Goal: Information Seeking & Learning: Find contact information

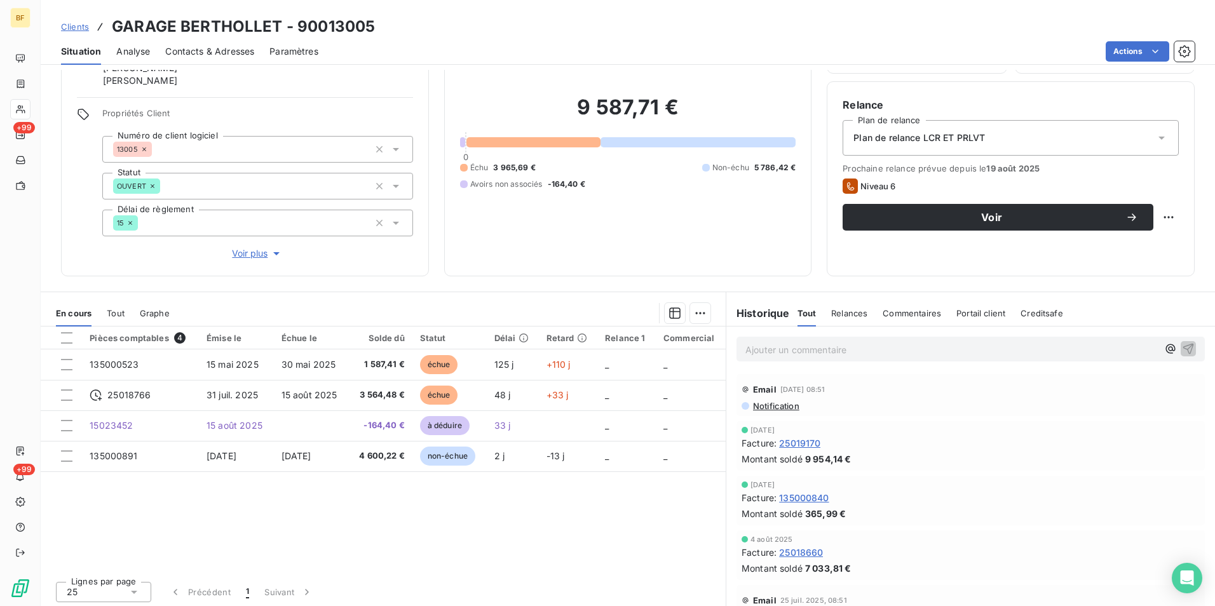
scroll to position [88, 0]
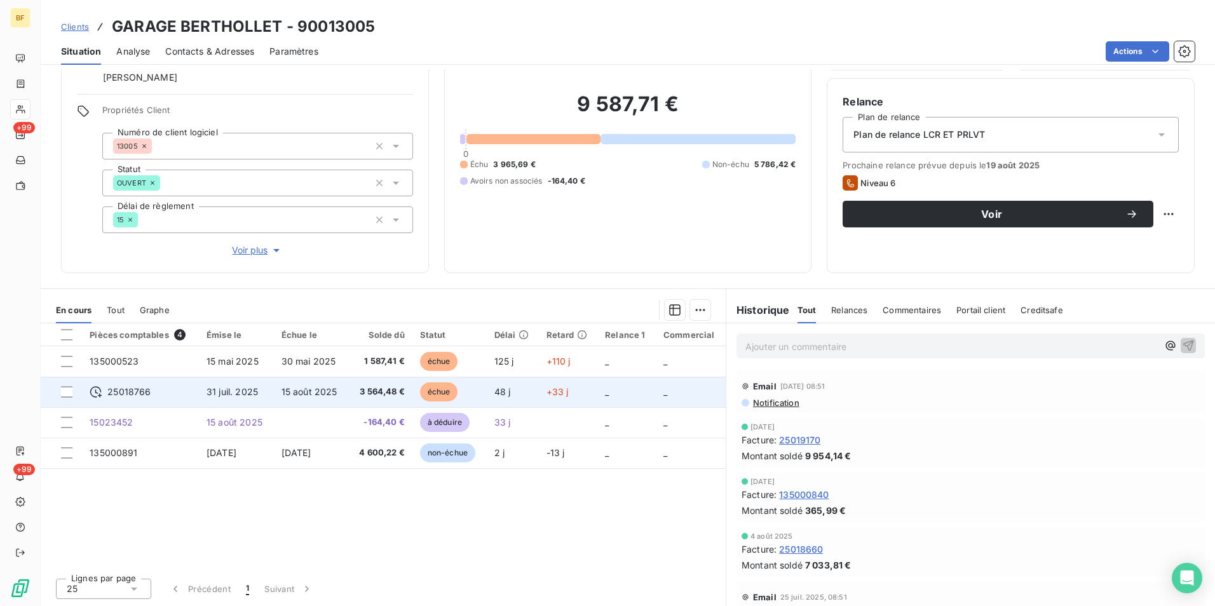
click at [349, 392] on td "15 août 2025" at bounding box center [311, 392] width 75 height 31
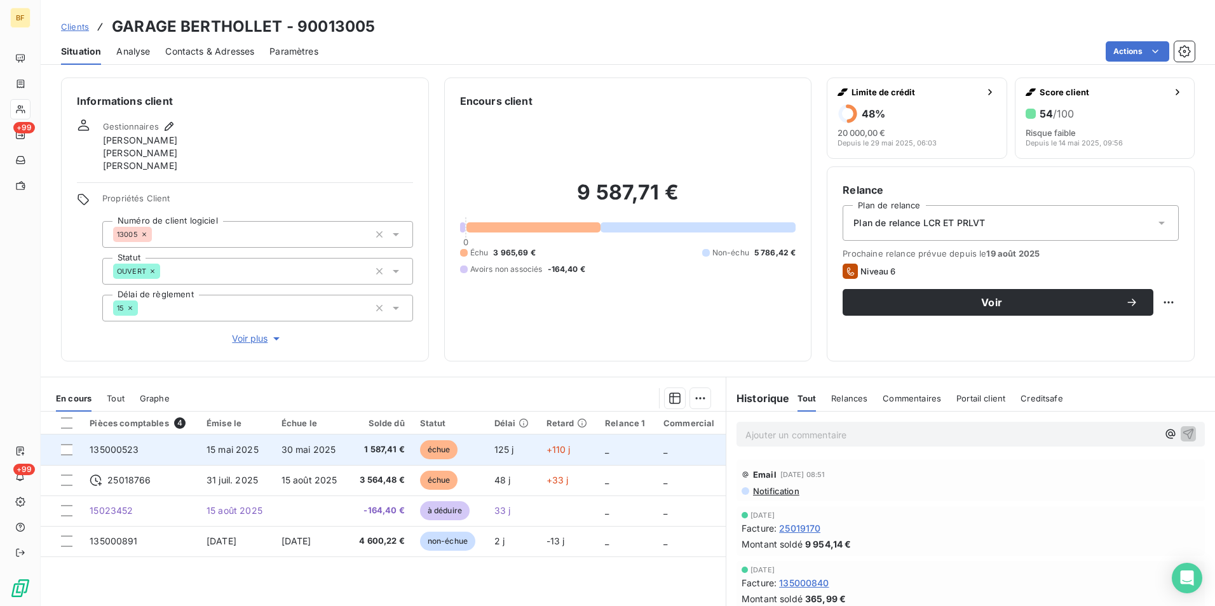
click at [366, 444] on span "1 587,41 €" at bounding box center [380, 450] width 48 height 13
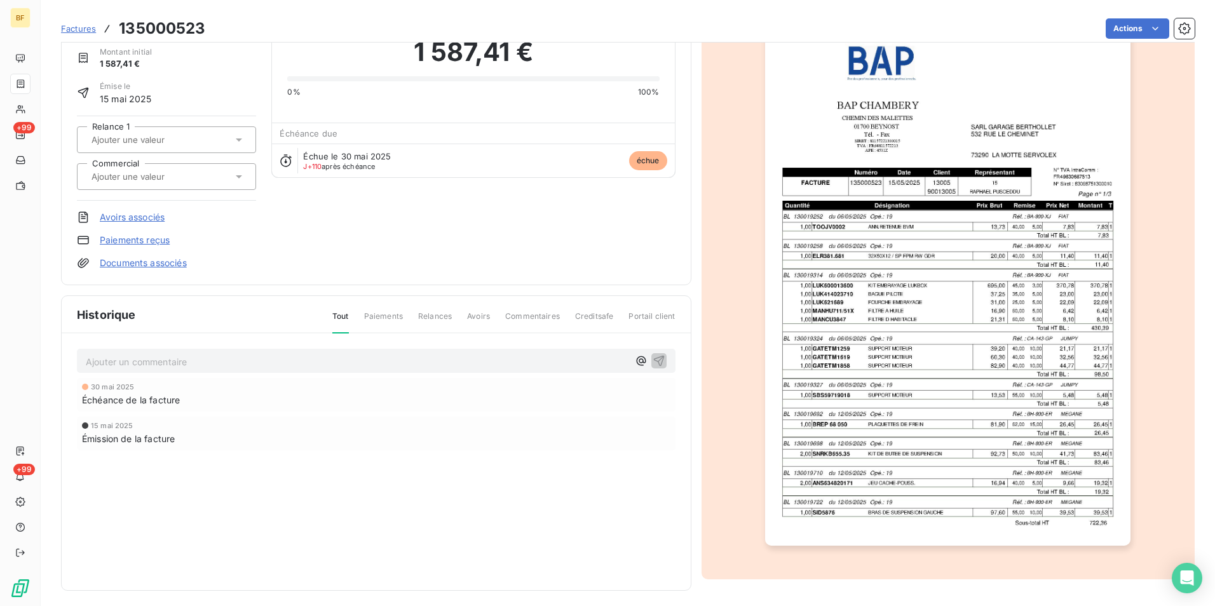
scroll to position [60, 0]
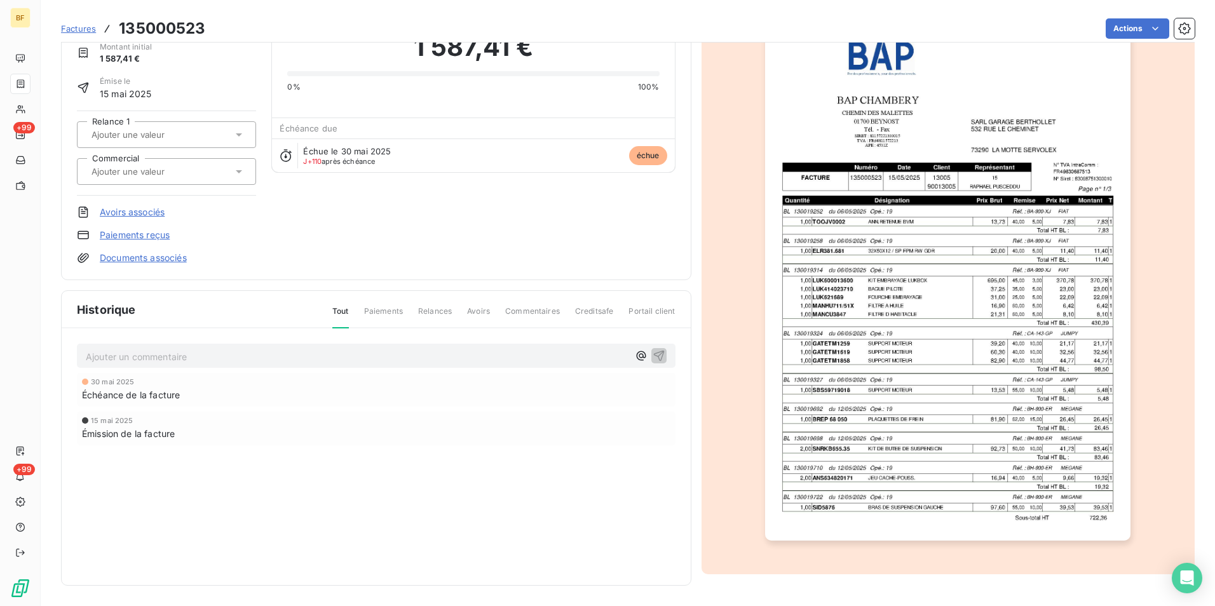
click at [1011, 458] on img "button" at bounding box center [947, 282] width 365 height 517
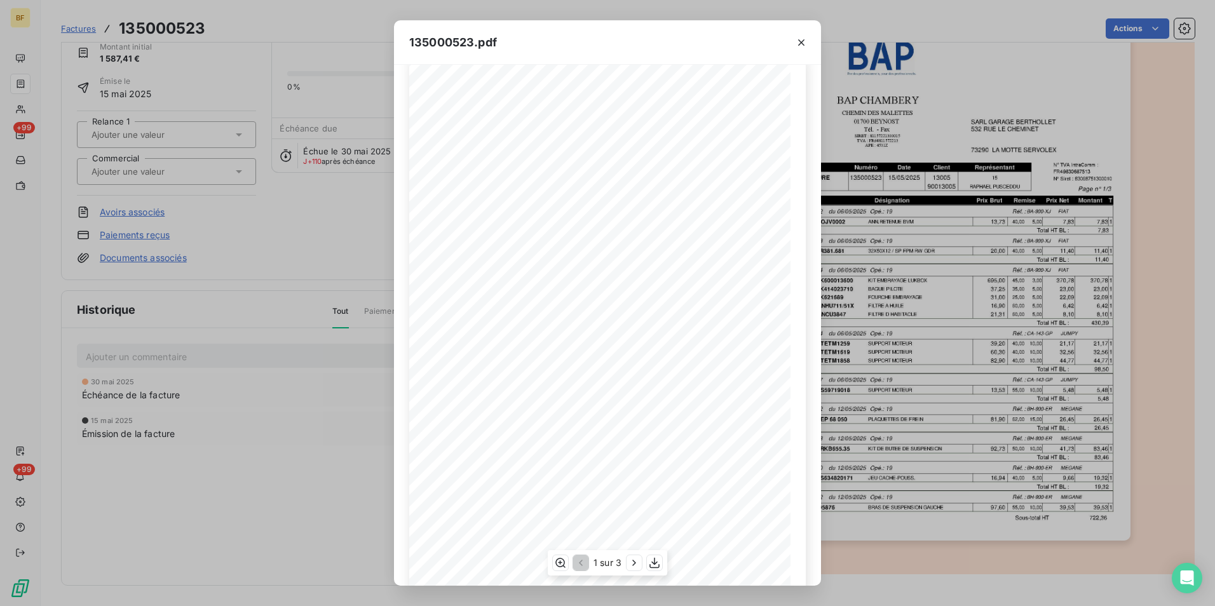
scroll to position [48, 0]
click at [632, 564] on icon "button" at bounding box center [634, 563] width 13 height 13
click at [632, 564] on icon "button" at bounding box center [635, 563] width 13 height 13
click at [798, 50] on button "button" at bounding box center [801, 42] width 20 height 20
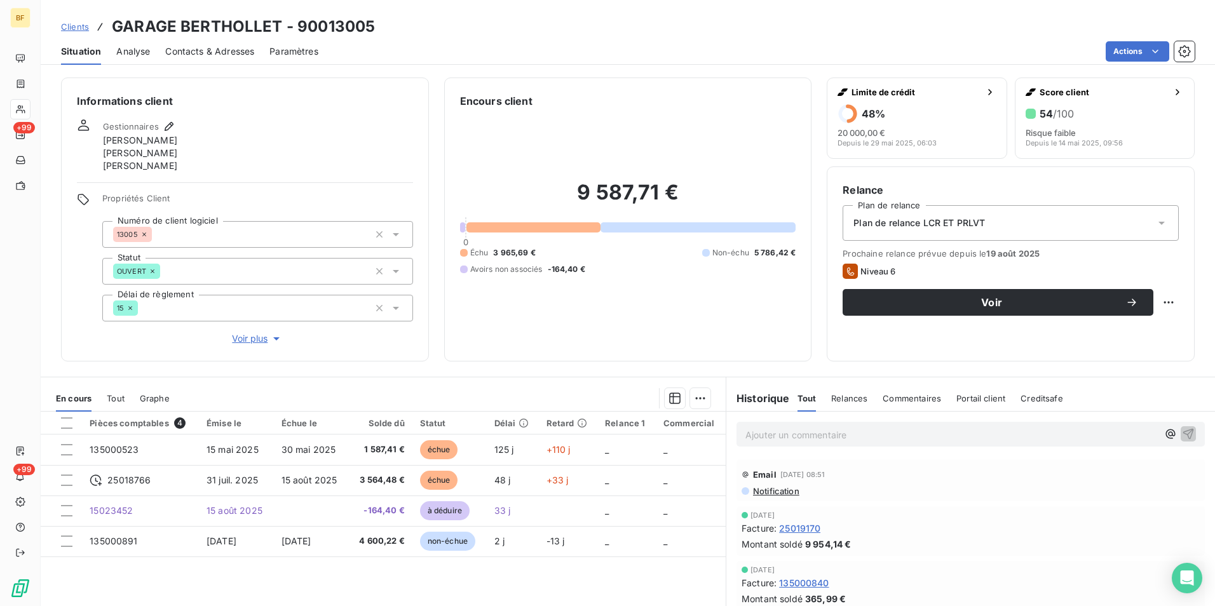
click at [116, 402] on span "Tout" at bounding box center [116, 398] width 18 height 10
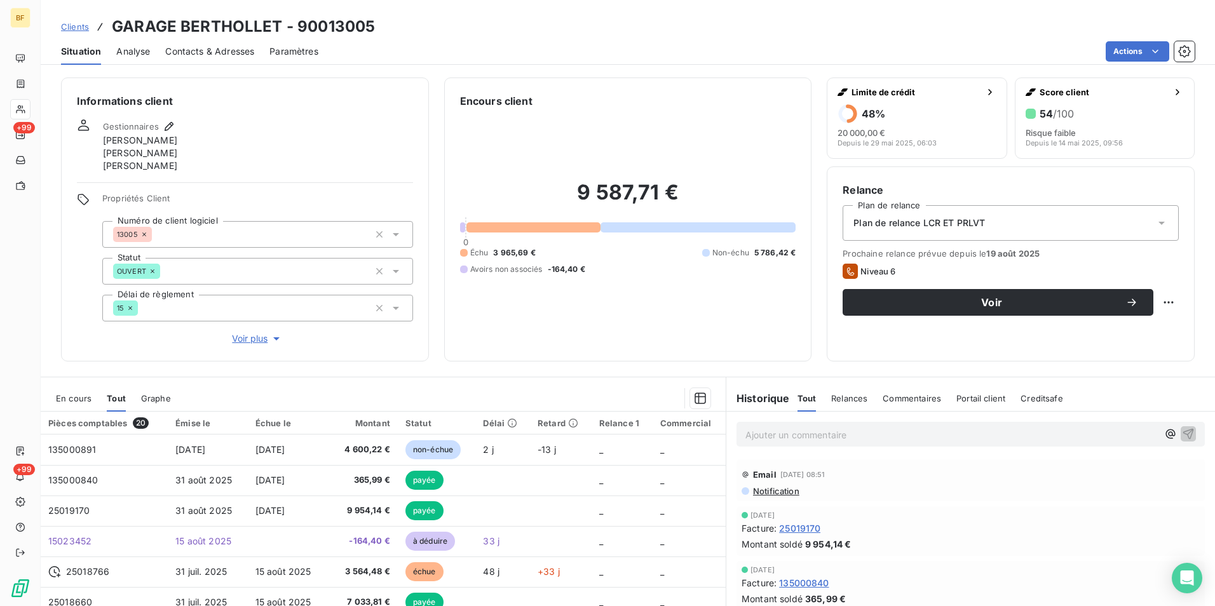
click at [72, 397] on span "En cours" at bounding box center [74, 398] width 36 height 10
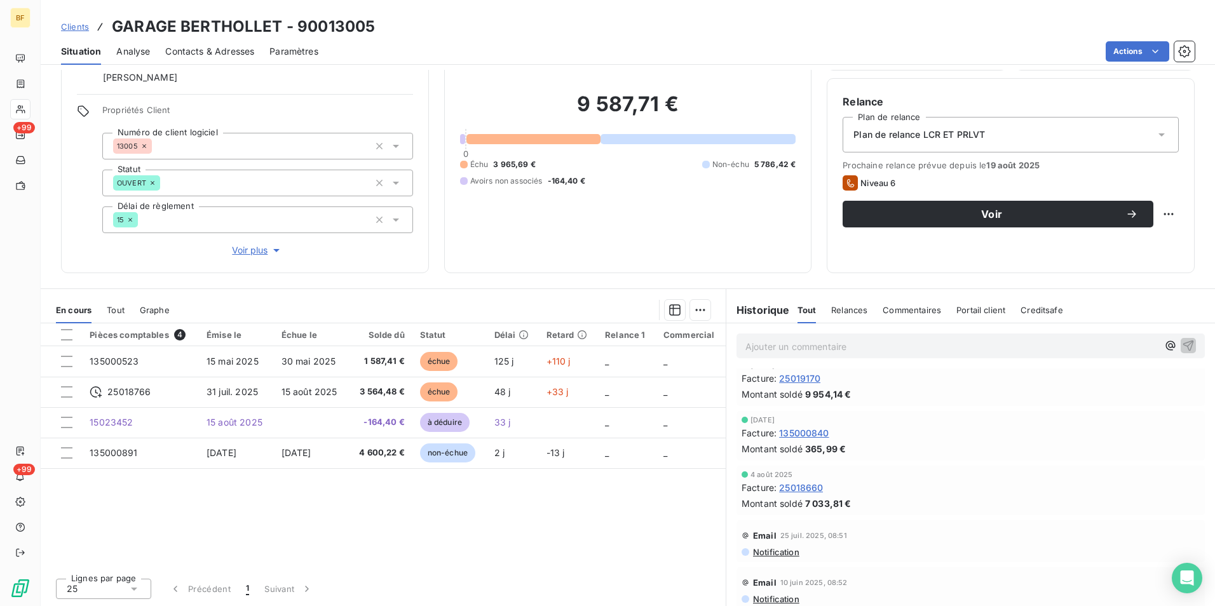
scroll to position [55, 0]
click at [222, 55] on span "Contacts & Adresses" at bounding box center [209, 51] width 89 height 13
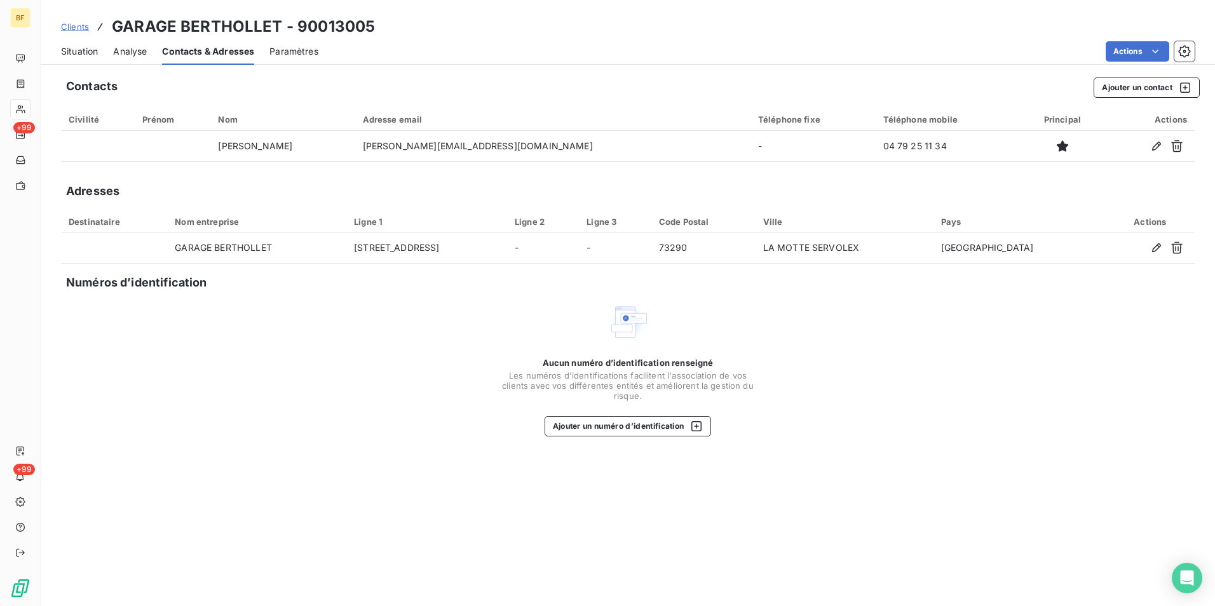
click at [83, 56] on span "Situation" at bounding box center [79, 51] width 37 height 13
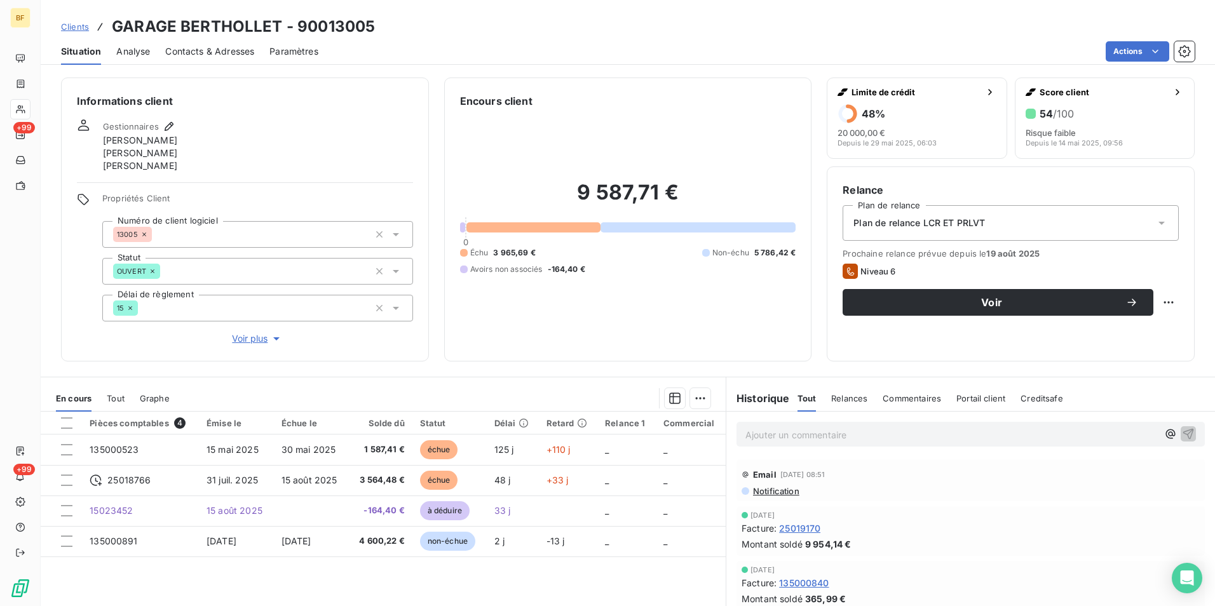
click at [228, 52] on span "Contacts & Adresses" at bounding box center [209, 51] width 89 height 13
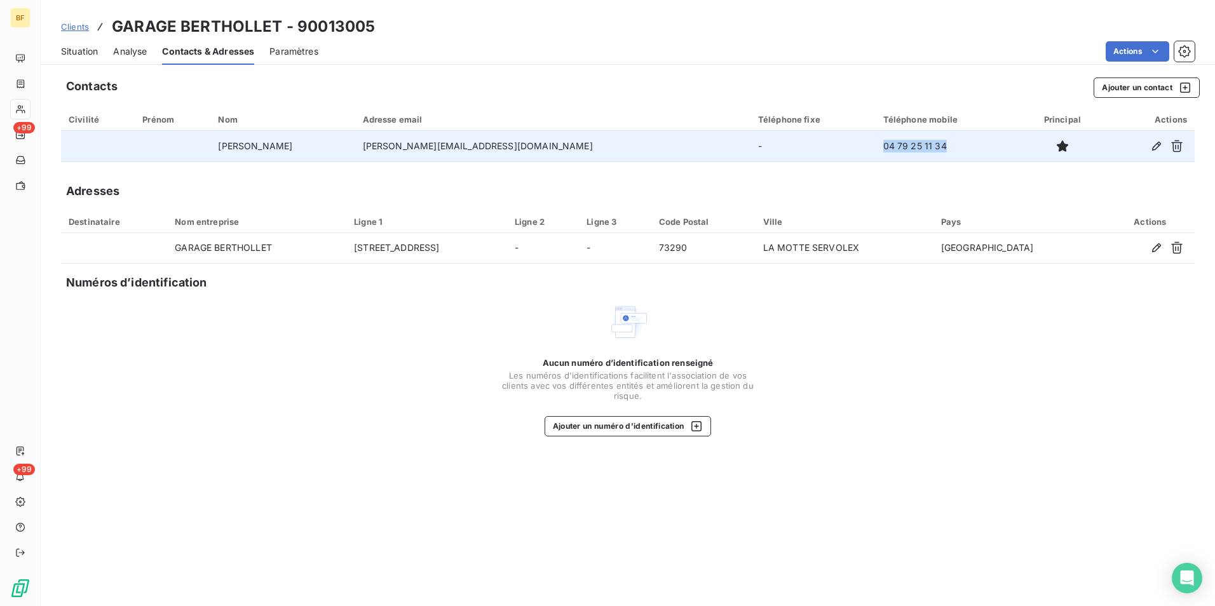
drag, startPoint x: 903, startPoint y: 149, endPoint x: 838, endPoint y: 148, distance: 65.5
click at [876, 148] on td "04 79 25 11 34" at bounding box center [948, 146] width 145 height 31
copy td "04 79 25 11 34"
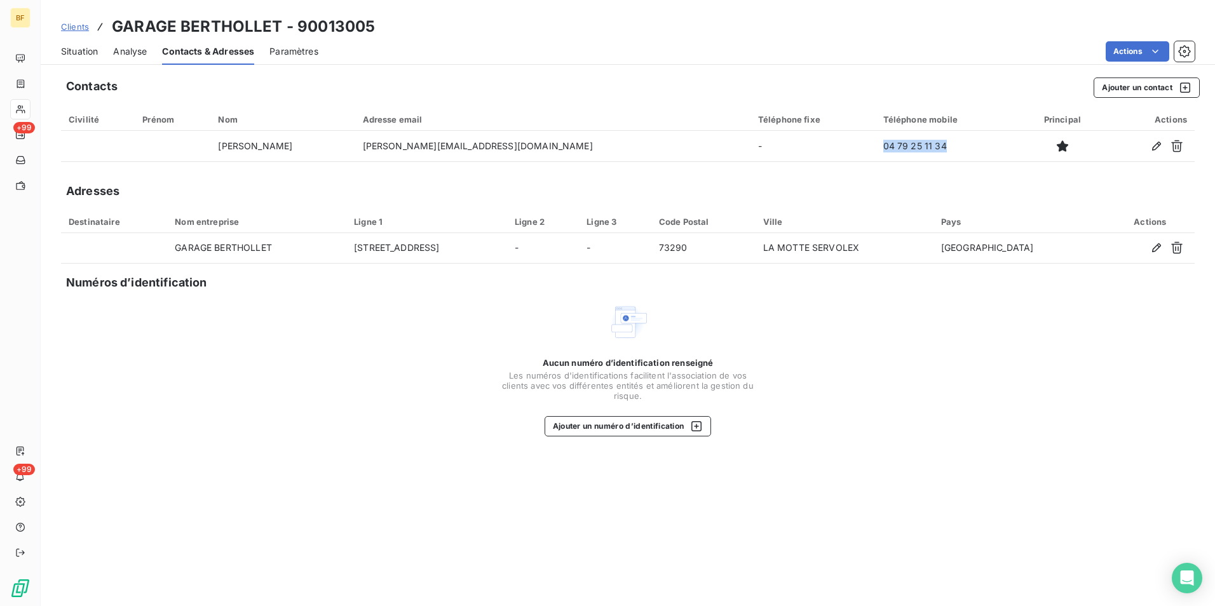
click at [87, 54] on span "Situation" at bounding box center [79, 51] width 37 height 13
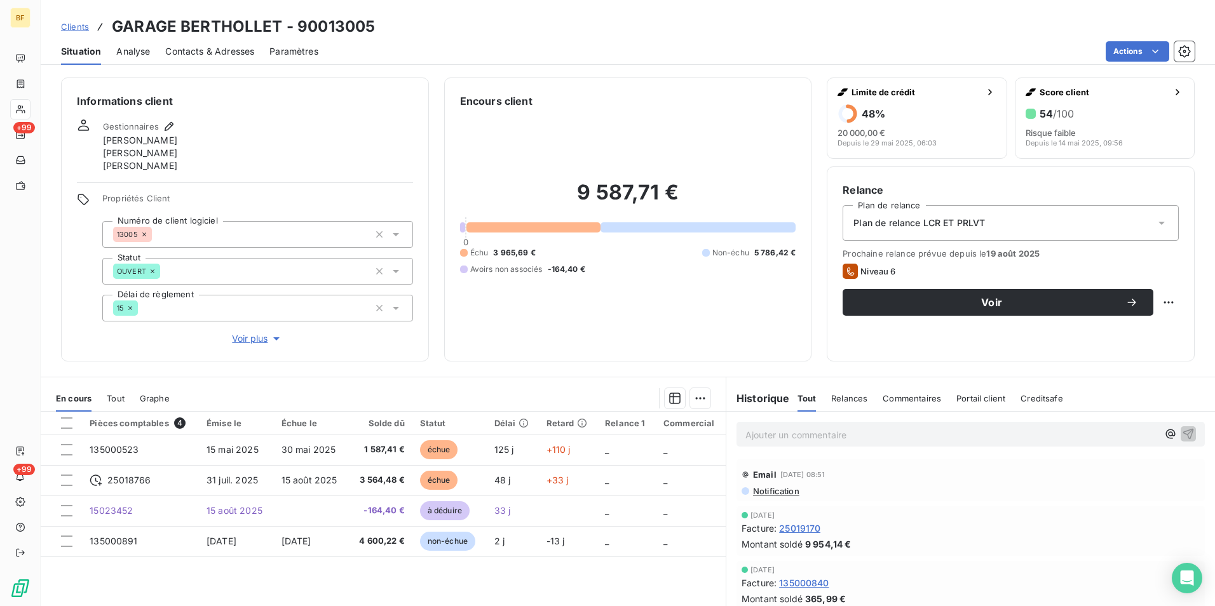
scroll to position [64, 0]
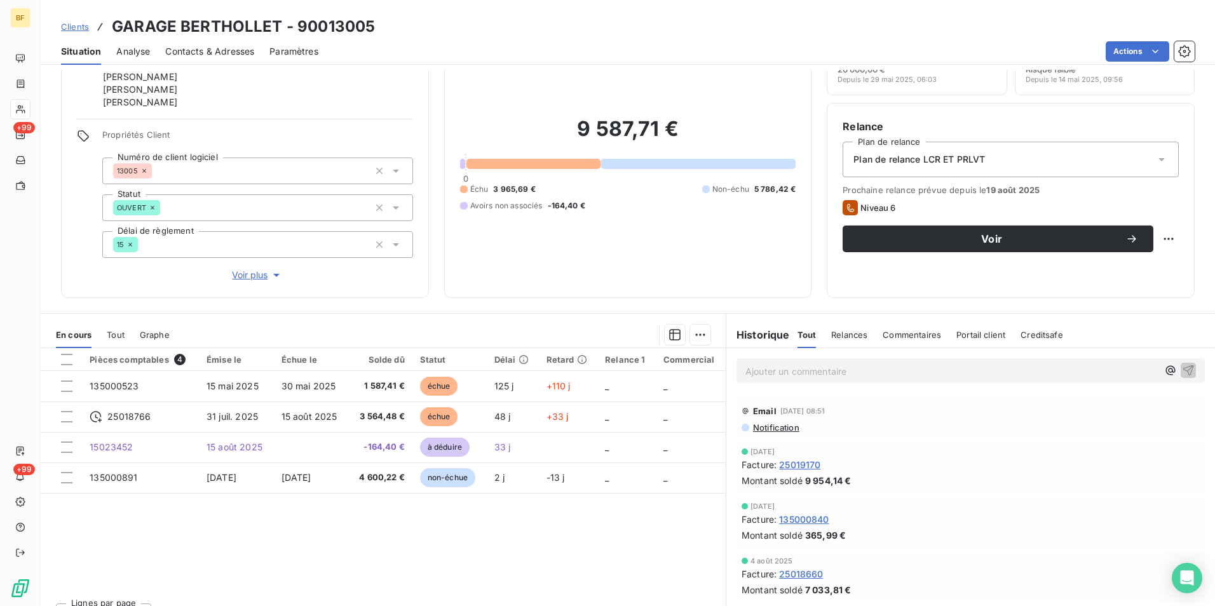
click at [814, 371] on p "Ajouter un commentaire ﻿" at bounding box center [952, 372] width 413 height 16
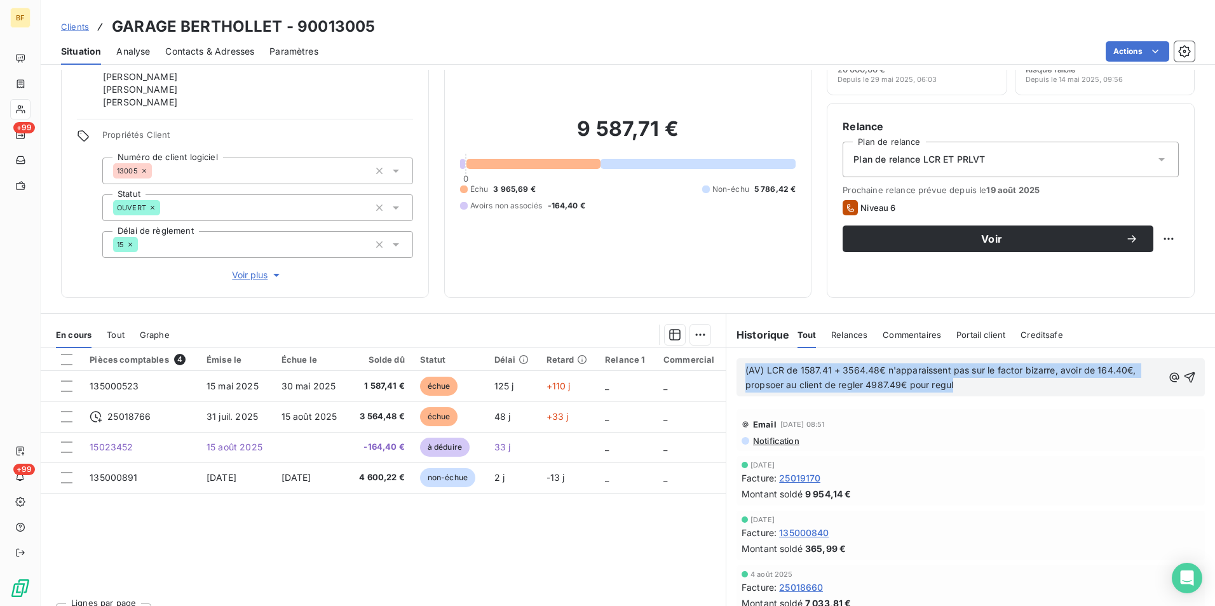
drag, startPoint x: 962, startPoint y: 386, endPoint x: 695, endPoint y: 357, distance: 269.2
click at [695, 357] on div "En cours Tout Graphe Pièces comptables 4 Émise le Échue le Solde dû Statut Déla…" at bounding box center [628, 472] width 1175 height 318
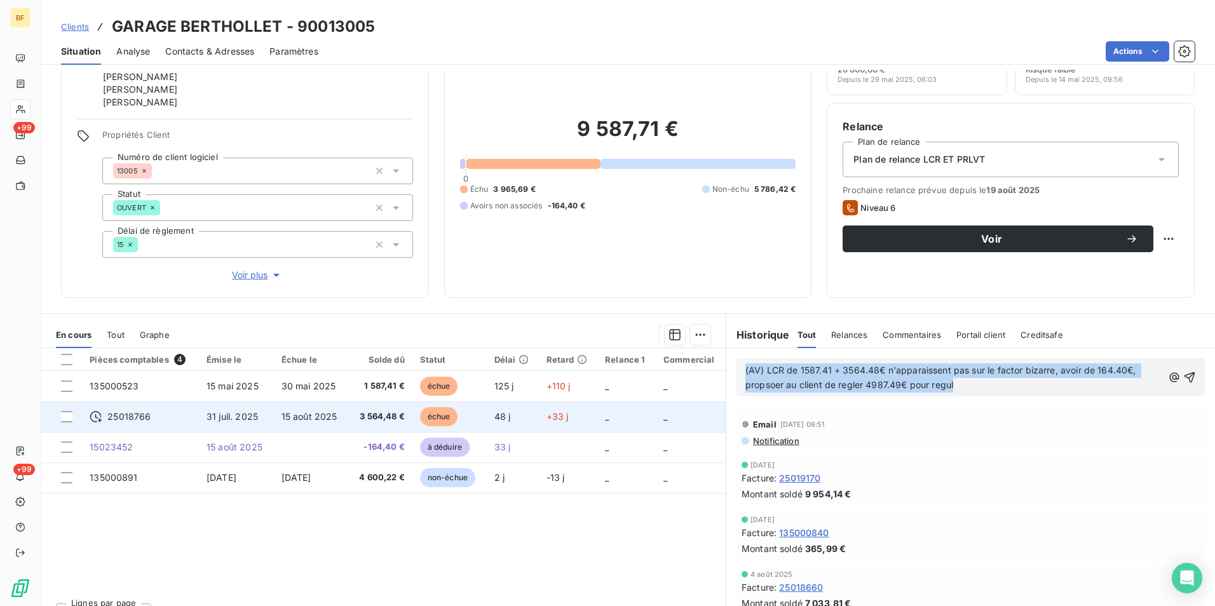
copy span "(AV) LCR de 1587.41 + 3564.48€ n'apparaissent pas sur le factor bizarre, avoir …"
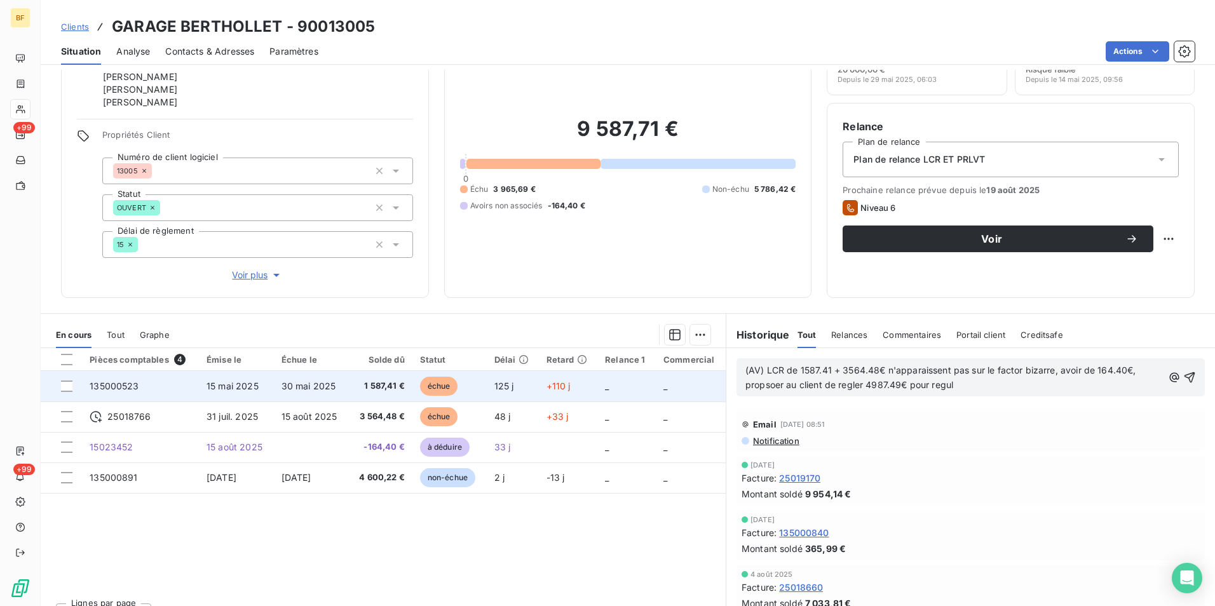
click at [287, 388] on span "30 mai 2025" at bounding box center [309, 386] width 55 height 11
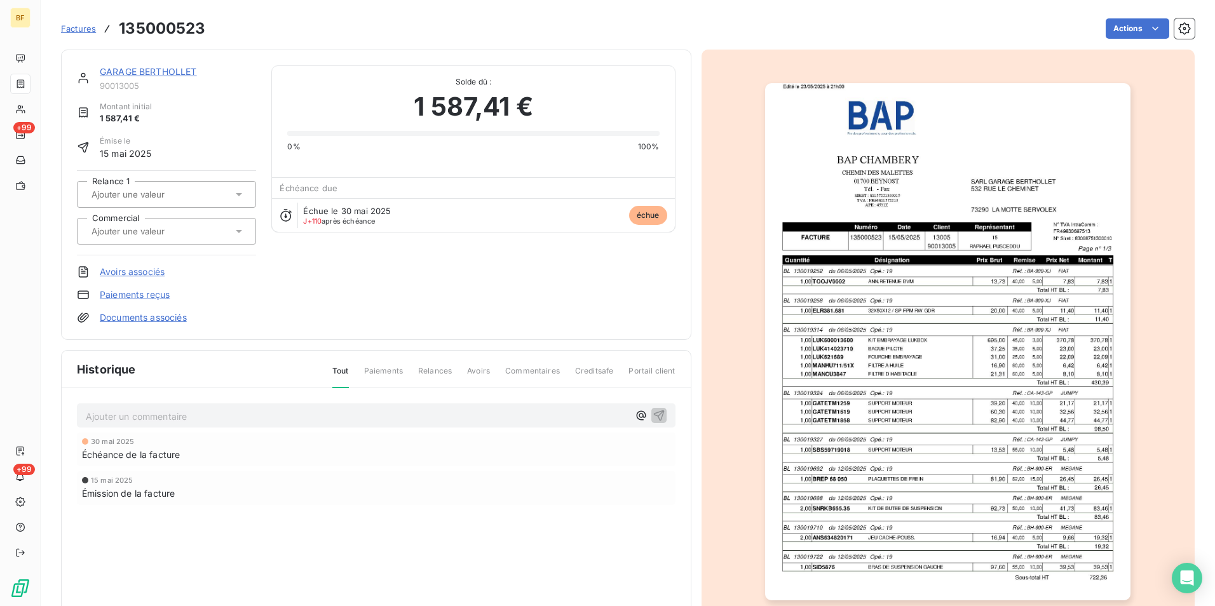
click at [173, 29] on h3 "135000523" at bounding box center [162, 28] width 86 height 23
copy h3 "135000523"
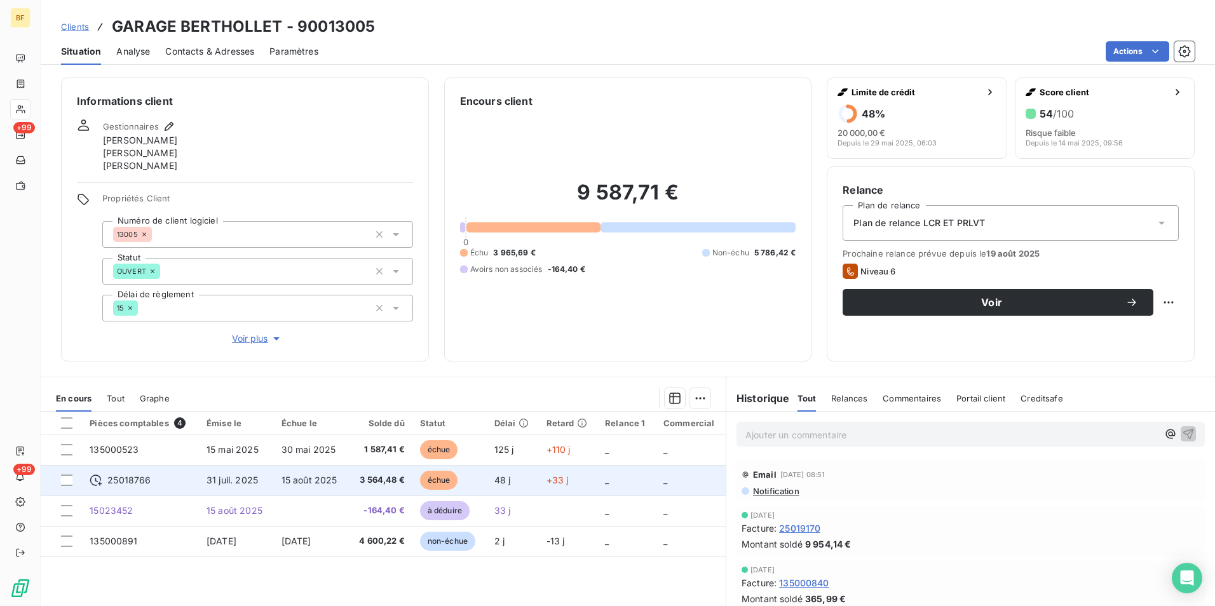
click at [369, 484] on span "3 564,48 €" at bounding box center [380, 480] width 48 height 13
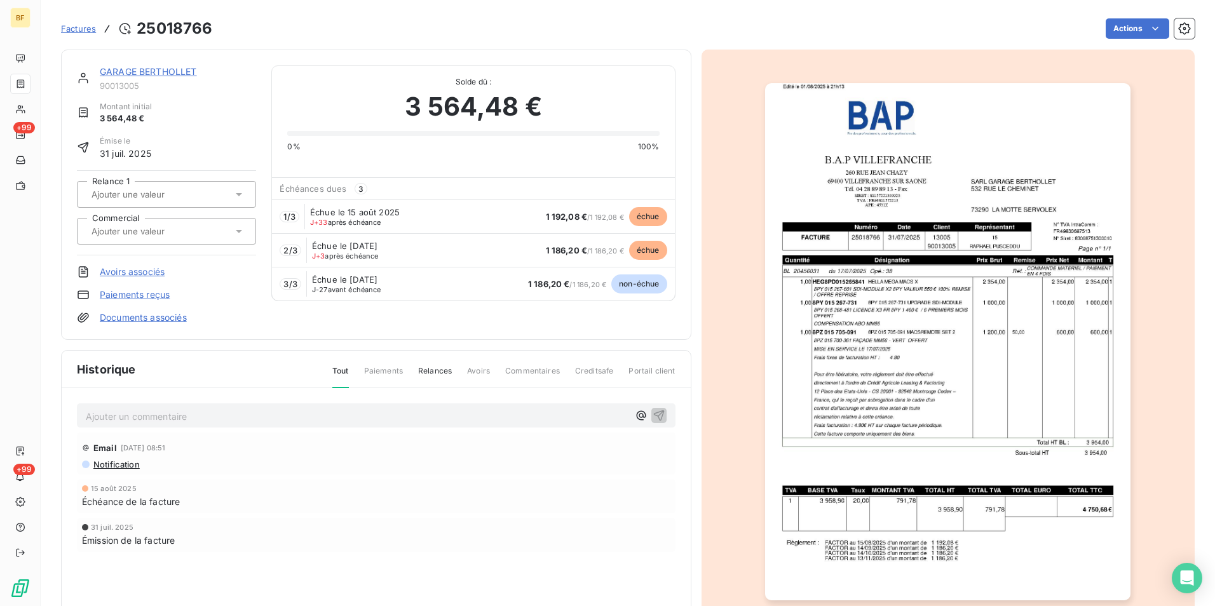
click at [182, 31] on h3 "25018766" at bounding box center [175, 28] width 76 height 23
copy h3 "25018766"
drag, startPoint x: 545, startPoint y: 104, endPoint x: 404, endPoint y: 102, distance: 140.5
click at [404, 102] on div "3 564,48 €" at bounding box center [473, 107] width 372 height 38
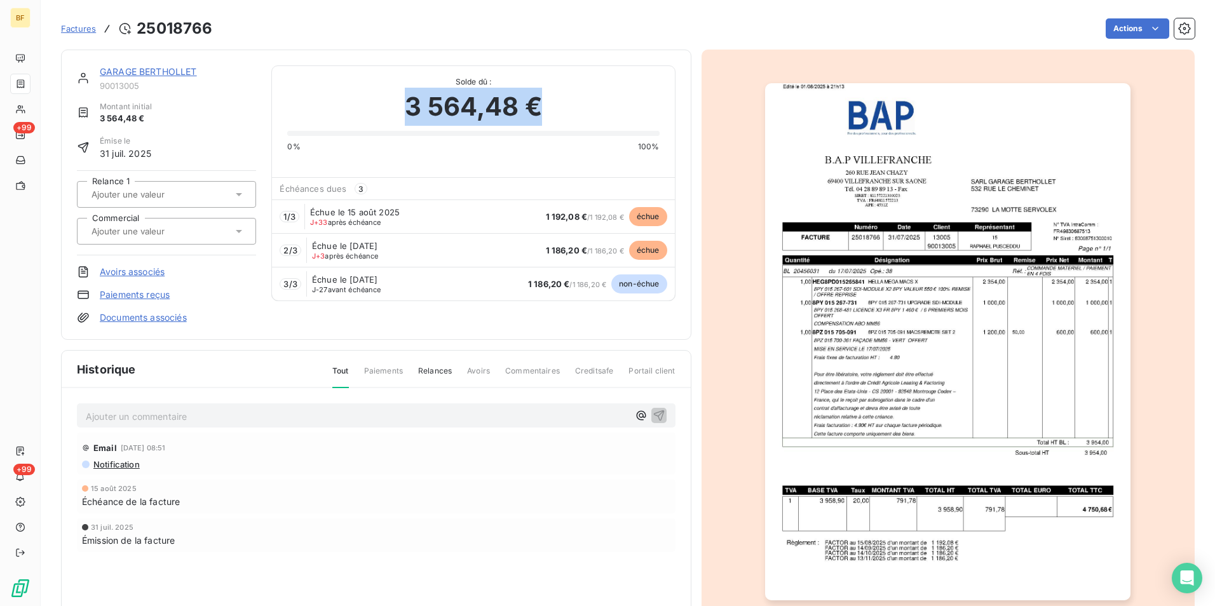
copy span "3 564,48 €"
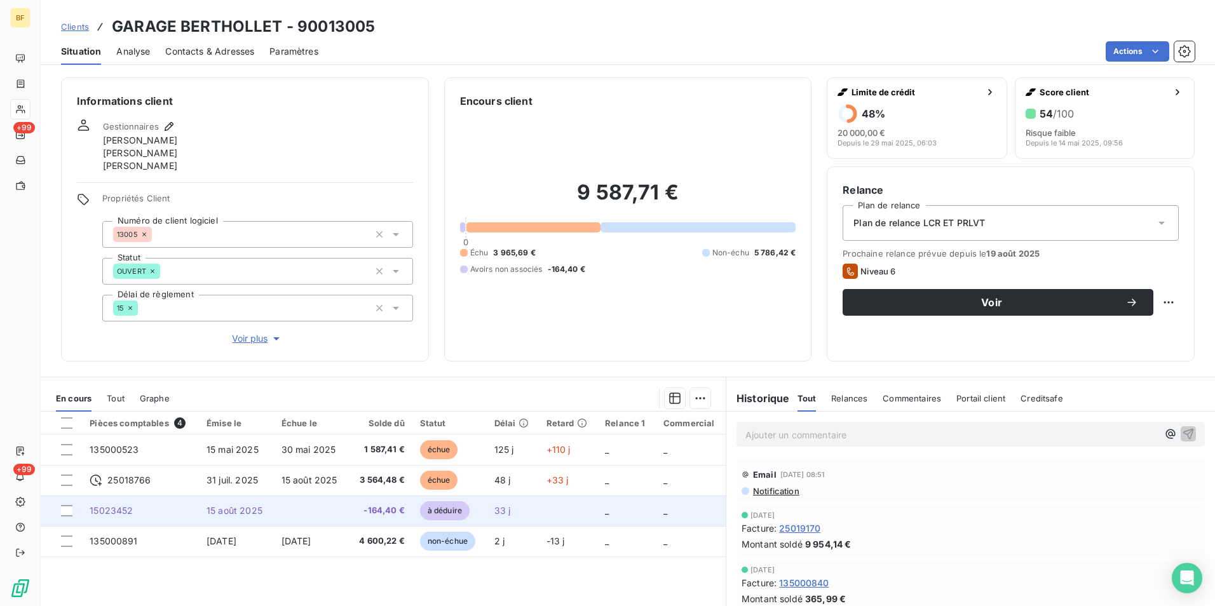
click at [360, 510] on span "-164,40 €" at bounding box center [380, 511] width 48 height 13
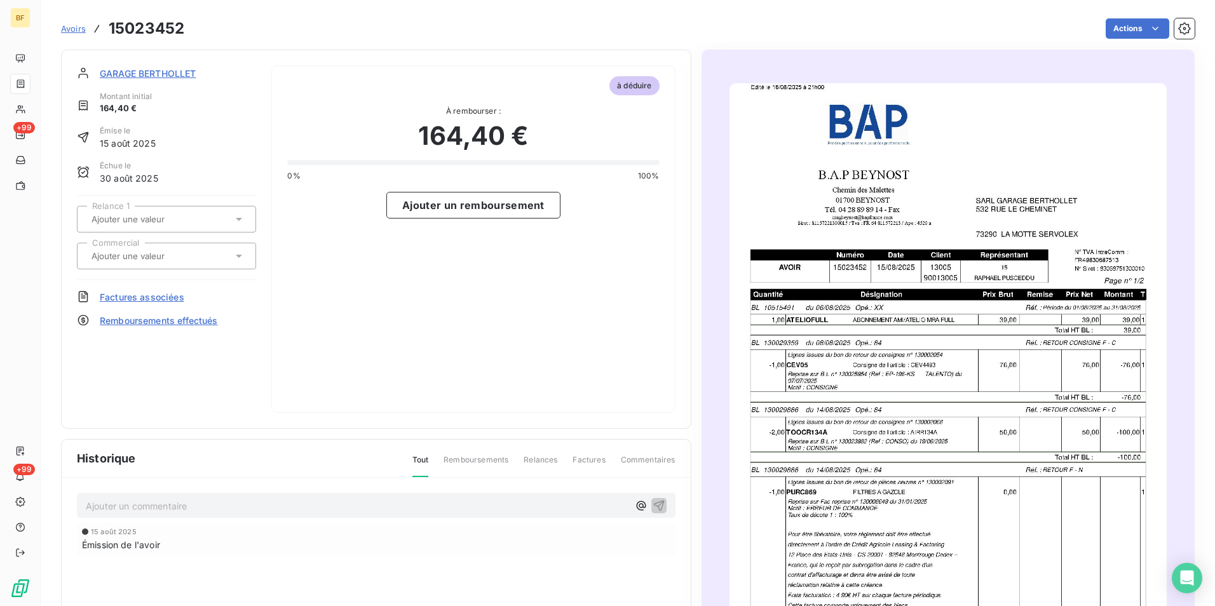
click at [151, 32] on h3 "15023452" at bounding box center [147, 28] width 76 height 23
click at [149, 31] on h3 "15023452" at bounding box center [147, 28] width 76 height 23
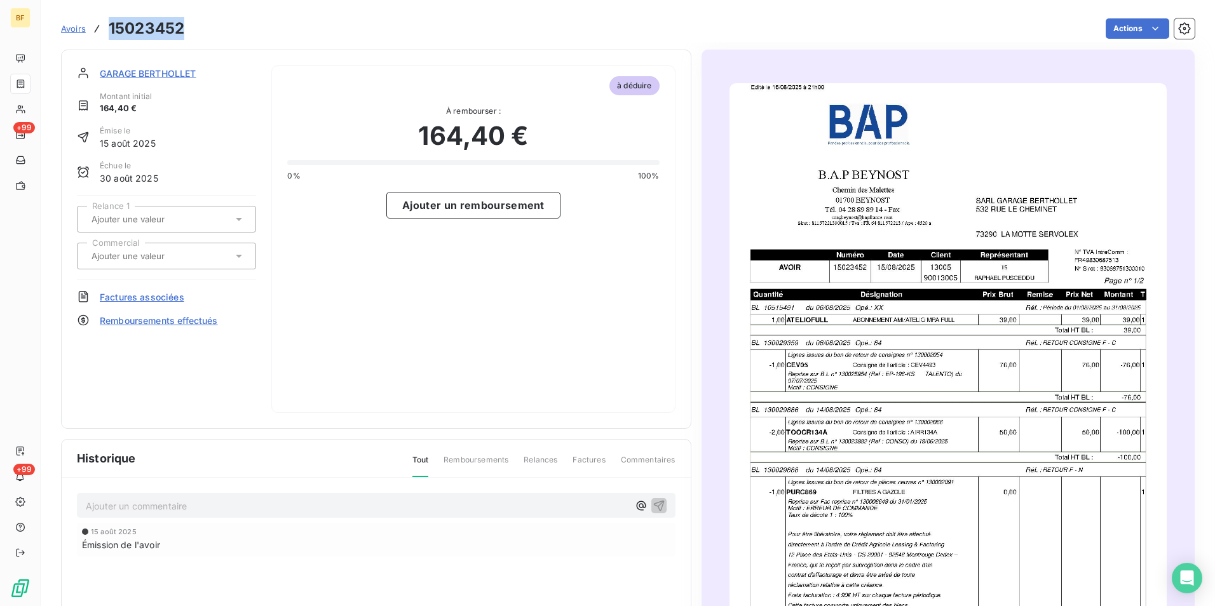
copy h3 "15023452"
drag, startPoint x: 508, startPoint y: 138, endPoint x: 416, endPoint y: 147, distance: 92.7
click at [416, 147] on div "164,40 €" at bounding box center [473, 136] width 372 height 38
copy span "164,40 €"
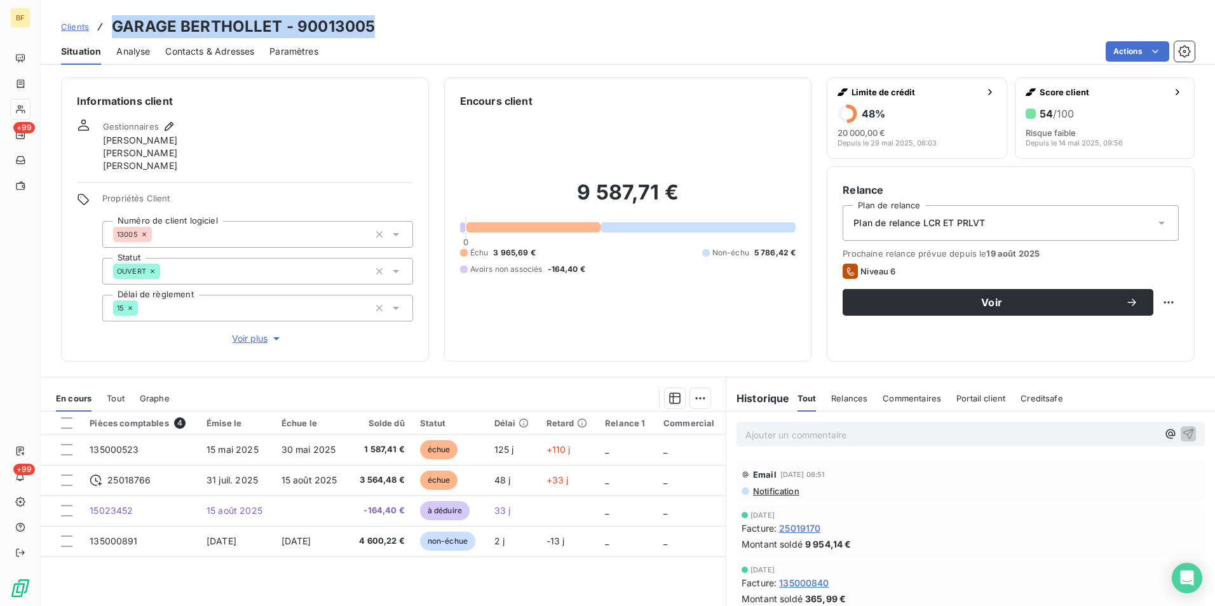
drag, startPoint x: 398, startPoint y: 24, endPoint x: 112, endPoint y: 30, distance: 286.1
click at [112, 30] on div "Clients GARAGE BERTHOLLET - 90013005" at bounding box center [628, 26] width 1175 height 23
copy h3 "GARAGE BERTHOLLET - 90013005"
drag, startPoint x: 189, startPoint y: 57, endPoint x: 198, endPoint y: 55, distance: 9.0
click at [189, 57] on span "Contacts & Adresses" at bounding box center [209, 51] width 89 height 13
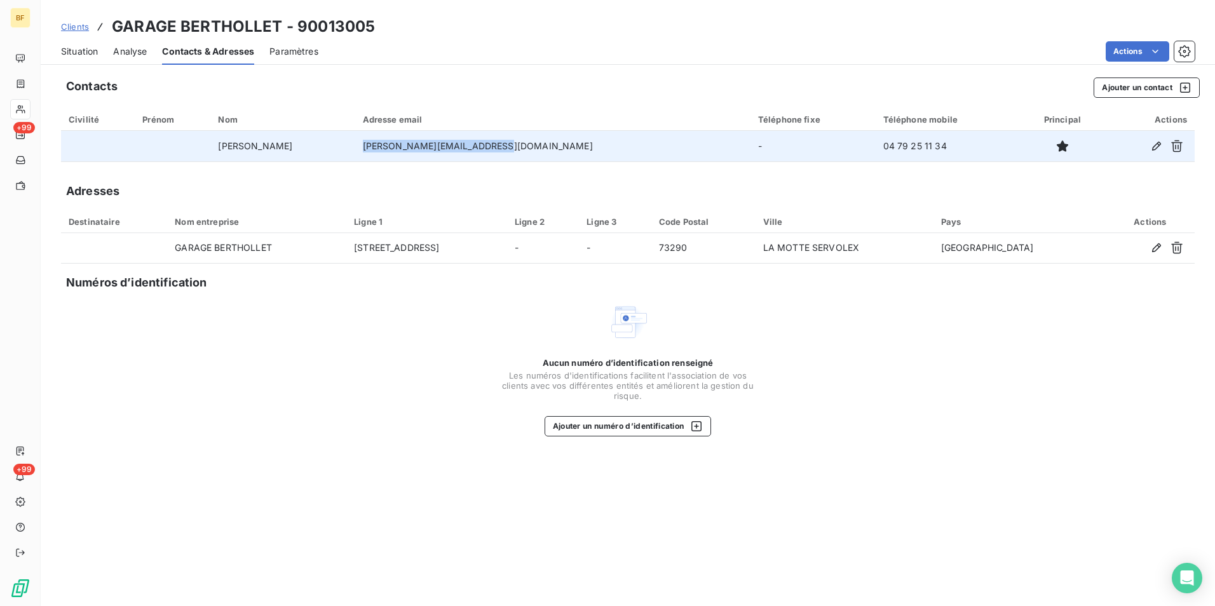
drag, startPoint x: 551, startPoint y: 142, endPoint x: 420, endPoint y: 141, distance: 131.6
click at [420, 141] on td "[PERSON_NAME][EMAIL_ADDRESS][DOMAIN_NAME]" at bounding box center [552, 146] width 395 height 31
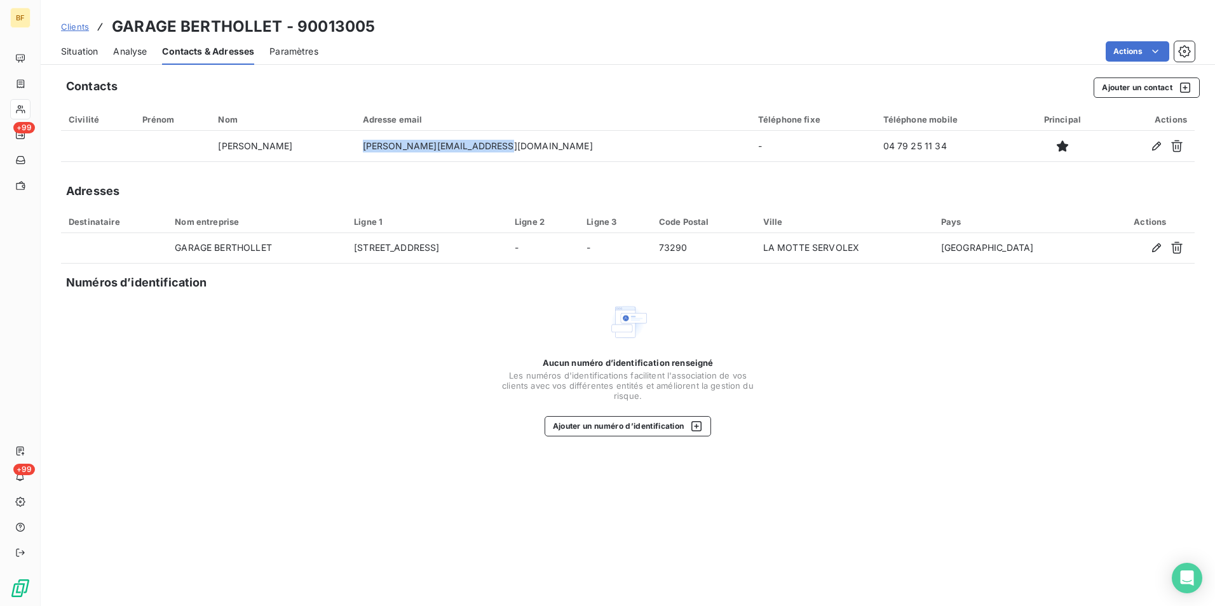
copy td "[PERSON_NAME][EMAIL_ADDRESS][DOMAIN_NAME]"
click at [86, 50] on span "Situation" at bounding box center [79, 51] width 37 height 13
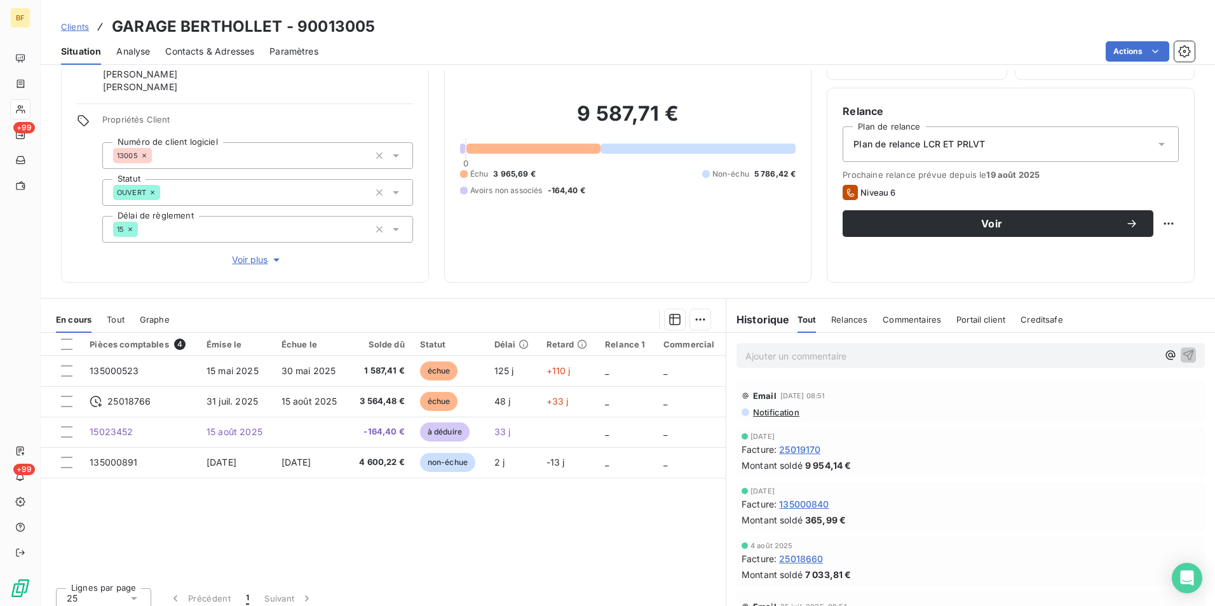
scroll to position [88, 0]
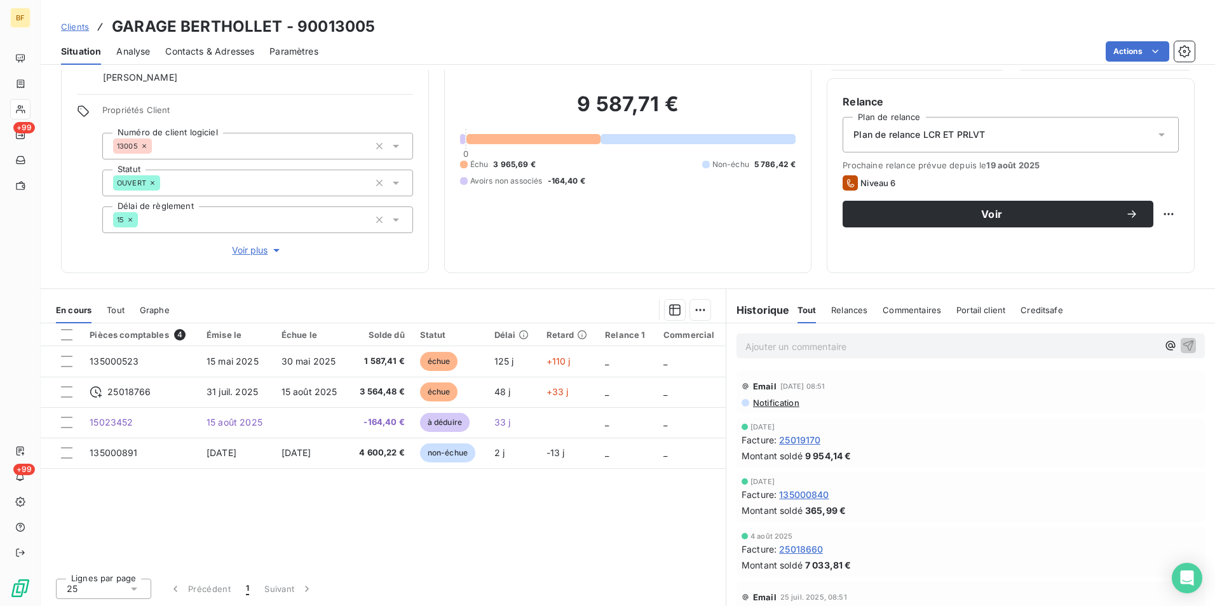
click at [956, 350] on p "Ajouter un commentaire ﻿" at bounding box center [952, 347] width 413 height 16
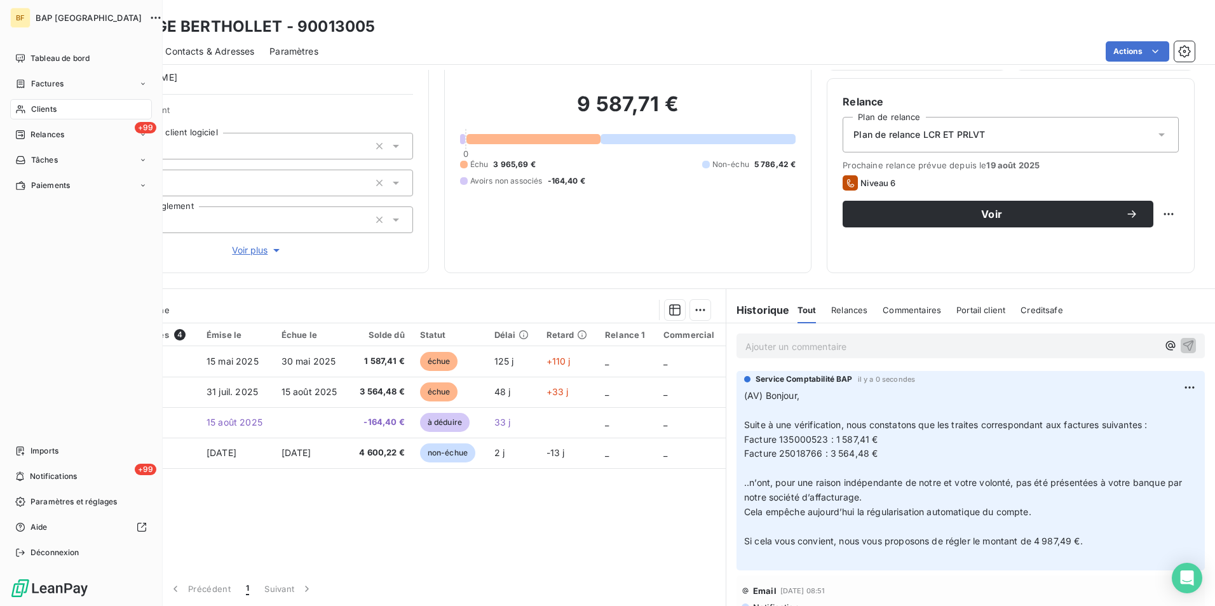
click at [6, 110] on div "BF BAP France Tableau de bord Factures Clients +99 Relances Tâches Paiements Im…" at bounding box center [81, 303] width 163 height 606
click at [20, 114] on div "Clients" at bounding box center [81, 109] width 142 height 20
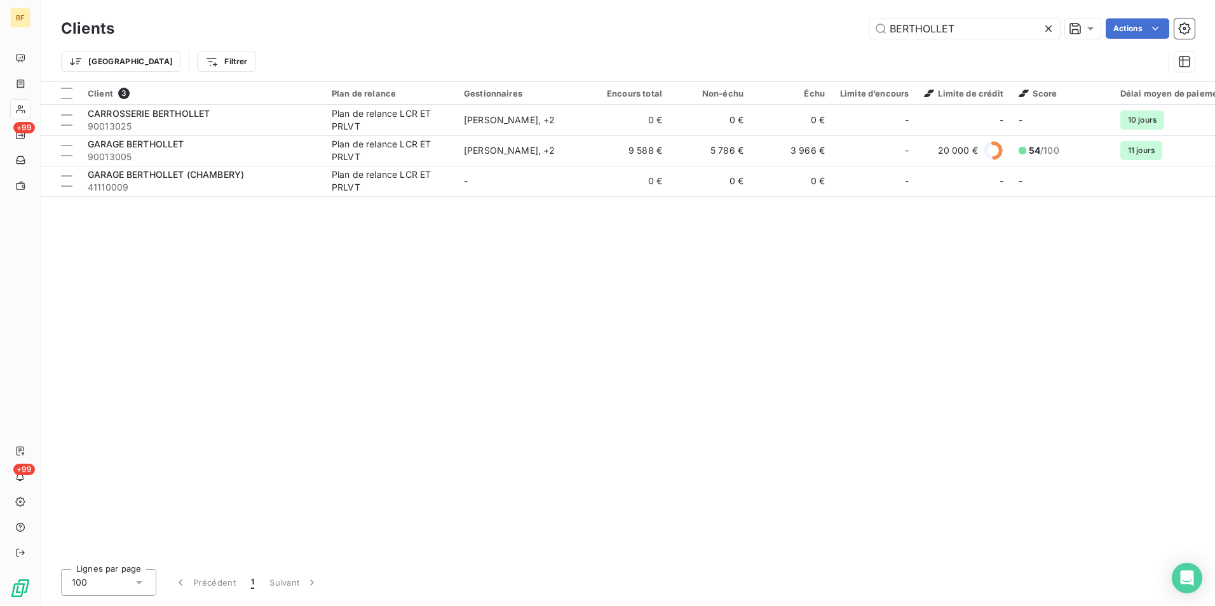
drag, startPoint x: 962, startPoint y: 25, endPoint x: 831, endPoint y: 11, distance: 132.3
click at [833, 11] on div "Clients BERTHOLLET Actions Trier Filtrer" at bounding box center [628, 40] width 1175 height 81
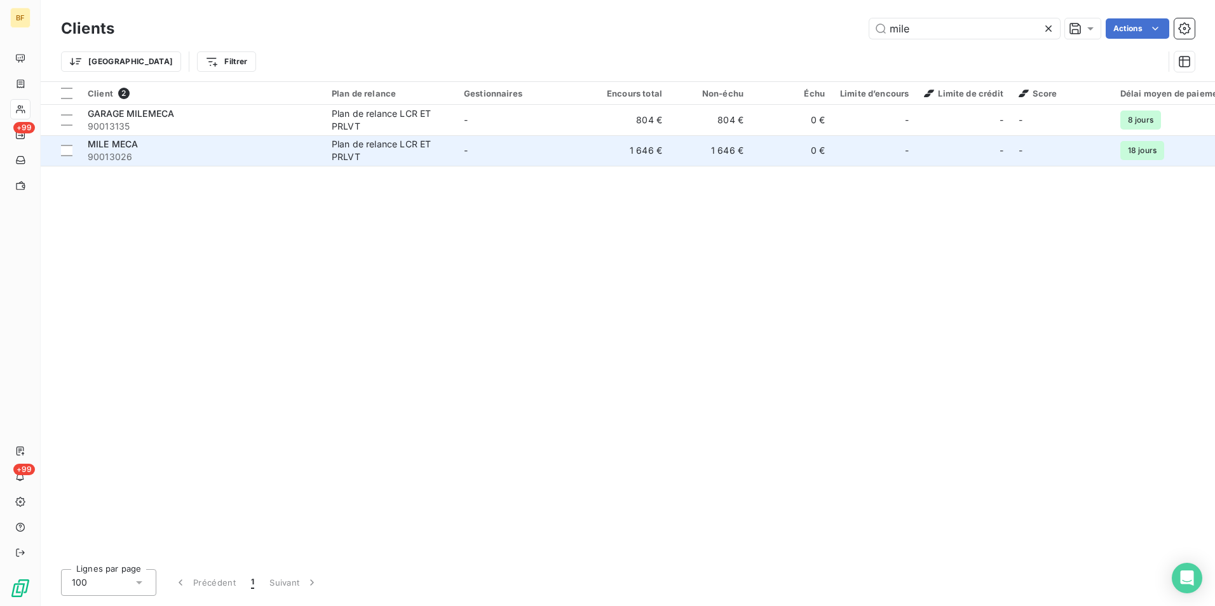
type input "mile"
click at [215, 147] on div "MILE MECA" at bounding box center [202, 144] width 229 height 13
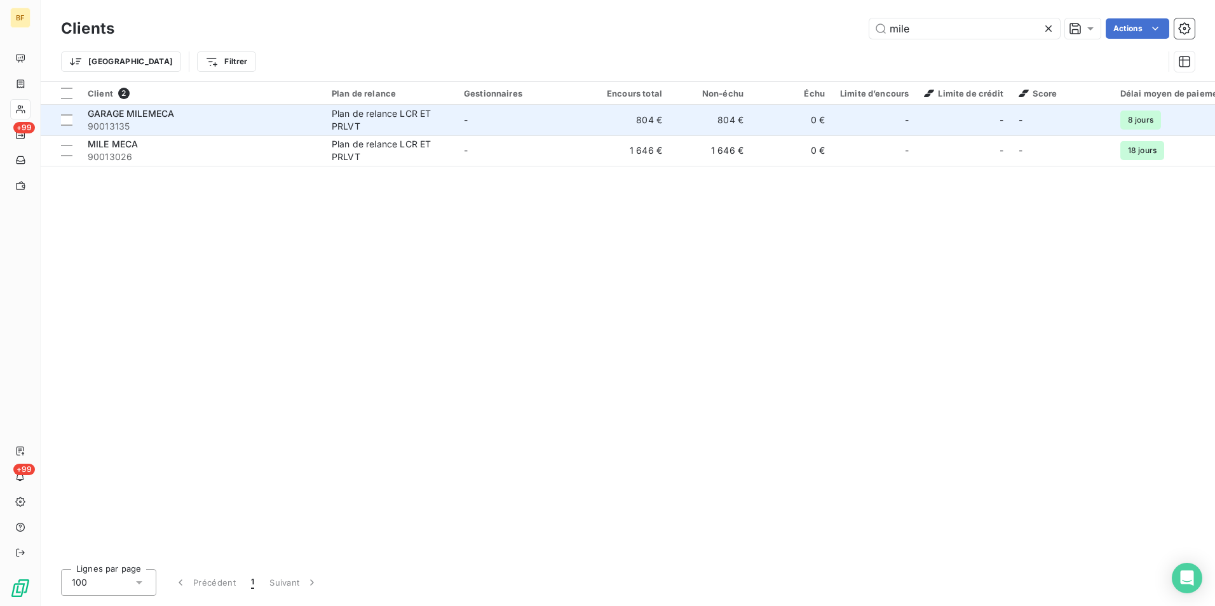
click at [217, 116] on div "GARAGE MILEMECA" at bounding box center [202, 113] width 229 height 13
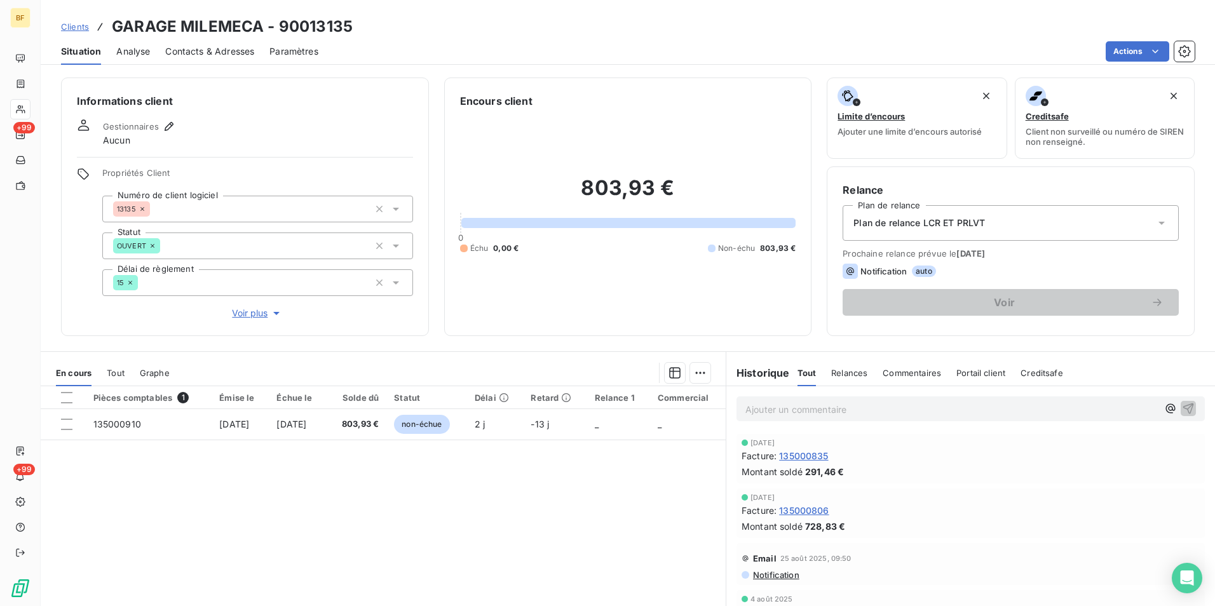
click at [208, 48] on span "Contacts & Adresses" at bounding box center [209, 51] width 89 height 13
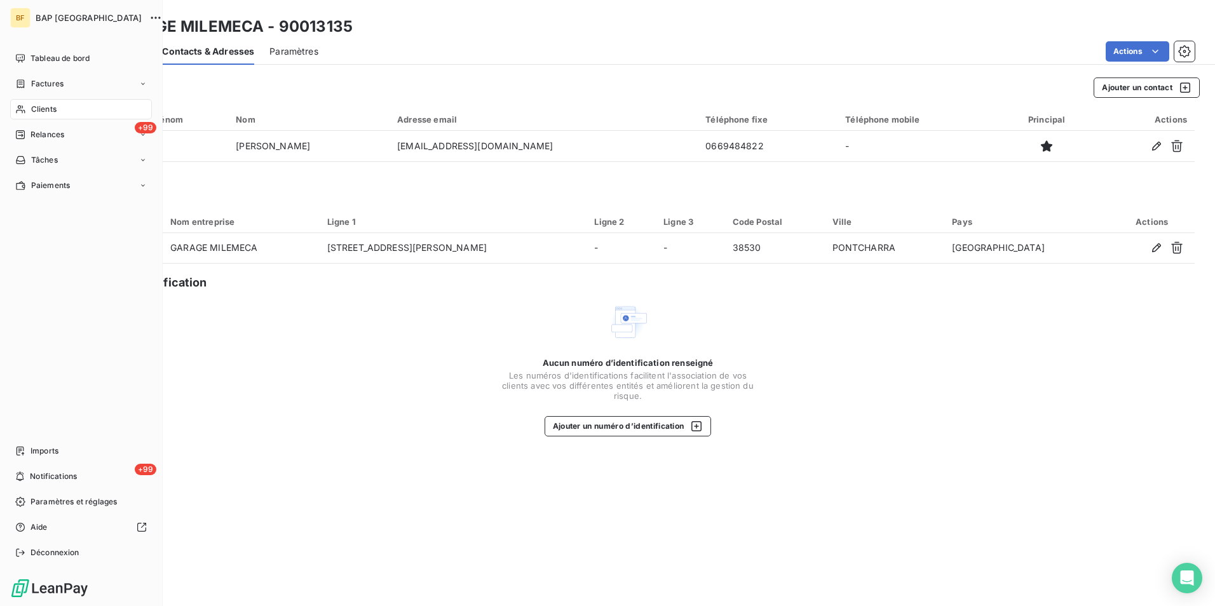
click at [31, 106] on span "Clients" at bounding box center [43, 109] width 25 height 11
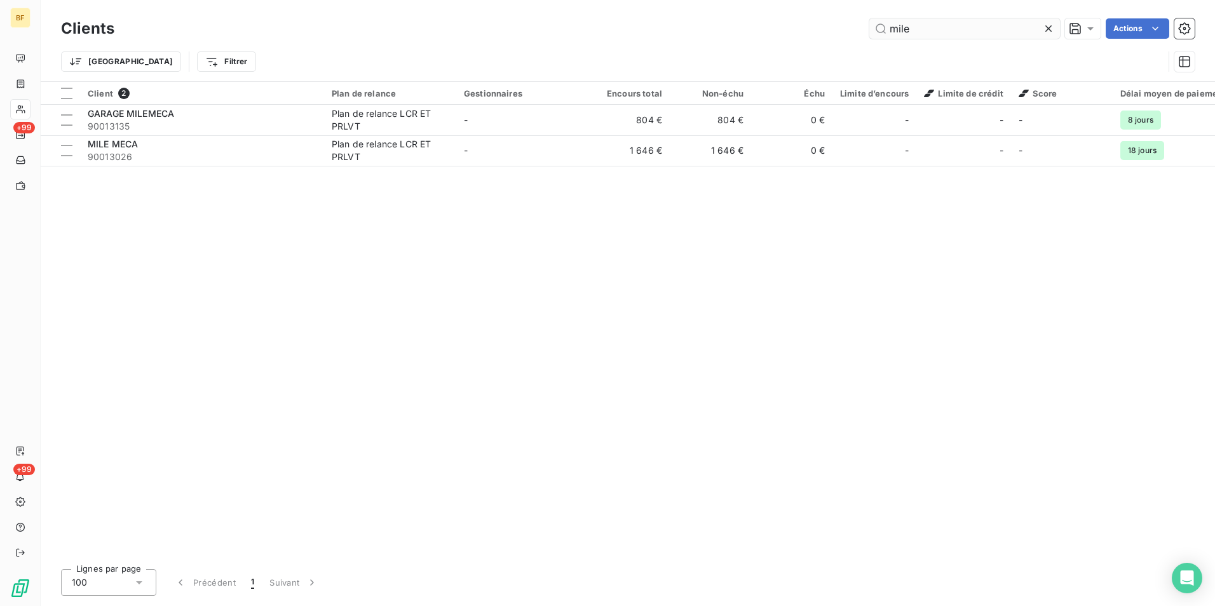
click at [955, 37] on input "mile" at bounding box center [965, 28] width 191 height 20
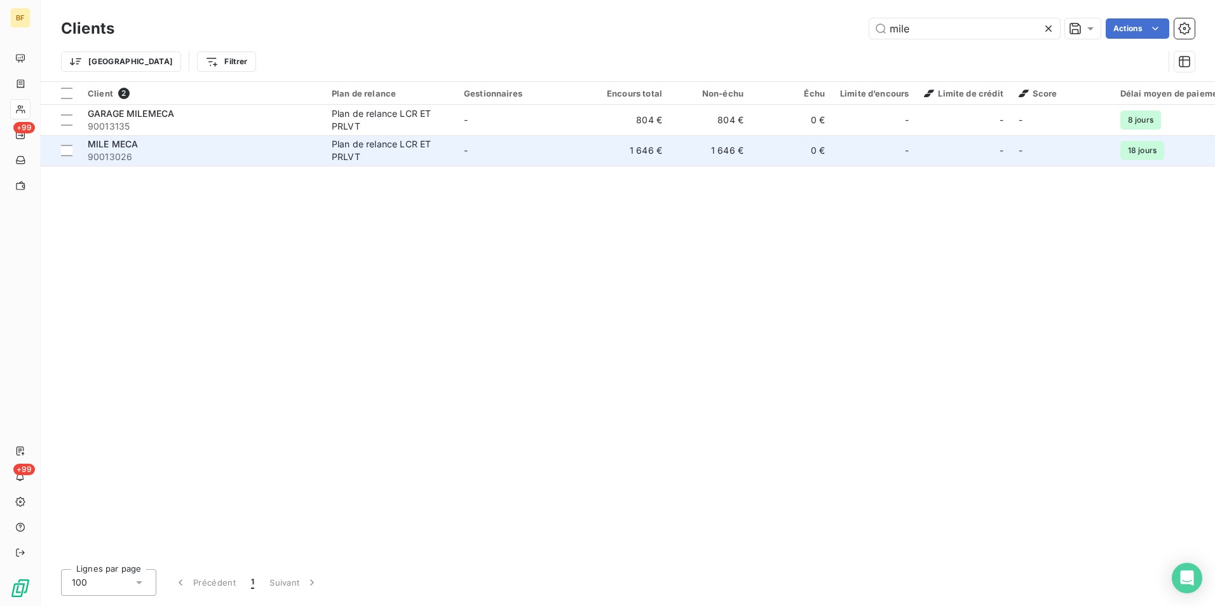
click at [228, 138] on div "MILE MECA" at bounding box center [202, 144] width 229 height 13
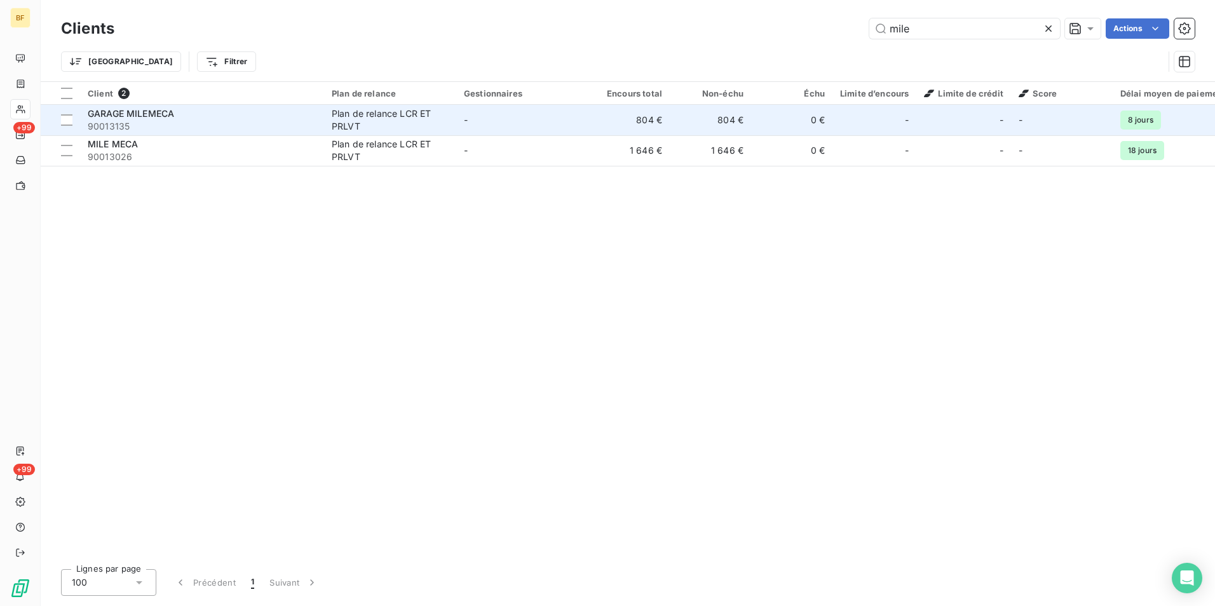
click at [191, 123] on span "90013135" at bounding box center [202, 126] width 229 height 13
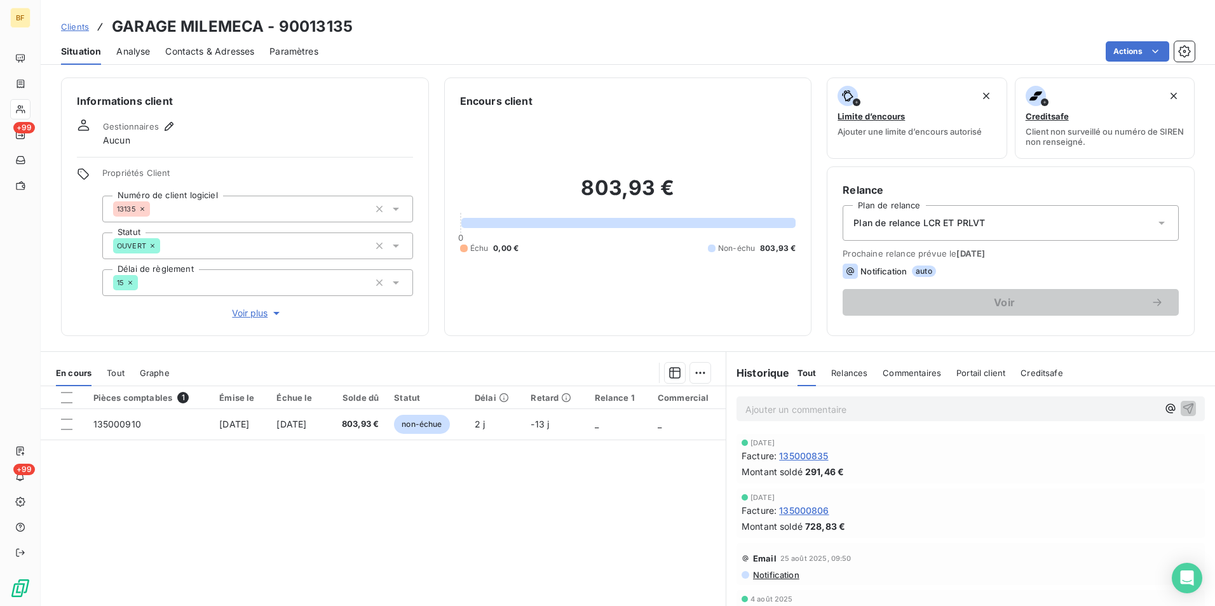
click at [111, 379] on div "Tout" at bounding box center [116, 373] width 18 height 27
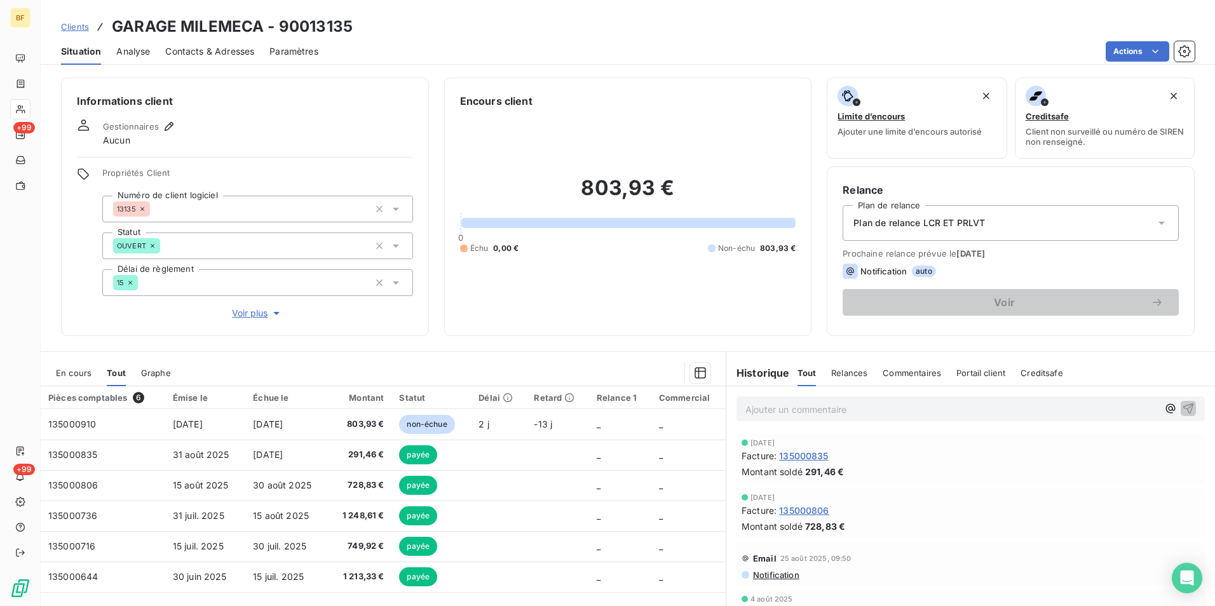
click at [828, 405] on p "Ajouter un commentaire ﻿" at bounding box center [952, 410] width 413 height 16
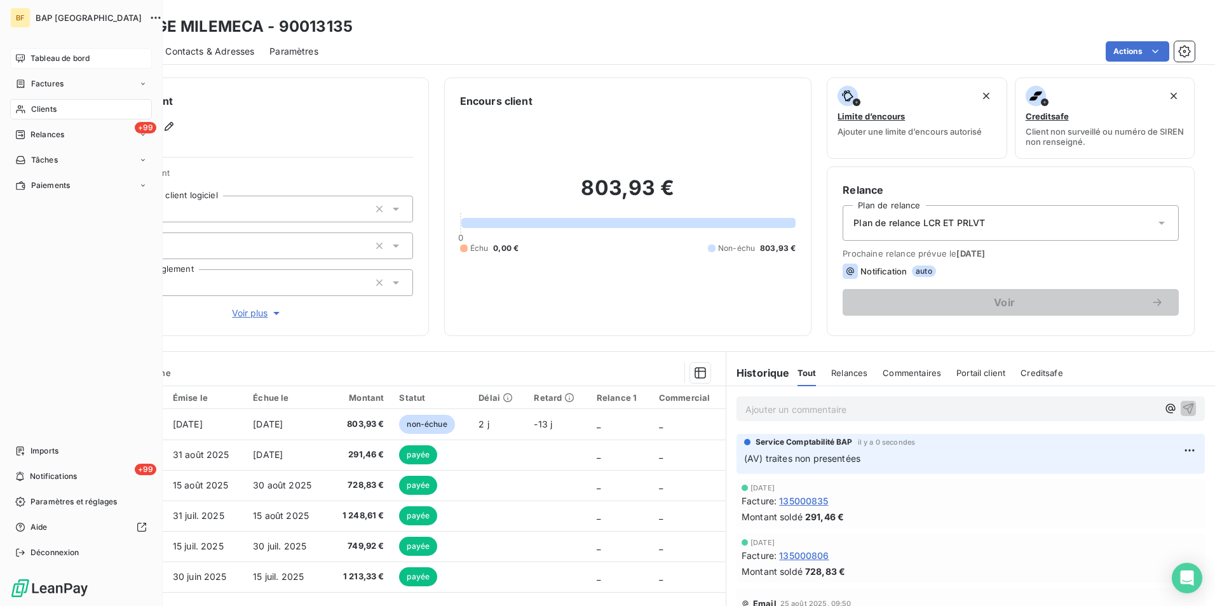
click at [33, 56] on span "Tableau de bord" at bounding box center [60, 58] width 59 height 11
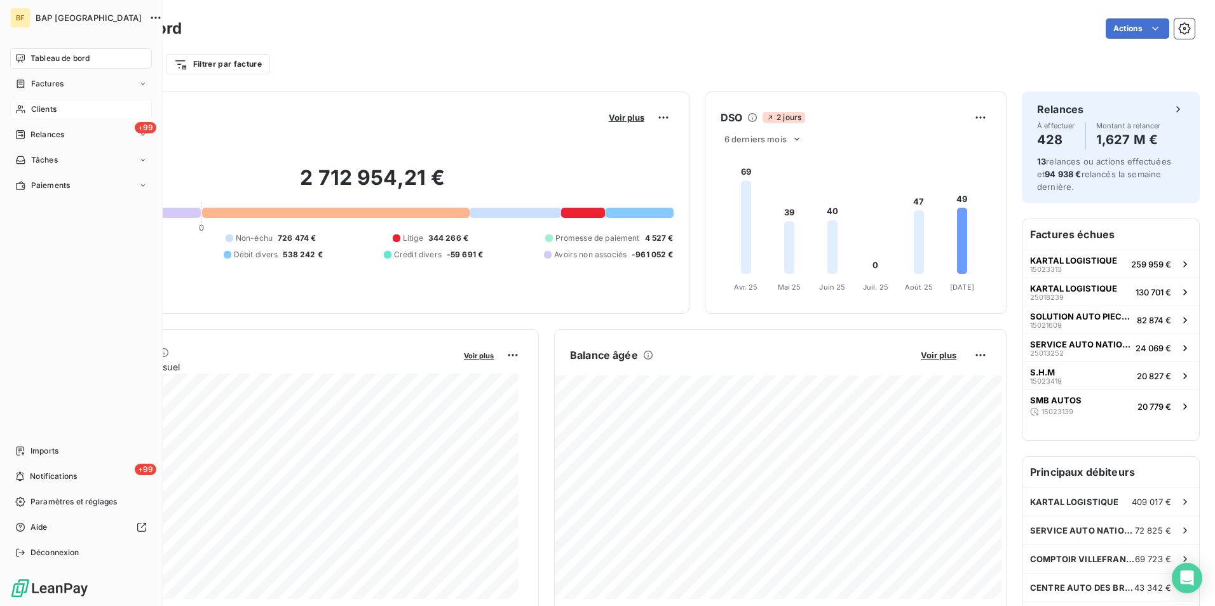
click at [45, 113] on span "Clients" at bounding box center [43, 109] width 25 height 11
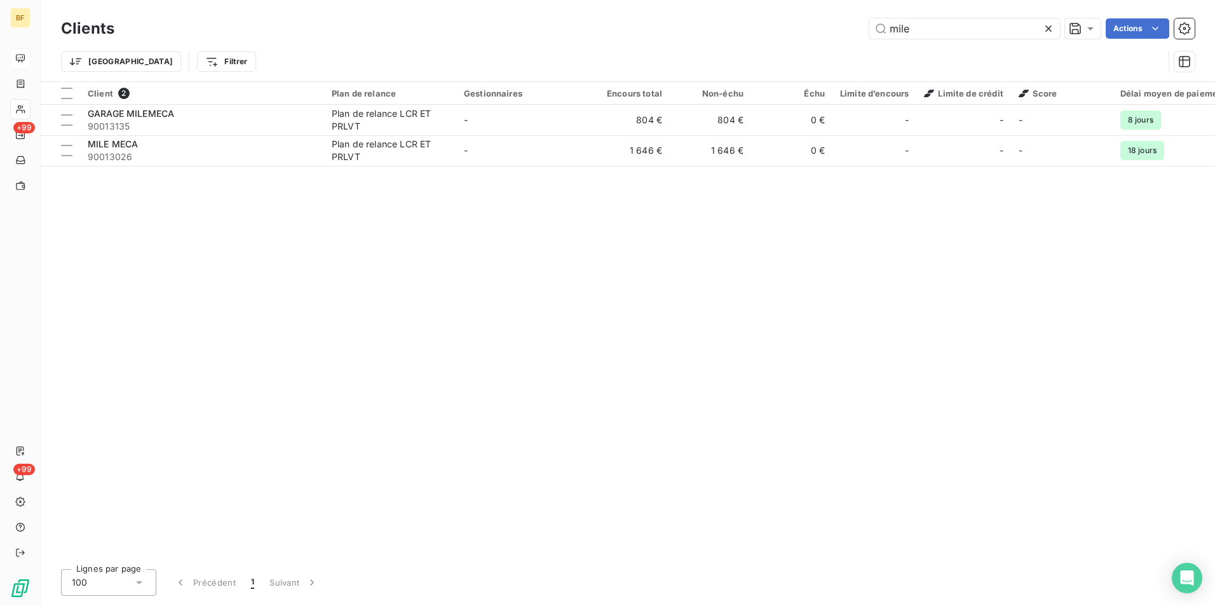
drag, startPoint x: 960, startPoint y: 31, endPoint x: 781, endPoint y: 8, distance: 180.7
click at [781, 8] on div "Clients mile Actions Trier Filtrer" at bounding box center [628, 40] width 1175 height 81
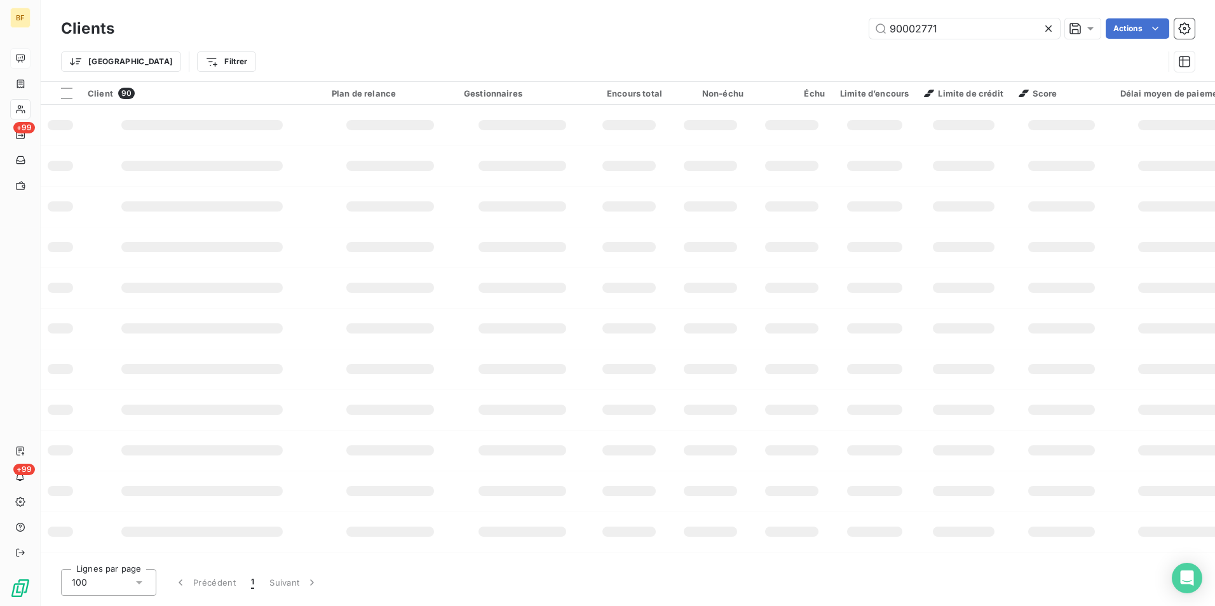
type input "90002771"
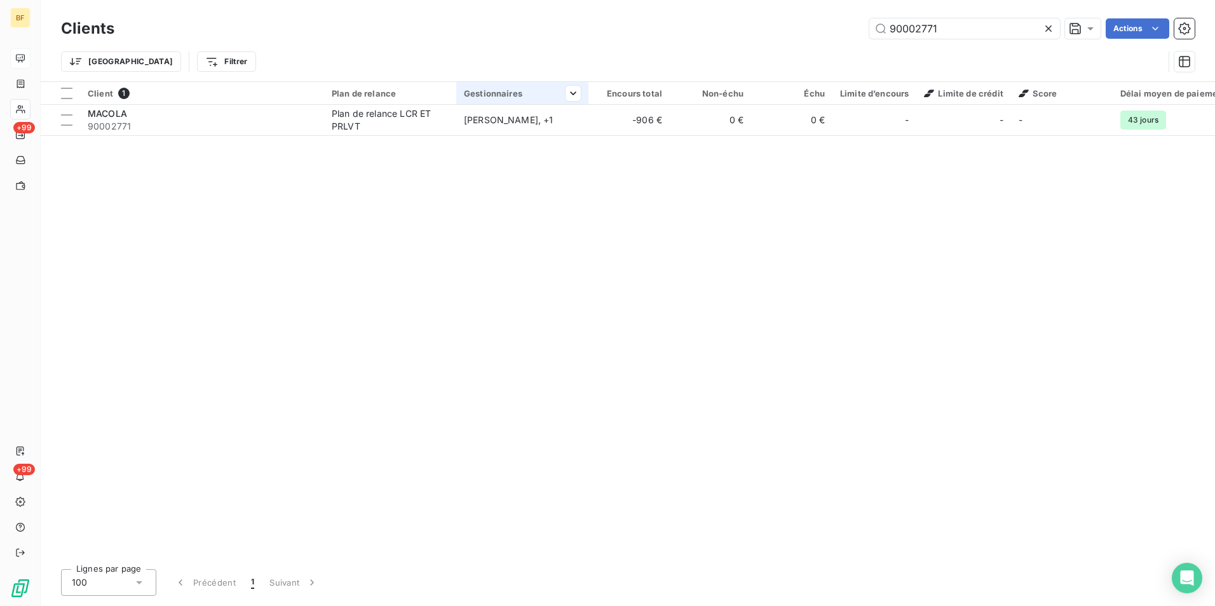
drag, startPoint x: 534, startPoint y: 99, endPoint x: 531, endPoint y: 113, distance: 14.2
click at [533, 99] on th "Gestionnaires" at bounding box center [522, 93] width 132 height 23
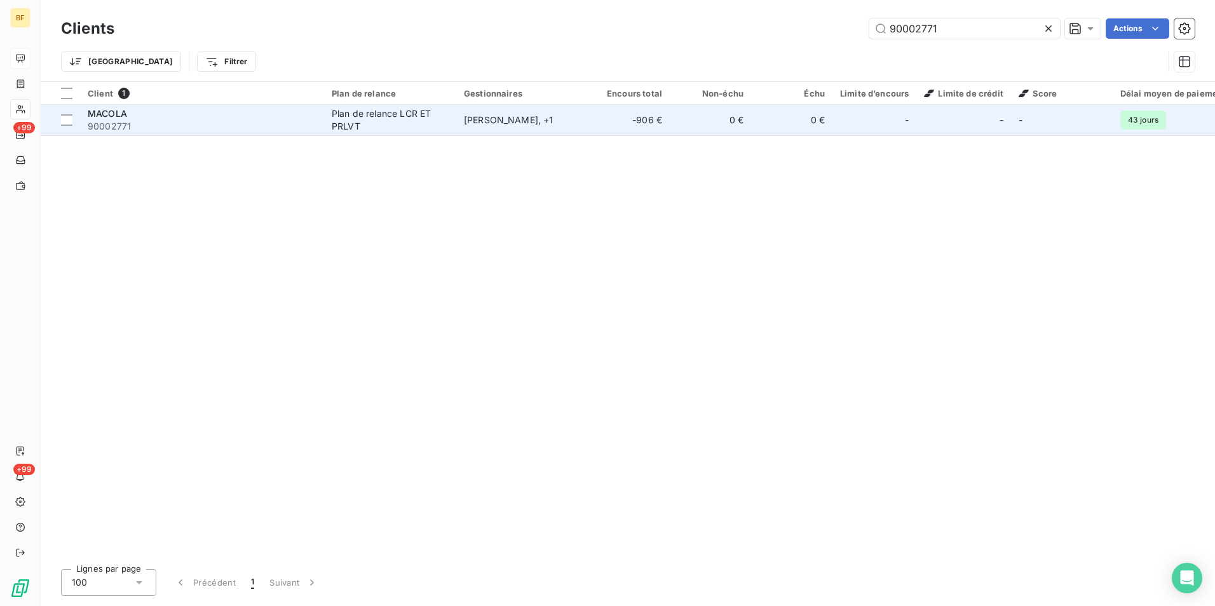
click at [531, 114] on div "[PERSON_NAME] , + 1" at bounding box center [522, 120] width 117 height 13
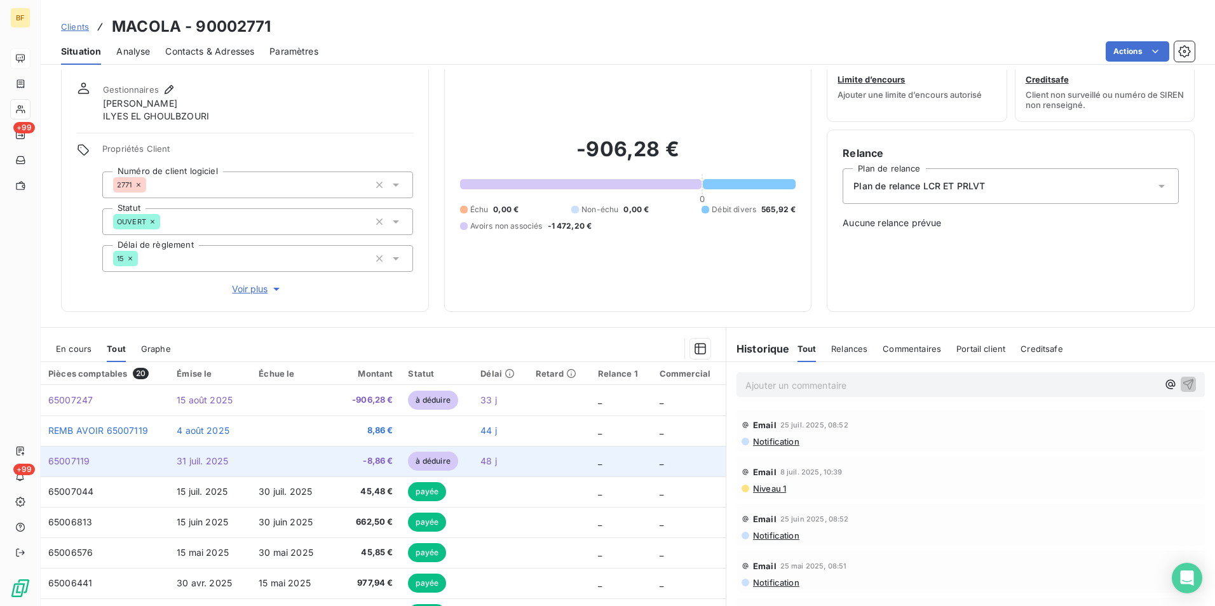
scroll to position [76, 0]
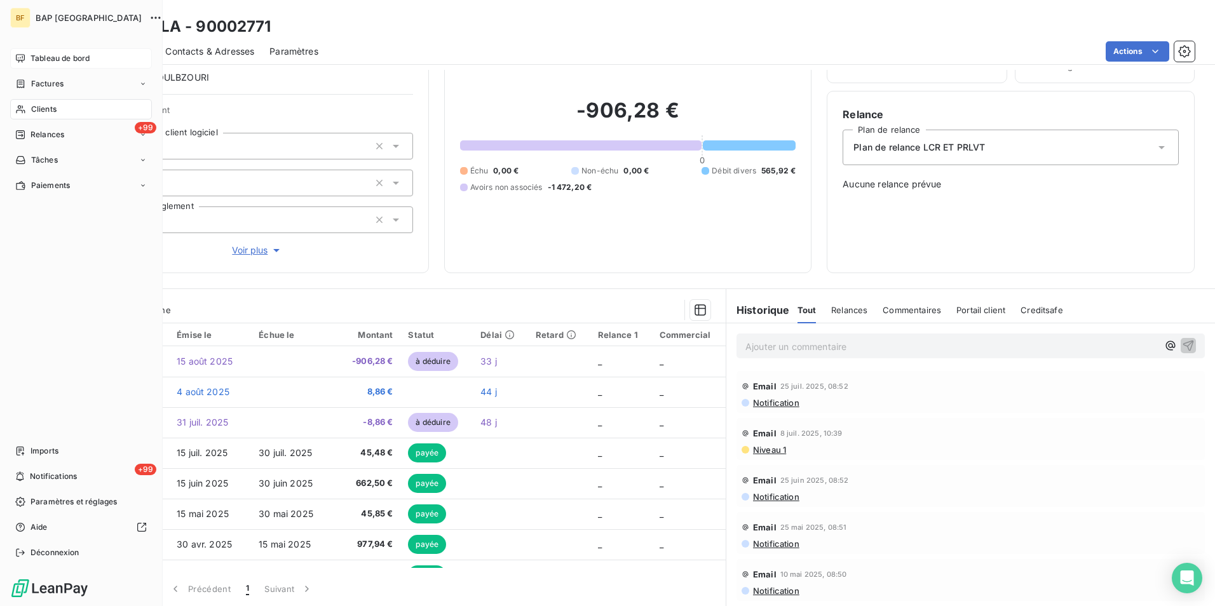
click at [55, 109] on span "Clients" at bounding box center [43, 109] width 25 height 11
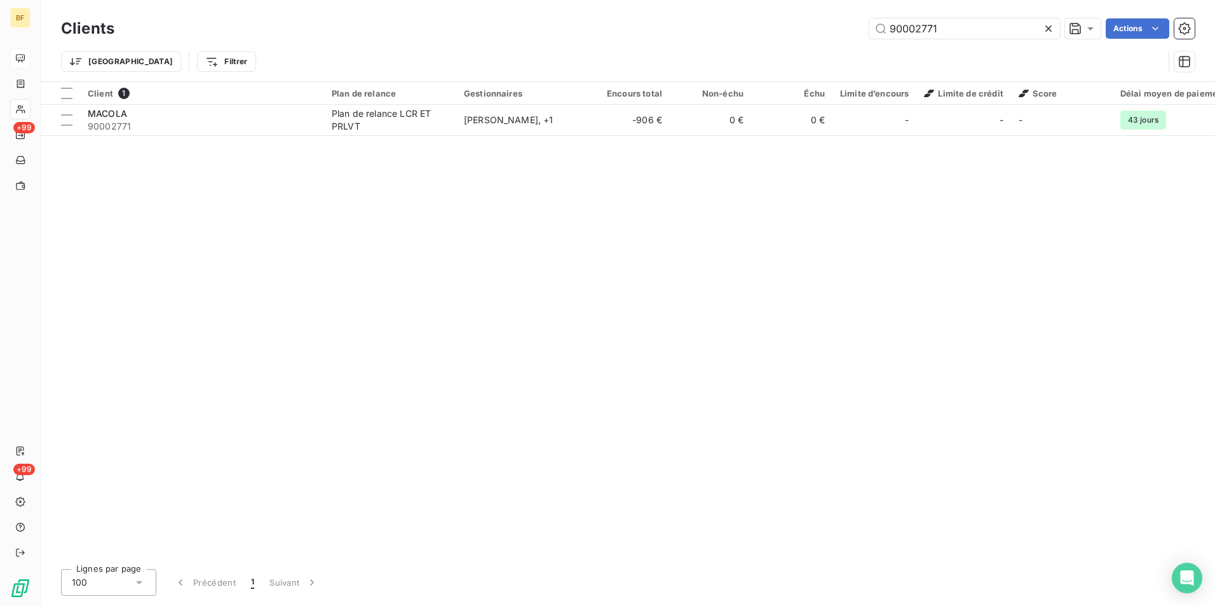
drag, startPoint x: 975, startPoint y: 22, endPoint x: 664, endPoint y: 3, distance: 311.4
click at [664, 3] on div "Clients 90002771 Actions Trier Filtrer" at bounding box center [628, 40] width 1175 height 81
drag, startPoint x: 952, startPoint y: 36, endPoint x: 908, endPoint y: 33, distance: 44.6
click at [908, 33] on input "90002771" at bounding box center [965, 28] width 191 height 20
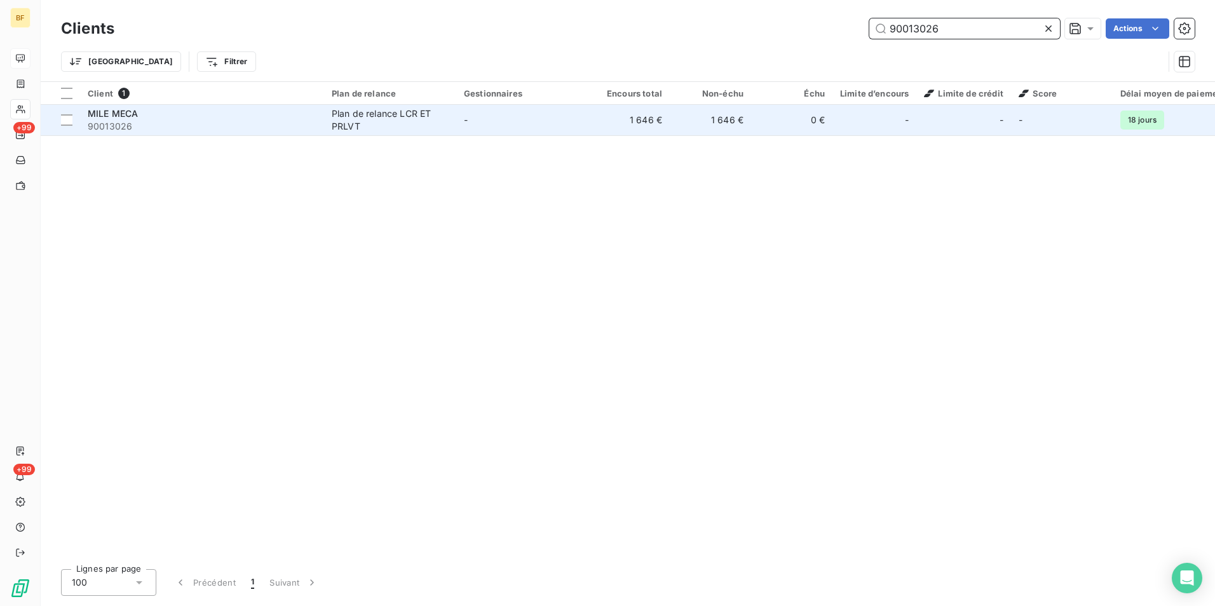
type input "90013026"
click at [412, 117] on div "Plan de relance LCR ET PRLVT" at bounding box center [390, 119] width 117 height 25
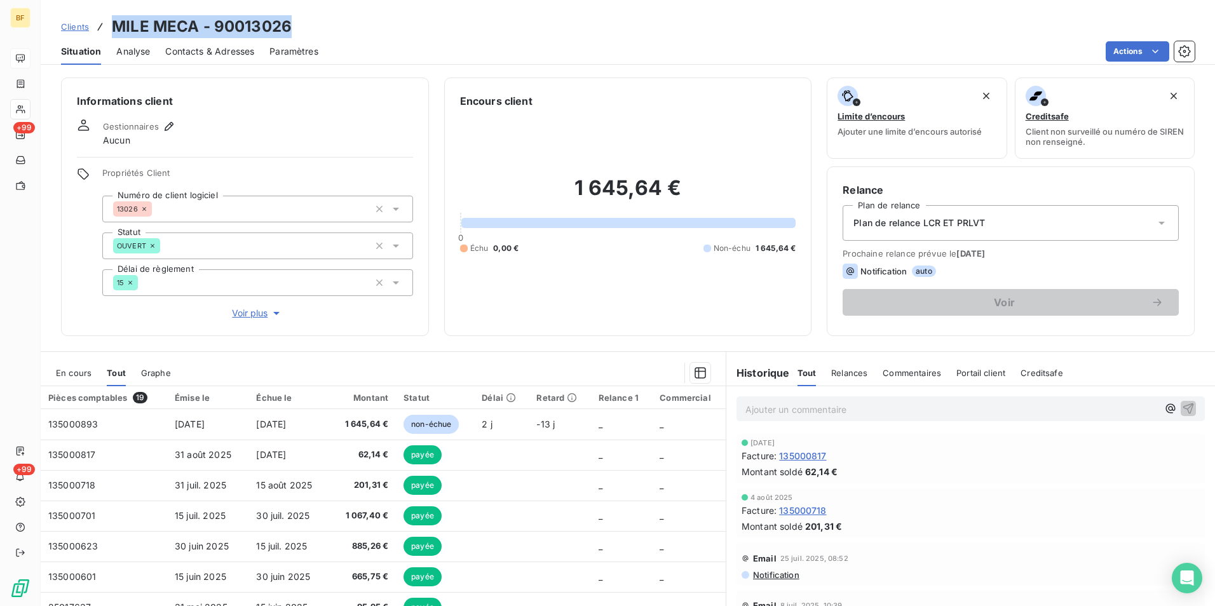
drag, startPoint x: 243, startPoint y: 30, endPoint x: 114, endPoint y: 32, distance: 128.4
click at [114, 32] on div "Clients MILE MECA - 90013026" at bounding box center [628, 26] width 1175 height 23
copy h3 "MILE MECA - 90013026"
click at [215, 51] on span "Contacts & Adresses" at bounding box center [209, 51] width 89 height 13
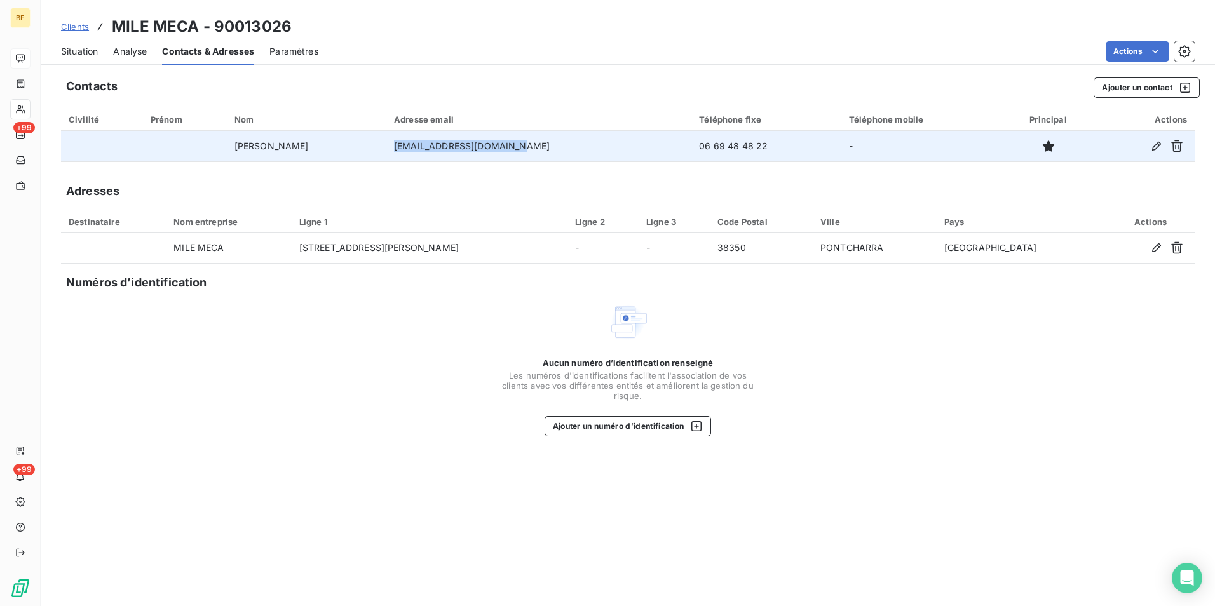
drag, startPoint x: 548, startPoint y: 151, endPoint x: 418, endPoint y: 146, distance: 129.8
click at [418, 146] on td "[EMAIL_ADDRESS][DOMAIN_NAME]" at bounding box center [538, 146] width 305 height 31
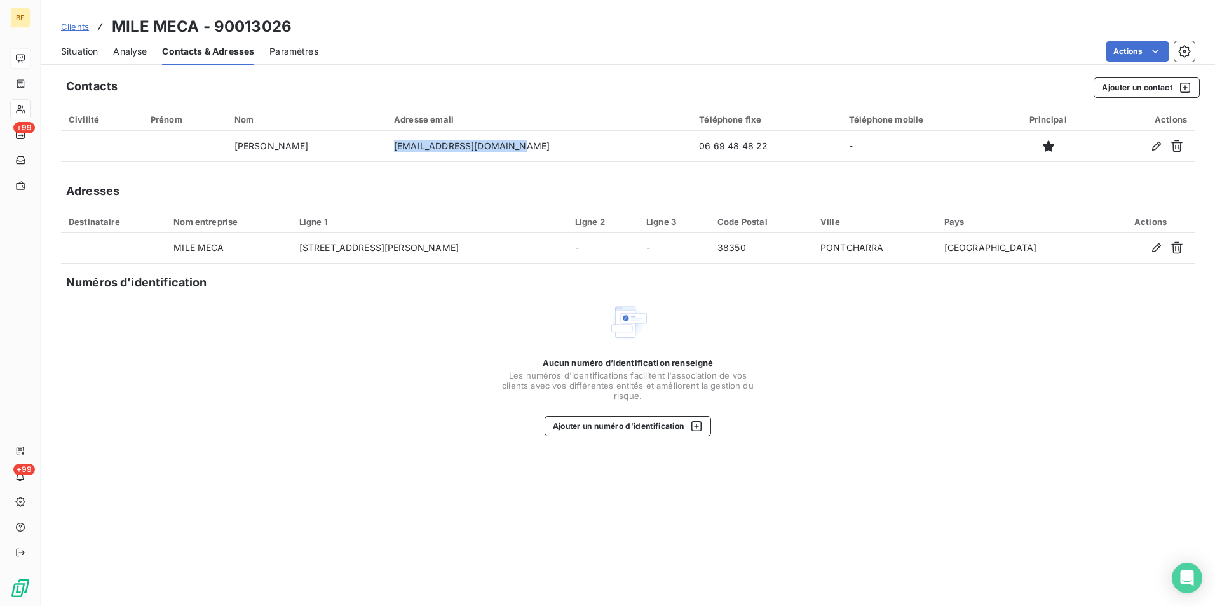
click at [87, 51] on span "Situation" at bounding box center [79, 51] width 37 height 13
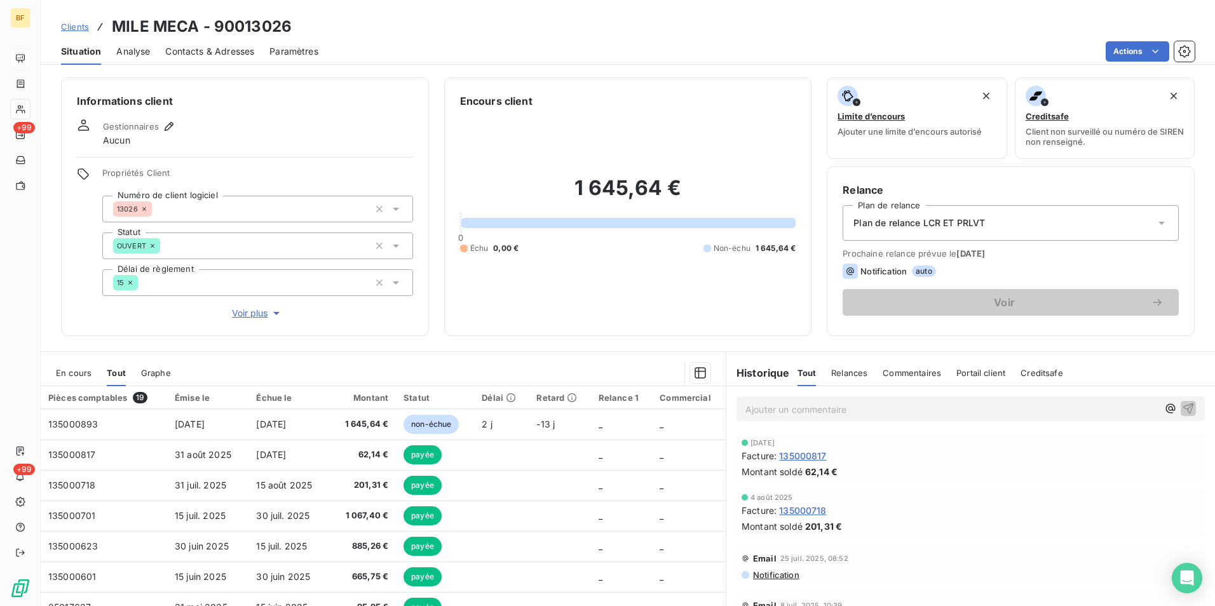
drag, startPoint x: 230, startPoint y: 51, endPoint x: 257, endPoint y: 63, distance: 29.0
click at [233, 51] on span "Contacts & Adresses" at bounding box center [209, 51] width 89 height 13
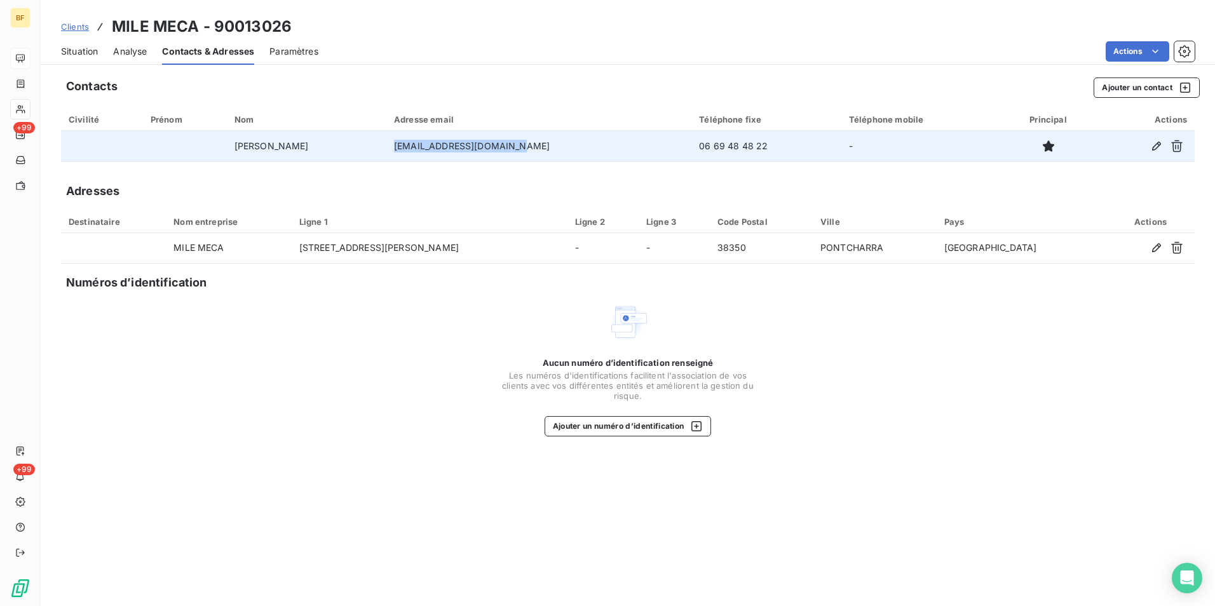
drag, startPoint x: 545, startPoint y: 150, endPoint x: 420, endPoint y: 158, distance: 125.5
click at [420, 158] on td "[EMAIL_ADDRESS][DOMAIN_NAME]" at bounding box center [538, 146] width 305 height 31
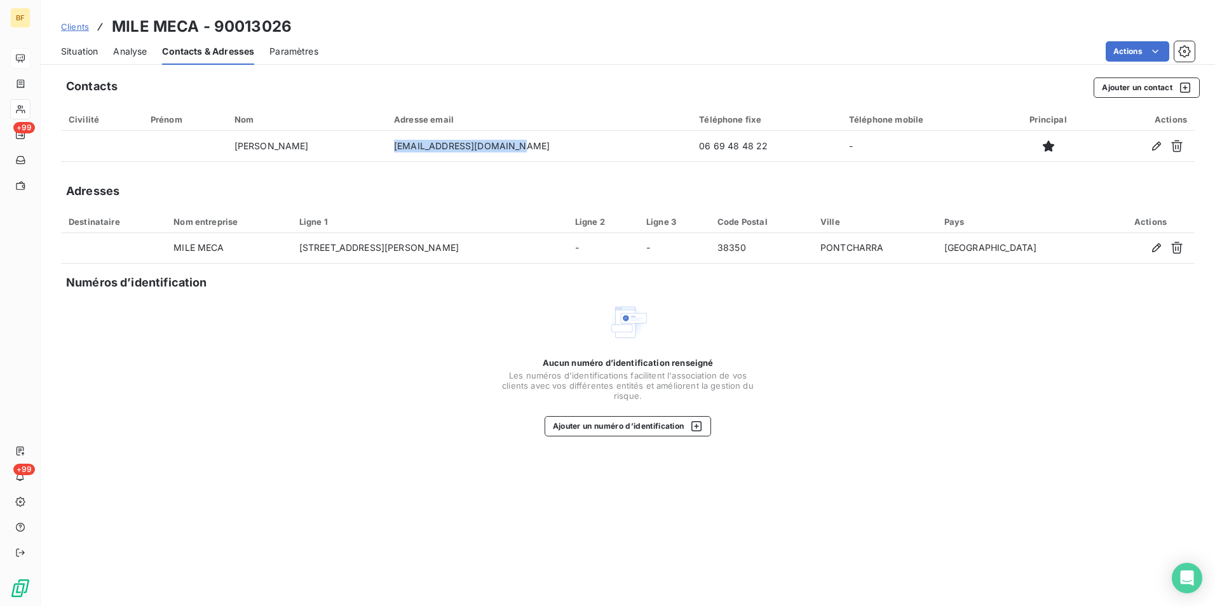
click at [92, 47] on span "Situation" at bounding box center [79, 51] width 37 height 13
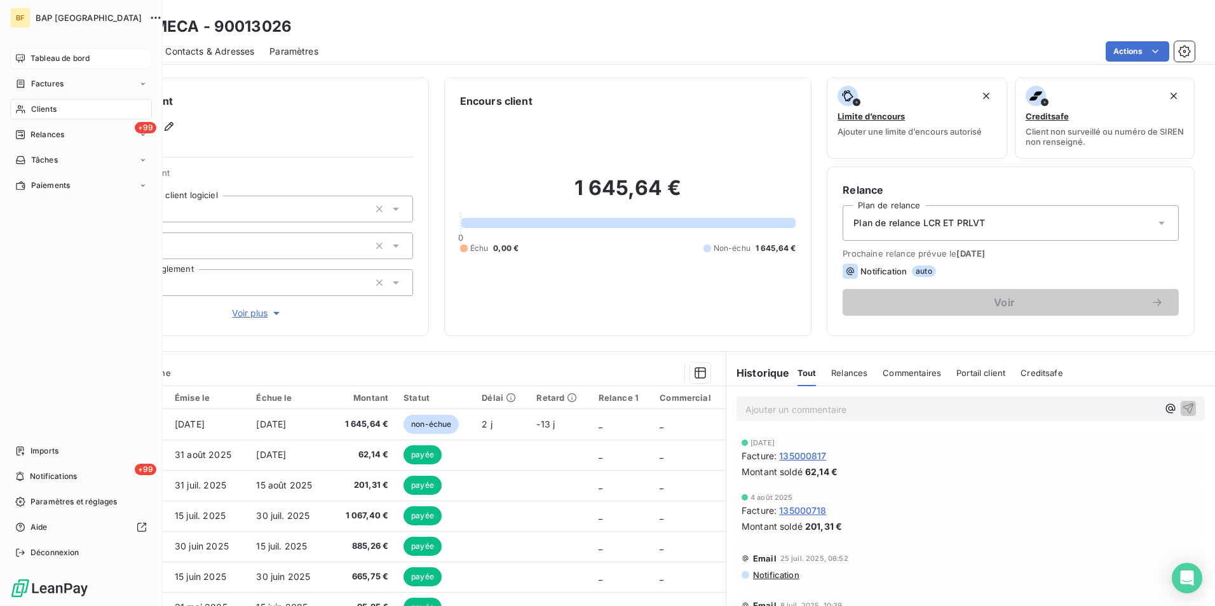
click at [35, 109] on span "Clients" at bounding box center [43, 109] width 25 height 11
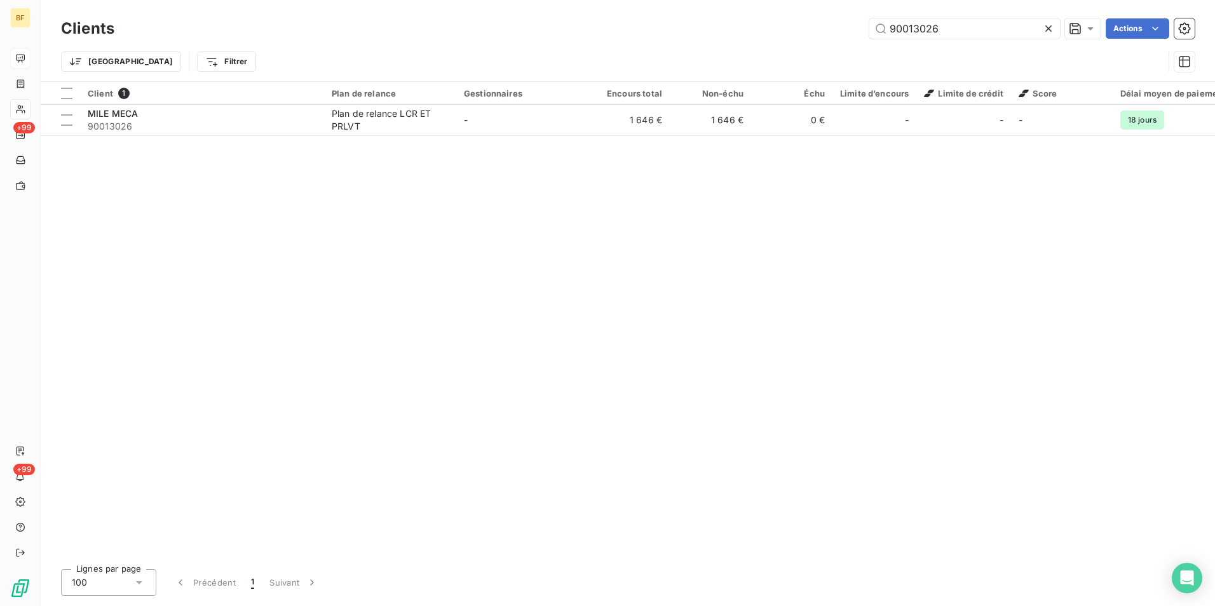
drag, startPoint x: 948, startPoint y: 32, endPoint x: 783, endPoint y: 24, distance: 165.4
click at [783, 24] on div "90013026 Actions" at bounding box center [662, 28] width 1065 height 20
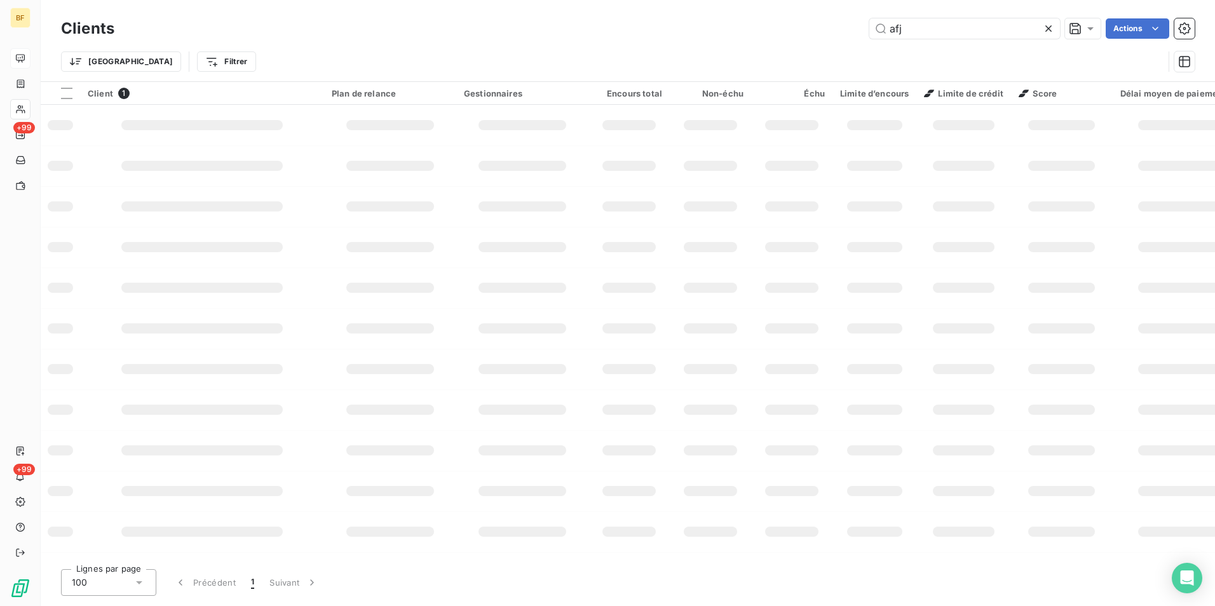
type input "afj"
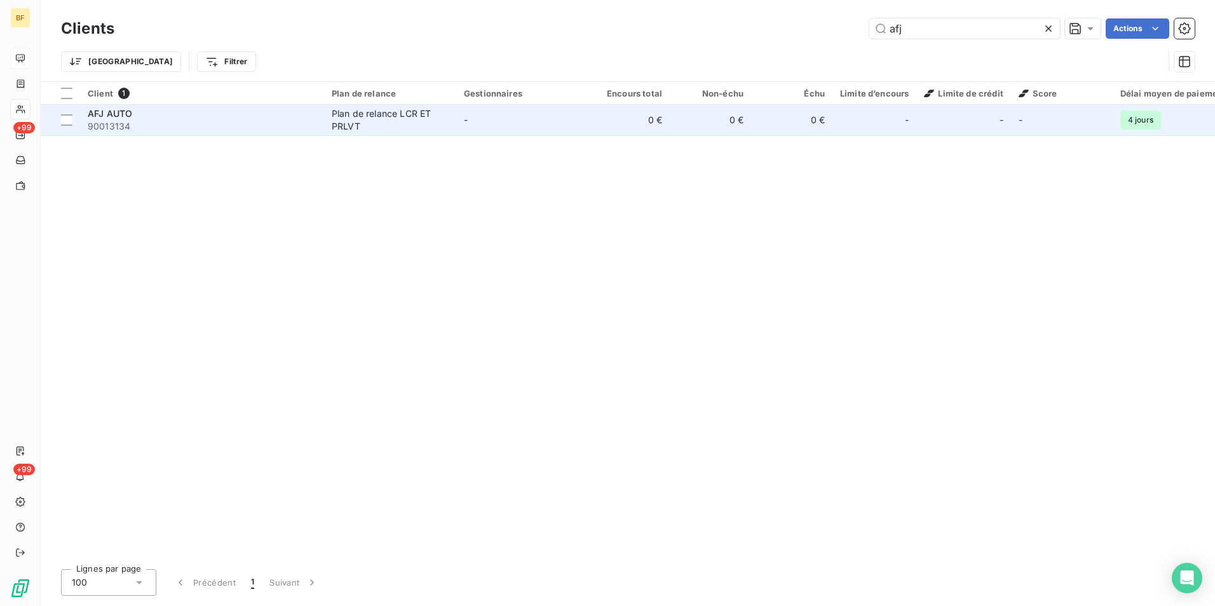
click at [439, 134] on td "Plan de relance LCR ET PRLVT" at bounding box center [390, 120] width 132 height 31
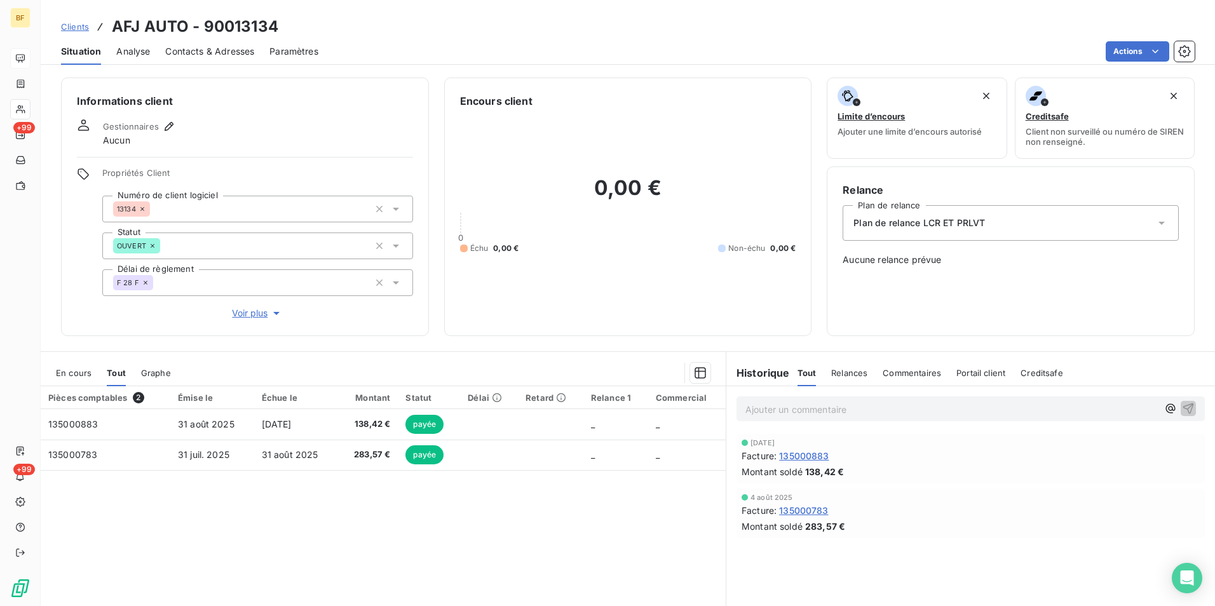
click at [219, 50] on span "Contacts & Adresses" at bounding box center [209, 51] width 89 height 13
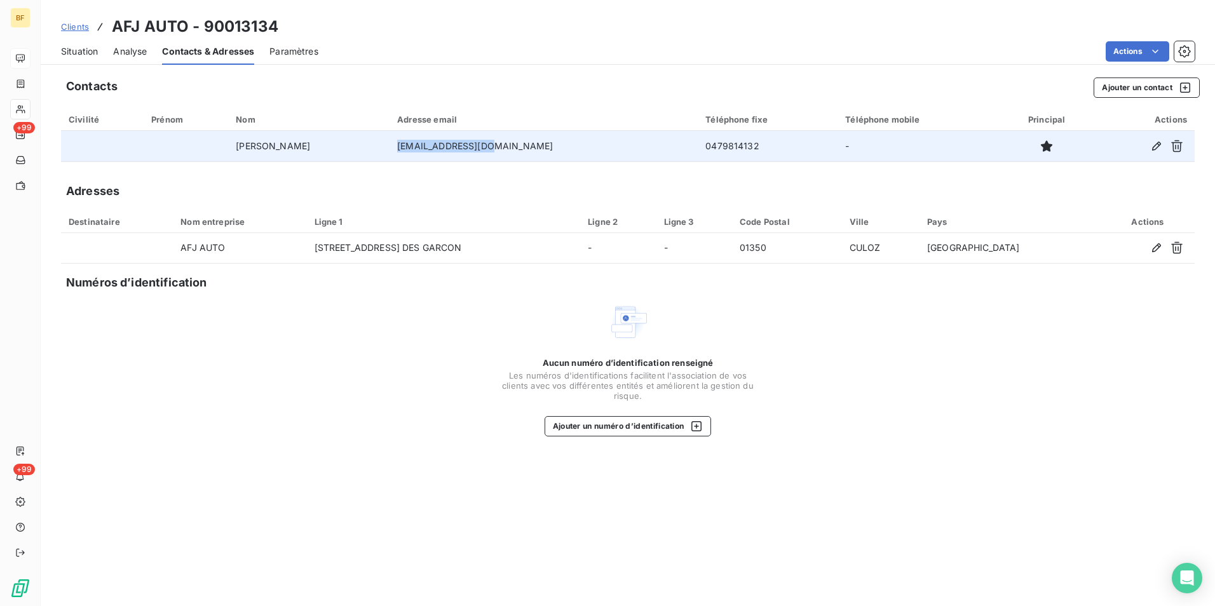
drag, startPoint x: 532, startPoint y: 146, endPoint x: 441, endPoint y: 150, distance: 91.0
click at [441, 150] on td "[EMAIL_ADDRESS][DOMAIN_NAME]" at bounding box center [544, 146] width 308 height 31
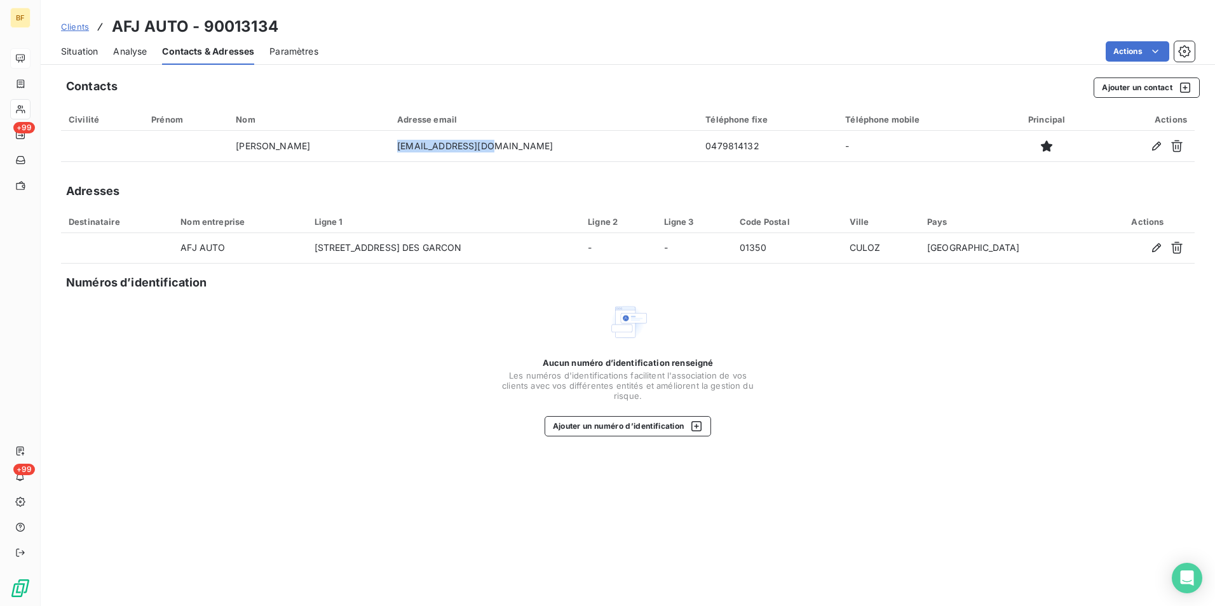
drag, startPoint x: 85, startPoint y: 46, endPoint x: 126, endPoint y: 46, distance: 41.3
click at [85, 46] on span "Situation" at bounding box center [79, 51] width 37 height 13
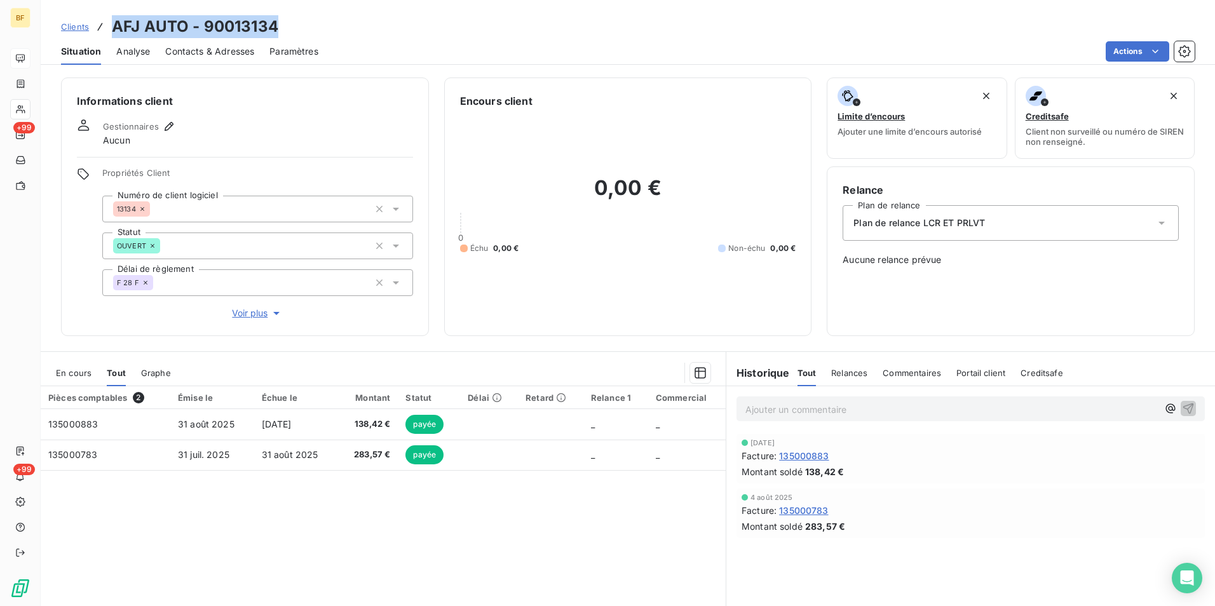
drag, startPoint x: 284, startPoint y: 26, endPoint x: 115, endPoint y: 27, distance: 169.1
click at [115, 27] on div "Clients AFJ AUTO - 90013134" at bounding box center [628, 26] width 1175 height 23
click at [793, 416] on p "Ajouter un commentaire ﻿" at bounding box center [952, 410] width 413 height 16
click at [819, 405] on p "Ajouter un commentaire ﻿" at bounding box center [952, 410] width 413 height 16
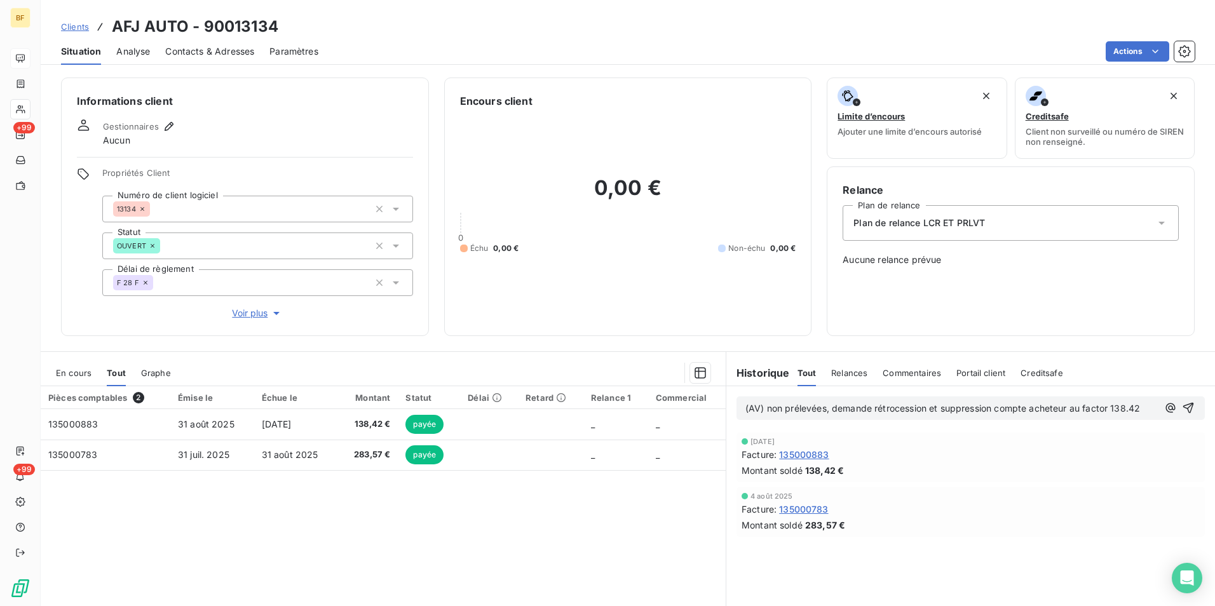
click at [1143, 409] on p "(AV) non prélevées, demande rétrocession et suppression compte acheteur au fact…" at bounding box center [952, 409] width 413 height 15
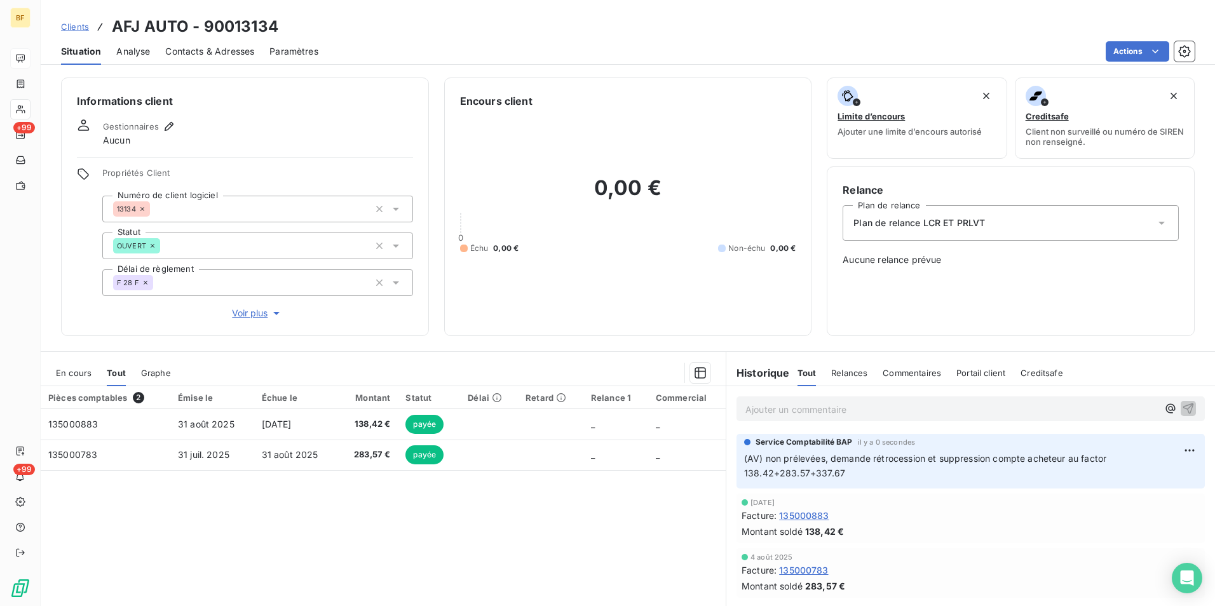
click at [199, 56] on span "Contacts & Adresses" at bounding box center [209, 51] width 89 height 13
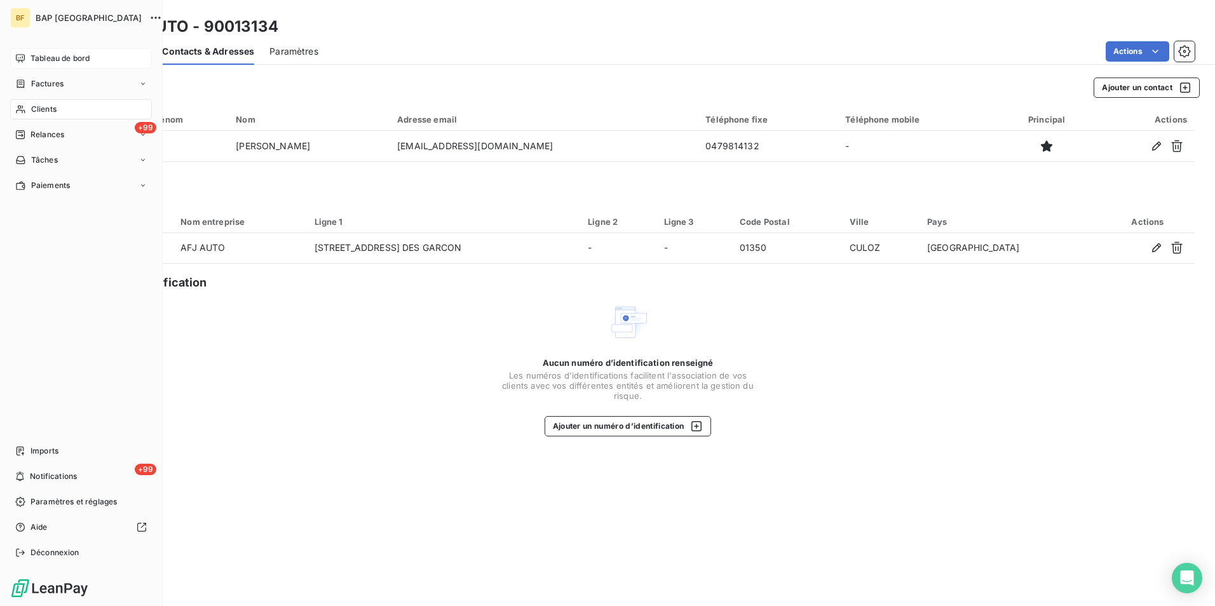
click at [46, 113] on span "Clients" at bounding box center [43, 109] width 25 height 11
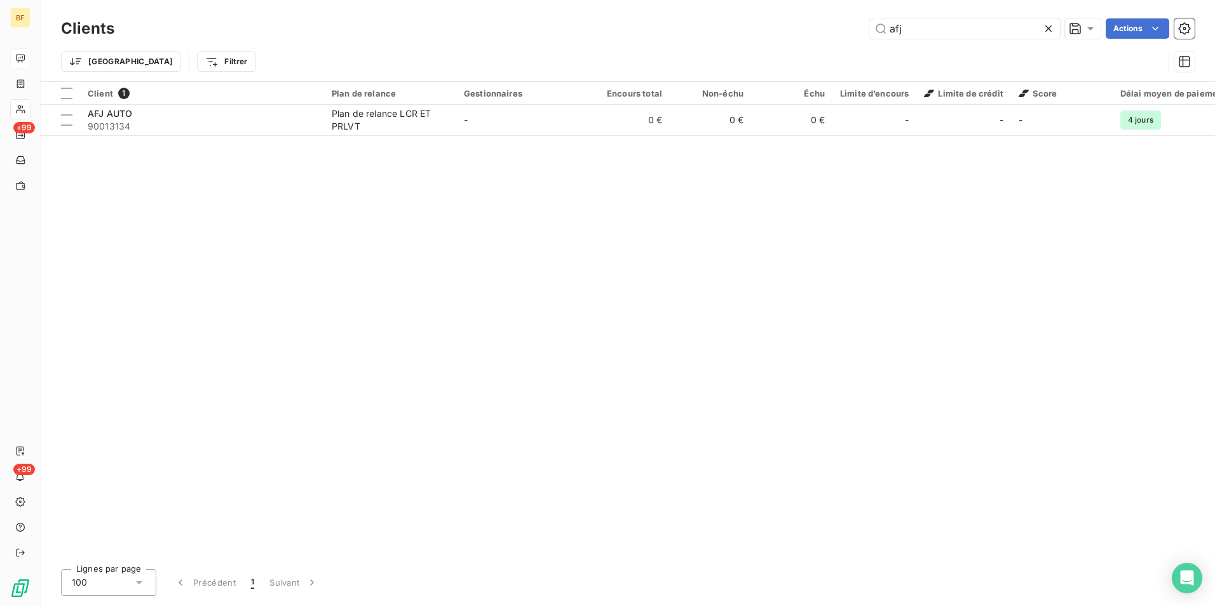
drag, startPoint x: 952, startPoint y: 25, endPoint x: 782, endPoint y: 23, distance: 170.4
click at [782, 23] on div "afj Actions" at bounding box center [662, 28] width 1065 height 20
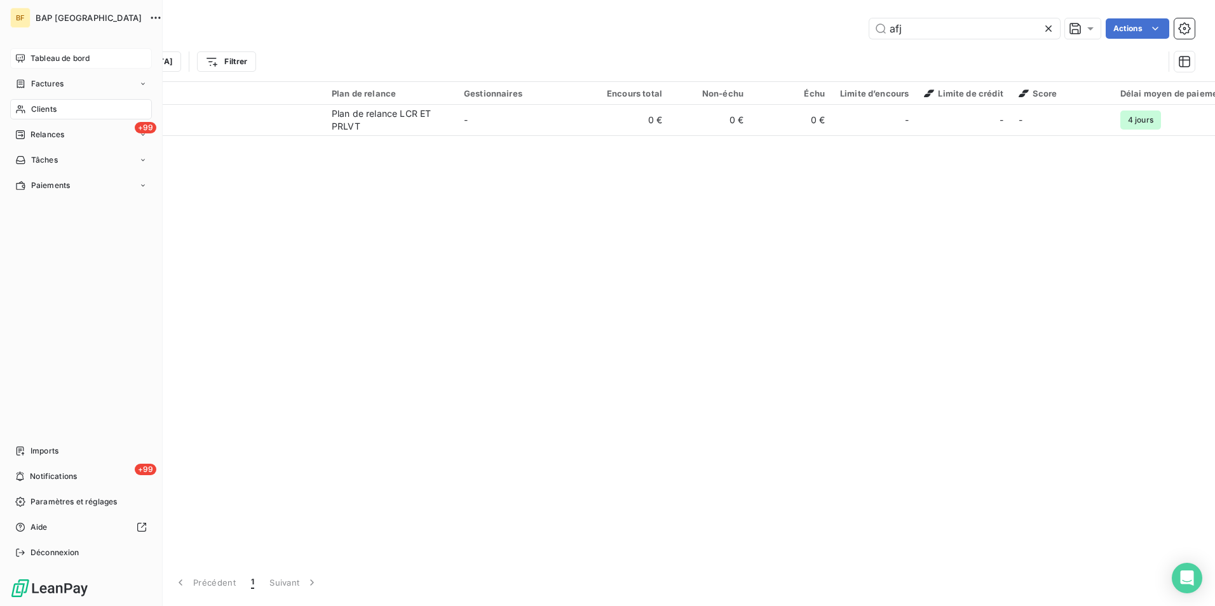
drag, startPoint x: 68, startPoint y: 111, endPoint x: 263, endPoint y: 8, distance: 220.1
click at [68, 111] on div "Clients" at bounding box center [81, 109] width 142 height 20
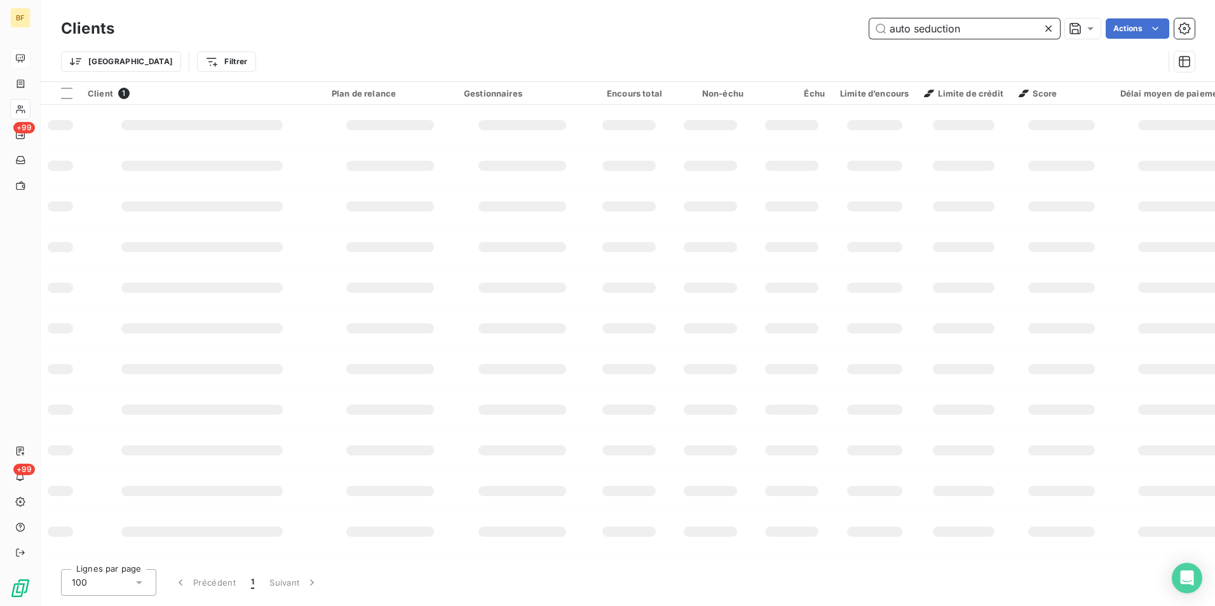
type input "auto seduction"
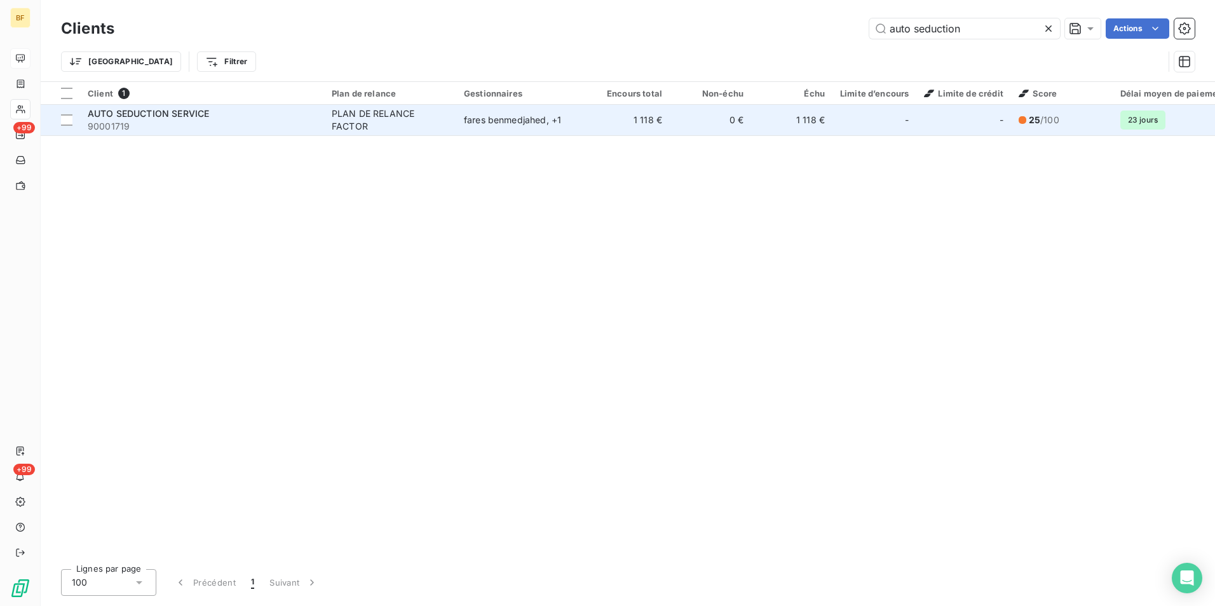
click at [562, 123] on div "fares benmedjahed , + 1" at bounding box center [522, 120] width 117 height 13
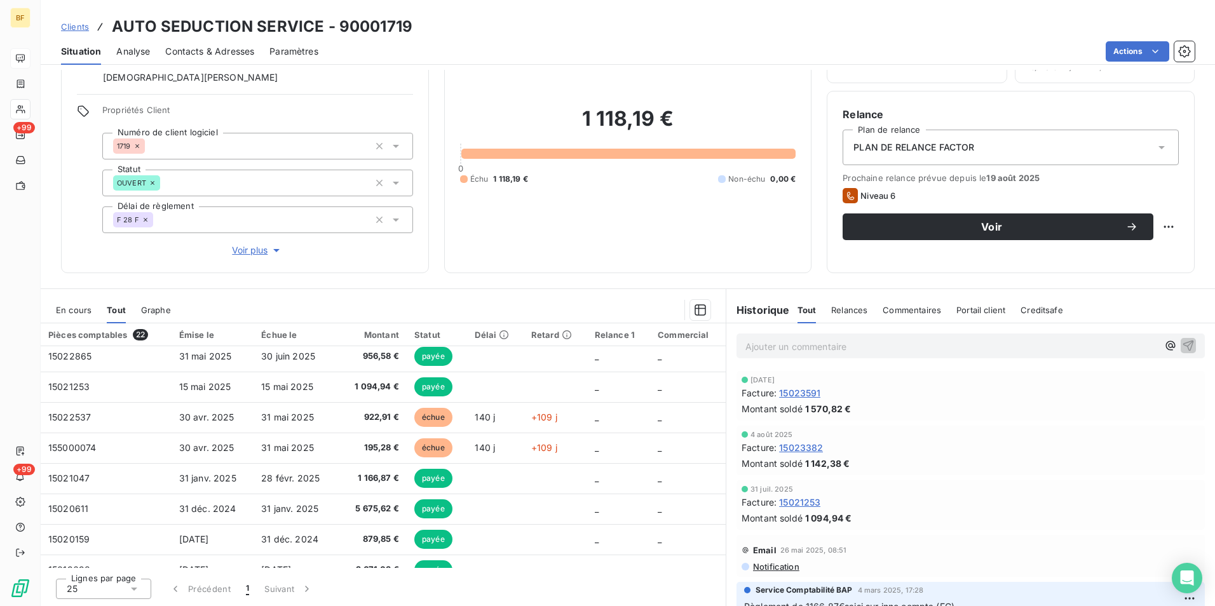
scroll to position [64, 0]
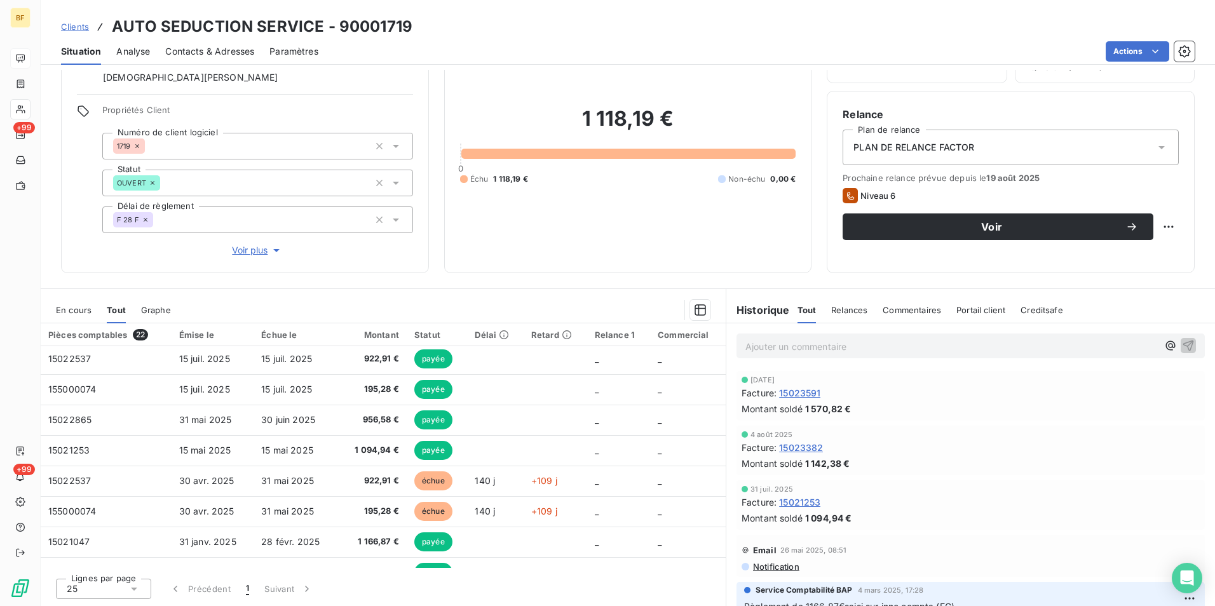
click at [235, 57] on span "Contacts & Adresses" at bounding box center [209, 51] width 89 height 13
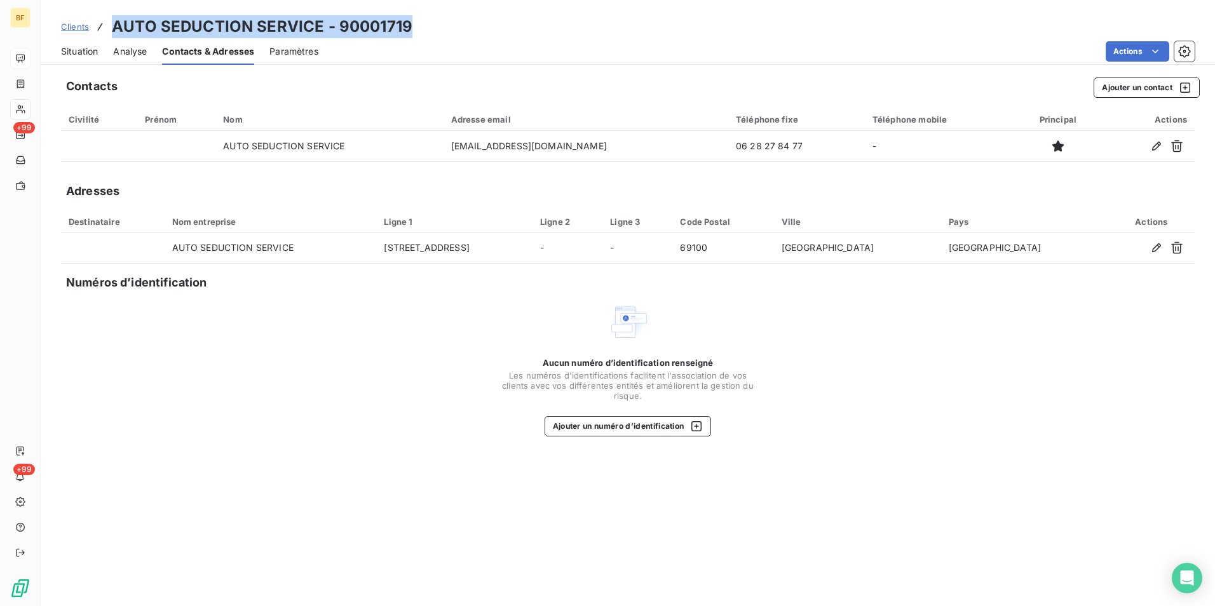
drag, startPoint x: 421, startPoint y: 27, endPoint x: 110, endPoint y: 27, distance: 311.5
click at [110, 27] on div "Clients AUTO SEDUCTION SERVICE - 90001719" at bounding box center [628, 26] width 1175 height 23
click at [89, 57] on span "Situation" at bounding box center [79, 51] width 37 height 13
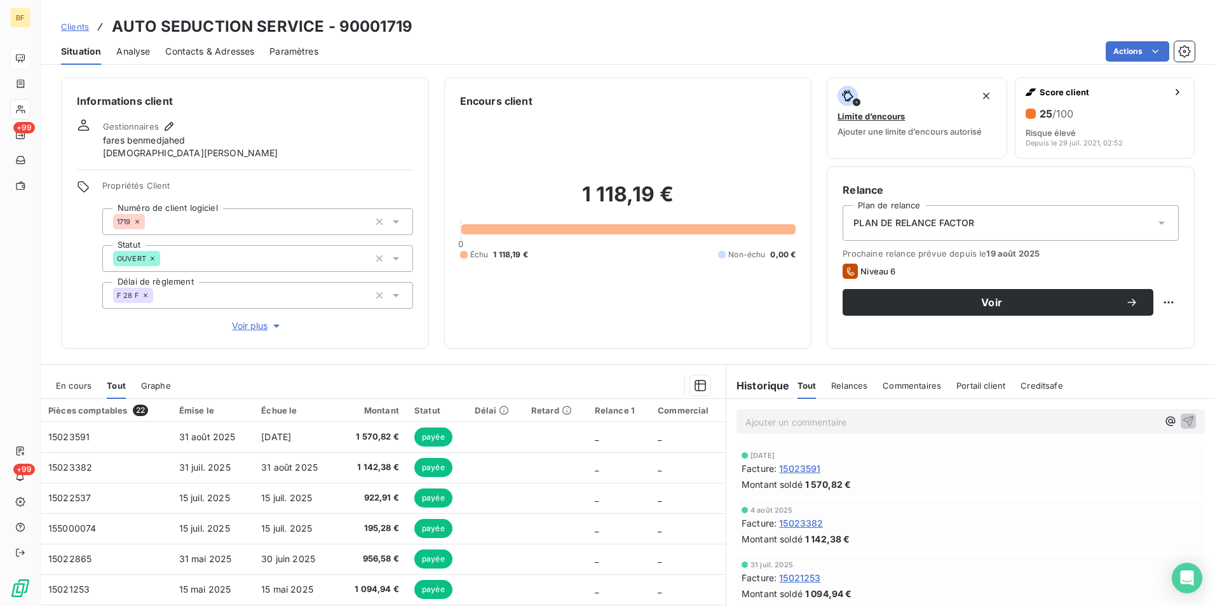
drag, startPoint x: 558, startPoint y: 339, endPoint x: 285, endPoint y: 1, distance: 434.4
click at [558, 337] on div "Encours client 1 118,19 € 0 Échu 1 118,19 € Non-échu 0,00 €" at bounding box center [628, 213] width 368 height 271
click at [202, 52] on span "Contacts & Adresses" at bounding box center [209, 51] width 89 height 13
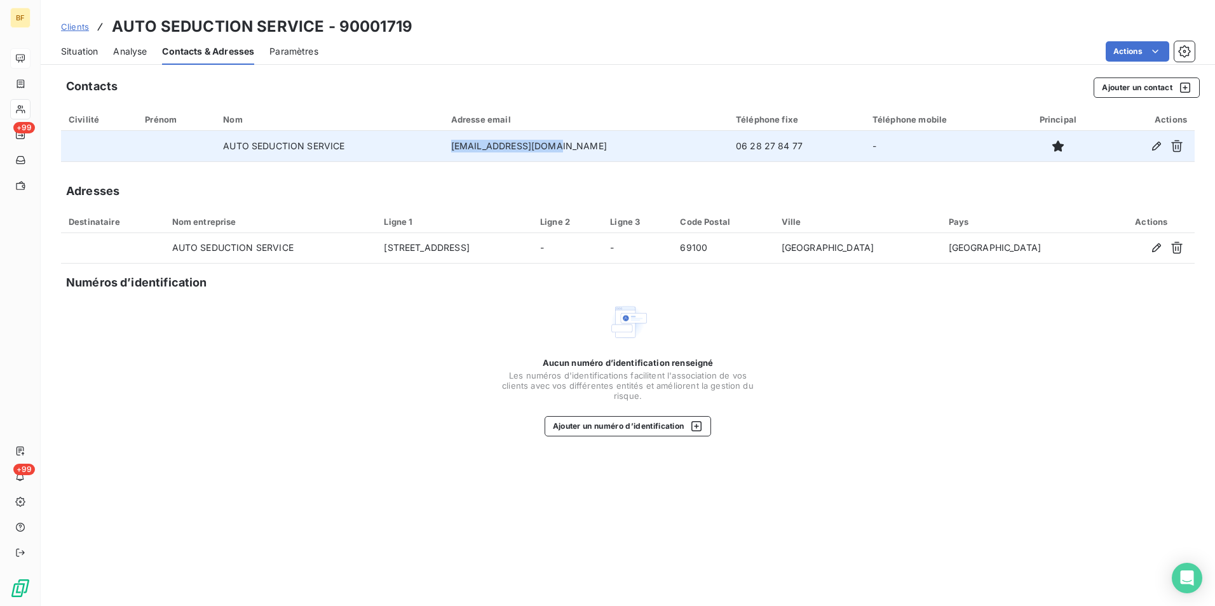
drag, startPoint x: 590, startPoint y: 147, endPoint x: 463, endPoint y: 156, distance: 126.8
click at [463, 156] on tr "AUTO SEDUCTION SERVICE [EMAIL_ADDRESS][DOMAIN_NAME] 06 28 27 84 77 -" at bounding box center [628, 146] width 1134 height 31
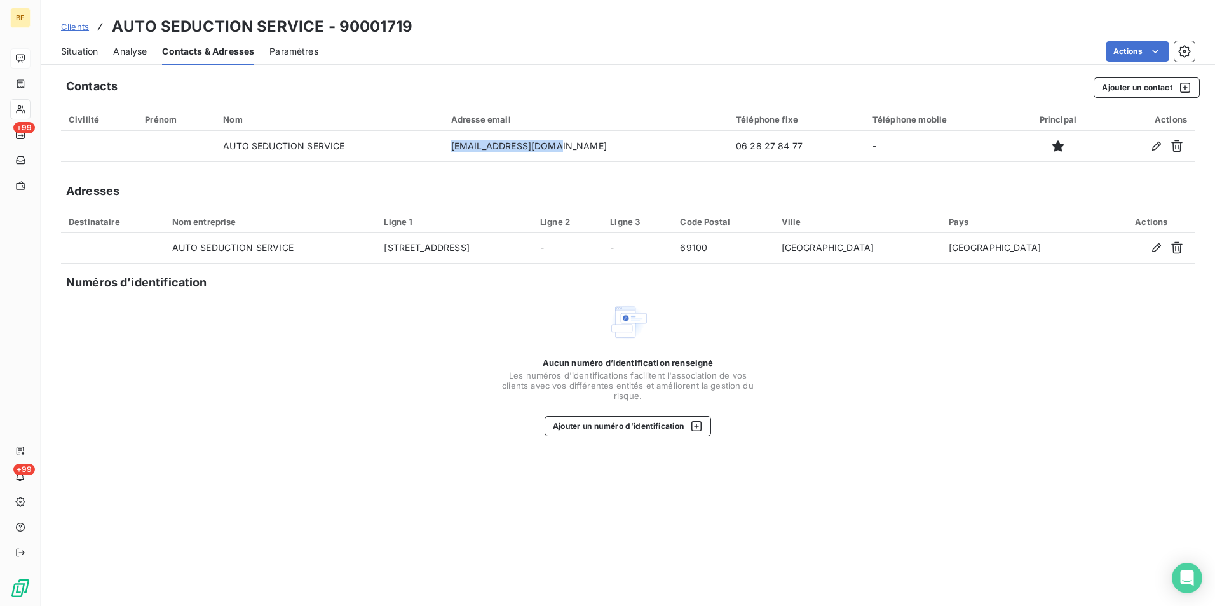
click at [78, 59] on div "Situation" at bounding box center [79, 51] width 37 height 27
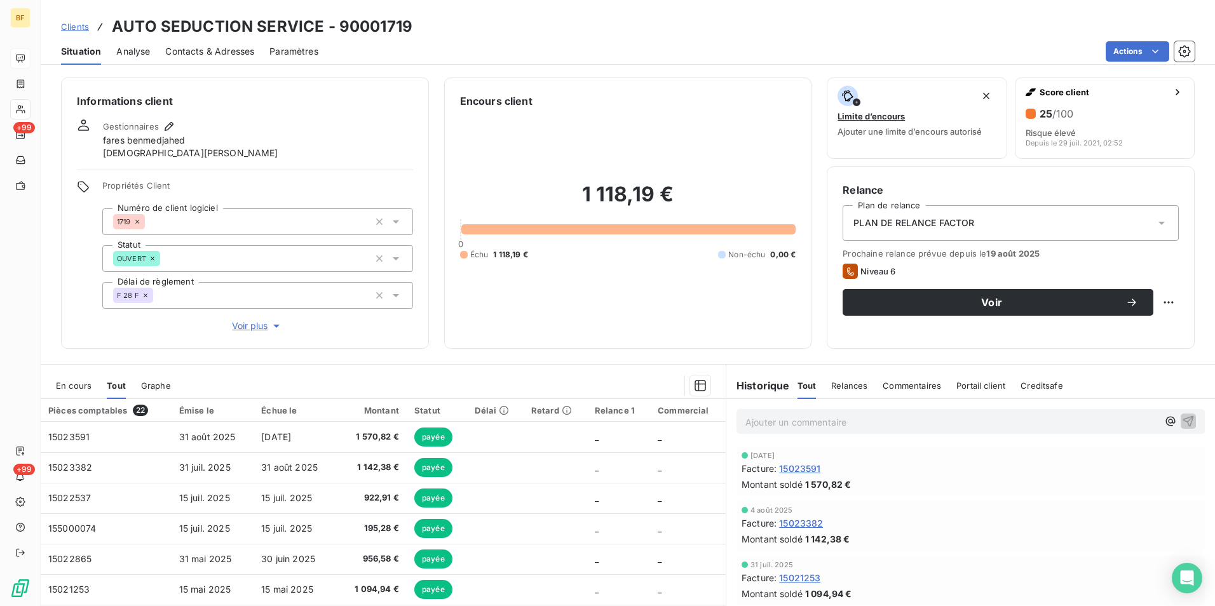
click at [805, 420] on p "Ajouter un commentaire ﻿" at bounding box center [952, 422] width 413 height 16
click at [975, 420] on p "(AV) lcr non presentée par factor, retrocession" at bounding box center [952, 421] width 413 height 15
click at [910, 426] on span "(AV) lcr non présentée par factor, retrocession" at bounding box center [844, 421] width 197 height 11
click at [969, 420] on p "(AV) lcr non présentée par factor, rétrocession" at bounding box center [952, 421] width 413 height 15
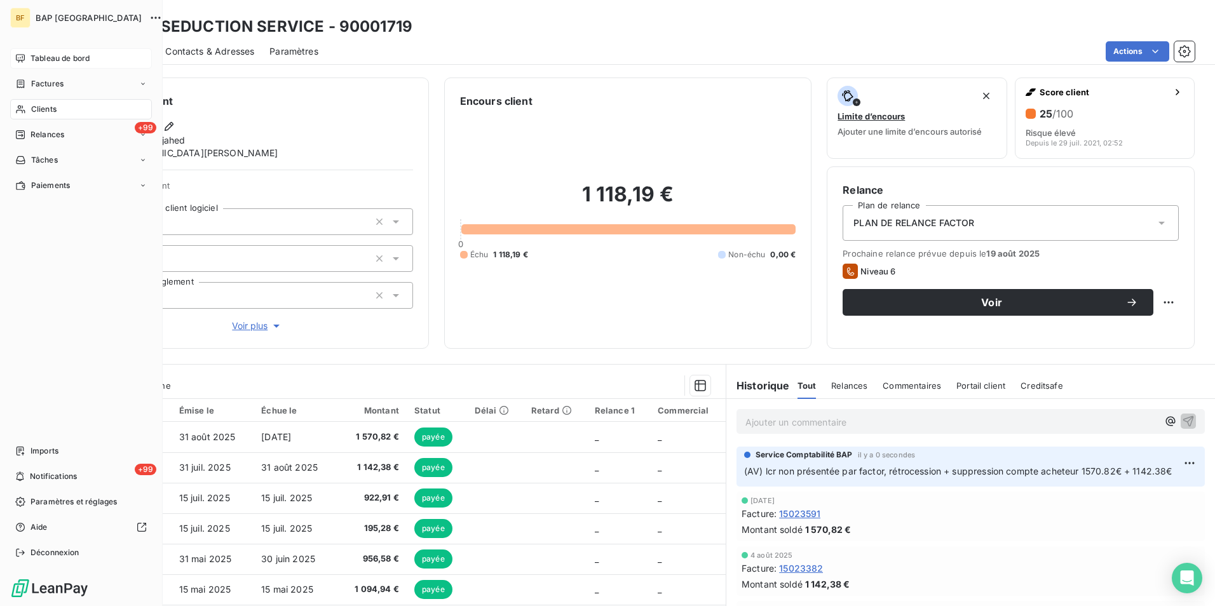
drag, startPoint x: 40, startPoint y: 101, endPoint x: 50, endPoint y: 100, distance: 9.6
click at [41, 100] on div "Clients" at bounding box center [81, 109] width 142 height 20
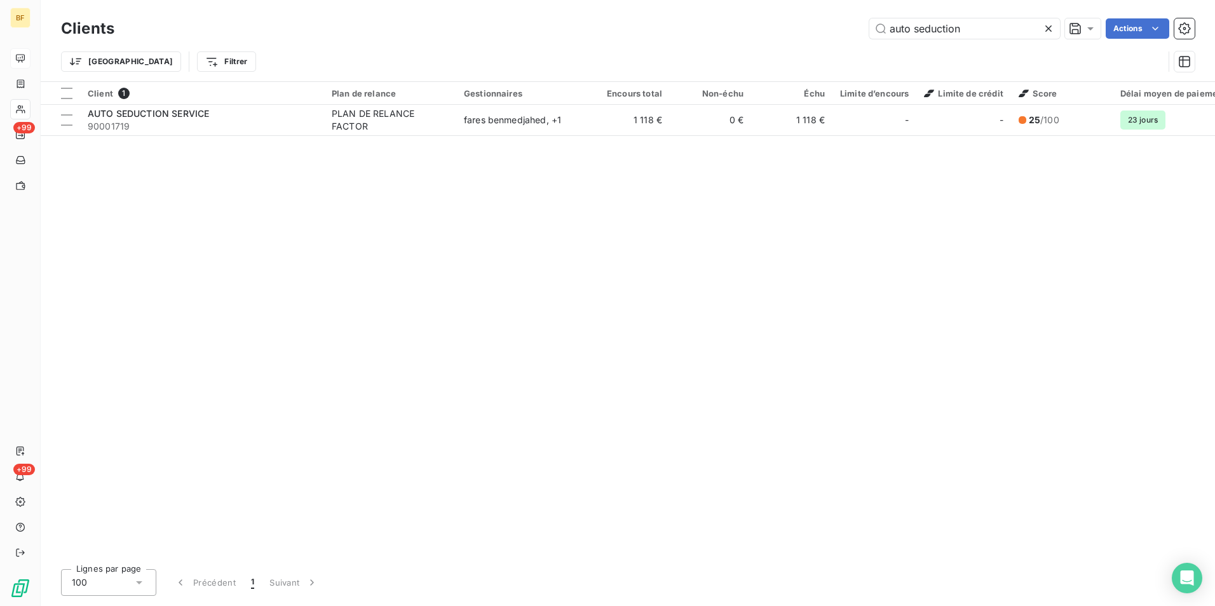
click at [786, 34] on div "auto seduction Actions" at bounding box center [662, 28] width 1065 height 20
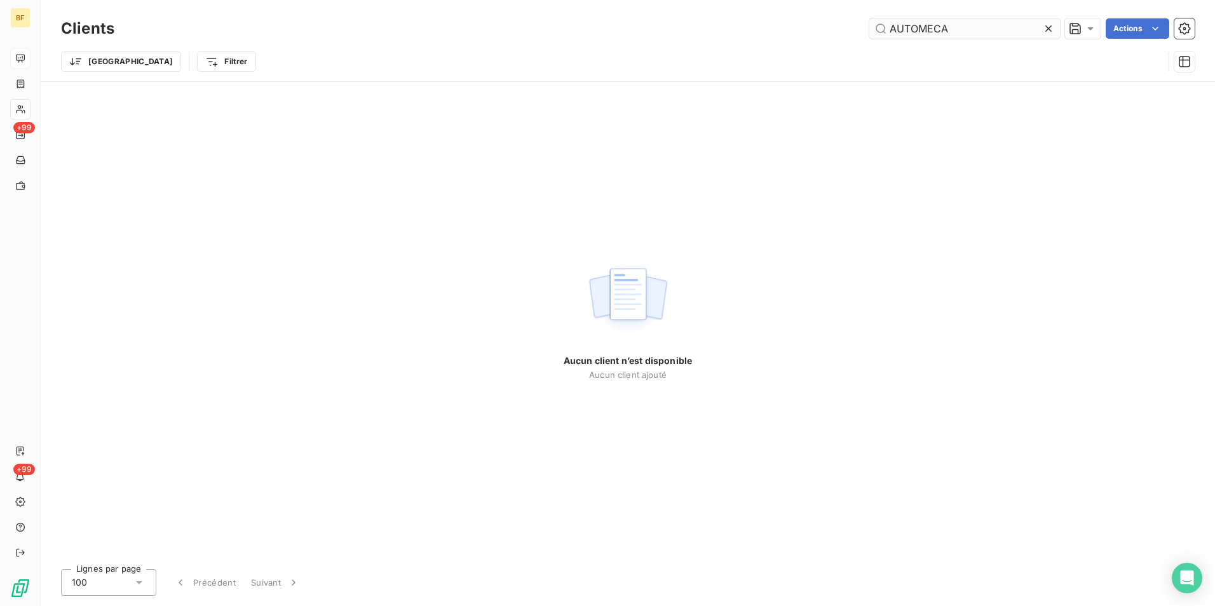
click at [920, 27] on input "AUTOMECA" at bounding box center [965, 28] width 191 height 20
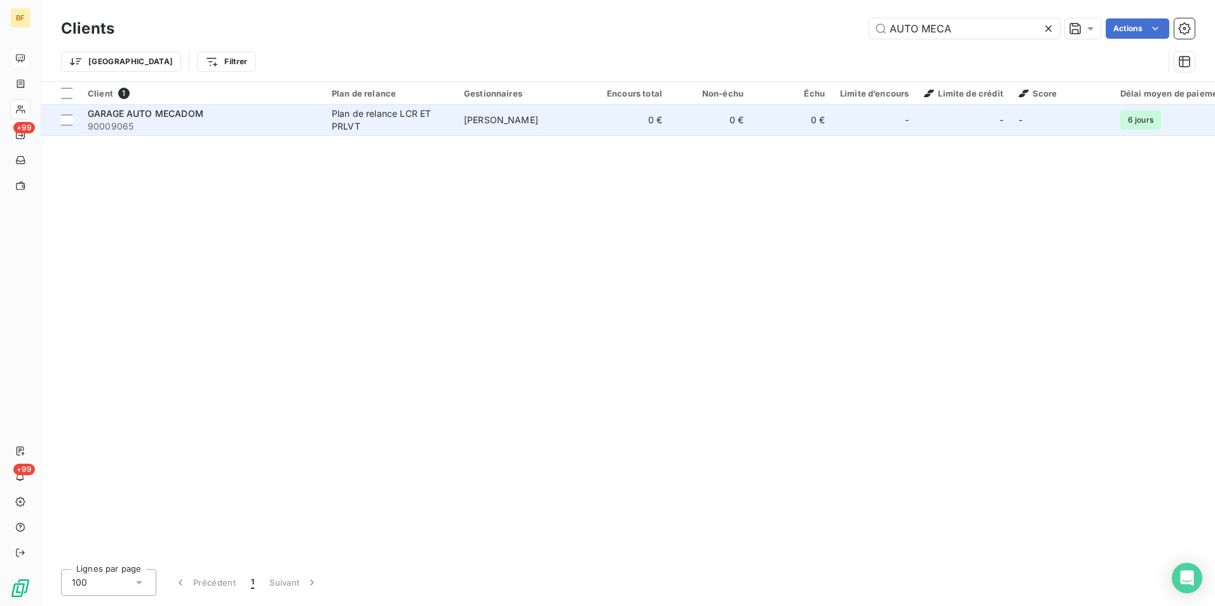
type input "AUTO MECA"
click at [226, 111] on div "GARAGE AUTO MECADOM" at bounding box center [202, 113] width 229 height 13
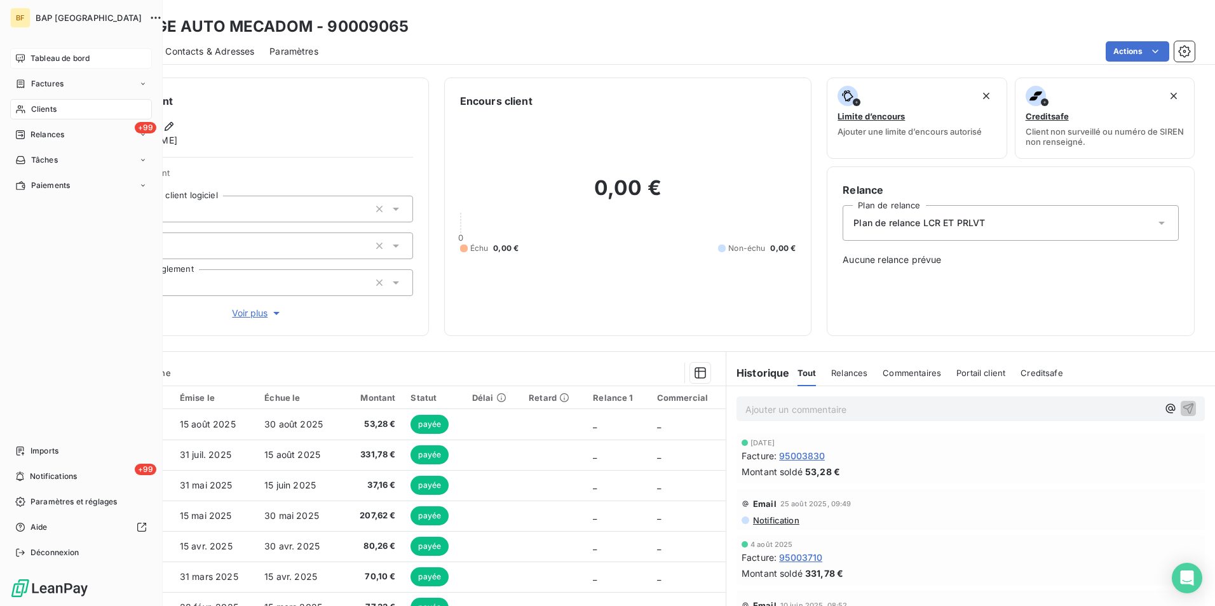
drag, startPoint x: 61, startPoint y: 102, endPoint x: 117, endPoint y: 95, distance: 56.4
click at [61, 102] on div "Clients" at bounding box center [81, 109] width 142 height 20
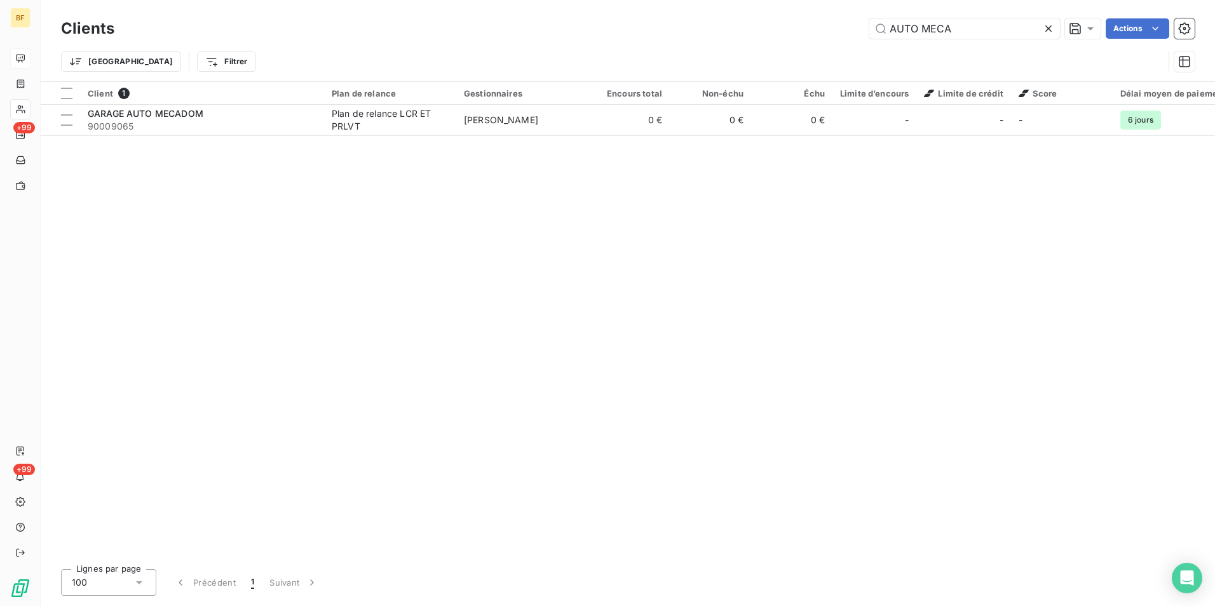
drag, startPoint x: 978, startPoint y: 31, endPoint x: 831, endPoint y: 3, distance: 149.6
click at [831, 3] on div "Clients AUTO MECA Actions Trier Filtrer" at bounding box center [628, 40] width 1175 height 81
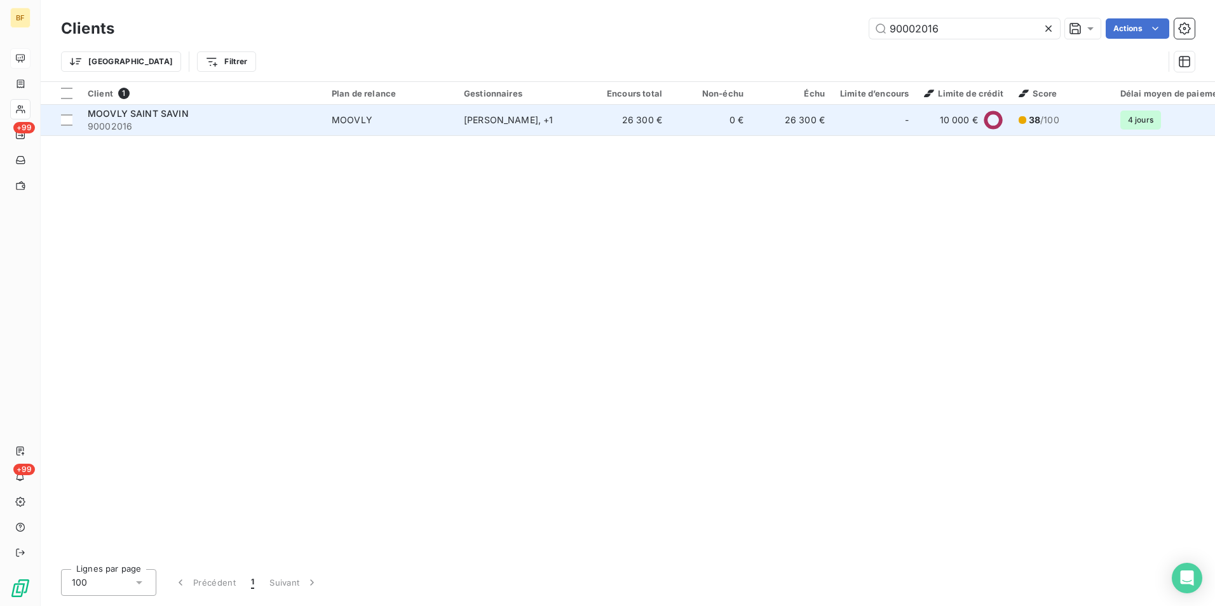
type input "90002016"
click at [233, 113] on div "MOOVLY SAINT SAVIN" at bounding box center [202, 113] width 229 height 13
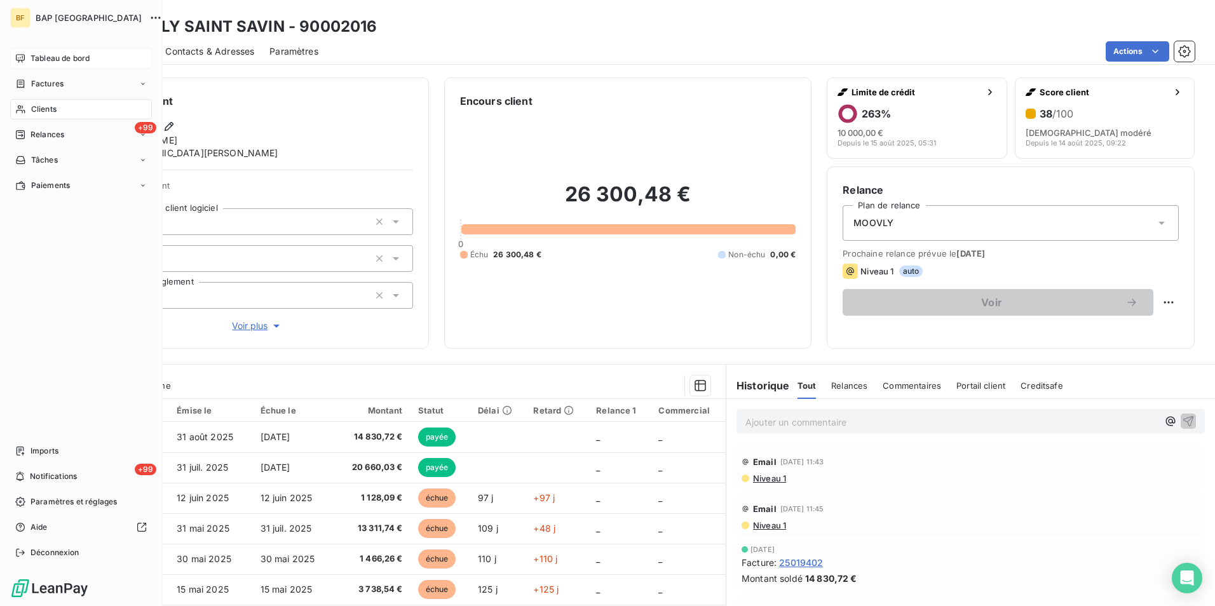
click at [39, 108] on span "Clients" at bounding box center [43, 109] width 25 height 11
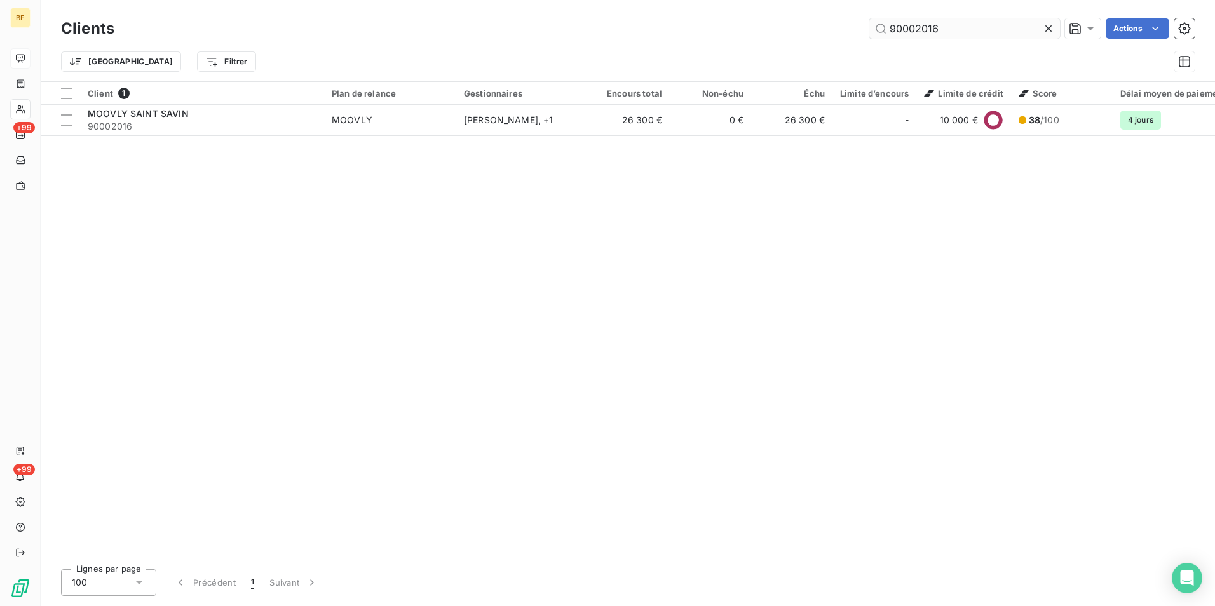
drag, startPoint x: 962, startPoint y: 17, endPoint x: 884, endPoint y: 23, distance: 79.0
click at [881, 22] on div "Clients 90002016 Actions" at bounding box center [628, 28] width 1134 height 27
click at [966, 29] on input "90002016" at bounding box center [965, 28] width 191 height 20
drag, startPoint x: 974, startPoint y: 29, endPoint x: 802, endPoint y: 30, distance: 171.6
click at [802, 30] on div "90002016 Actions" at bounding box center [662, 28] width 1065 height 20
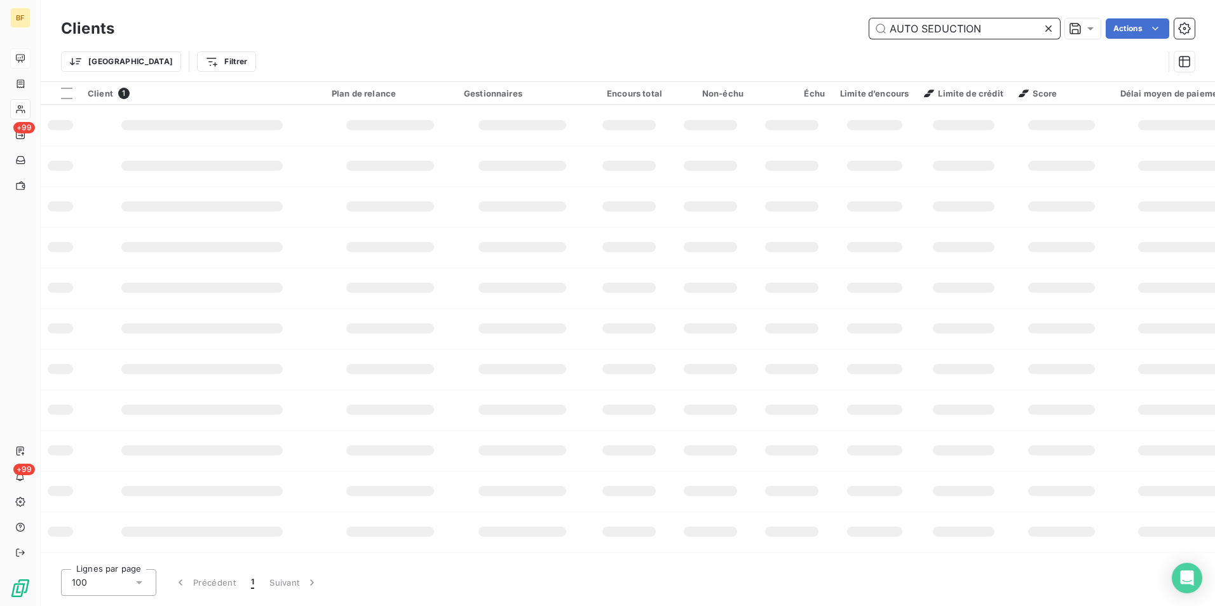
type input "AUTO SEDUCTION"
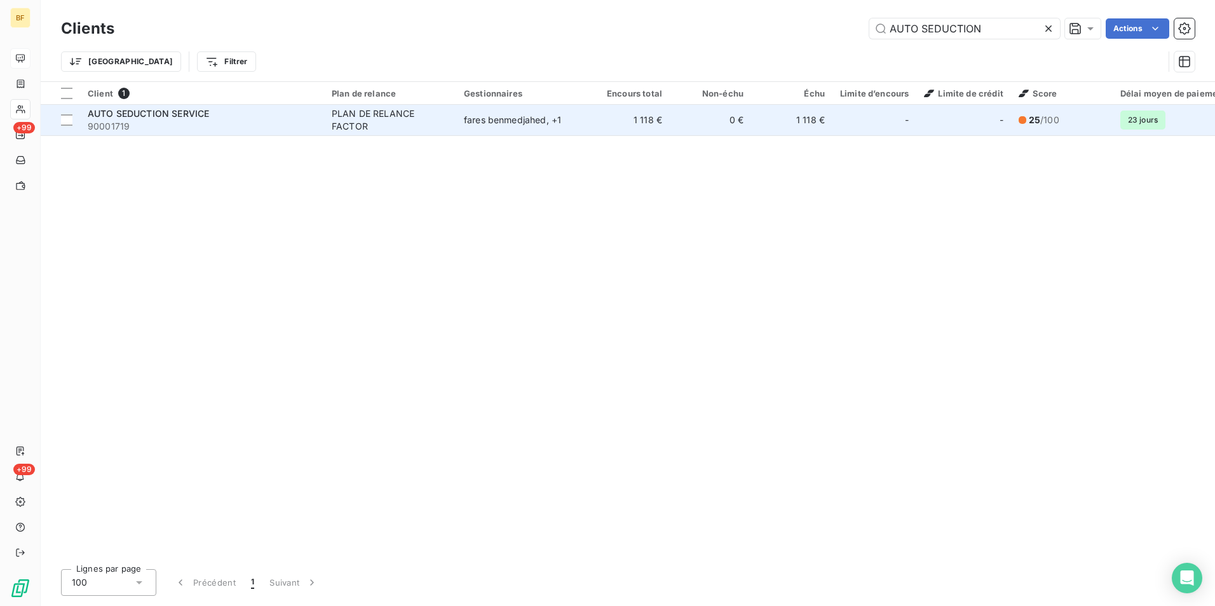
click at [425, 116] on div "PLAN DE RELANCE FACTOR" at bounding box center [390, 119] width 117 height 25
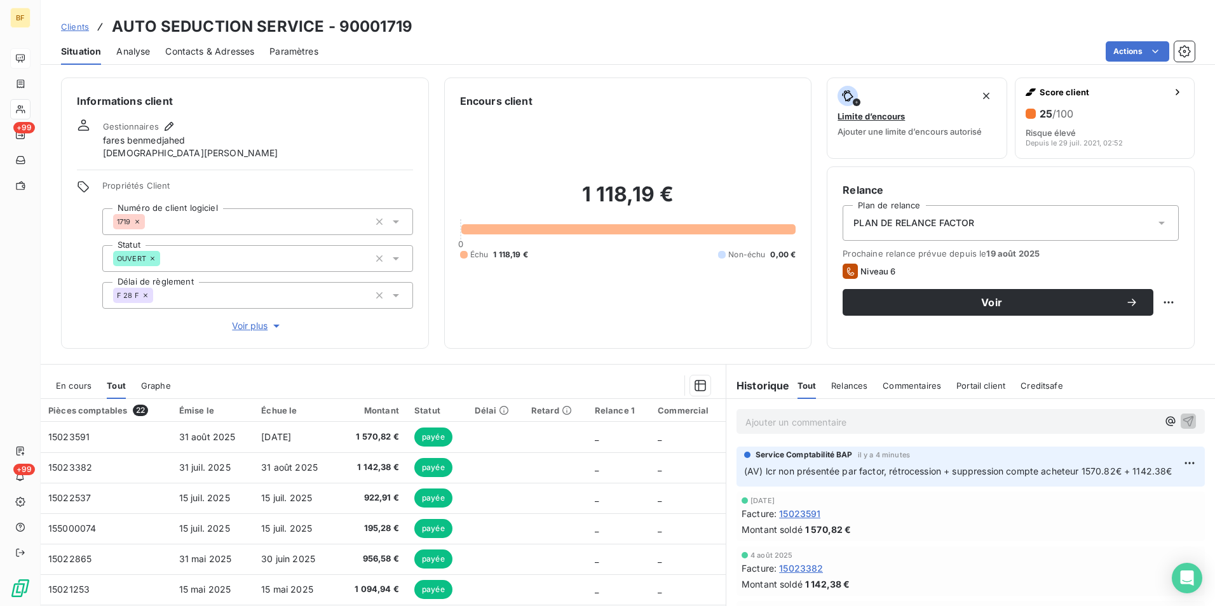
click at [840, 421] on p "Ajouter un commentaire ﻿" at bounding box center [952, 422] width 413 height 16
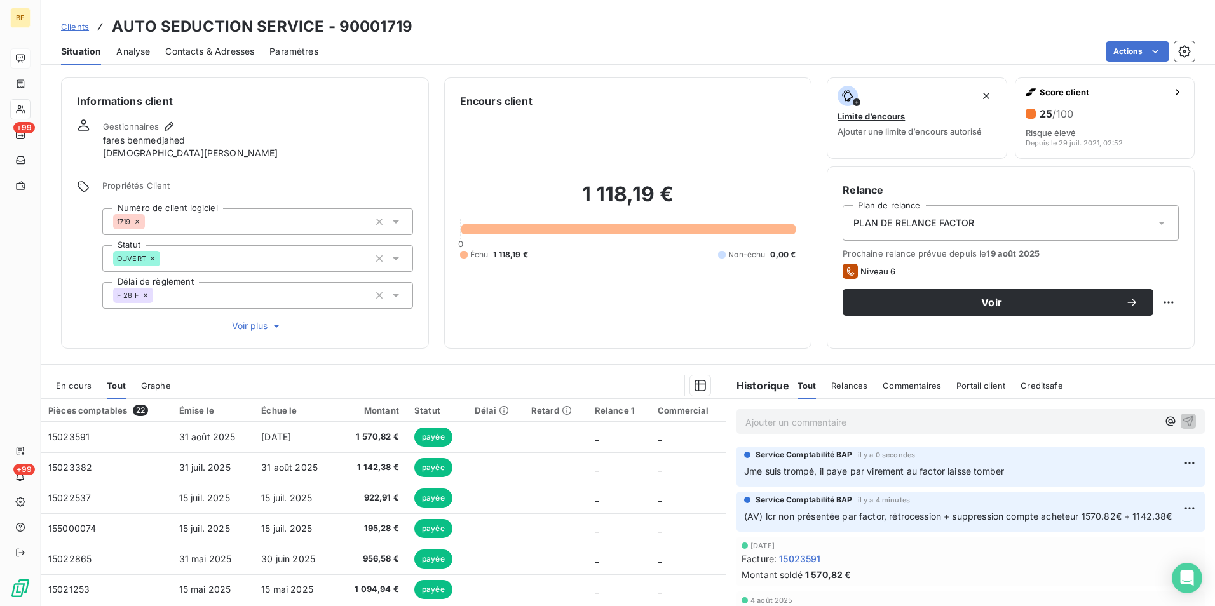
click at [662, 324] on div "1 118,19 € 0 Échu 1 118,19 € Non-échu 0,00 €" at bounding box center [628, 221] width 336 height 224
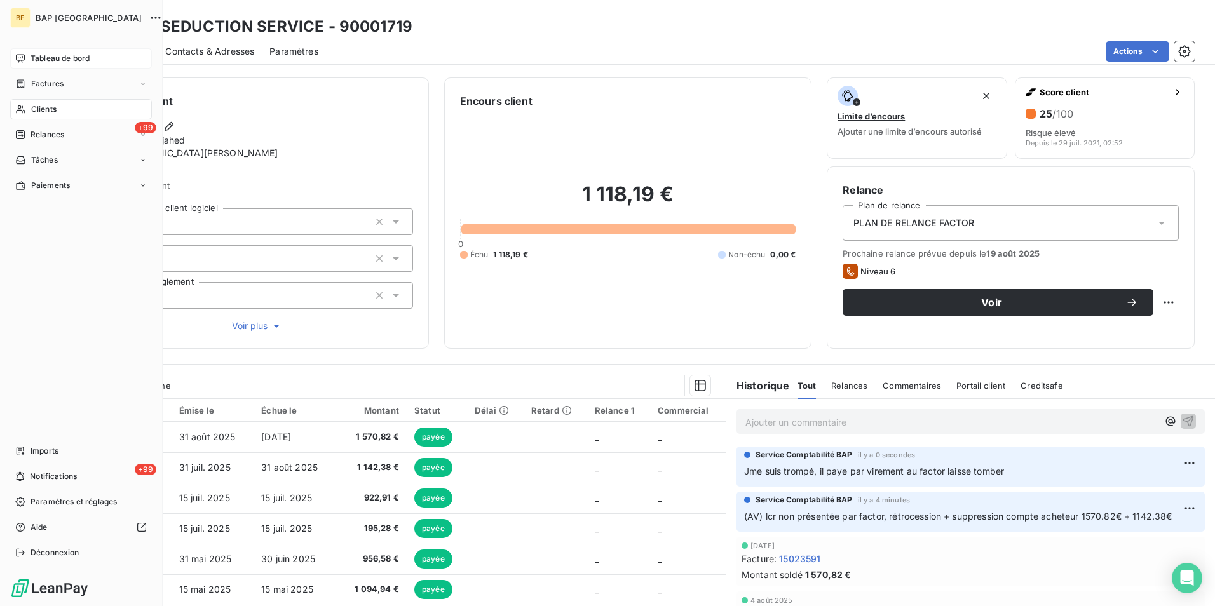
click at [25, 103] on div "Clients" at bounding box center [81, 109] width 142 height 20
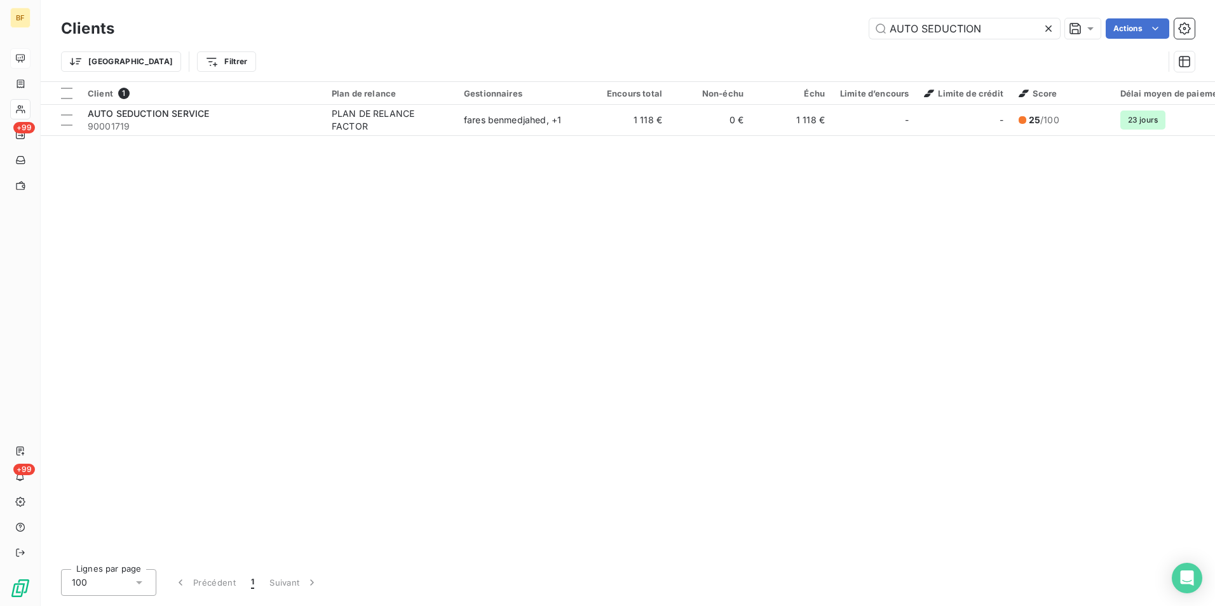
drag, startPoint x: 1000, startPoint y: 35, endPoint x: 863, endPoint y: 20, distance: 138.1
click at [863, 20] on div "AUTO SEDUCTION Actions" at bounding box center [662, 28] width 1065 height 20
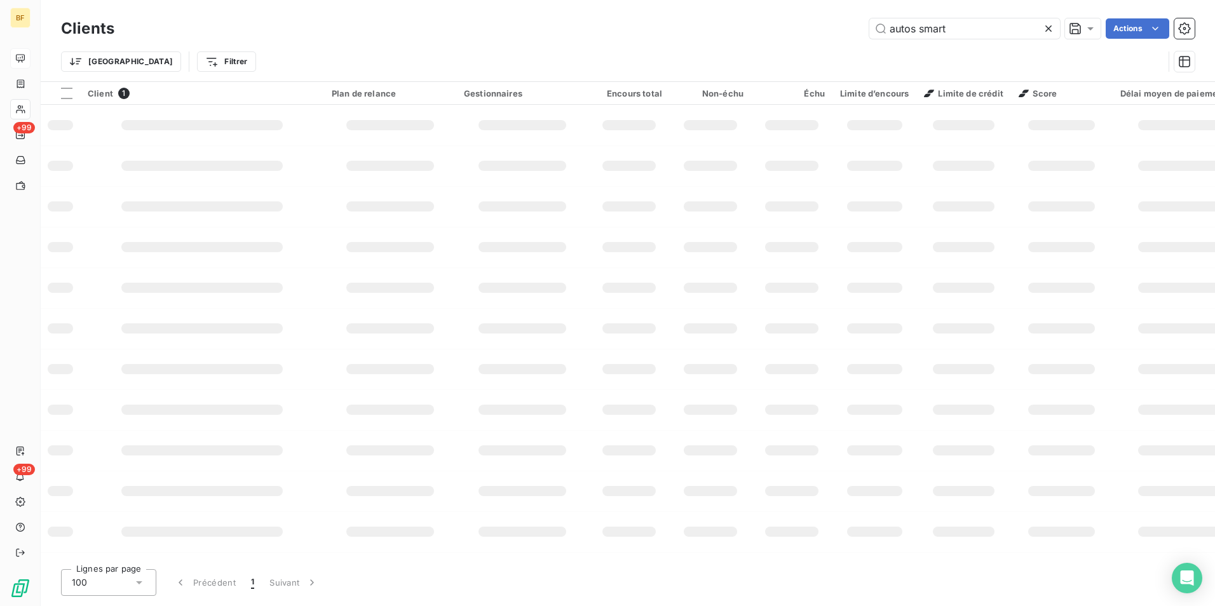
type input "autos smart"
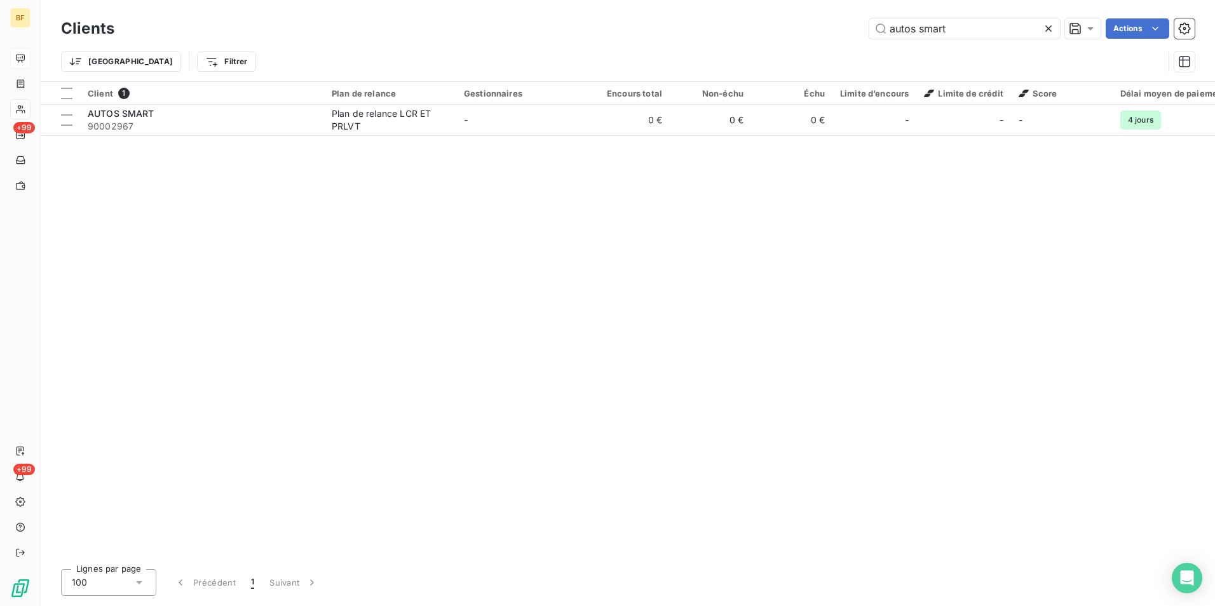
click at [381, 144] on div "Client 1 Plan de relance Gestionnaires Encours total Non-échu Échu Limite d’enc…" at bounding box center [628, 320] width 1175 height 477
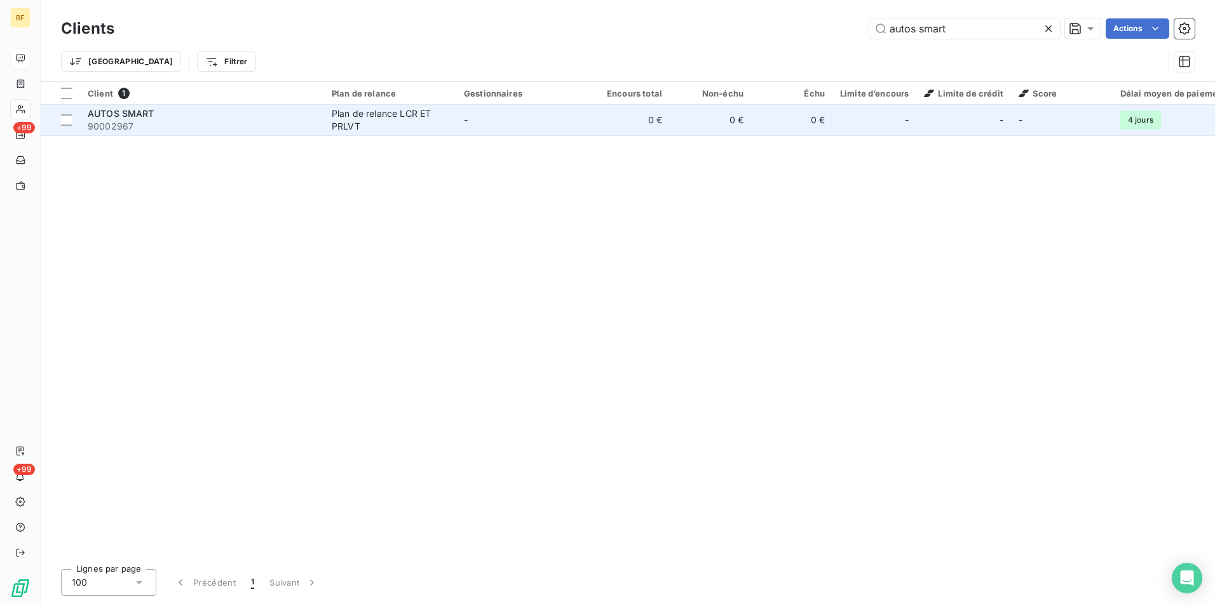
click at [384, 125] on div "Plan de relance LCR ET PRLVT" at bounding box center [390, 119] width 117 height 25
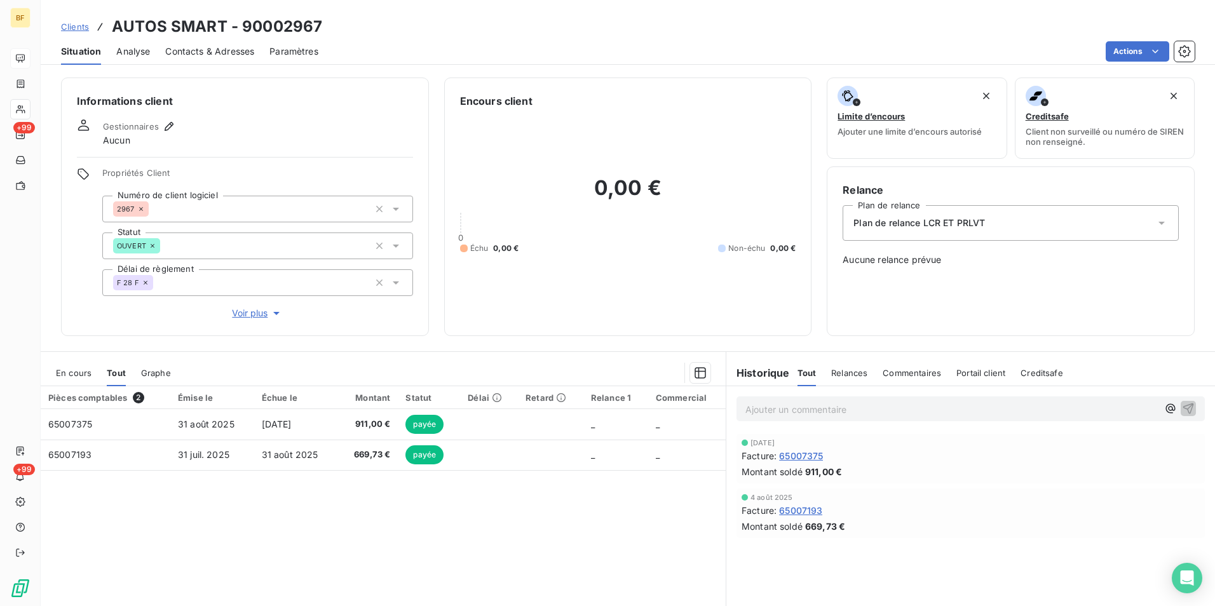
click at [215, 53] on span "Contacts & Adresses" at bounding box center [209, 51] width 89 height 13
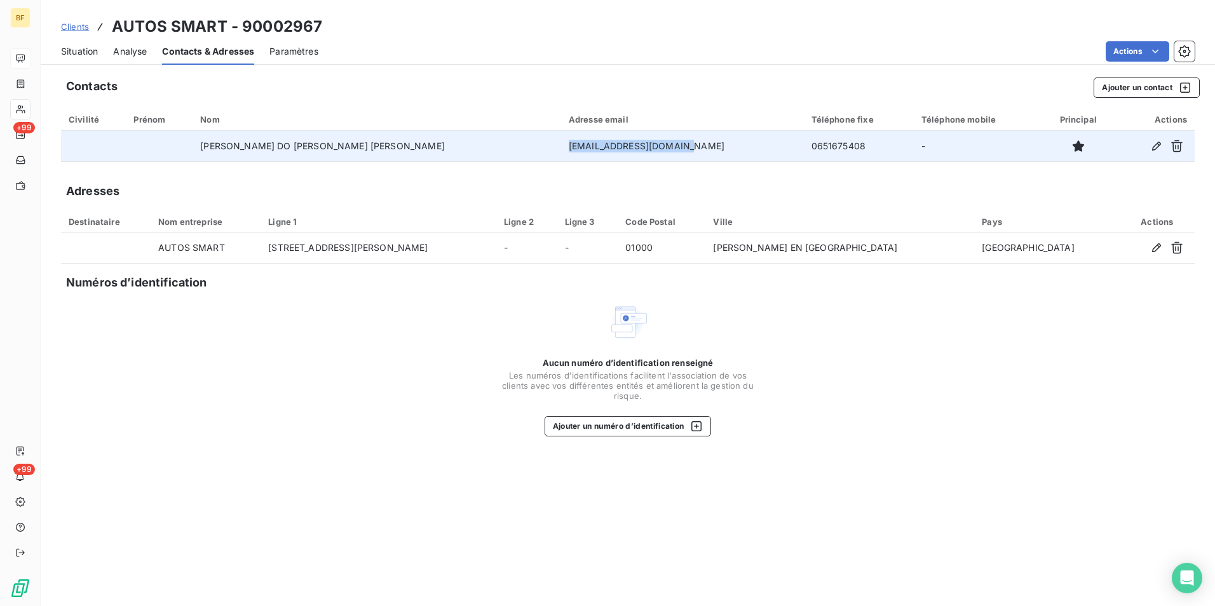
drag, startPoint x: 607, startPoint y: 147, endPoint x: 547, endPoint y: 146, distance: 60.4
click at [561, 146] on td "[EMAIL_ADDRESS][DOMAIN_NAME]" at bounding box center [682, 146] width 243 height 31
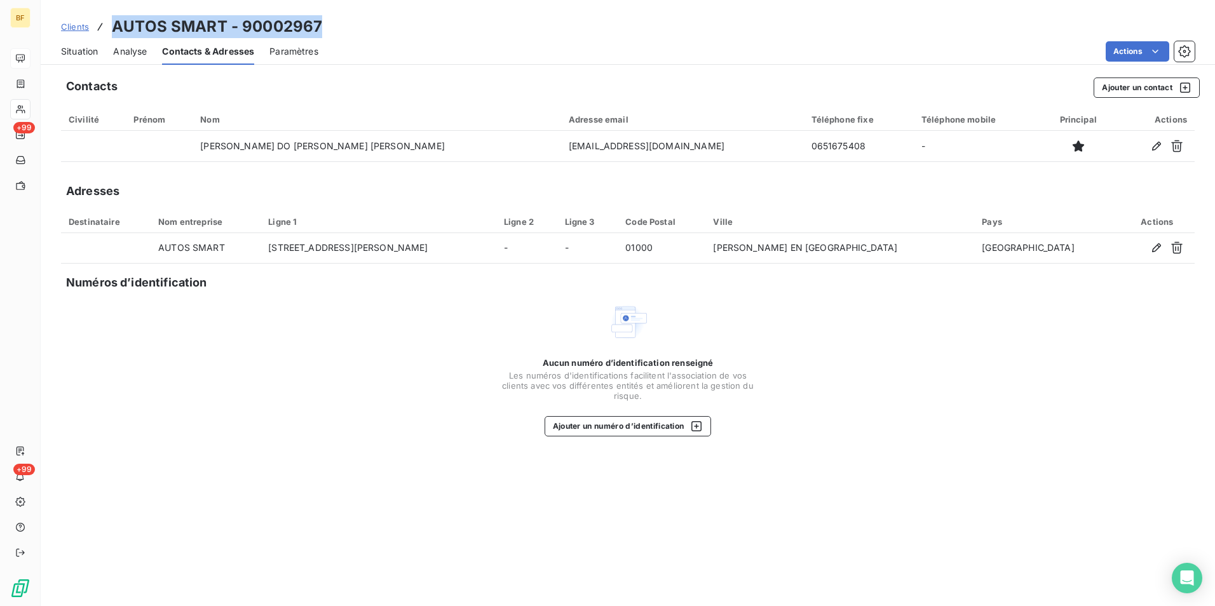
drag, startPoint x: 355, startPoint y: 28, endPoint x: 113, endPoint y: 27, distance: 242.2
click at [113, 27] on div "Clients AUTOS SMART - 90002967" at bounding box center [628, 26] width 1175 height 23
click at [82, 56] on span "Situation" at bounding box center [79, 51] width 37 height 13
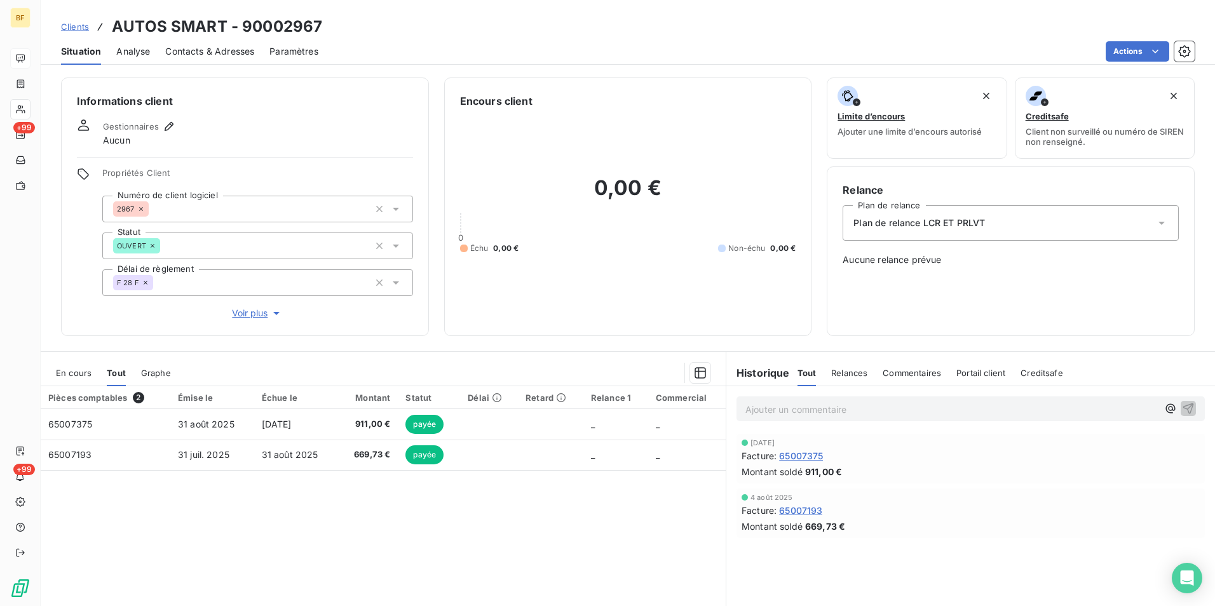
click at [824, 413] on p "Ajouter un commentaire ﻿" at bounding box center [952, 410] width 413 height 16
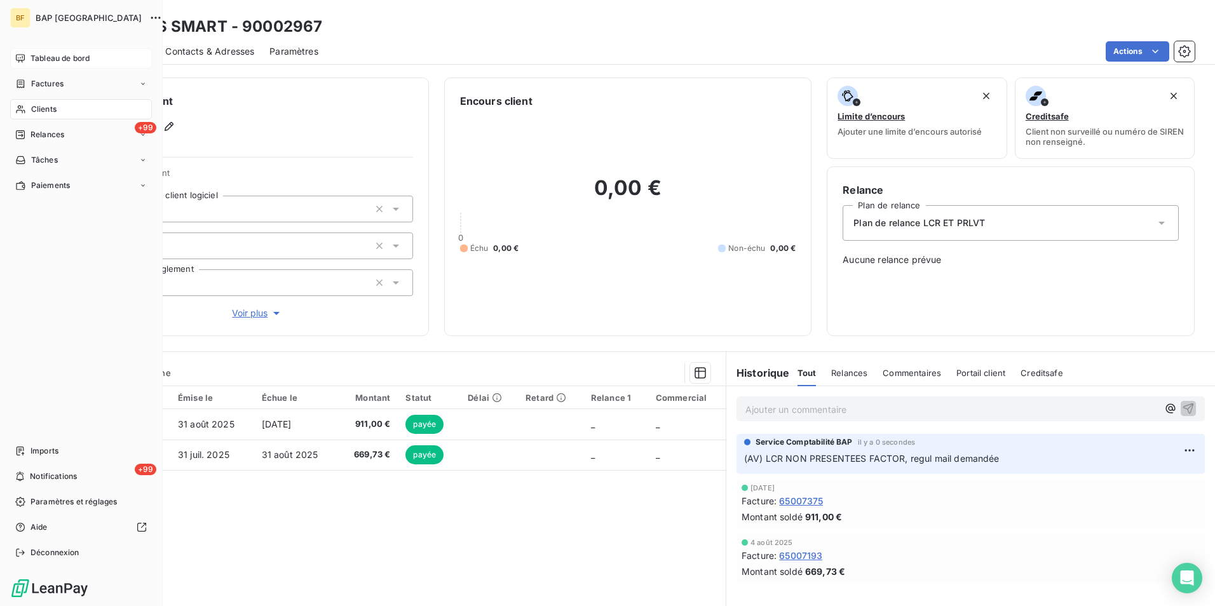
click at [47, 106] on span "Clients" at bounding box center [43, 109] width 25 height 11
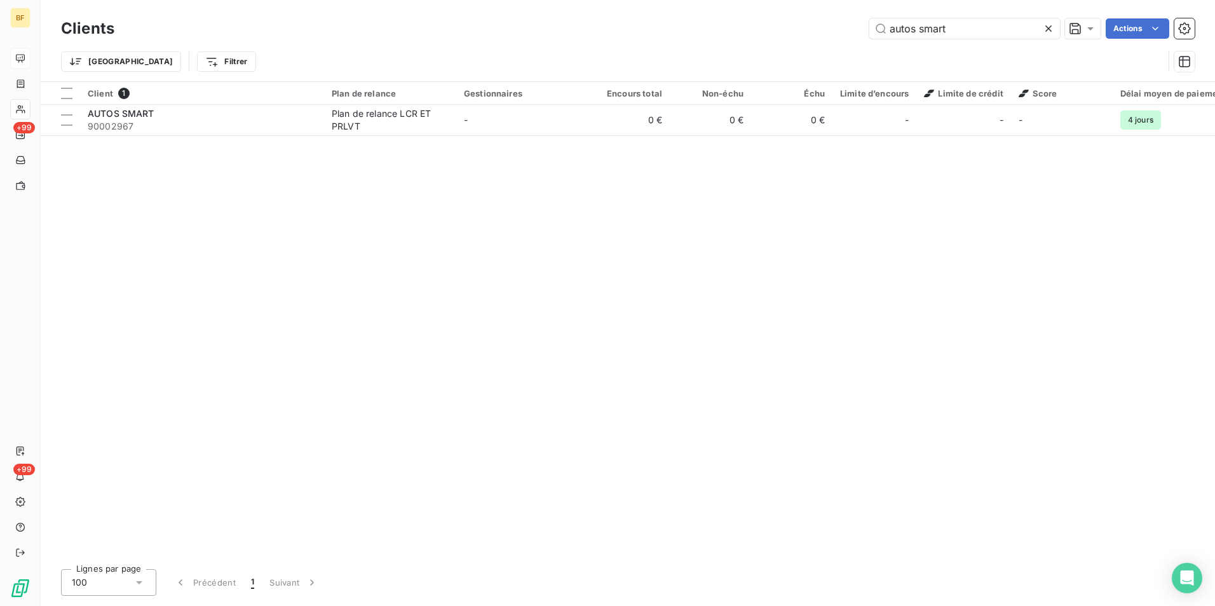
drag, startPoint x: 967, startPoint y: 32, endPoint x: 821, endPoint y: 5, distance: 149.4
click at [821, 5] on div "Clients autos smart Actions Trier Filtrer" at bounding box center [628, 40] width 1175 height 81
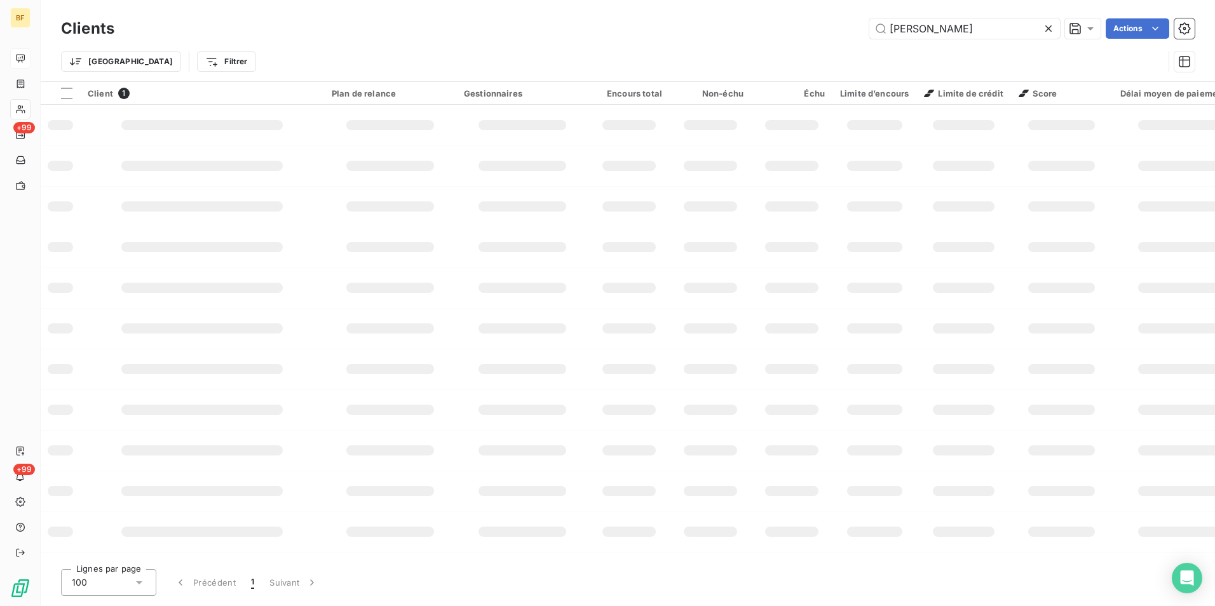
type input "[PERSON_NAME]"
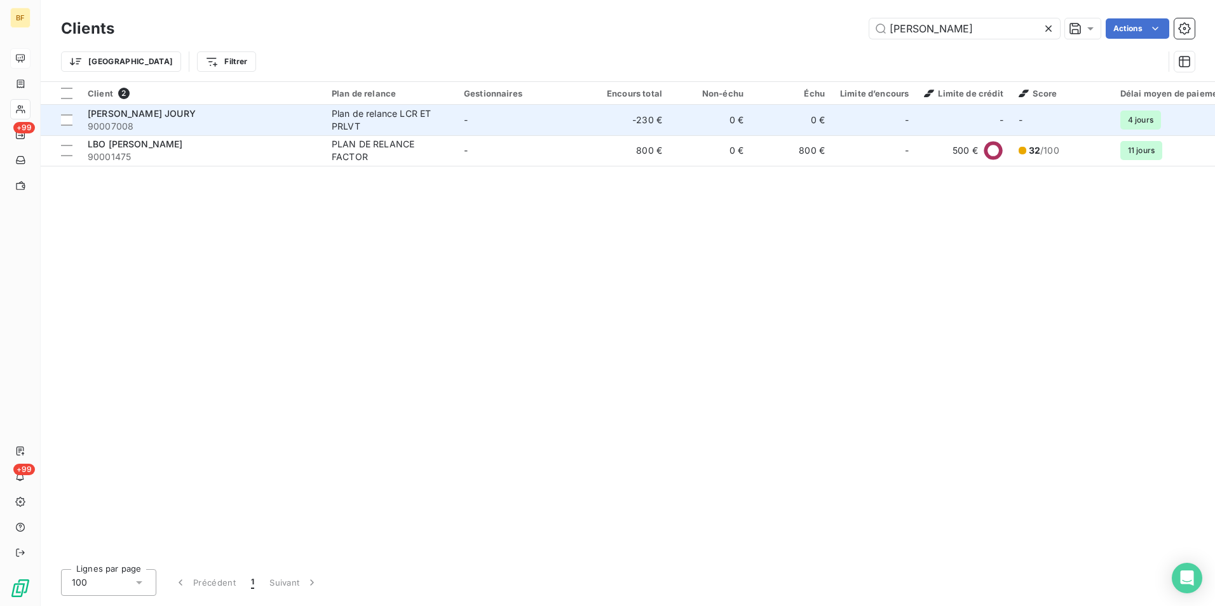
click at [596, 125] on td "-230 €" at bounding box center [629, 120] width 81 height 31
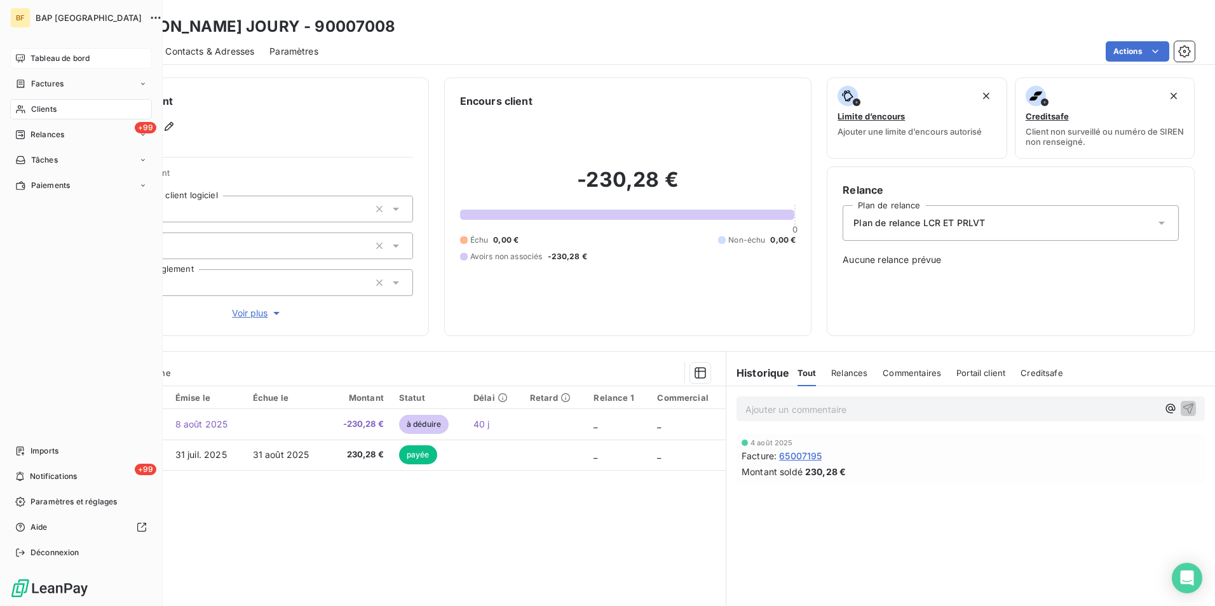
click at [55, 102] on div "Clients" at bounding box center [81, 109] width 142 height 20
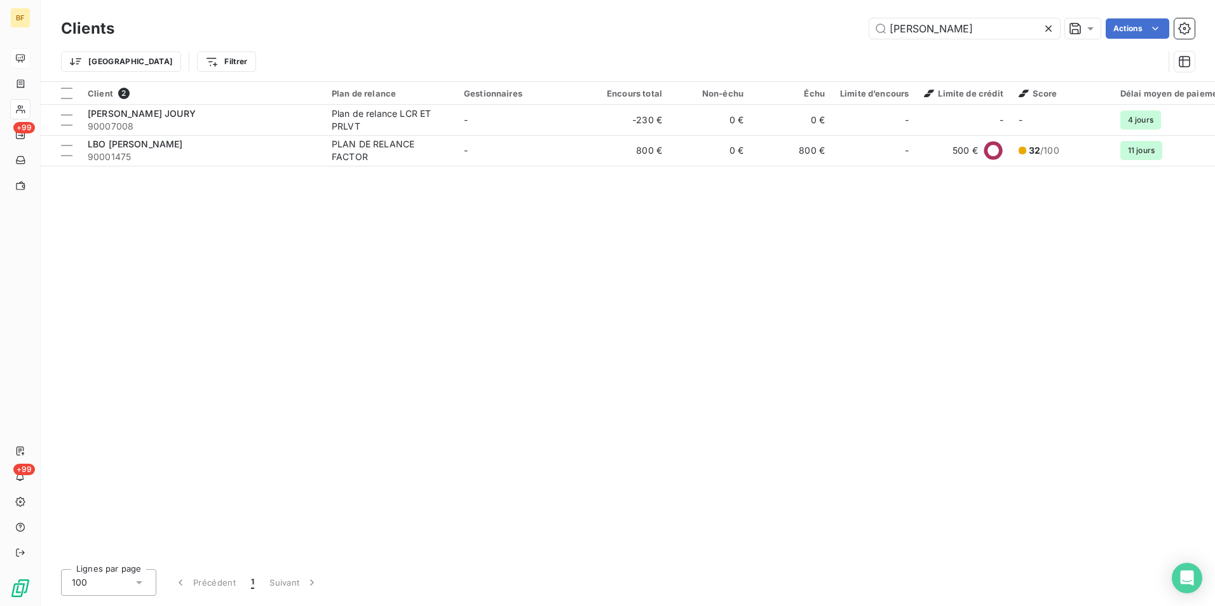
drag, startPoint x: 874, startPoint y: 32, endPoint x: 849, endPoint y: 32, distance: 24.8
click at [849, 32] on div "[PERSON_NAME] Actions" at bounding box center [662, 28] width 1065 height 20
click at [939, 29] on input "[PERSON_NAME]" at bounding box center [965, 28] width 191 height 20
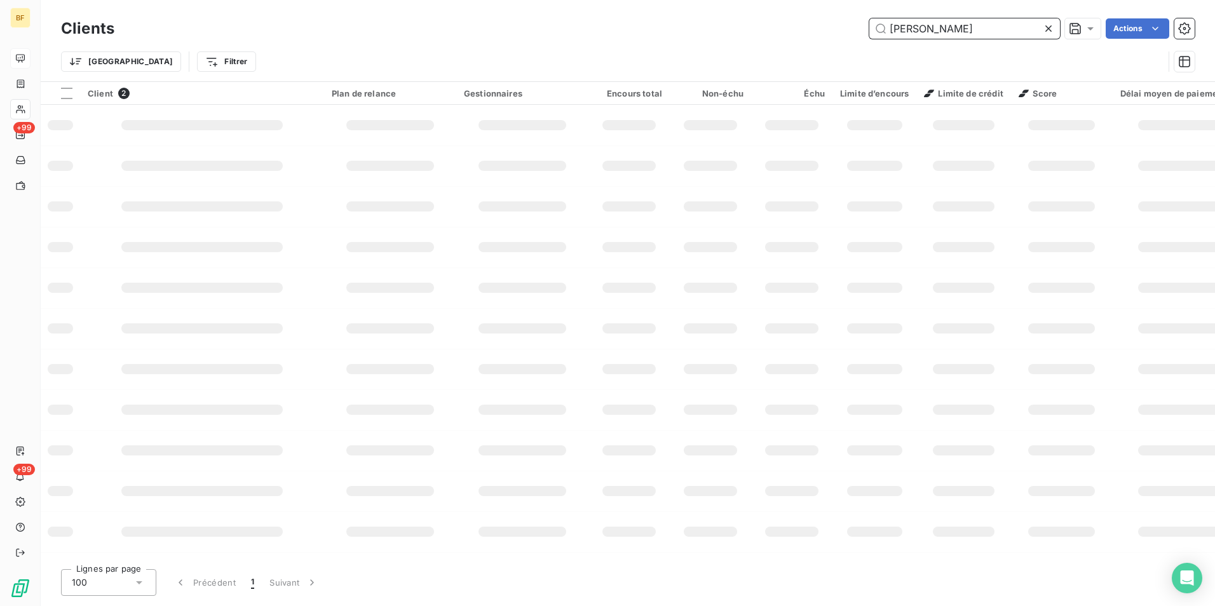
type input "[PERSON_NAME]"
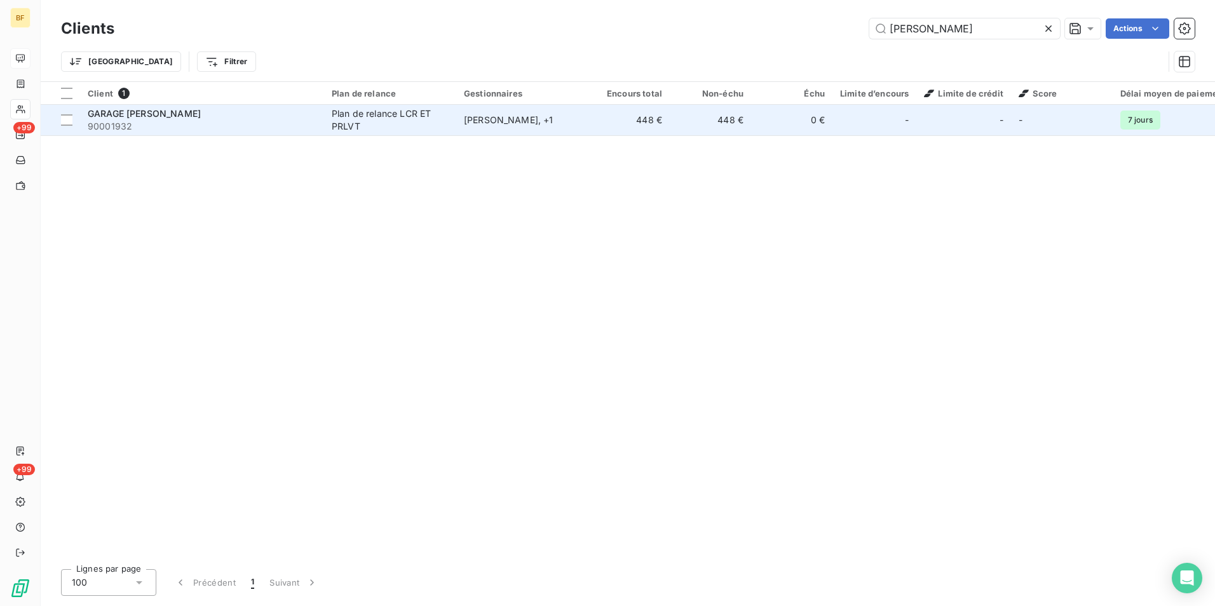
click at [508, 113] on td "[PERSON_NAME] , + 1" at bounding box center [522, 120] width 132 height 31
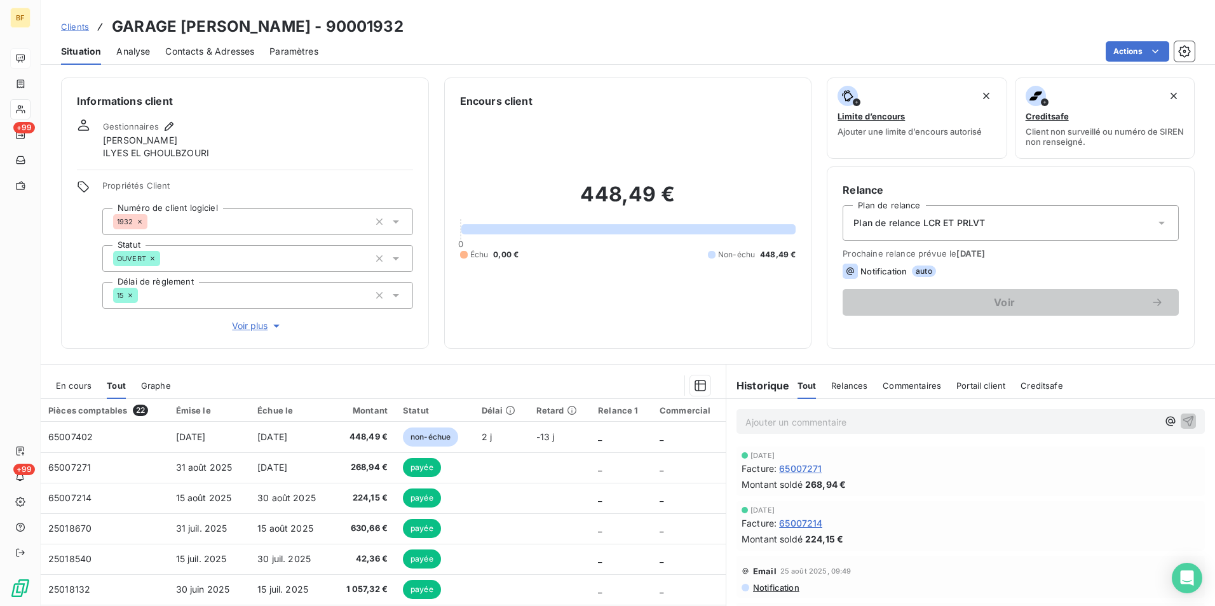
click at [221, 45] on span "Contacts & Adresses" at bounding box center [209, 51] width 89 height 13
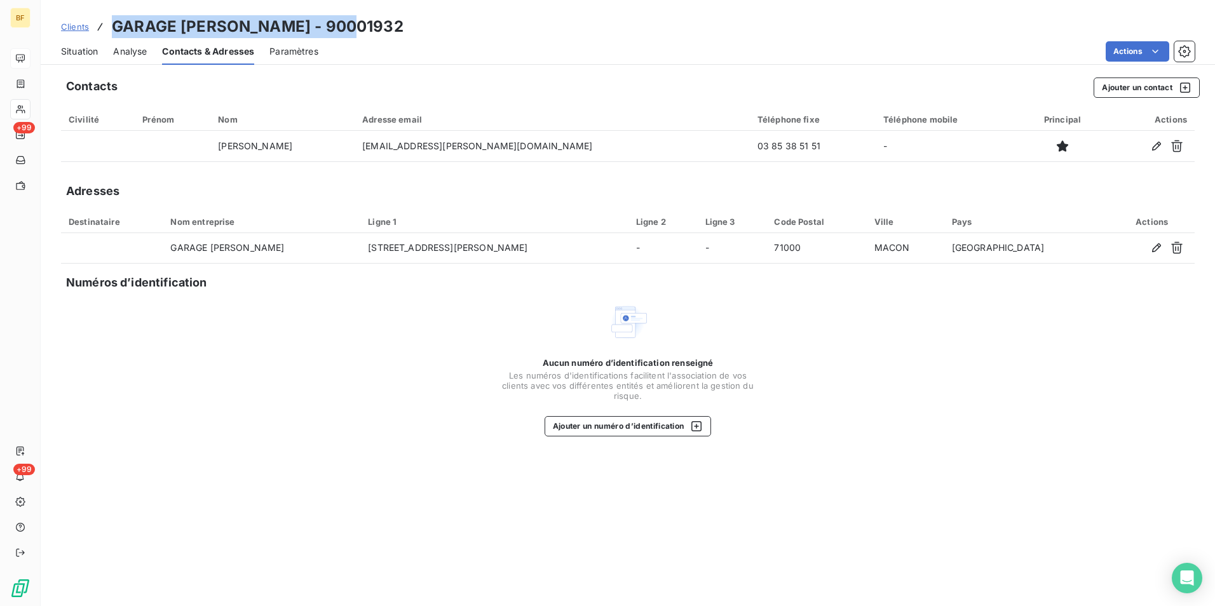
drag, startPoint x: 379, startPoint y: 24, endPoint x: 107, endPoint y: 26, distance: 271.4
click at [107, 26] on div "Clients GARAGE [PERSON_NAME] - 90001932" at bounding box center [628, 26] width 1175 height 23
drag, startPoint x: 86, startPoint y: 51, endPoint x: 108, endPoint y: 17, distance: 41.1
click at [86, 51] on span "Situation" at bounding box center [79, 51] width 37 height 13
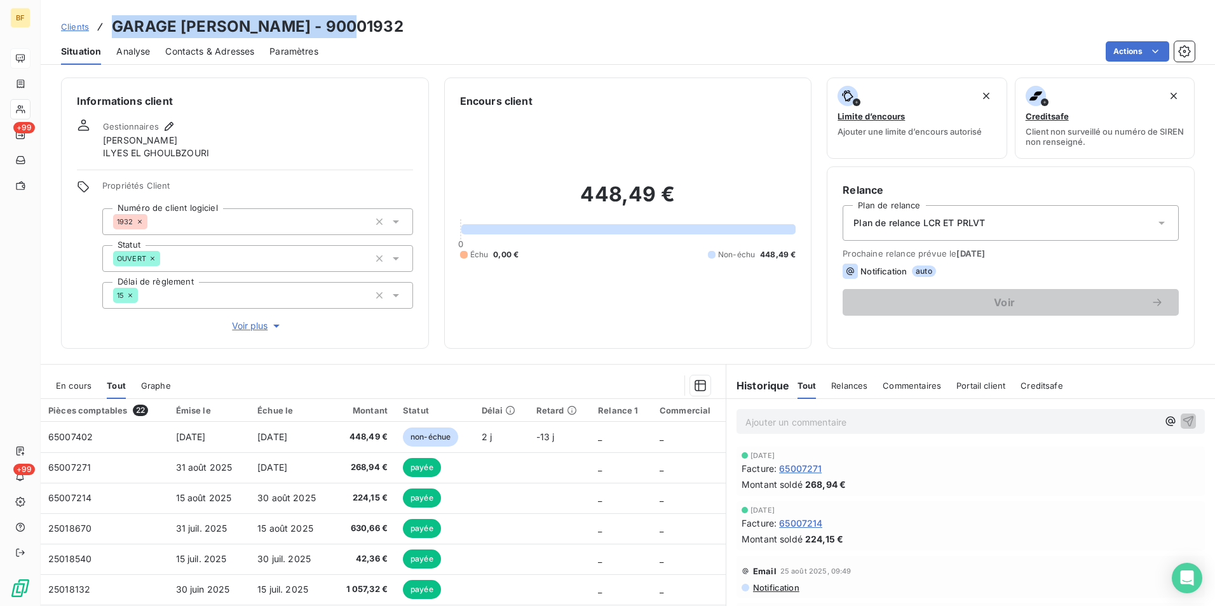
click at [243, 53] on span "Contacts & Adresses" at bounding box center [209, 51] width 89 height 13
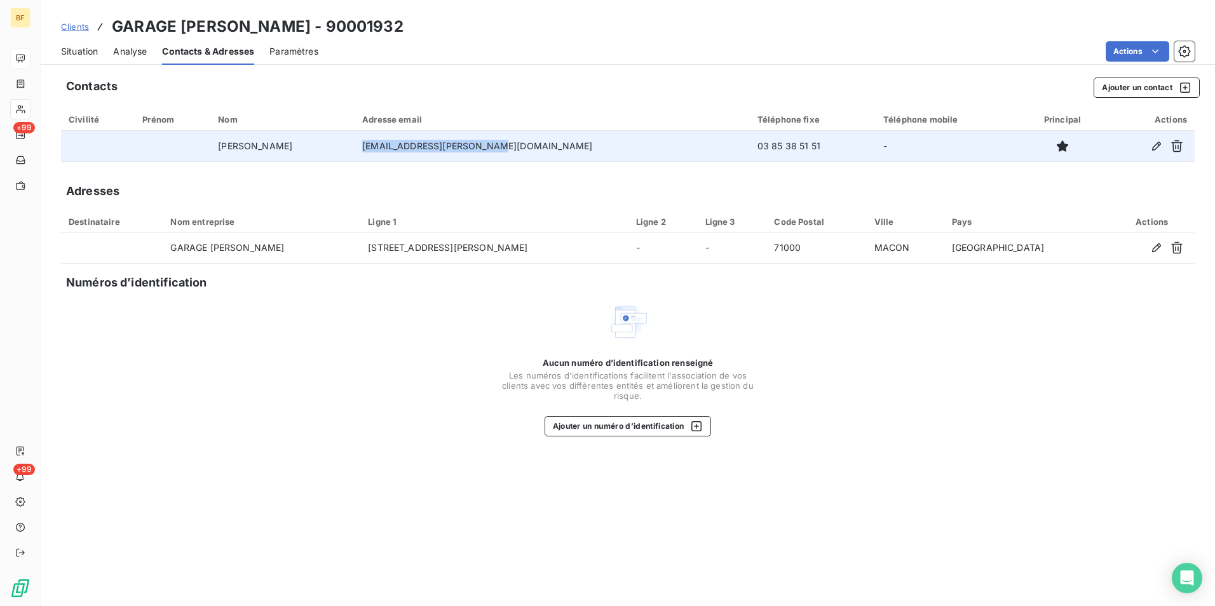
drag, startPoint x: 550, startPoint y: 149, endPoint x: 404, endPoint y: 158, distance: 145.8
click at [404, 158] on td "[EMAIL_ADDRESS][PERSON_NAME][DOMAIN_NAME]" at bounding box center [552, 146] width 395 height 31
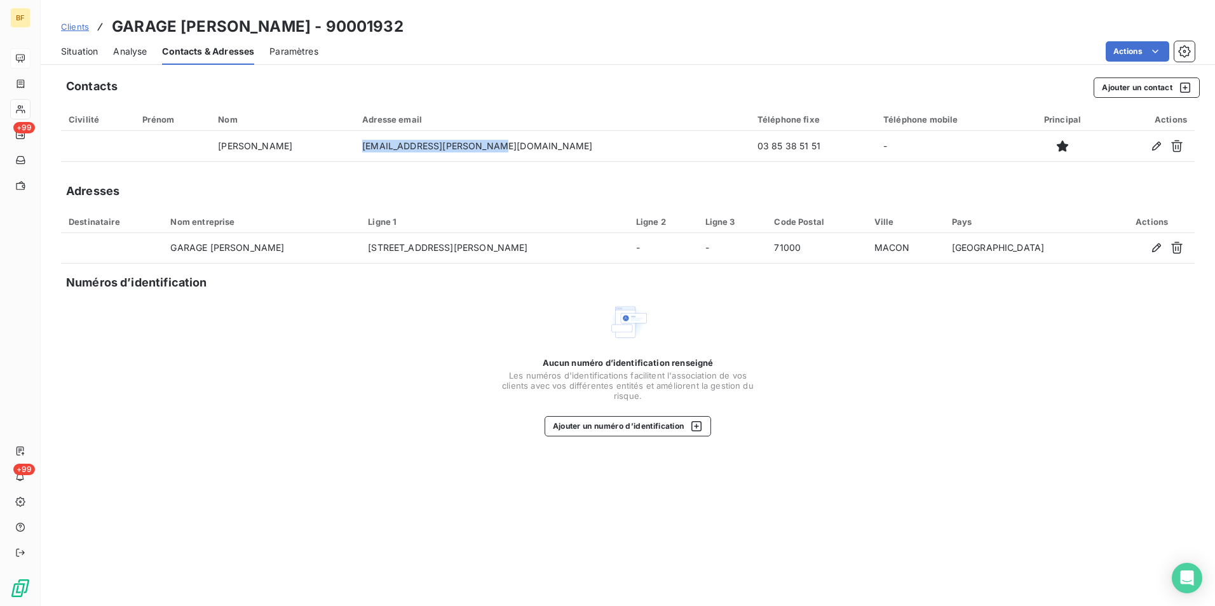
click at [72, 50] on span "Situation" at bounding box center [79, 51] width 37 height 13
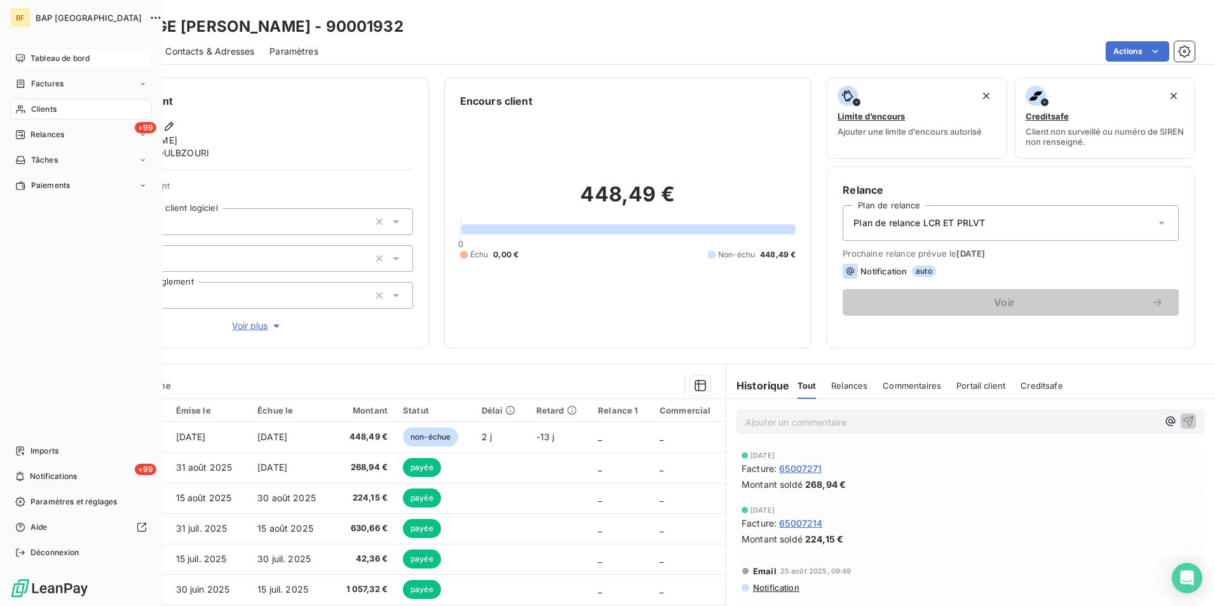
click at [44, 111] on span "Clients" at bounding box center [43, 109] width 25 height 11
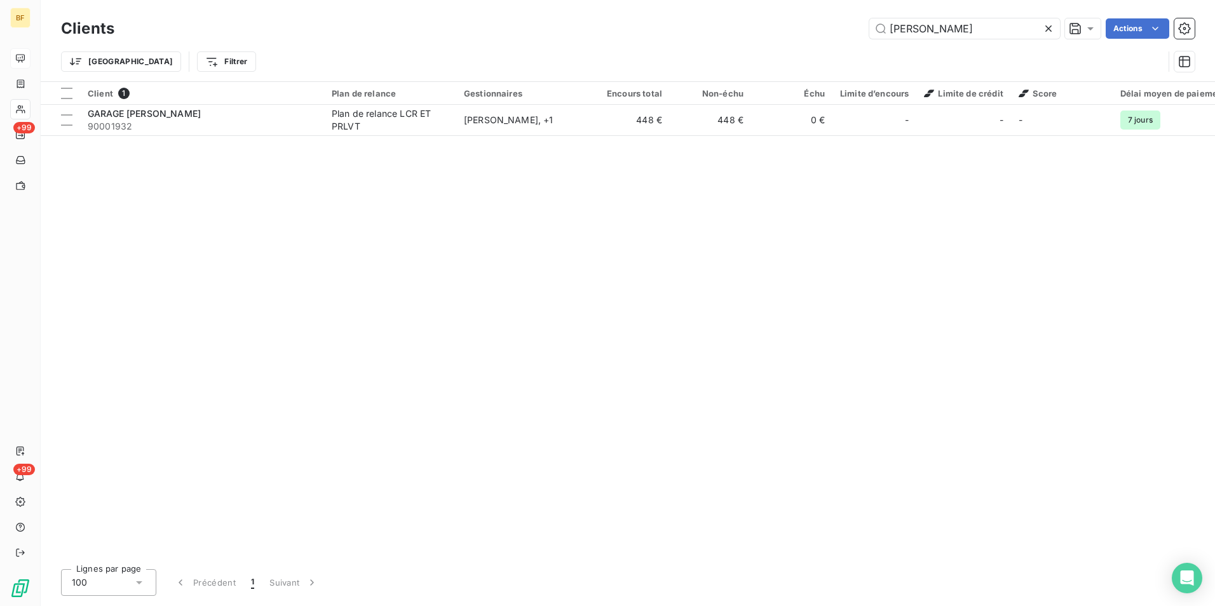
drag, startPoint x: 982, startPoint y: 22, endPoint x: 810, endPoint y: 12, distance: 172.6
click at [810, 12] on div "Clients [PERSON_NAME] Actions Trier Filtrer" at bounding box center [628, 40] width 1175 height 81
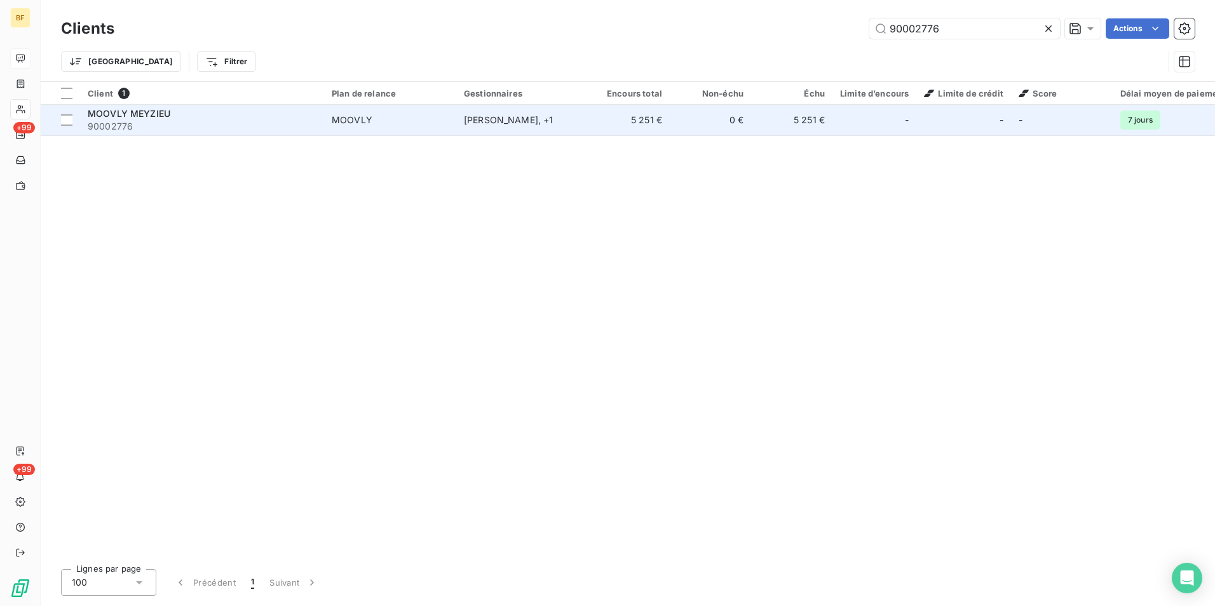
type input "90002776"
click at [242, 114] on div "MOOVLY MEYZIEU" at bounding box center [202, 113] width 229 height 13
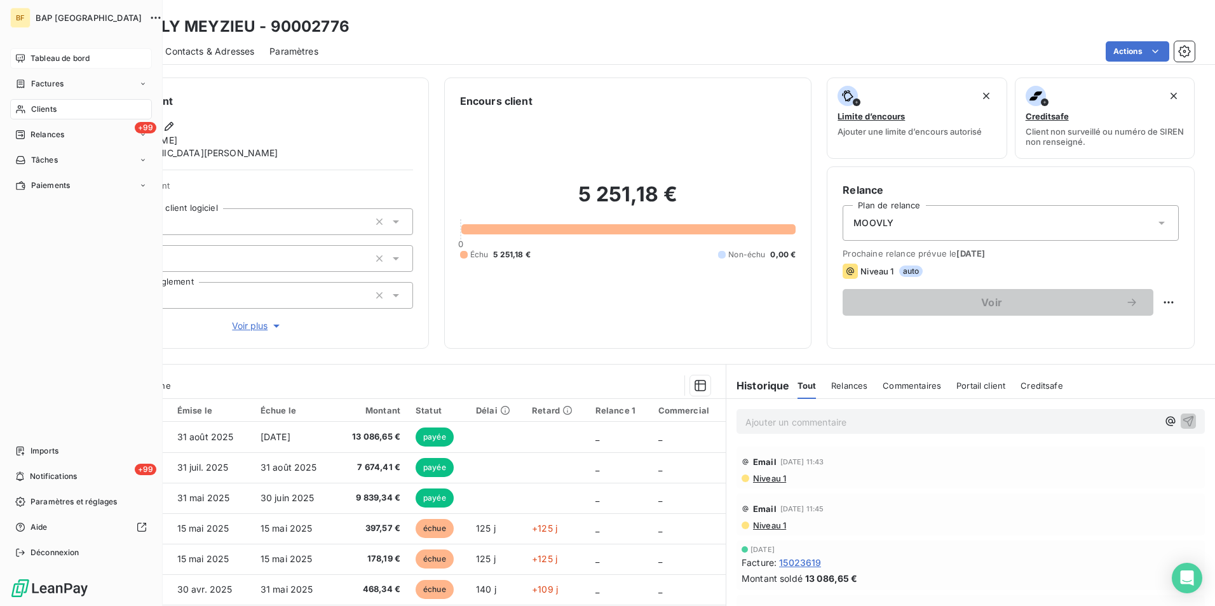
click at [41, 113] on span "Clients" at bounding box center [43, 109] width 25 height 11
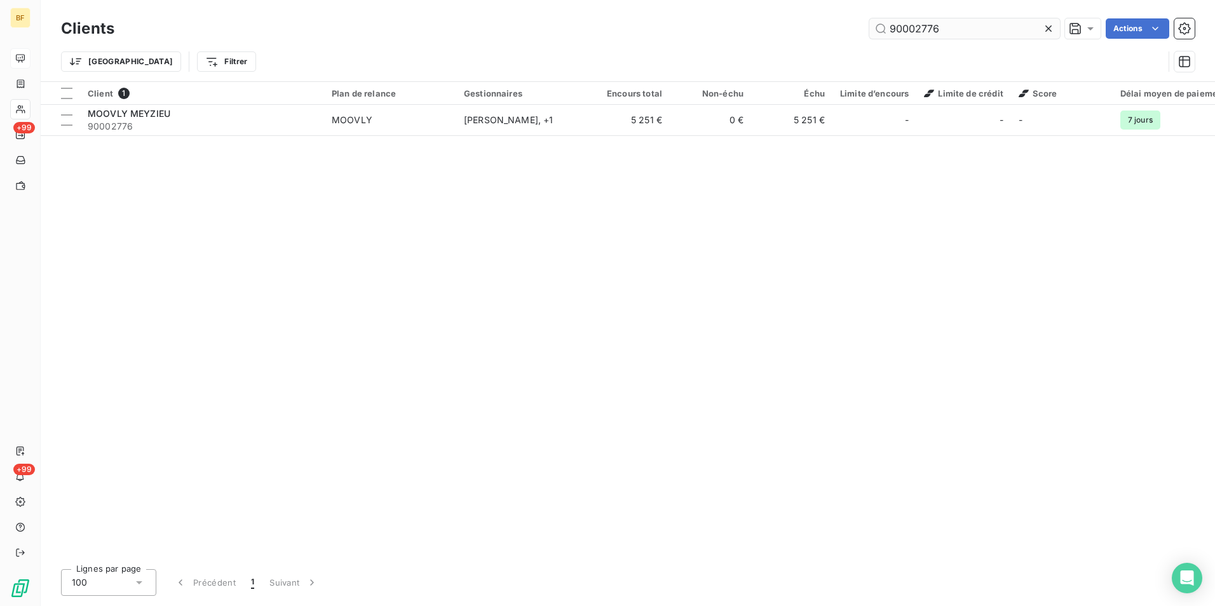
drag, startPoint x: 989, startPoint y: 29, endPoint x: 918, endPoint y: 29, distance: 71.2
click at [917, 29] on input "90002776" at bounding box center [965, 28] width 191 height 20
type input "90001421"
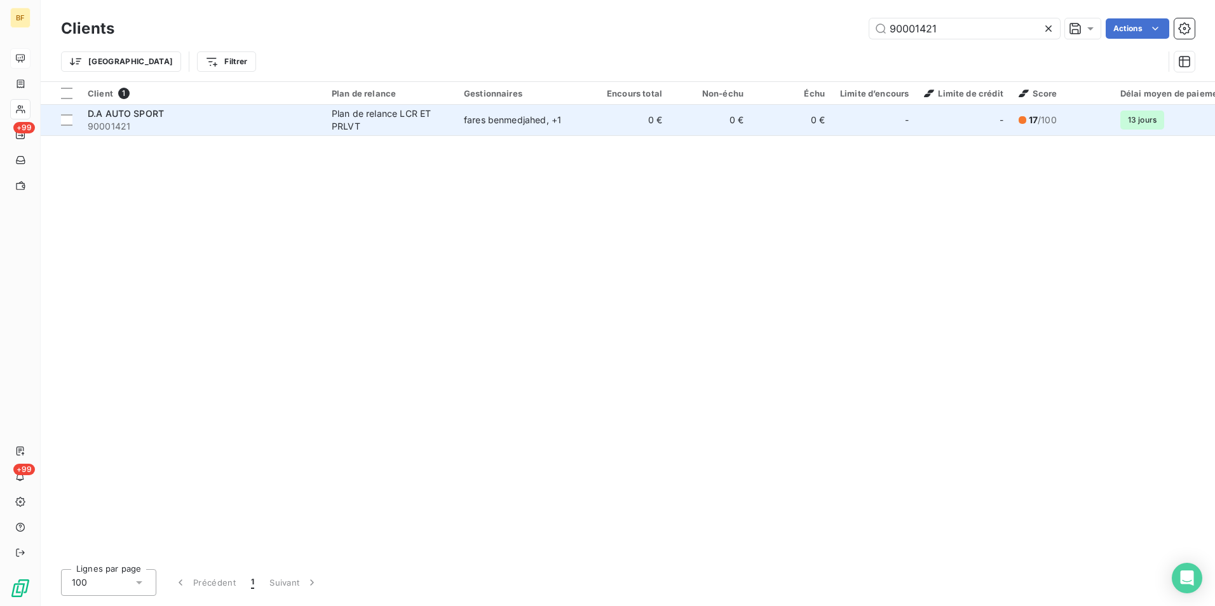
drag, startPoint x: 365, startPoint y: 140, endPoint x: 365, endPoint y: 118, distance: 21.6
click at [365, 137] on div "Client 1 Plan de relance Gestionnaires Encours total Non-échu Échu Limite d’enc…" at bounding box center [628, 320] width 1175 height 477
click at [366, 118] on div "Plan de relance LCR ET PRLVT" at bounding box center [390, 119] width 117 height 25
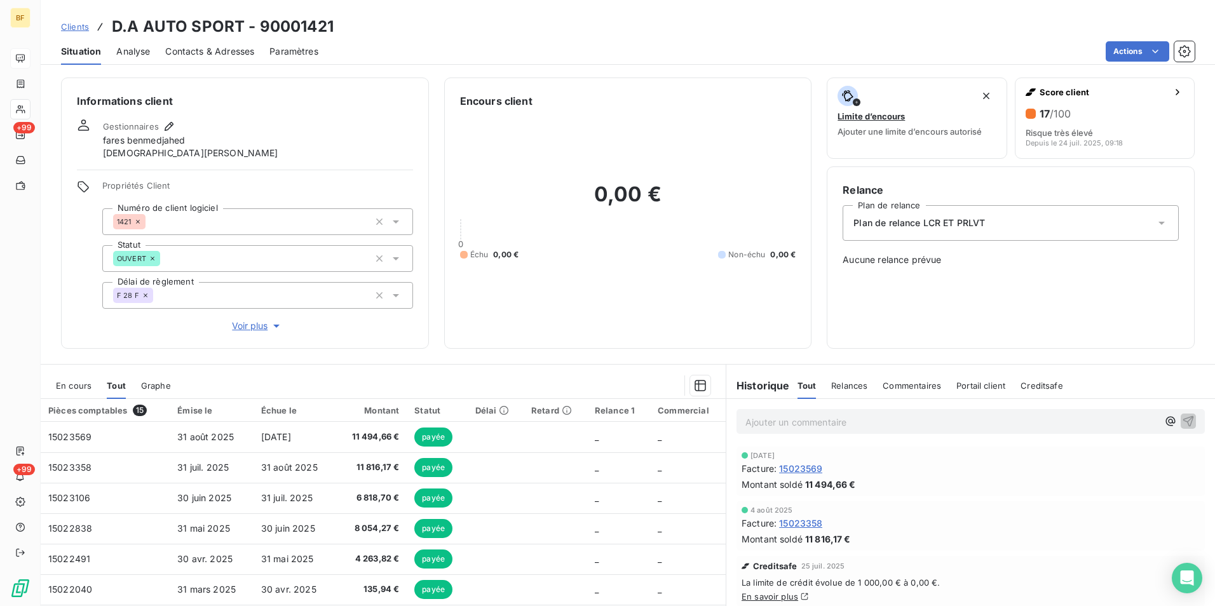
click at [233, 47] on span "Contacts & Adresses" at bounding box center [209, 51] width 89 height 13
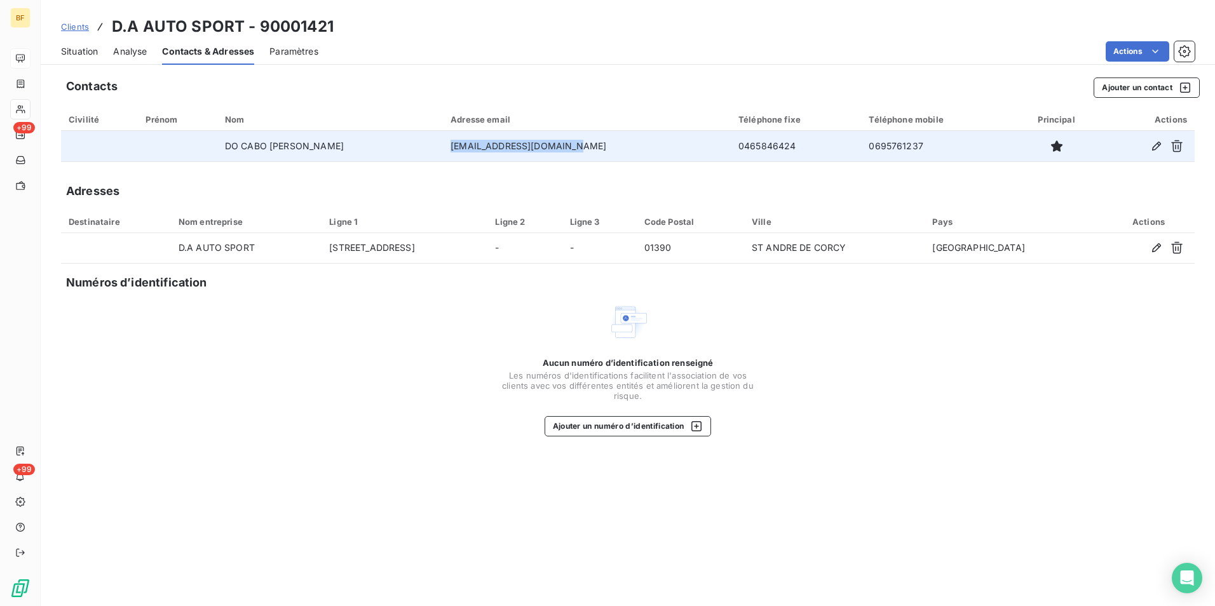
drag, startPoint x: 578, startPoint y: 149, endPoint x: 438, endPoint y: 145, distance: 139.9
click at [443, 145] on td "[EMAIL_ADDRESS][DOMAIN_NAME]" at bounding box center [587, 146] width 288 height 31
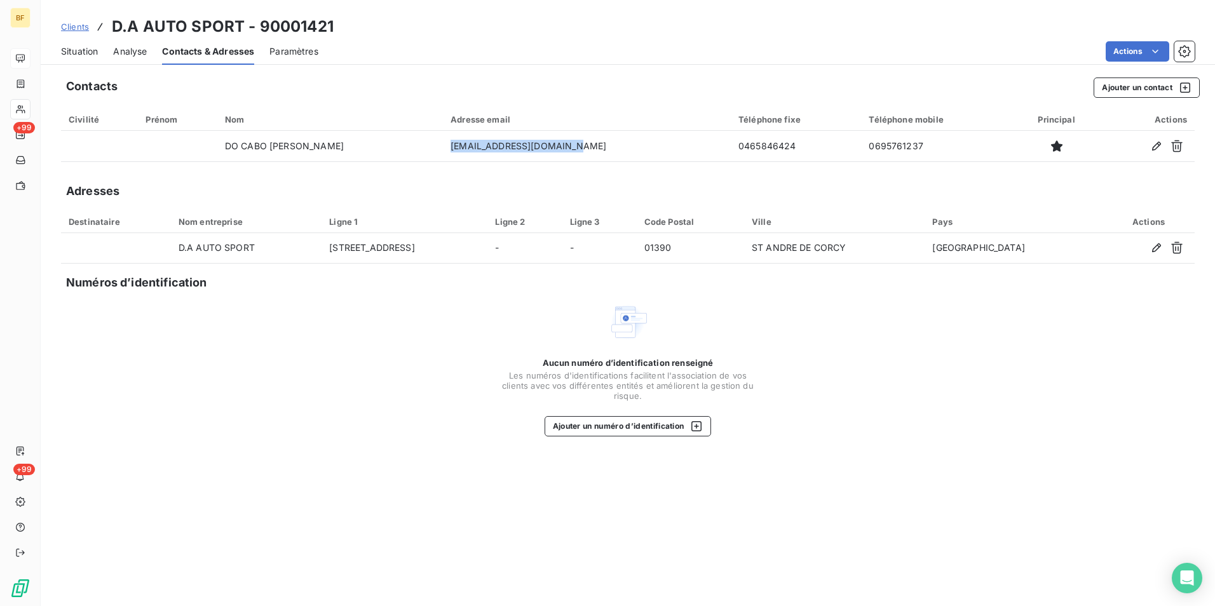
click at [90, 46] on span "Situation" at bounding box center [79, 51] width 37 height 13
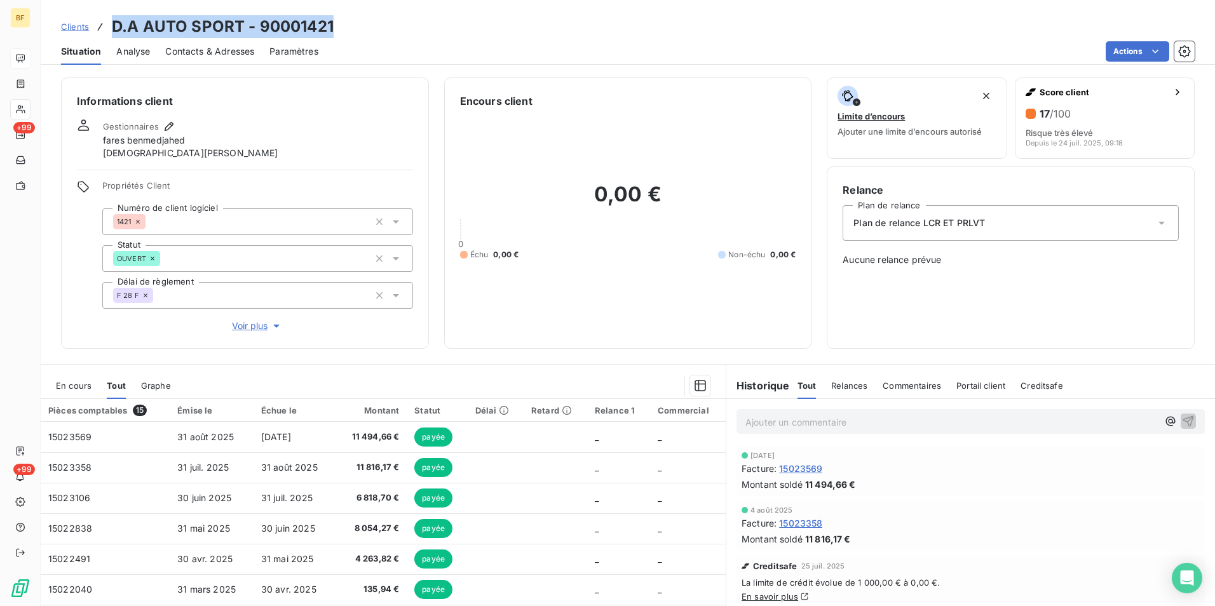
drag, startPoint x: 358, startPoint y: 20, endPoint x: 111, endPoint y: 24, distance: 247.9
click at [111, 24] on div "Clients D.A AUTO SPORT - 90001421" at bounding box center [628, 26] width 1175 height 23
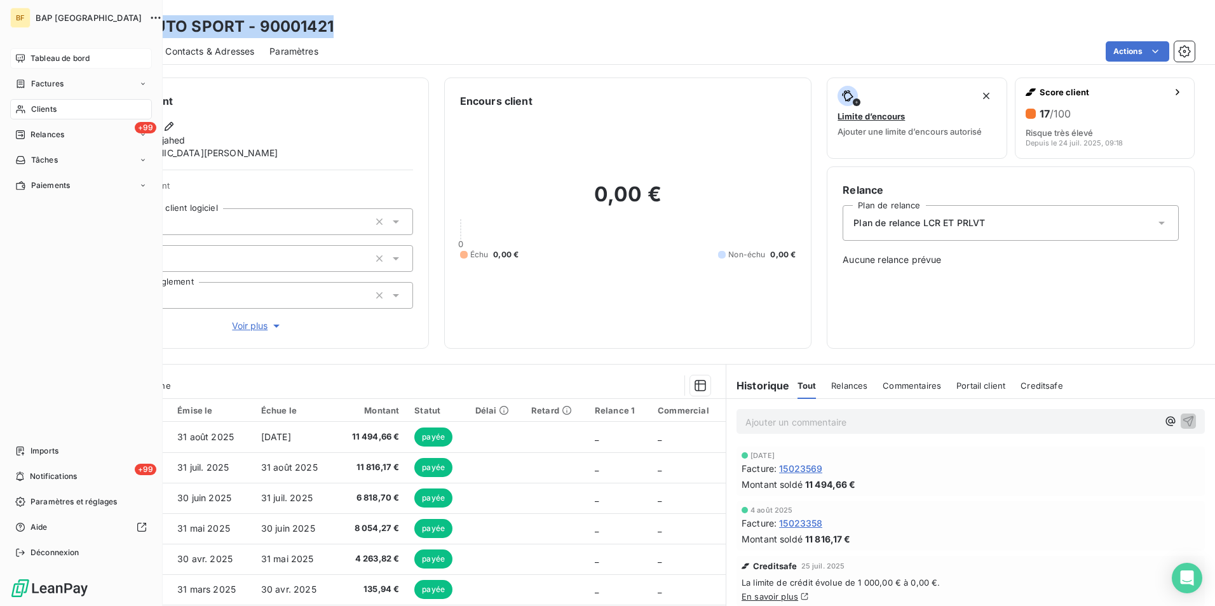
click at [43, 111] on span "Clients" at bounding box center [43, 109] width 25 height 11
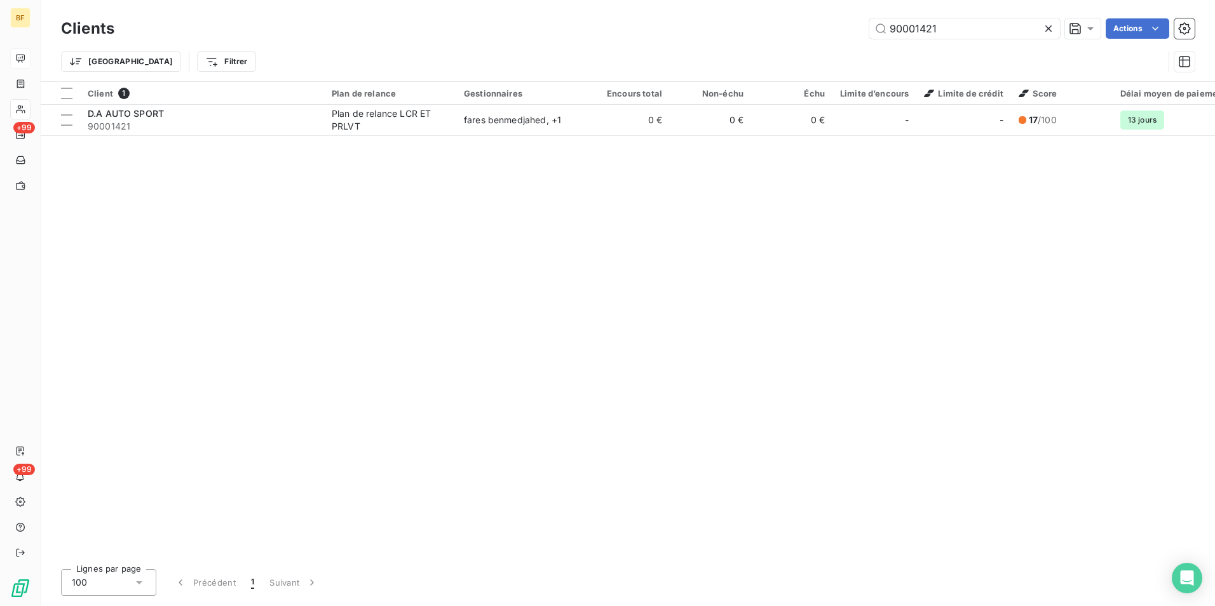
drag, startPoint x: 953, startPoint y: 25, endPoint x: 854, endPoint y: 23, distance: 99.2
click at [854, 23] on div "90001421 Actions" at bounding box center [662, 28] width 1065 height 20
click at [966, 28] on input "90001421" at bounding box center [965, 28] width 191 height 20
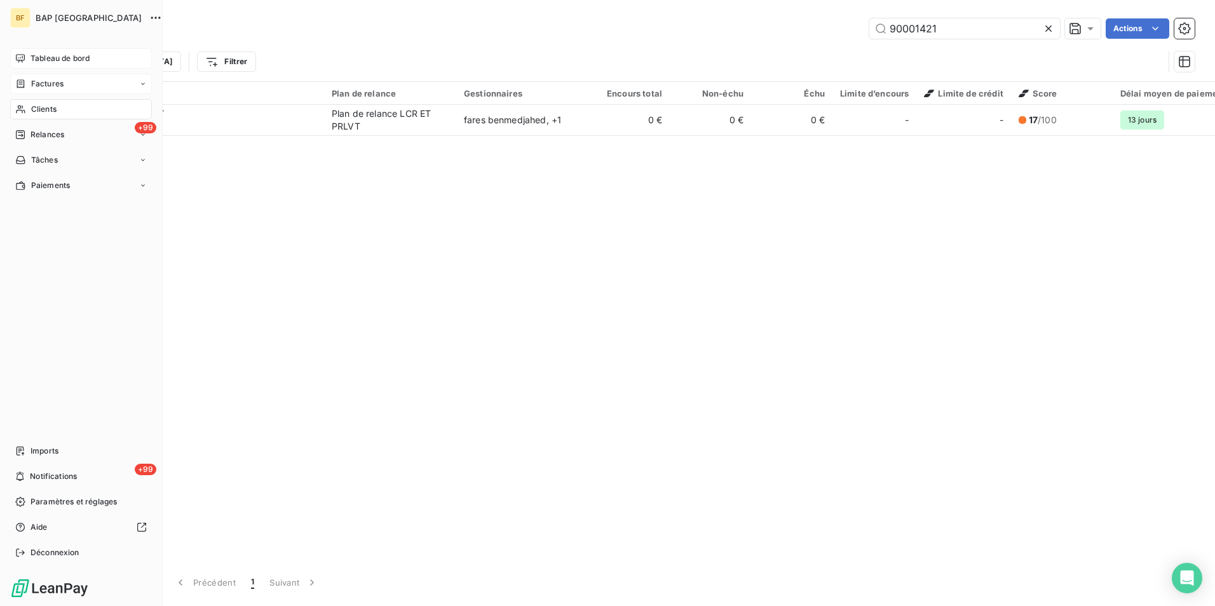
click at [45, 76] on div "Factures" at bounding box center [81, 84] width 142 height 20
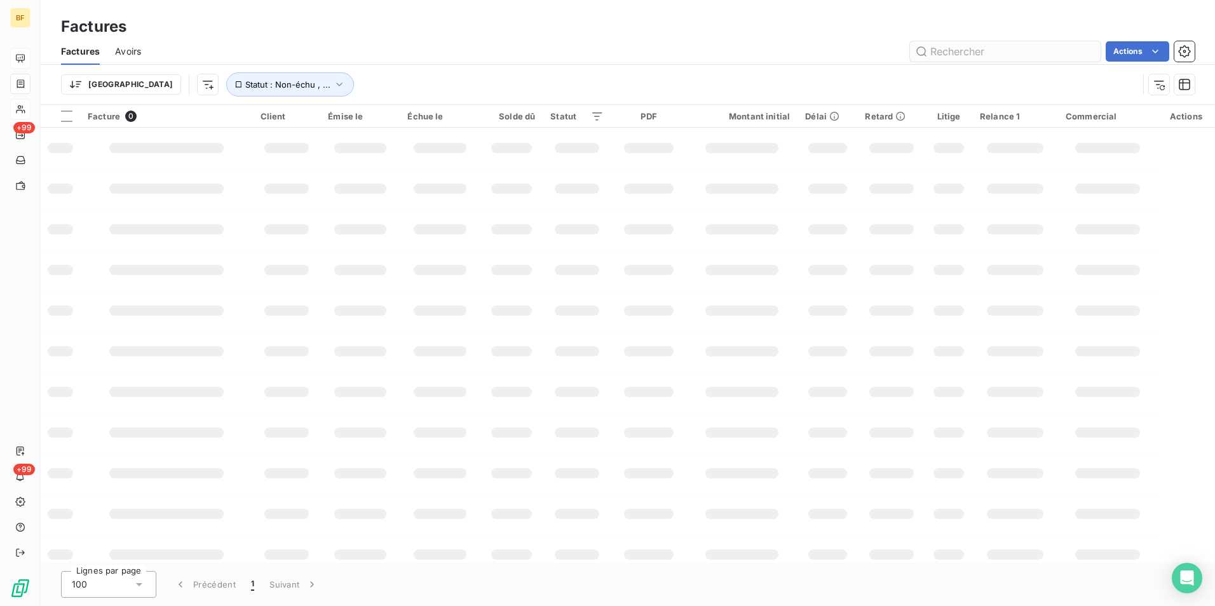
click at [962, 57] on input "text" at bounding box center [1005, 51] width 191 height 20
click at [963, 52] on input "text" at bounding box center [1005, 51] width 191 height 20
click at [961, 57] on input "text" at bounding box center [1005, 51] width 191 height 20
click at [960, 54] on input "text" at bounding box center [1005, 51] width 191 height 20
click at [981, 47] on input "text" at bounding box center [1005, 51] width 191 height 20
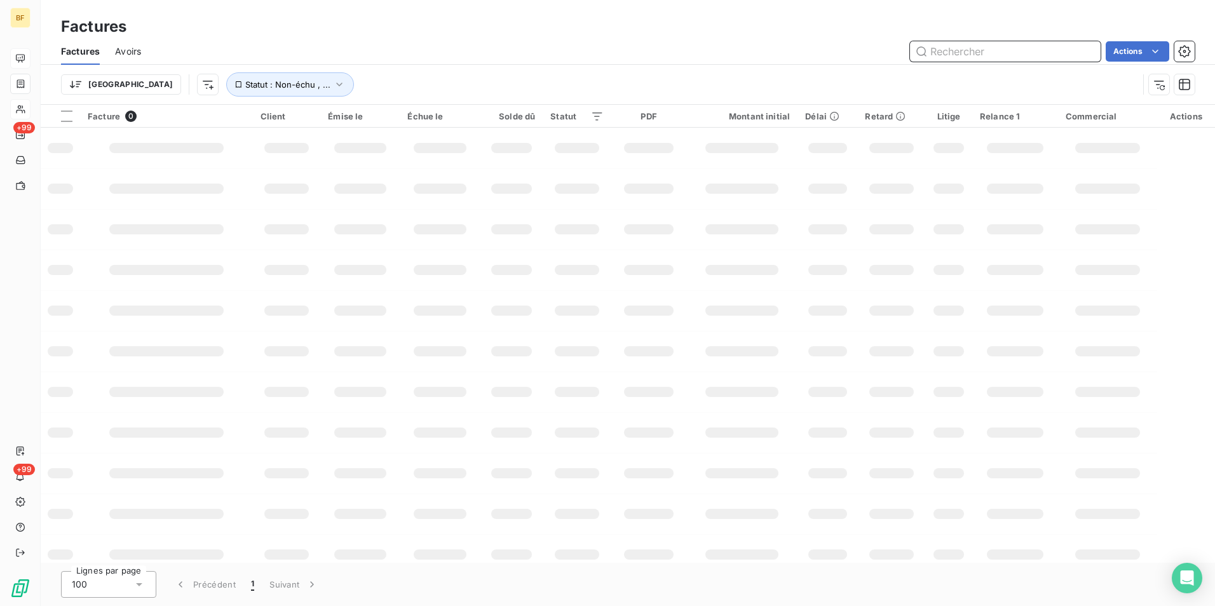
paste input "155000394"
type input "155000394"
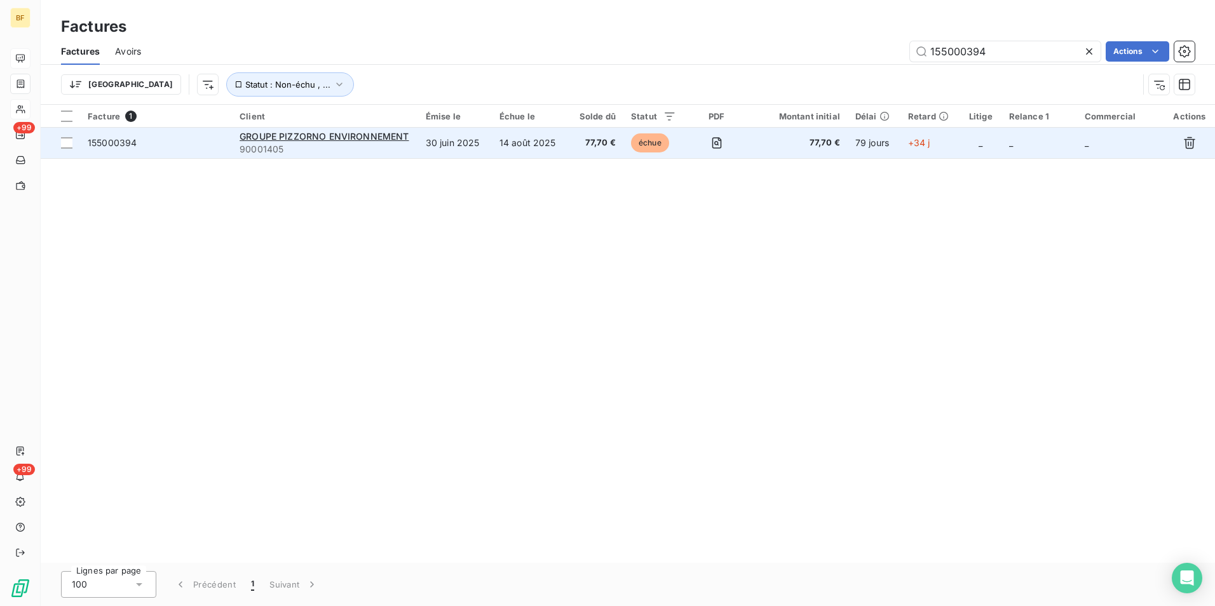
click at [548, 148] on td "14 août 2025" at bounding box center [530, 143] width 76 height 31
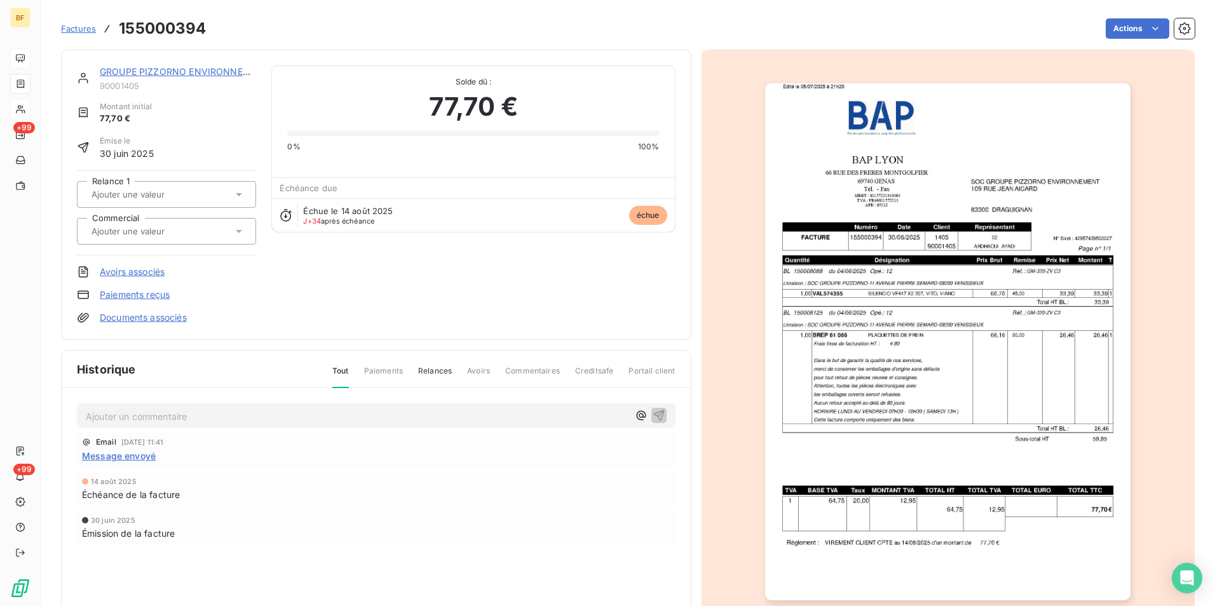
click at [149, 70] on link "GROUPE PIZZORNO ENVIRONNEMENT" at bounding box center [184, 71] width 169 height 11
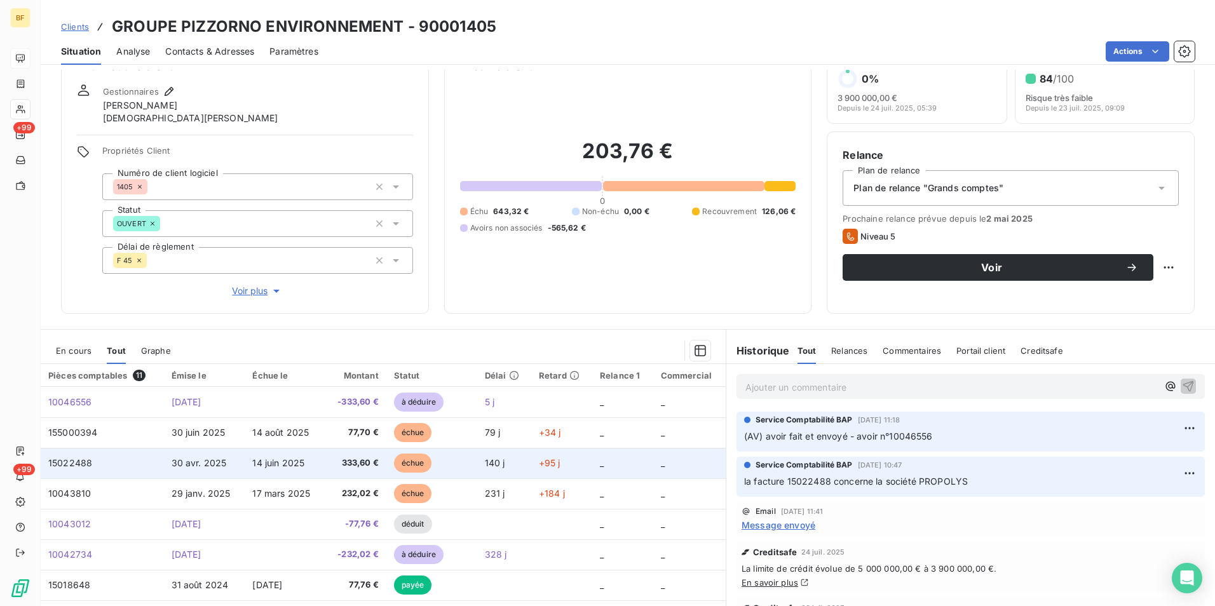
scroll to position [76, 0]
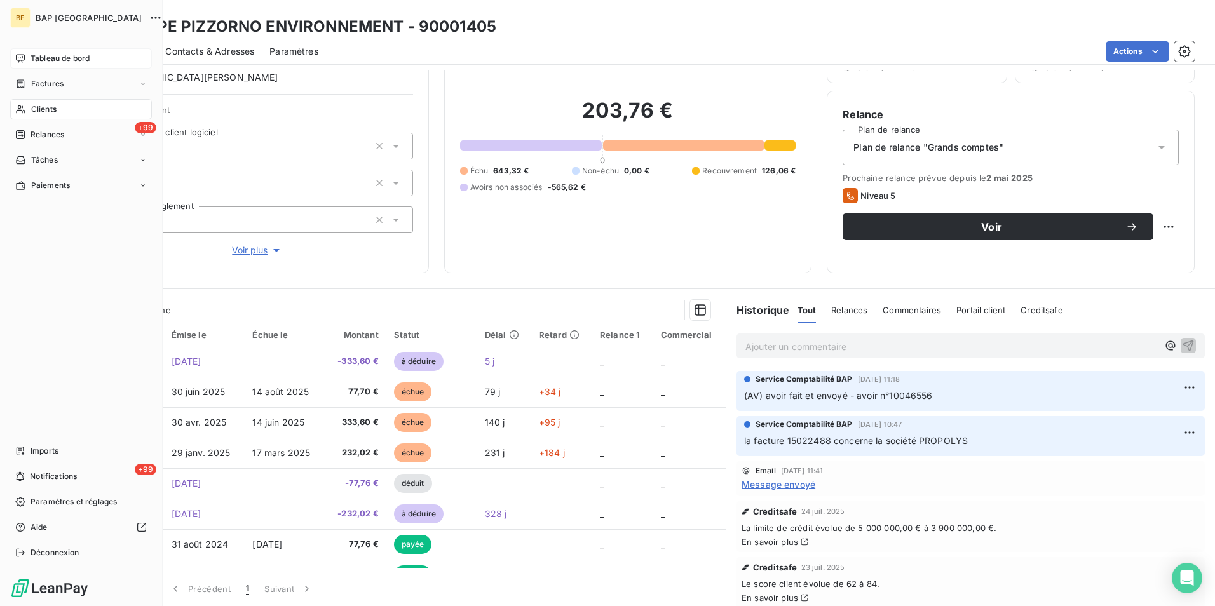
click at [30, 108] on div "Clients" at bounding box center [81, 109] width 142 height 20
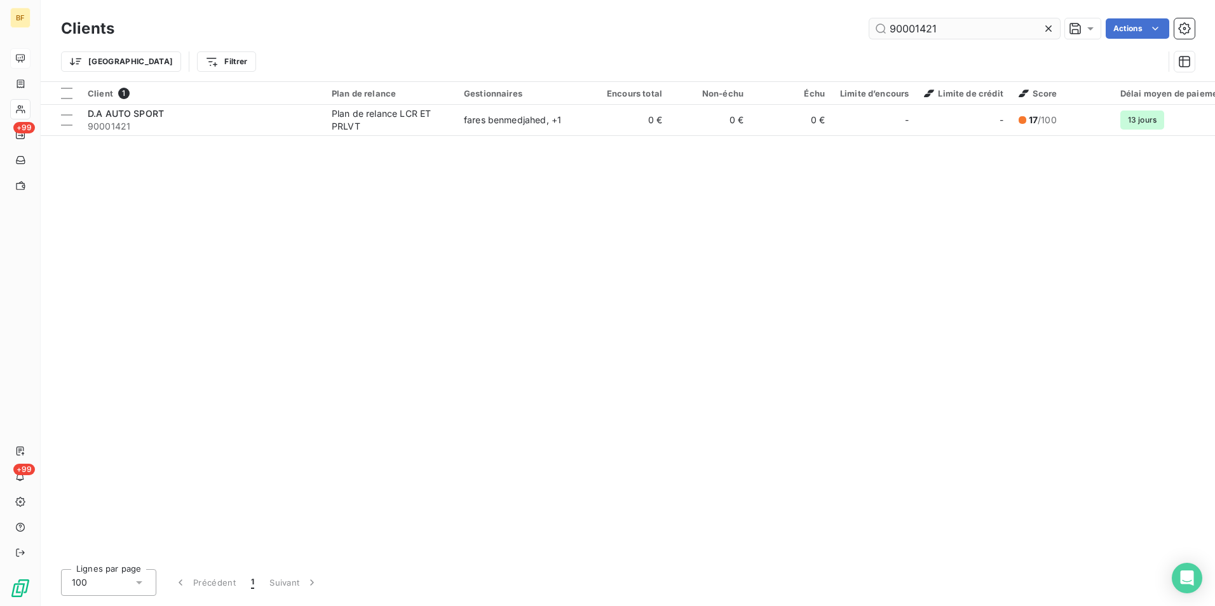
drag, startPoint x: 946, startPoint y: 31, endPoint x: 914, endPoint y: 32, distance: 31.8
click at [914, 32] on input "90001421" at bounding box center [965, 28] width 191 height 20
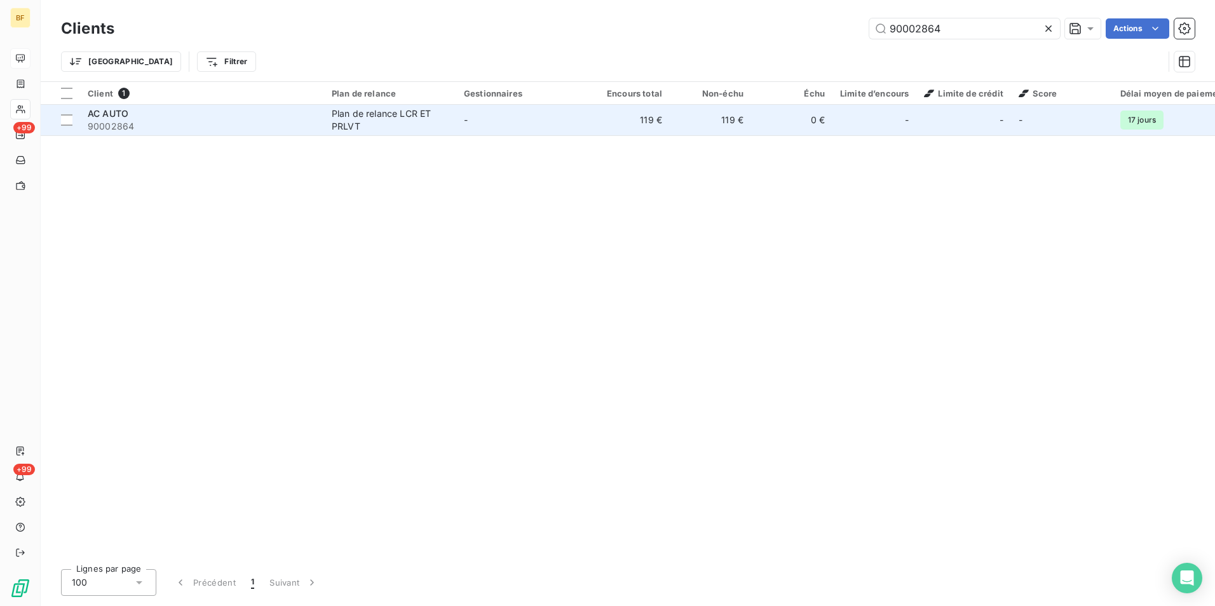
type input "90002864"
click at [397, 115] on div "Plan de relance LCR ET PRLVT" at bounding box center [390, 119] width 117 height 25
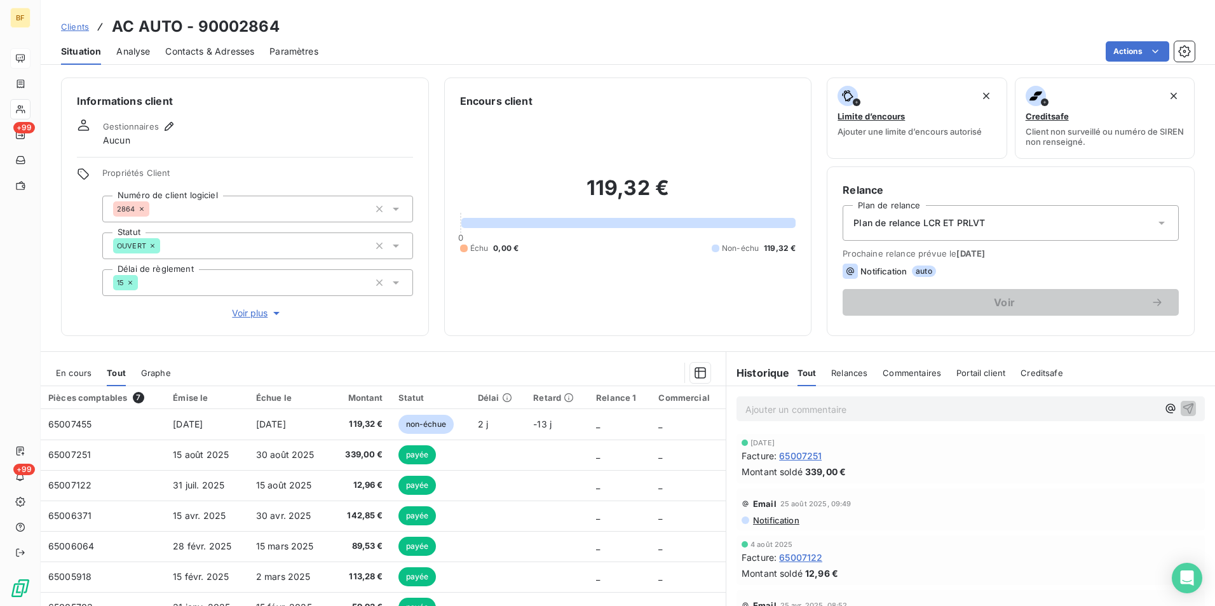
drag, startPoint x: 219, startPoint y: 50, endPoint x: 235, endPoint y: 64, distance: 21.2
click at [219, 50] on span "Contacts & Adresses" at bounding box center [209, 51] width 89 height 13
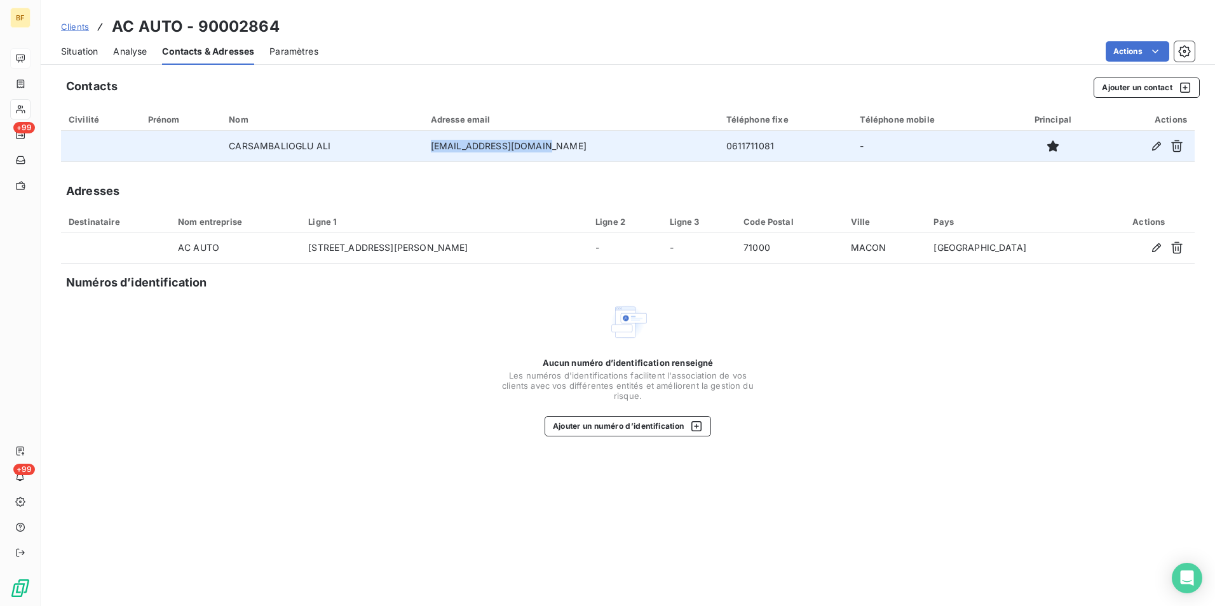
drag, startPoint x: 591, startPoint y: 151, endPoint x: 455, endPoint y: 147, distance: 136.1
click at [455, 147] on td "[EMAIL_ADDRESS][DOMAIN_NAME]" at bounding box center [571, 146] width 296 height 31
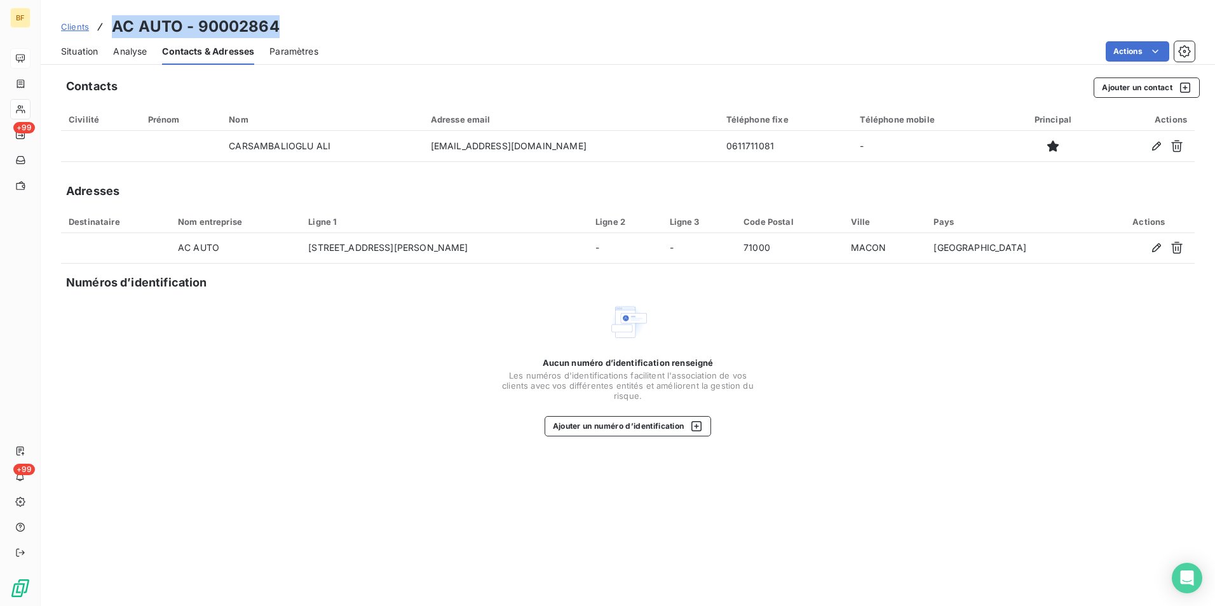
drag, startPoint x: 298, startPoint y: 22, endPoint x: 116, endPoint y: 28, distance: 182.5
click at [116, 28] on div "Clients AC AUTO - 90002864" at bounding box center [628, 26] width 1175 height 23
click at [86, 58] on div "Situation" at bounding box center [79, 51] width 37 height 27
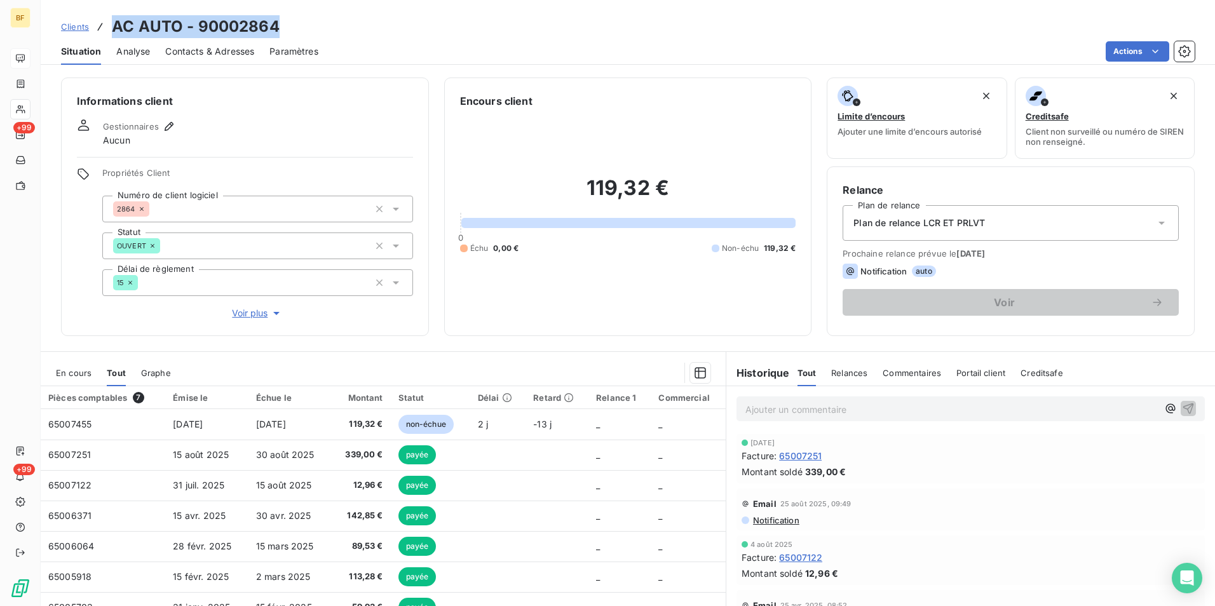
click at [289, 24] on div "Clients AC AUTO - 90002864" at bounding box center [628, 26] width 1175 height 23
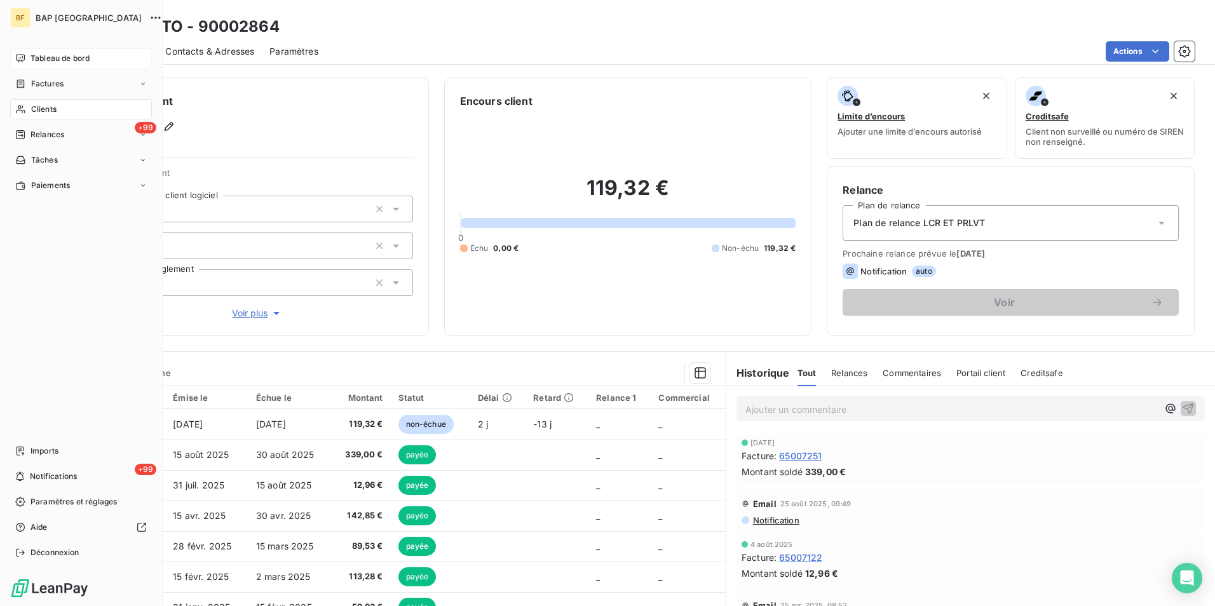
click at [27, 107] on div "Clients" at bounding box center [81, 109] width 142 height 20
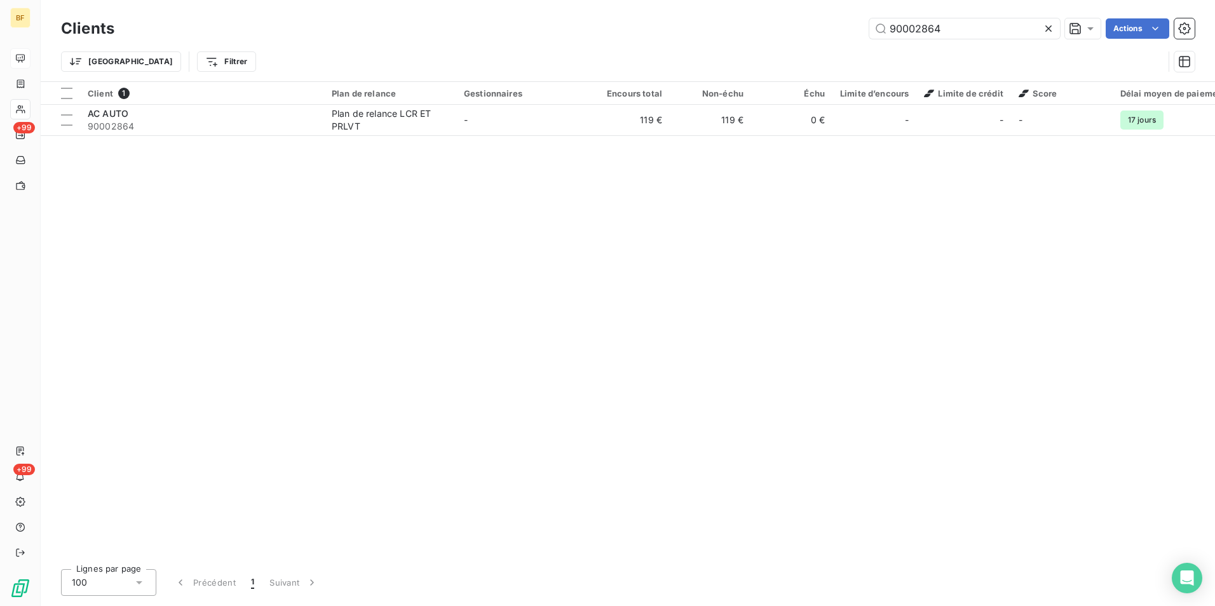
drag, startPoint x: 950, startPoint y: 32, endPoint x: 859, endPoint y: 31, distance: 91.6
click at [859, 31] on div "90002864 Actions" at bounding box center [662, 28] width 1065 height 20
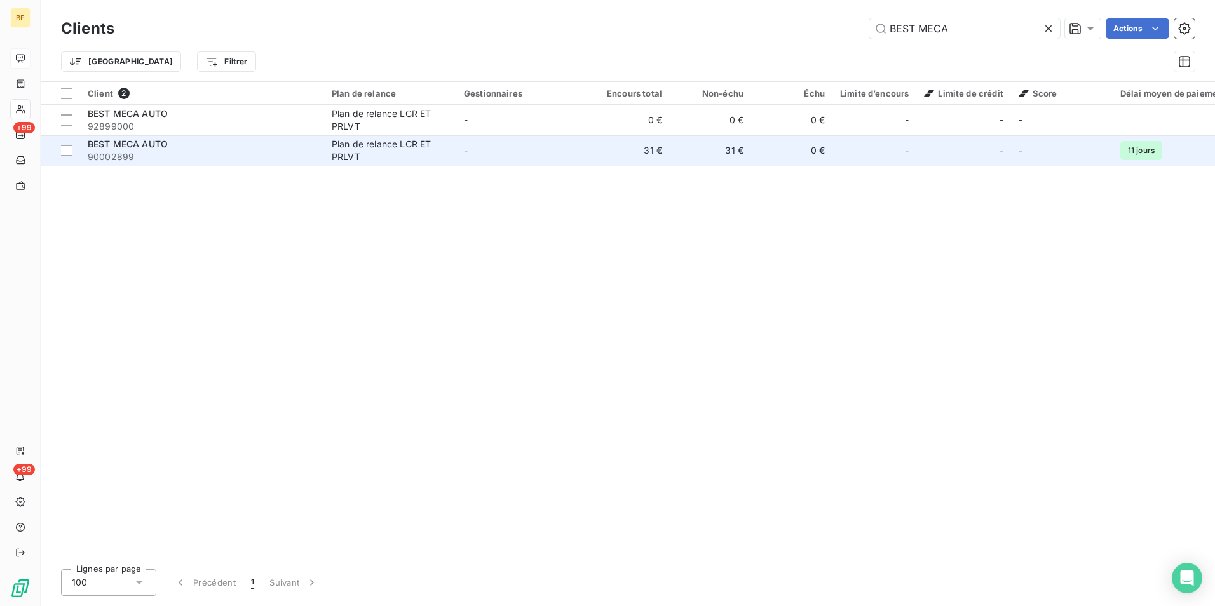
type input "BEST MECA"
click at [244, 160] on span "90002899" at bounding box center [202, 157] width 229 height 13
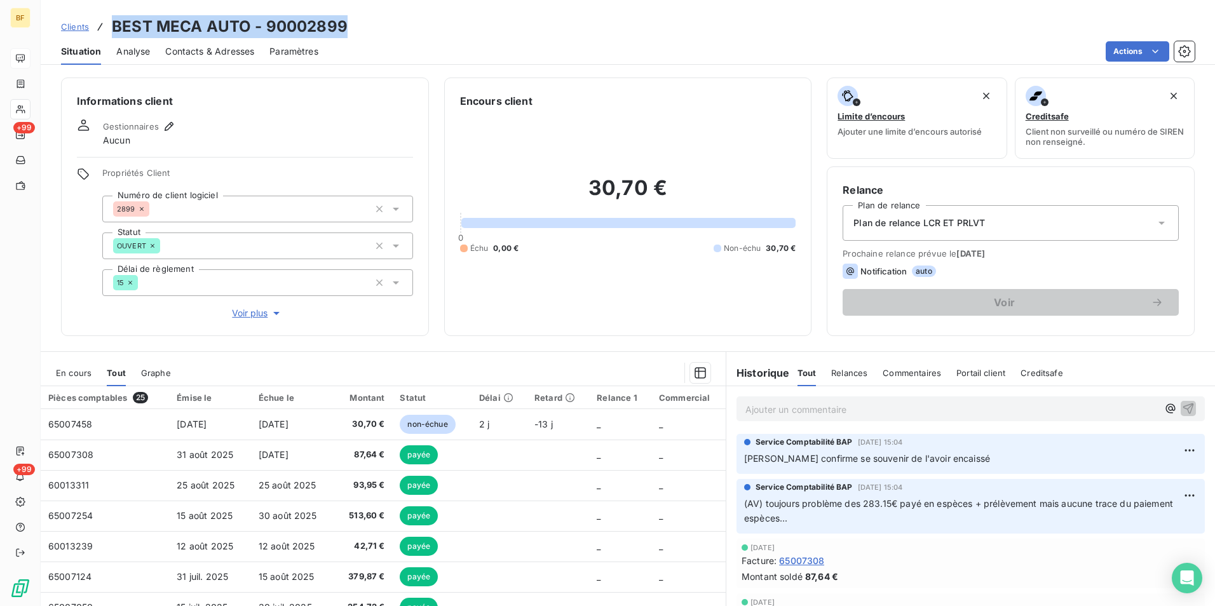
drag, startPoint x: 352, startPoint y: 21, endPoint x: 111, endPoint y: 20, distance: 241.5
click at [111, 20] on div "Clients BEST MECA AUTO - 90002899" at bounding box center [628, 26] width 1175 height 23
click at [203, 53] on span "Contacts & Adresses" at bounding box center [209, 51] width 89 height 13
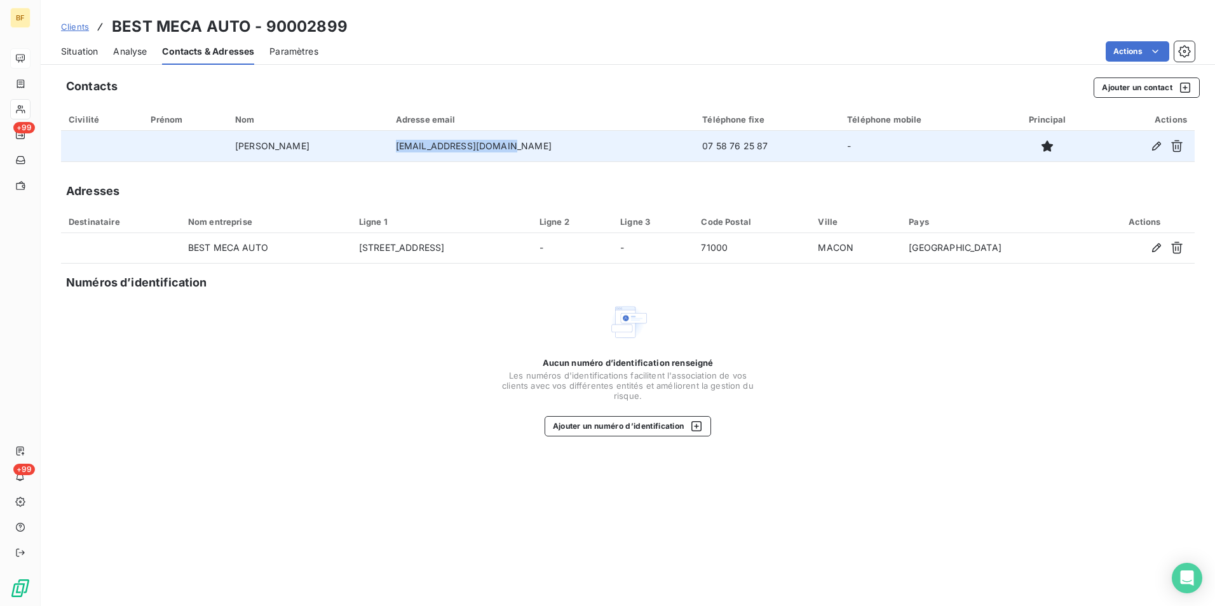
drag, startPoint x: 564, startPoint y: 147, endPoint x: 439, endPoint y: 144, distance: 125.3
click at [439, 144] on td "[EMAIL_ADDRESS][DOMAIN_NAME]" at bounding box center [541, 146] width 307 height 31
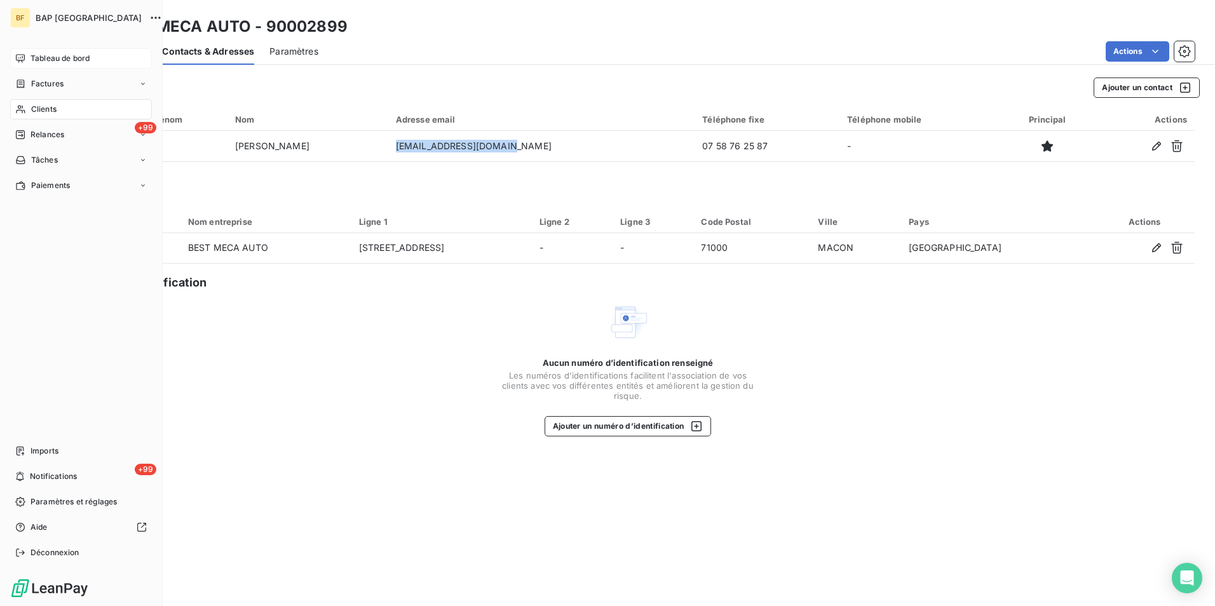
click at [25, 108] on icon at bounding box center [20, 109] width 11 height 10
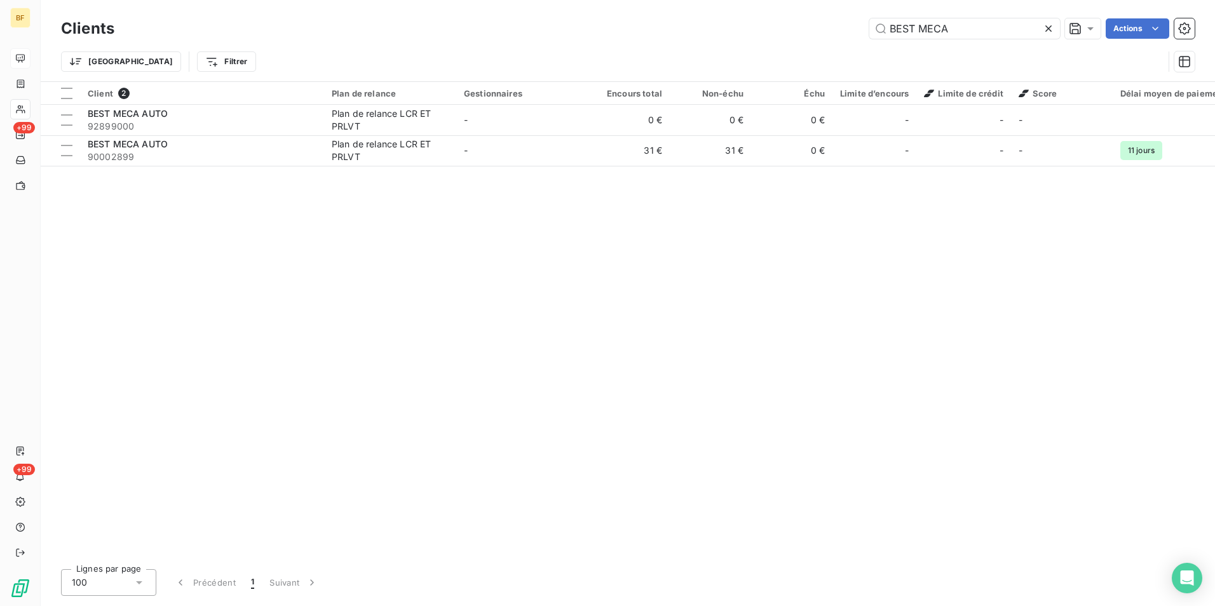
drag, startPoint x: 898, startPoint y: 18, endPoint x: 865, endPoint y: 12, distance: 33.5
click at [866, 13] on div "Clients BEST MECA Actions Trier Filtrer" at bounding box center [628, 40] width 1175 height 81
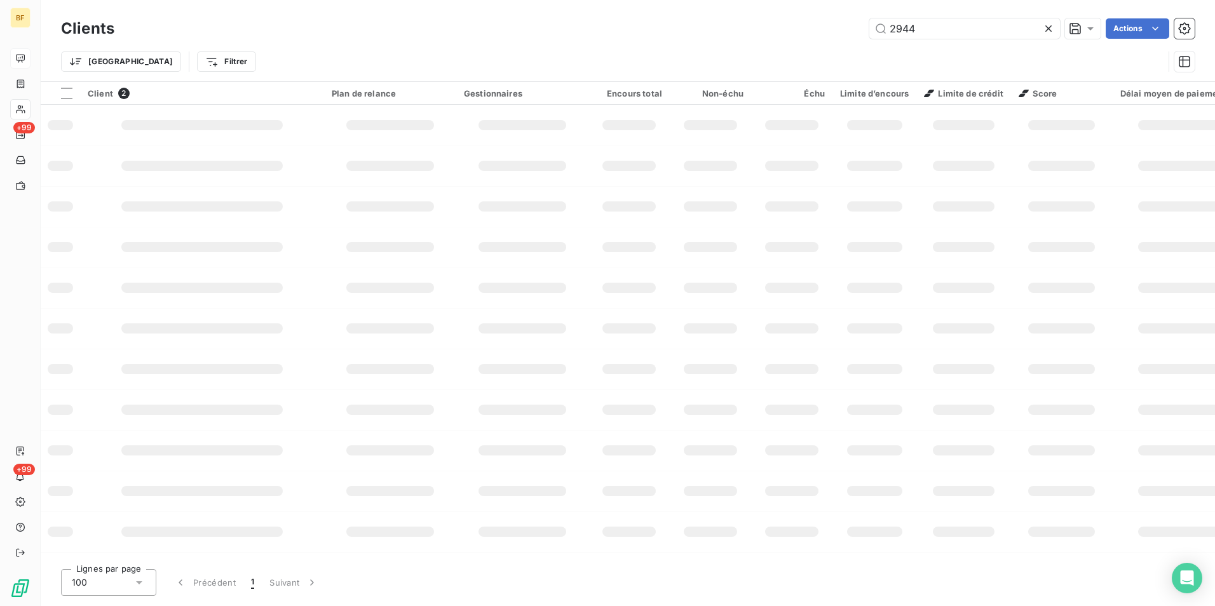
type input "2944"
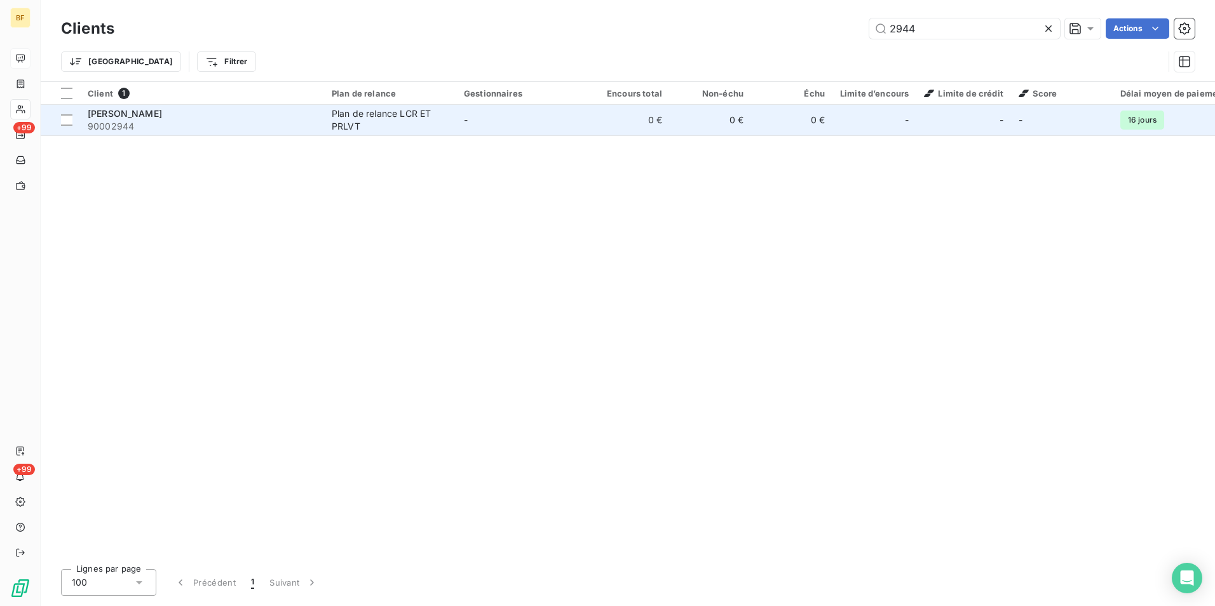
click at [348, 111] on div "Plan de relance LCR ET PRLVT" at bounding box center [390, 119] width 117 height 25
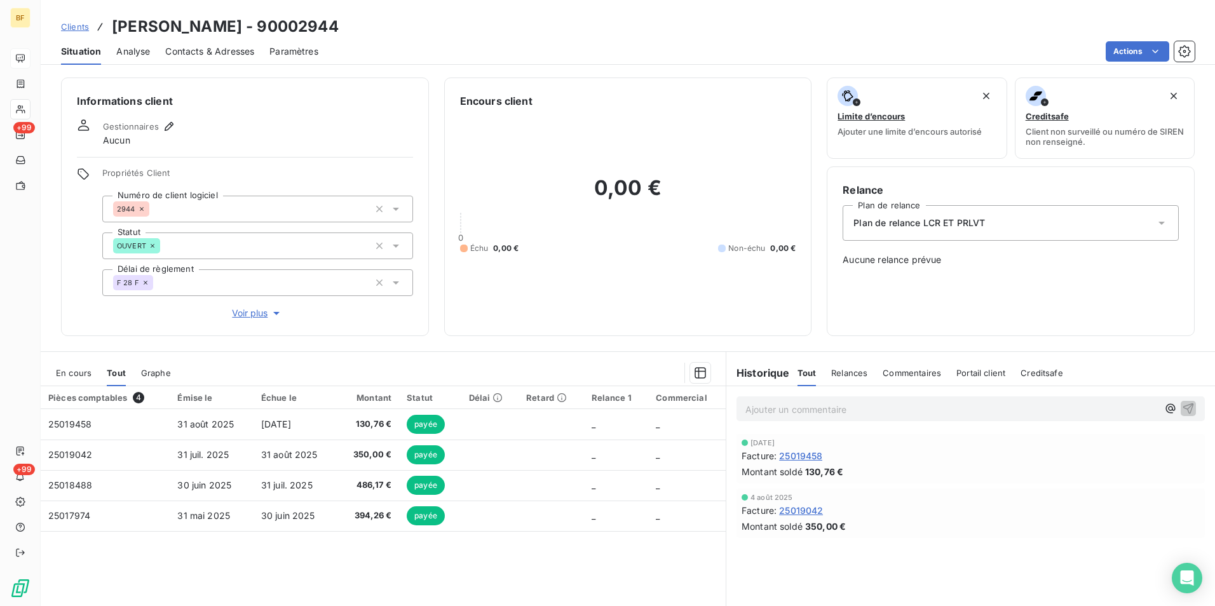
click at [571, 123] on div "0,00 € 0 Échu 0,00 € Non-échu 0,00 €" at bounding box center [628, 215] width 336 height 212
click at [221, 50] on span "Contacts & Adresses" at bounding box center [209, 51] width 89 height 13
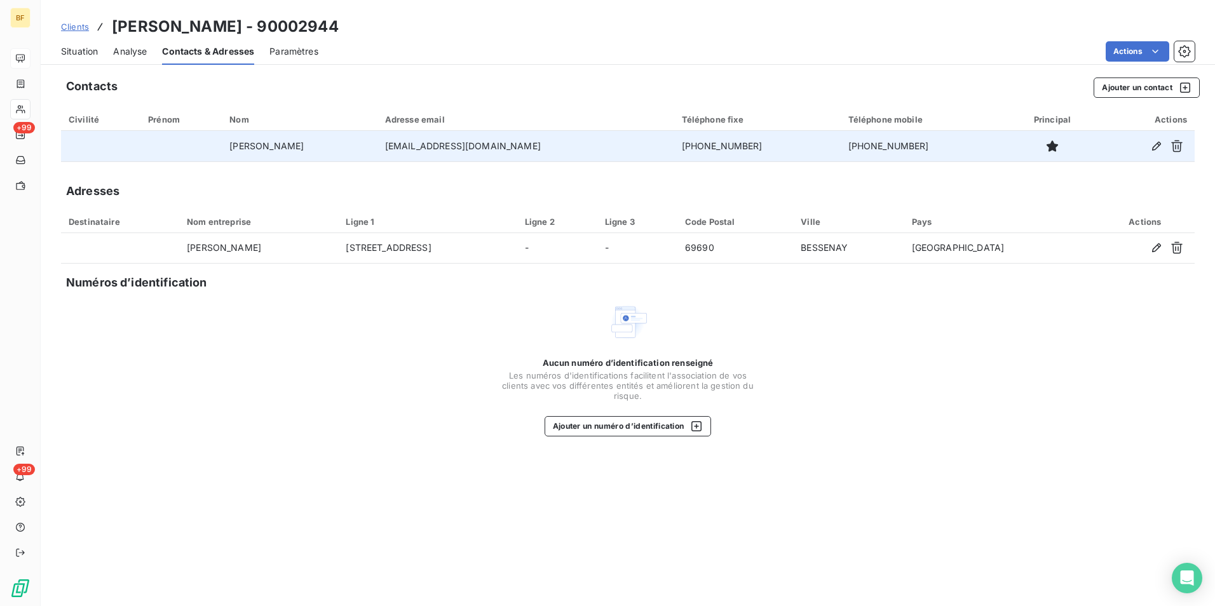
drag, startPoint x: 552, startPoint y: 150, endPoint x: 404, endPoint y: 147, distance: 148.1
click at [404, 147] on tr "[PERSON_NAME] [EMAIL_ADDRESS][DOMAIN_NAME] [PHONE_NUMBER] [PHONE_NUMBER]" at bounding box center [628, 146] width 1134 height 31
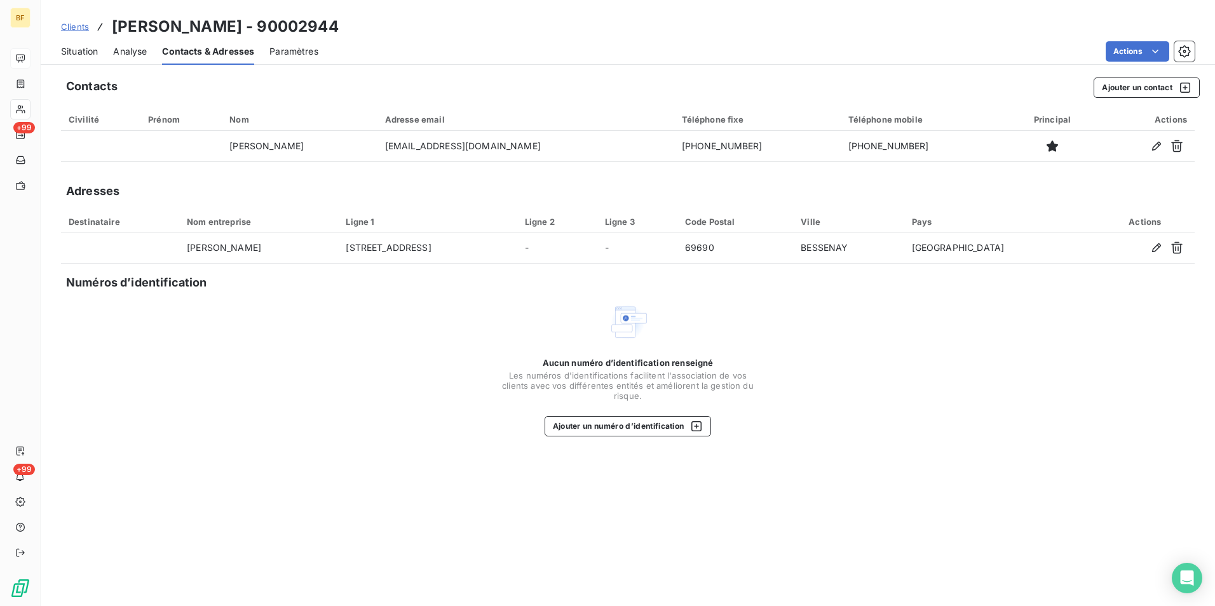
drag, startPoint x: 358, startPoint y: 24, endPoint x: 100, endPoint y: 29, distance: 257.5
click at [100, 29] on div "Clients [PERSON_NAME] - 90002944" at bounding box center [628, 26] width 1175 height 23
drag, startPoint x: 84, startPoint y: 50, endPoint x: 97, endPoint y: 17, distance: 35.6
click at [84, 50] on span "Situation" at bounding box center [79, 51] width 37 height 13
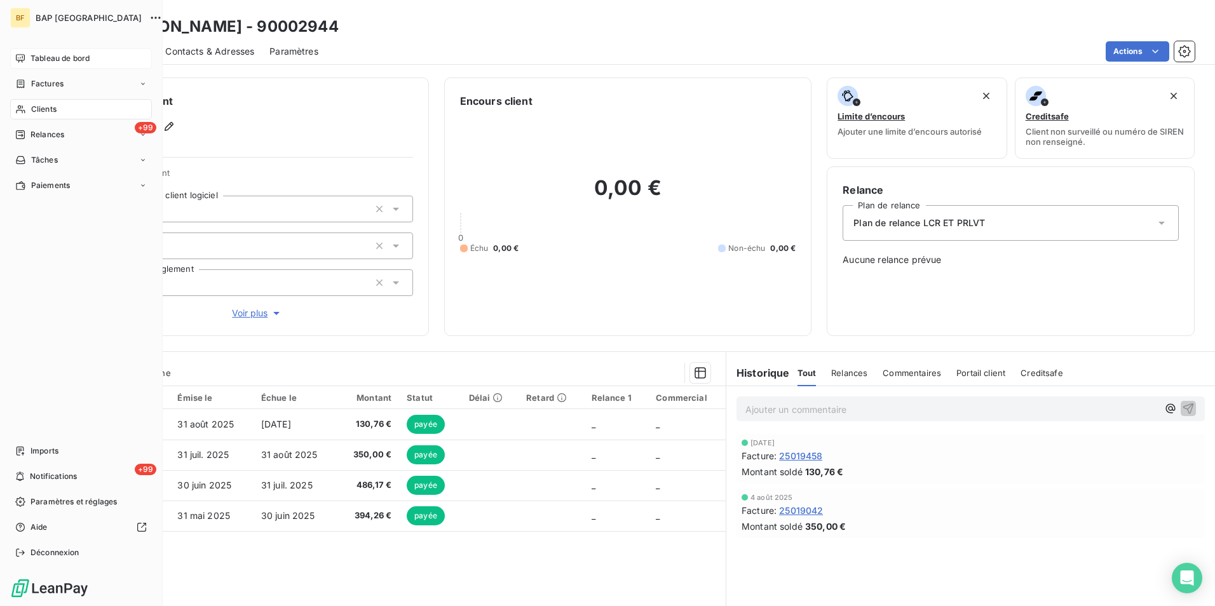
drag, startPoint x: 52, startPoint y: 110, endPoint x: 387, endPoint y: 102, distance: 335.1
click at [53, 110] on span "Clients" at bounding box center [43, 109] width 25 height 11
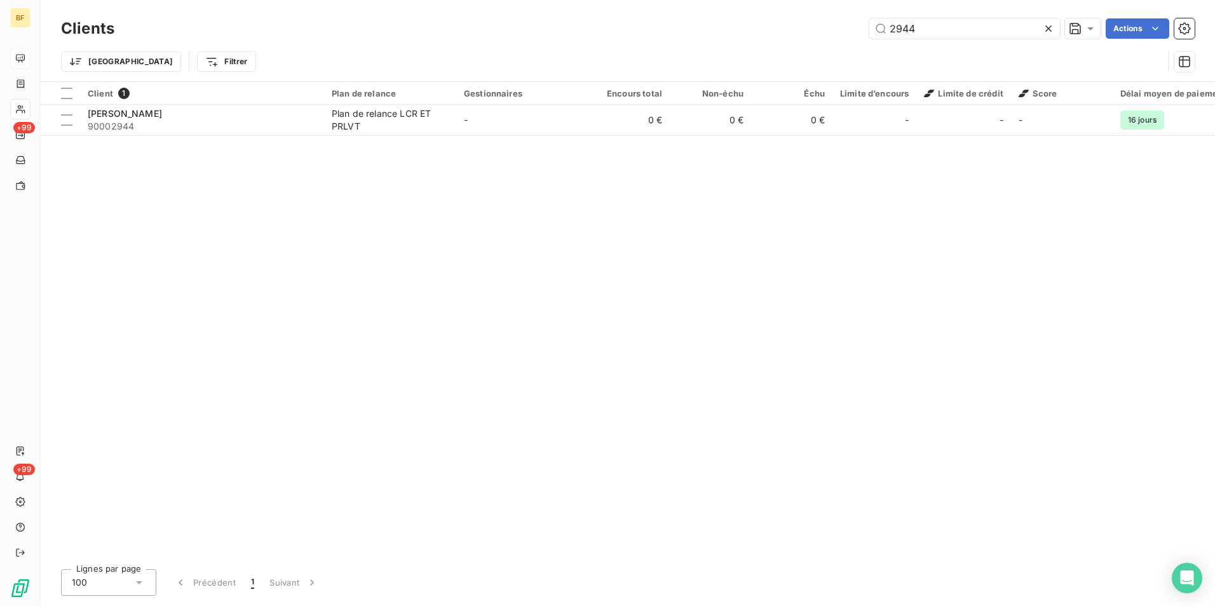
drag, startPoint x: 973, startPoint y: 32, endPoint x: 800, endPoint y: 13, distance: 173.2
click at [800, 13] on div "Clients 2944 Actions Trier Filtrer" at bounding box center [628, 40] width 1175 height 81
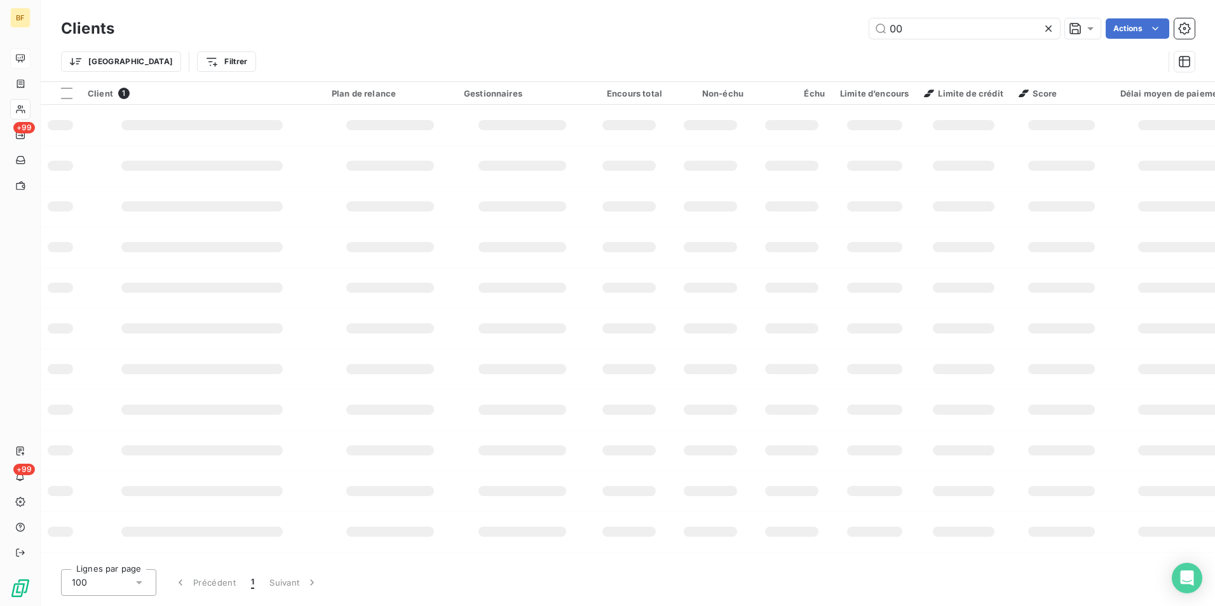
type input "0"
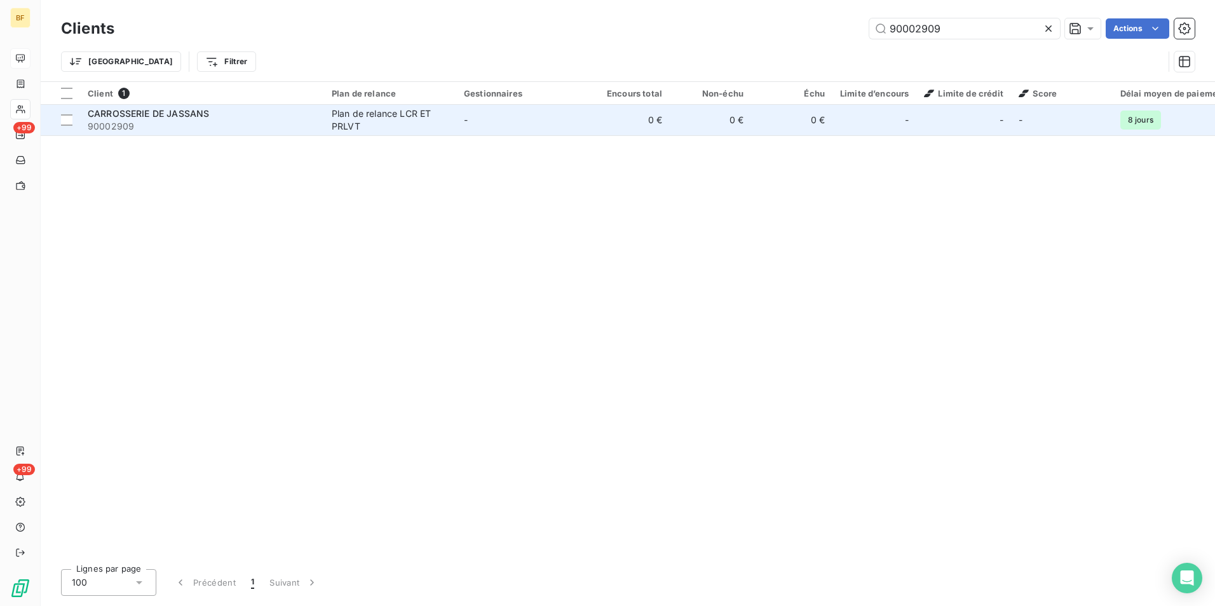
type input "90002909"
click at [578, 109] on td "-" at bounding box center [522, 120] width 132 height 31
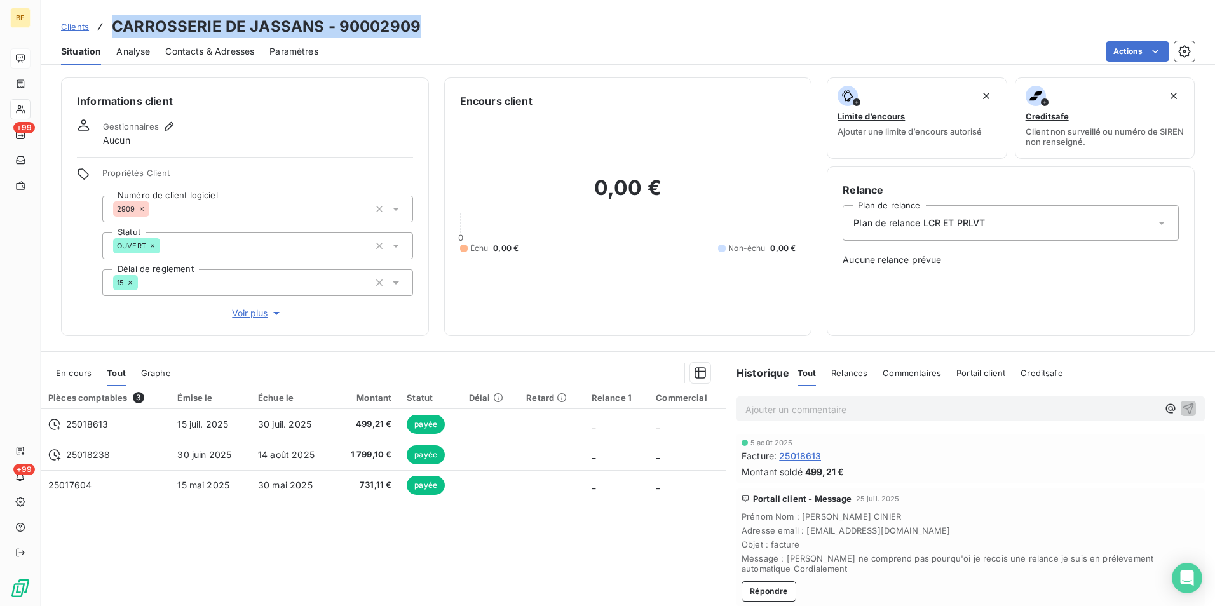
drag, startPoint x: 432, startPoint y: 26, endPoint x: 106, endPoint y: 27, distance: 326.7
click at [106, 27] on div "Clients CARROSSERIE DE JASSANS - 90002909" at bounding box center [628, 26] width 1175 height 23
click at [243, 45] on span "Contacts & Adresses" at bounding box center [209, 51] width 89 height 13
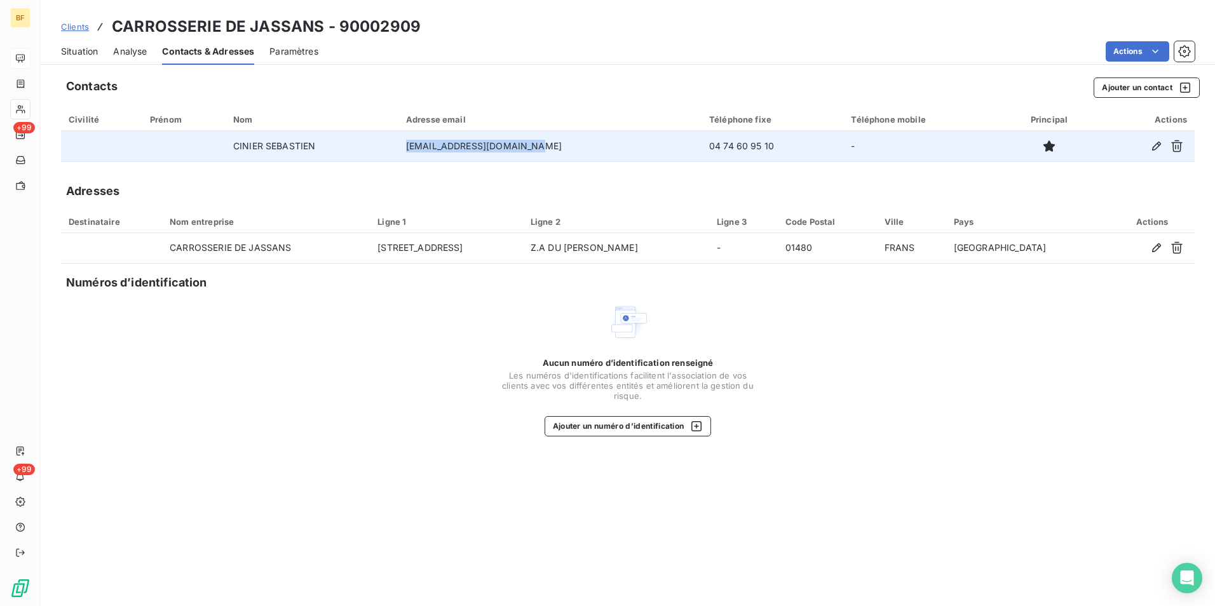
drag, startPoint x: 568, startPoint y: 144, endPoint x: 426, endPoint y: 135, distance: 142.6
click at [426, 135] on td "[EMAIL_ADDRESS][DOMAIN_NAME]" at bounding box center [550, 146] width 303 height 31
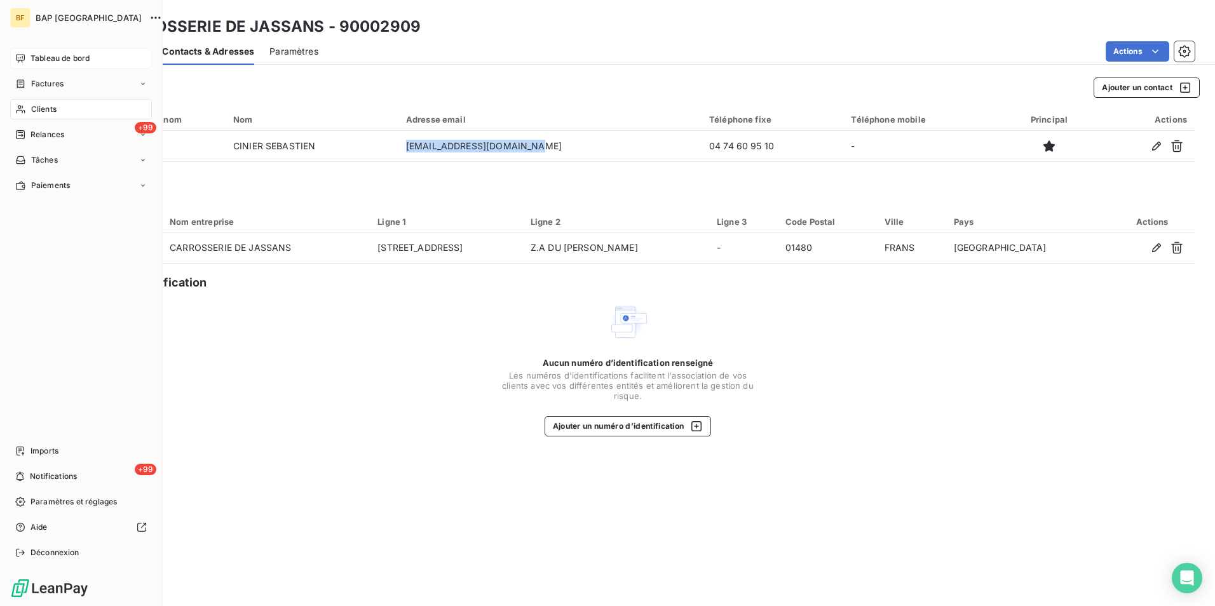
click at [41, 104] on span "Clients" at bounding box center [43, 109] width 25 height 11
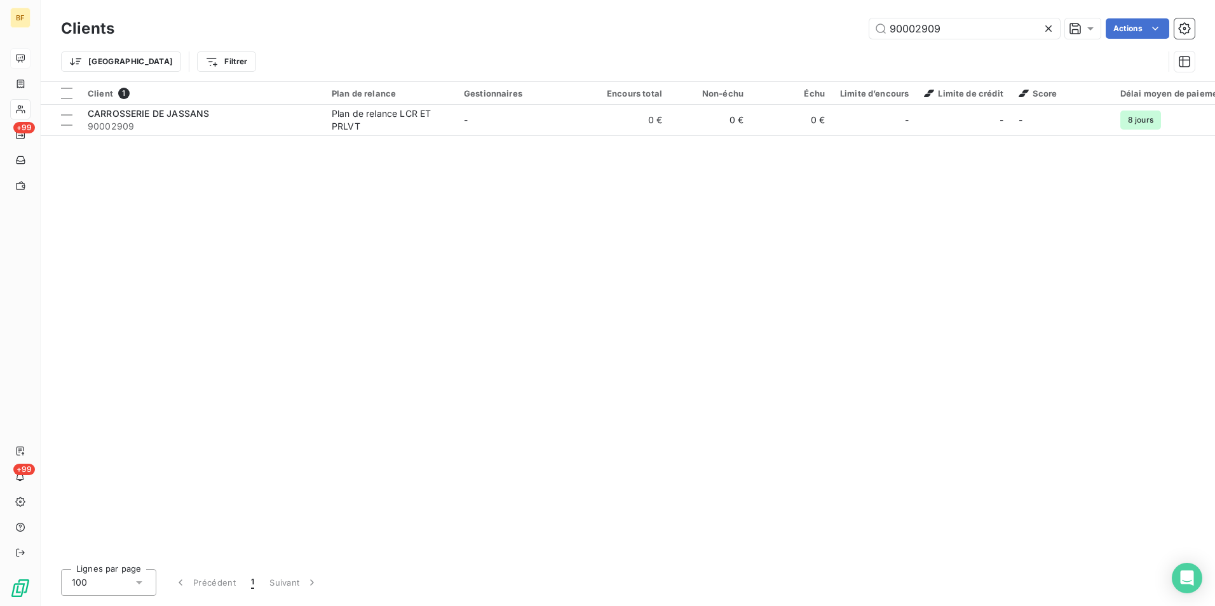
drag, startPoint x: 772, startPoint y: 21, endPoint x: 754, endPoint y: 18, distance: 17.5
click at [754, 18] on div "Clients 90002909 Actions" at bounding box center [628, 28] width 1134 height 27
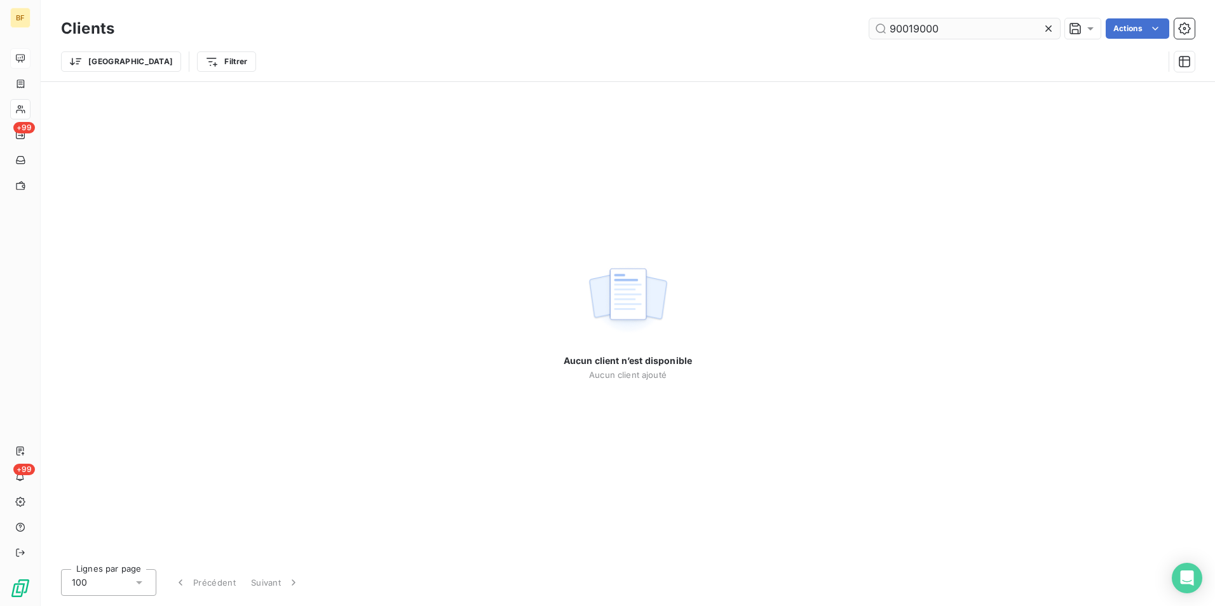
drag, startPoint x: 951, startPoint y: 36, endPoint x: 872, endPoint y: 27, distance: 79.3
click at [872, 27] on input "90019000" at bounding box center [965, 28] width 191 height 20
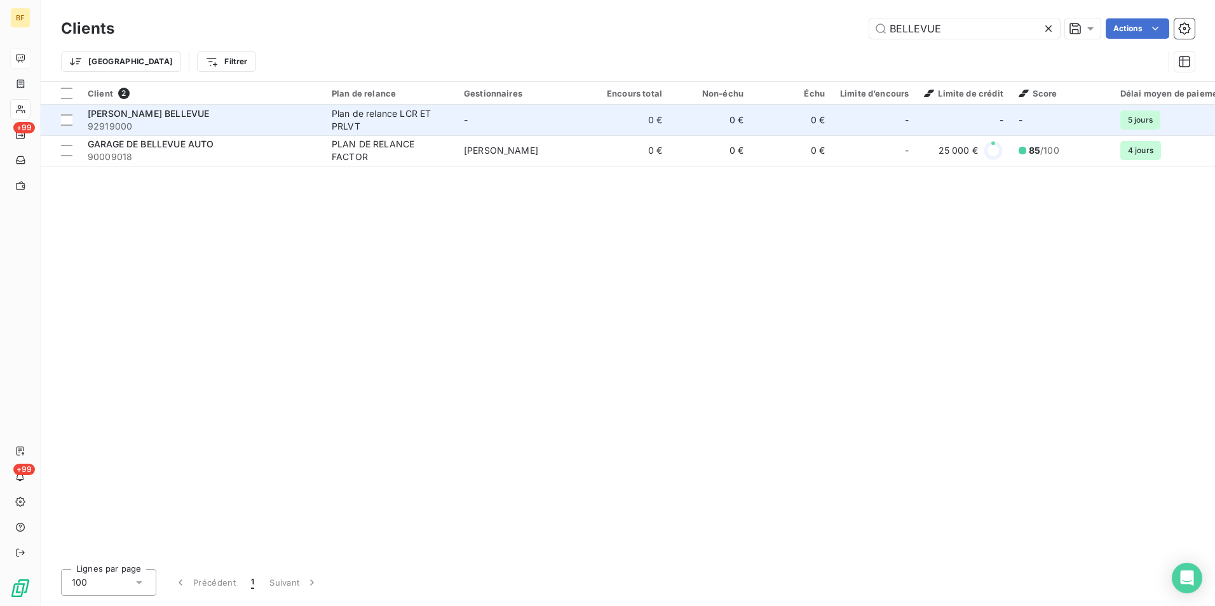
type input "BELLEVUE"
click at [268, 125] on span "92919000" at bounding box center [202, 126] width 229 height 13
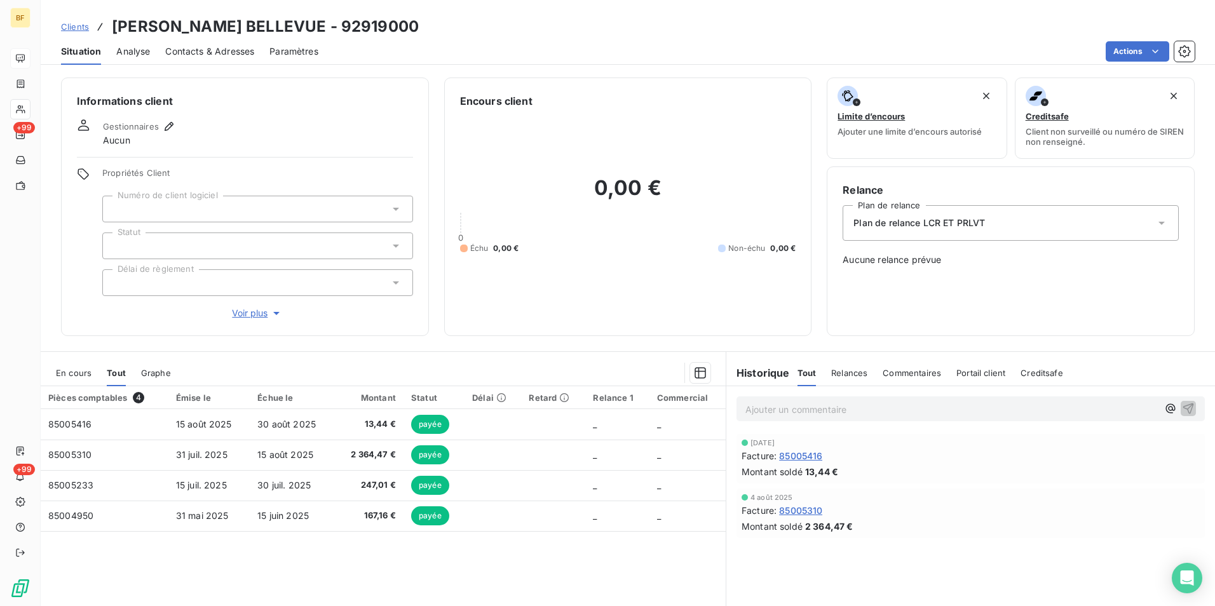
click at [519, 331] on div "Encours client 0,00 € 0 Échu 0,00 € Non-échu 0,00 €" at bounding box center [628, 207] width 368 height 259
click at [229, 57] on span "Contacts & Adresses" at bounding box center [209, 51] width 89 height 13
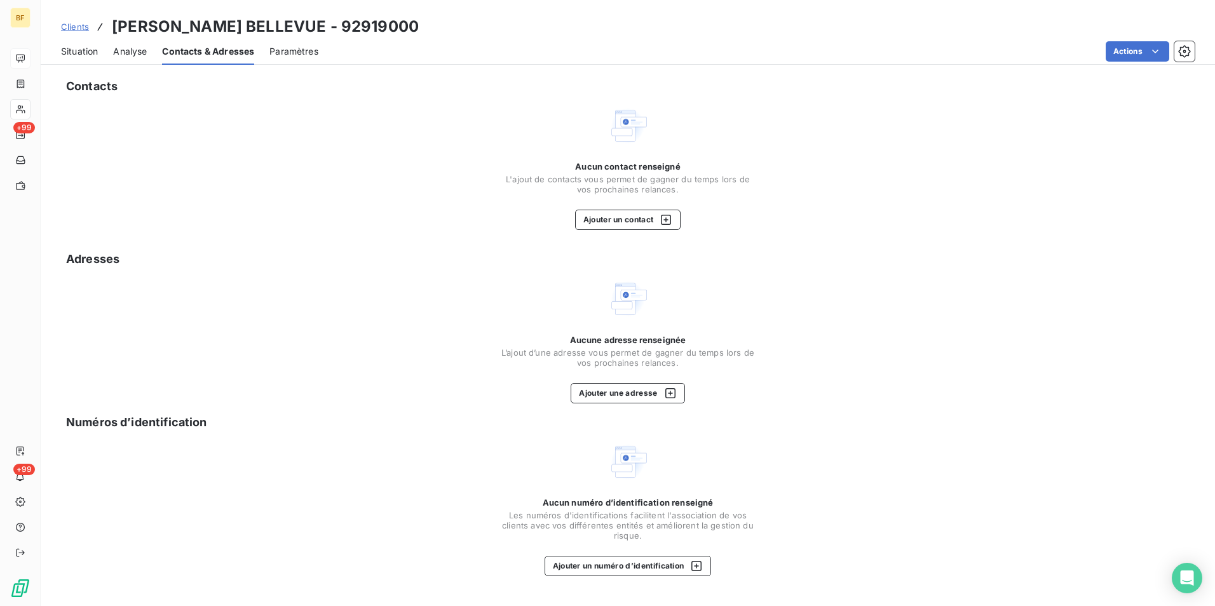
click at [88, 57] on span "Situation" at bounding box center [79, 51] width 37 height 13
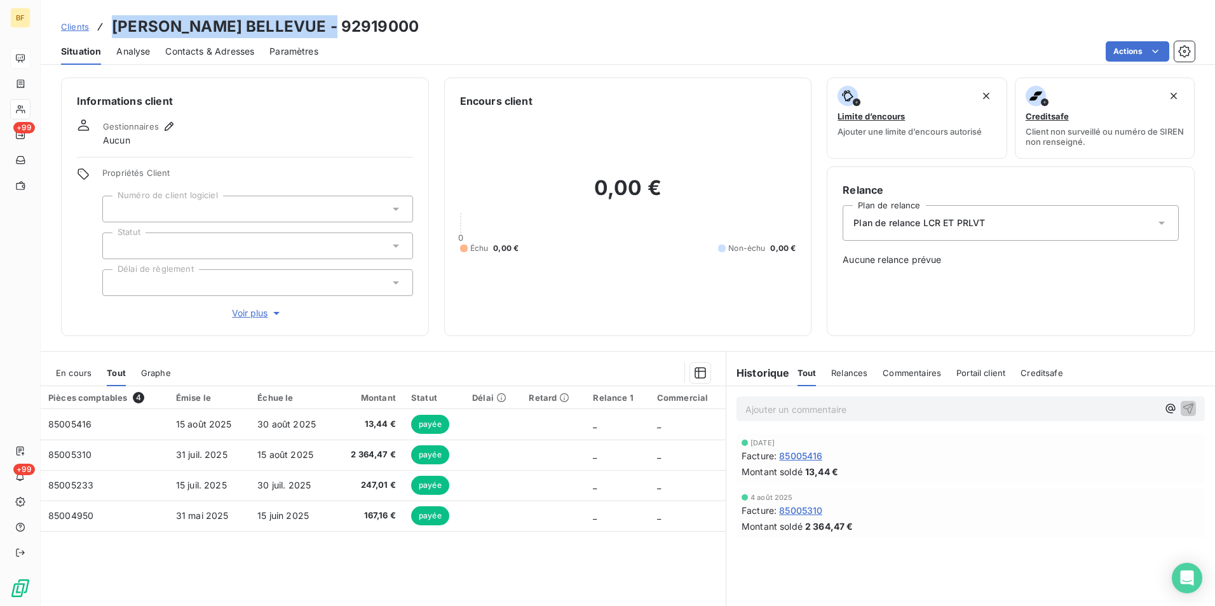
drag, startPoint x: 226, startPoint y: 27, endPoint x: 114, endPoint y: 21, distance: 111.4
click at [114, 21] on div "Clients [PERSON_NAME] BELLEVUE - 92919000" at bounding box center [628, 26] width 1175 height 23
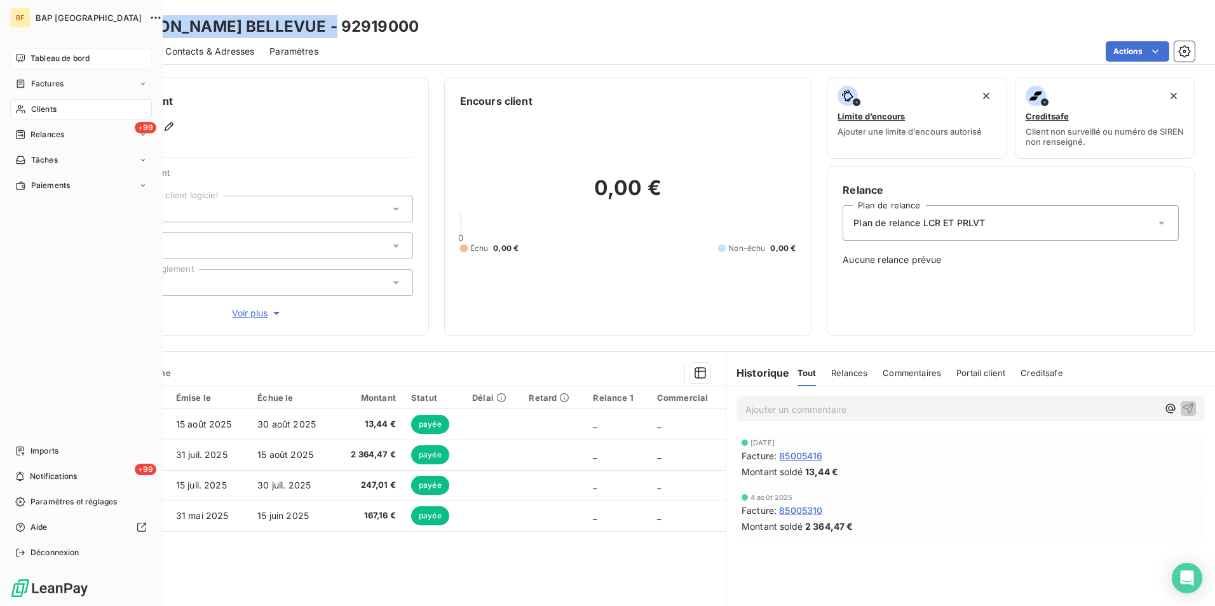
drag, startPoint x: 51, startPoint y: 114, endPoint x: 92, endPoint y: 106, distance: 42.1
click at [52, 114] on span "Clients" at bounding box center [43, 109] width 25 height 11
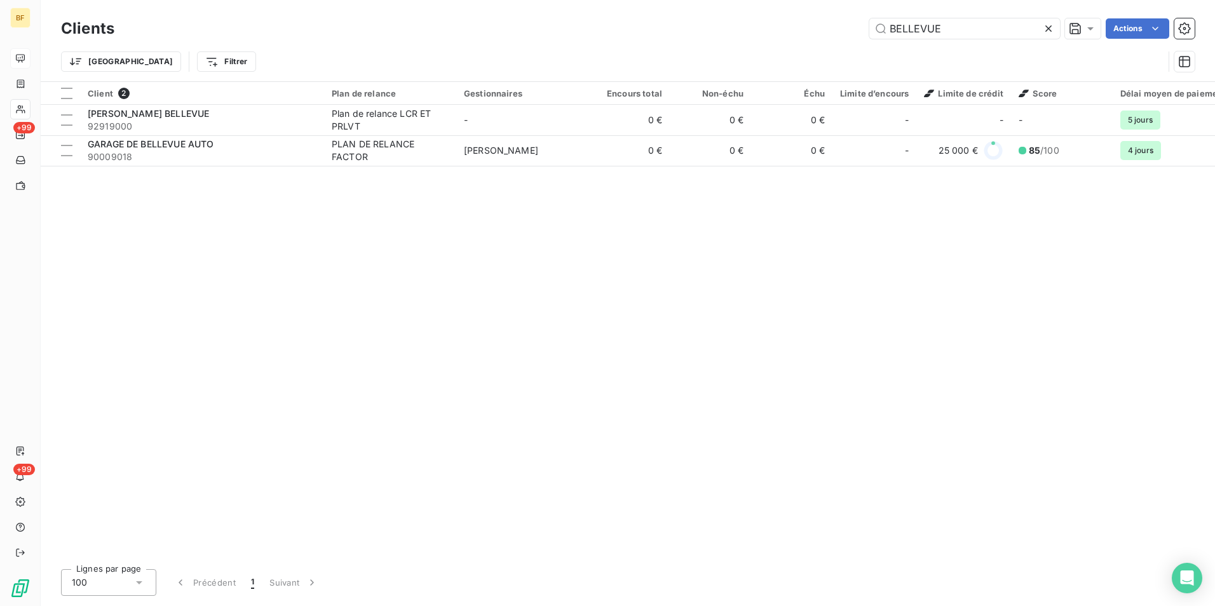
drag, startPoint x: 972, startPoint y: 37, endPoint x: 779, endPoint y: 7, distance: 195.5
click at [779, 7] on div "Clients BELLEVUE Actions Trier Filtrer" at bounding box center [628, 40] width 1175 height 81
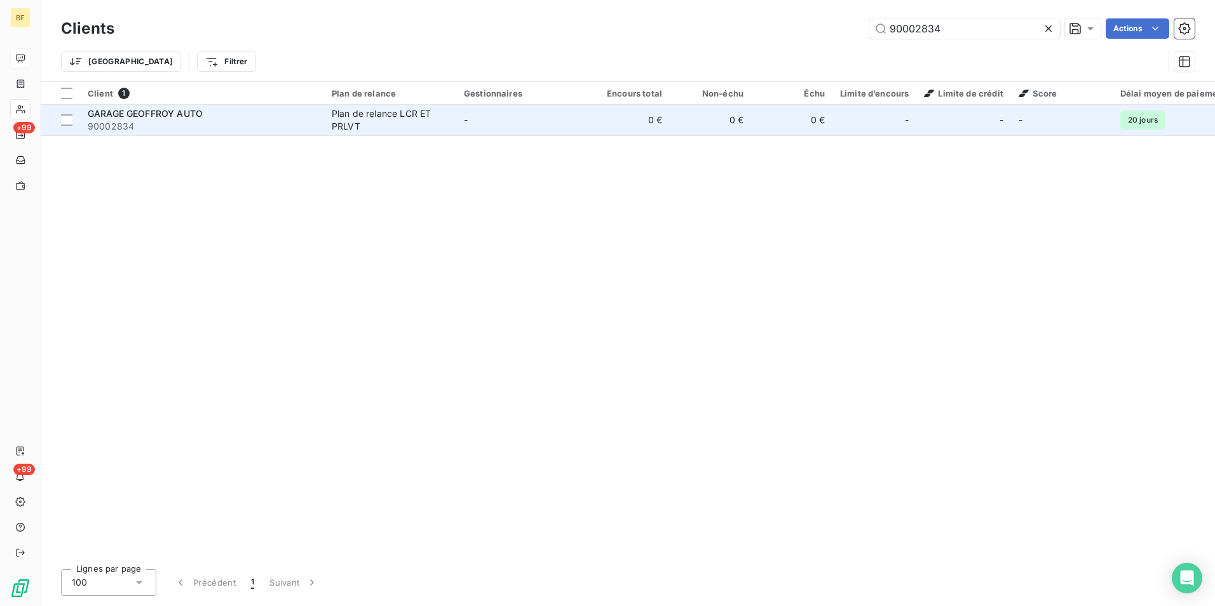
type input "90002834"
click at [295, 114] on div "GARAGE GEOFFROY AUTO" at bounding box center [202, 113] width 229 height 13
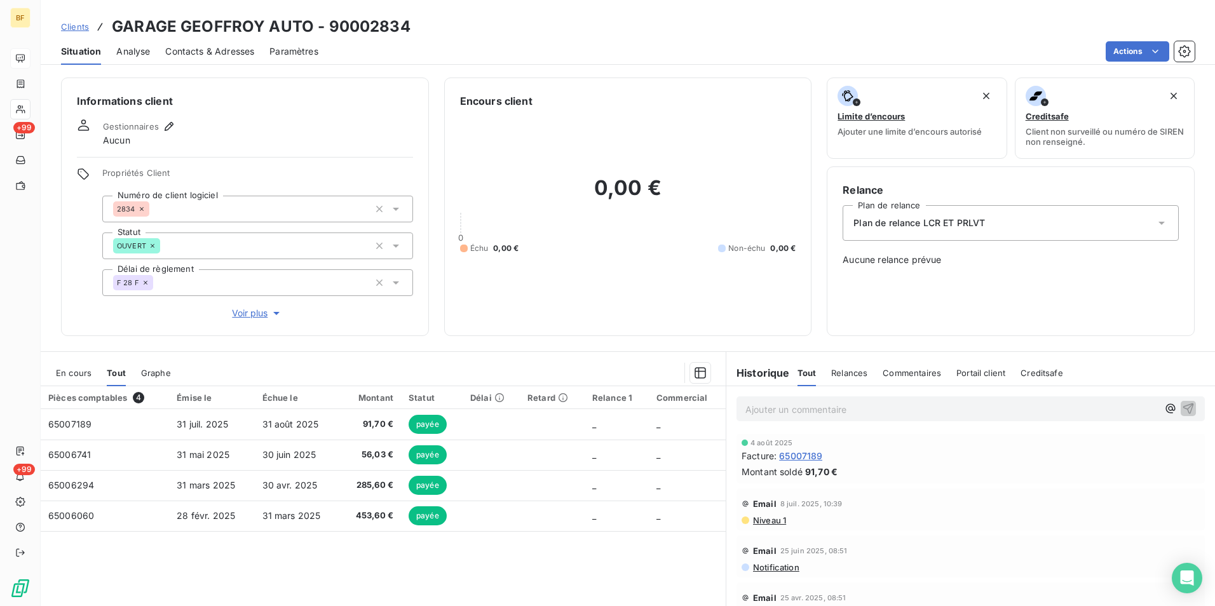
click at [239, 53] on span "Contacts & Adresses" at bounding box center [209, 51] width 89 height 13
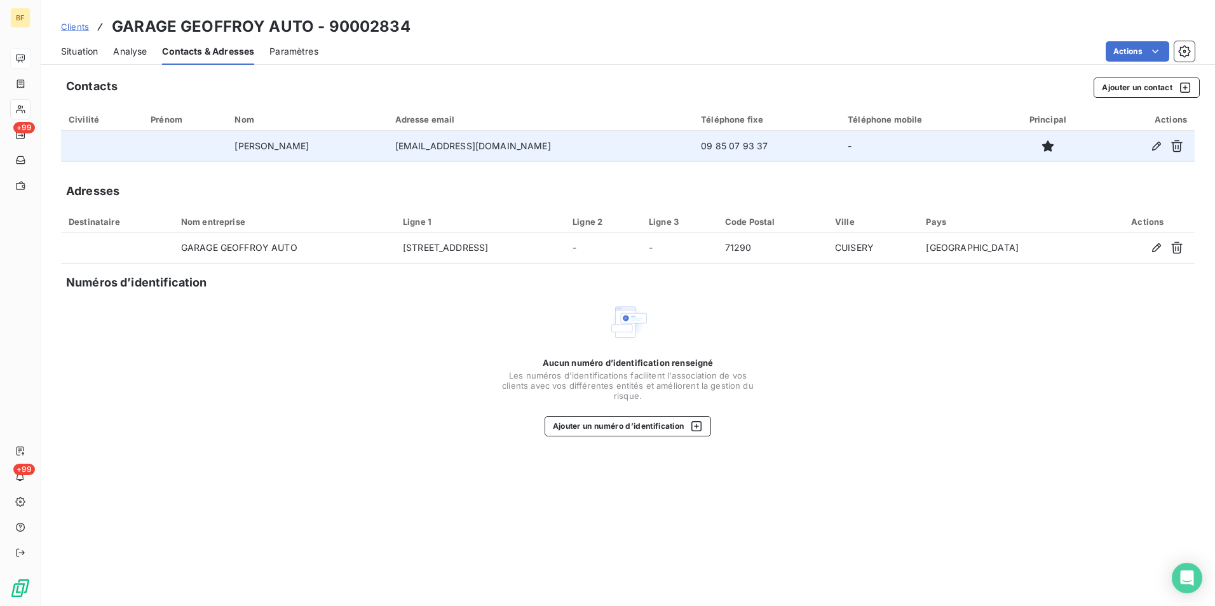
drag, startPoint x: 568, startPoint y: 148, endPoint x: 388, endPoint y: 149, distance: 179.9
click at [388, 149] on tr "[PERSON_NAME] [PERSON_NAME][EMAIL_ADDRESS][DOMAIN_NAME] 09 85 07 93 37 -" at bounding box center [628, 146] width 1134 height 31
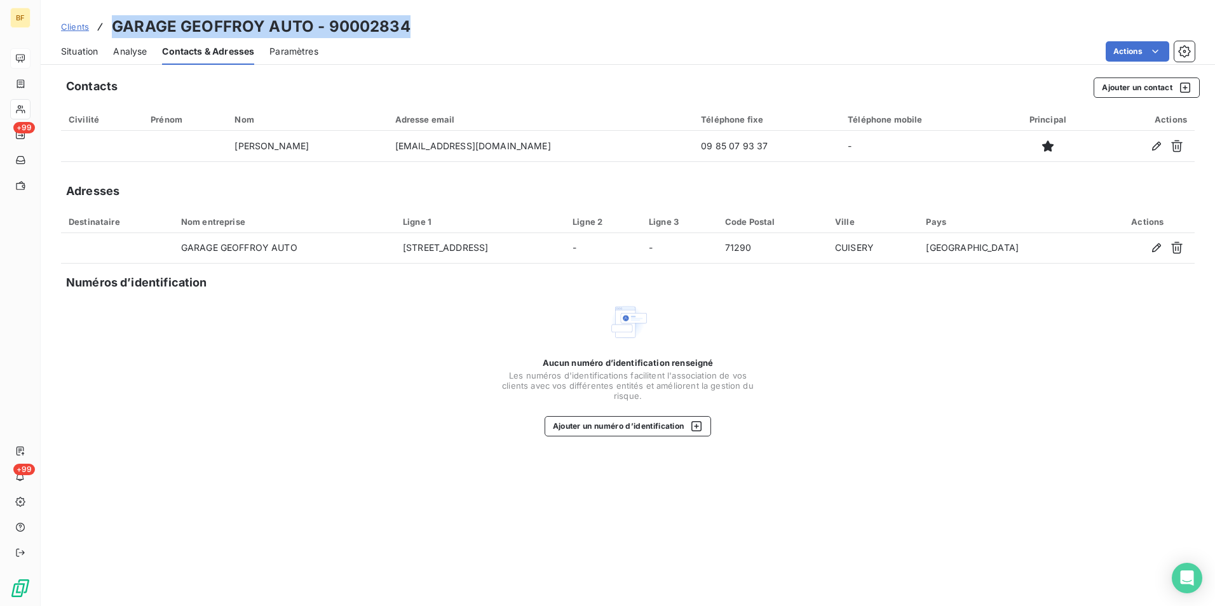
drag, startPoint x: 426, startPoint y: 20, endPoint x: 109, endPoint y: 29, distance: 317.3
click at [109, 29] on div "Clients GARAGE GEOFFROY AUTO - 90002834" at bounding box center [628, 26] width 1175 height 23
click at [65, 48] on span "Situation" at bounding box center [79, 51] width 37 height 13
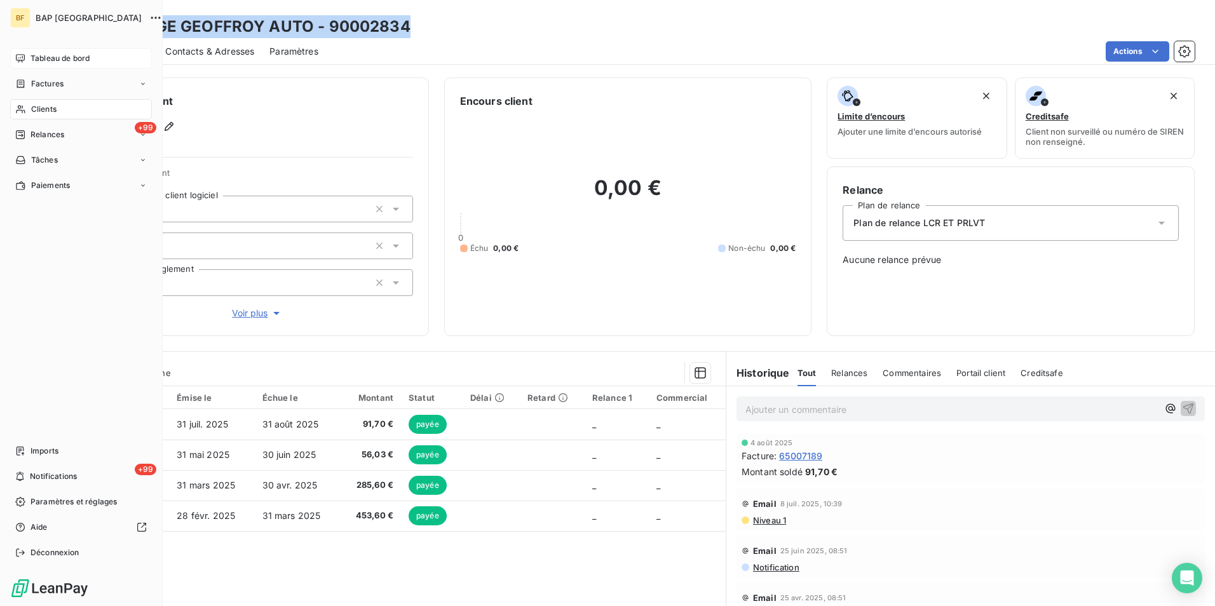
drag, startPoint x: 25, startPoint y: 108, endPoint x: 57, endPoint y: 102, distance: 31.7
click at [29, 108] on div "Clients" at bounding box center [81, 109] width 142 height 20
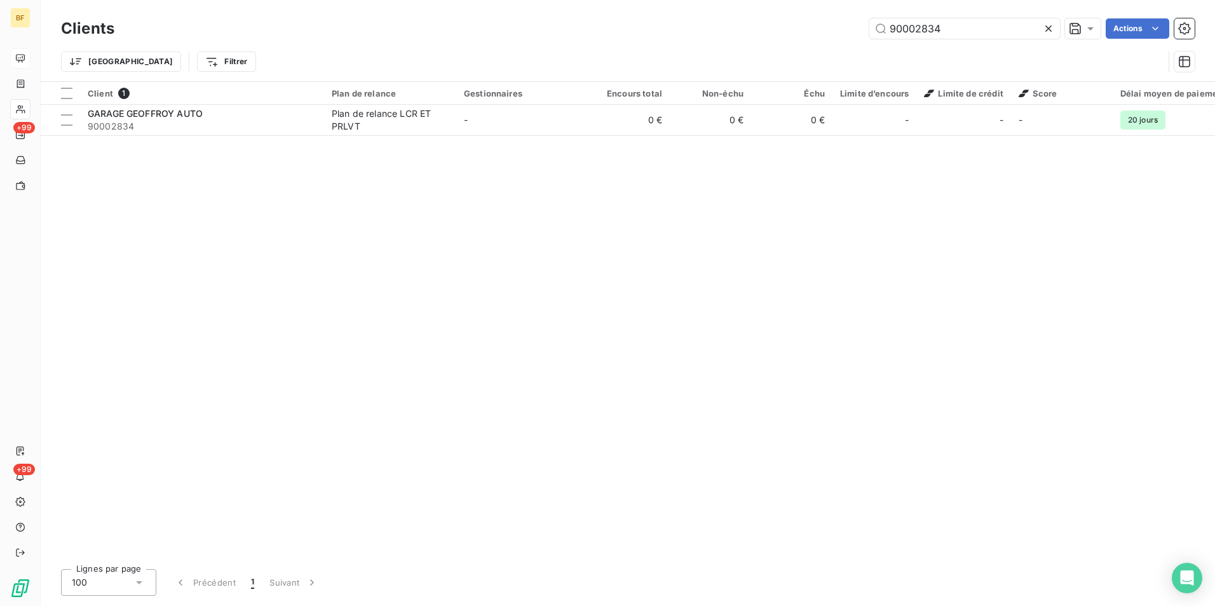
drag, startPoint x: 949, startPoint y: 36, endPoint x: 819, endPoint y: 25, distance: 130.1
click at [819, 25] on div "90002834 Actions" at bounding box center [662, 28] width 1065 height 20
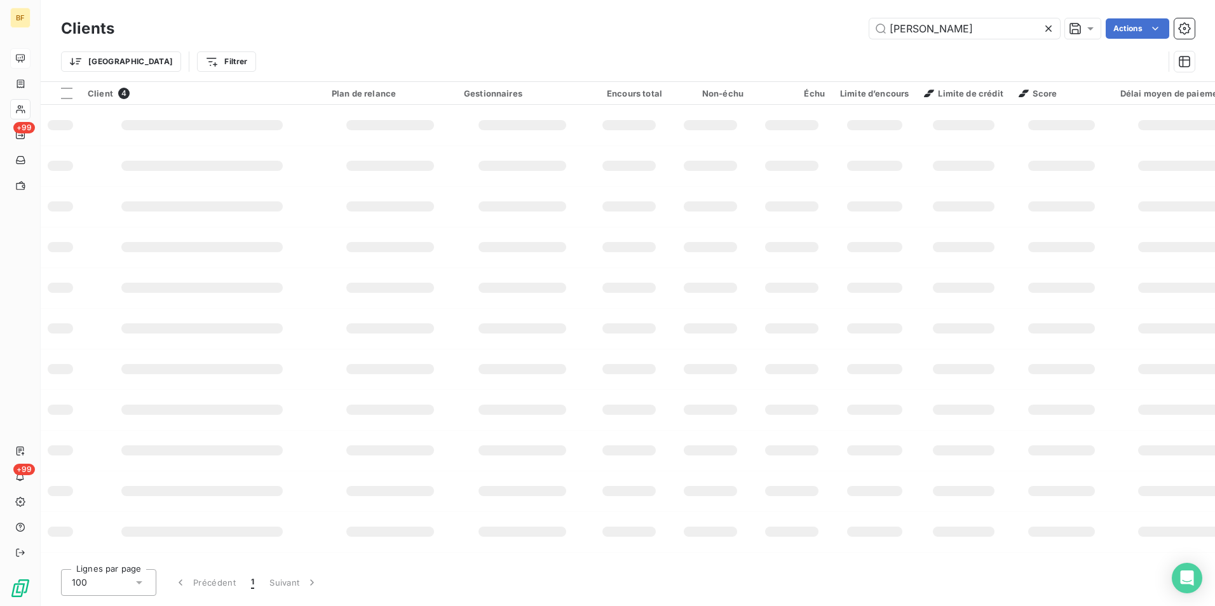
type input "[PERSON_NAME]"
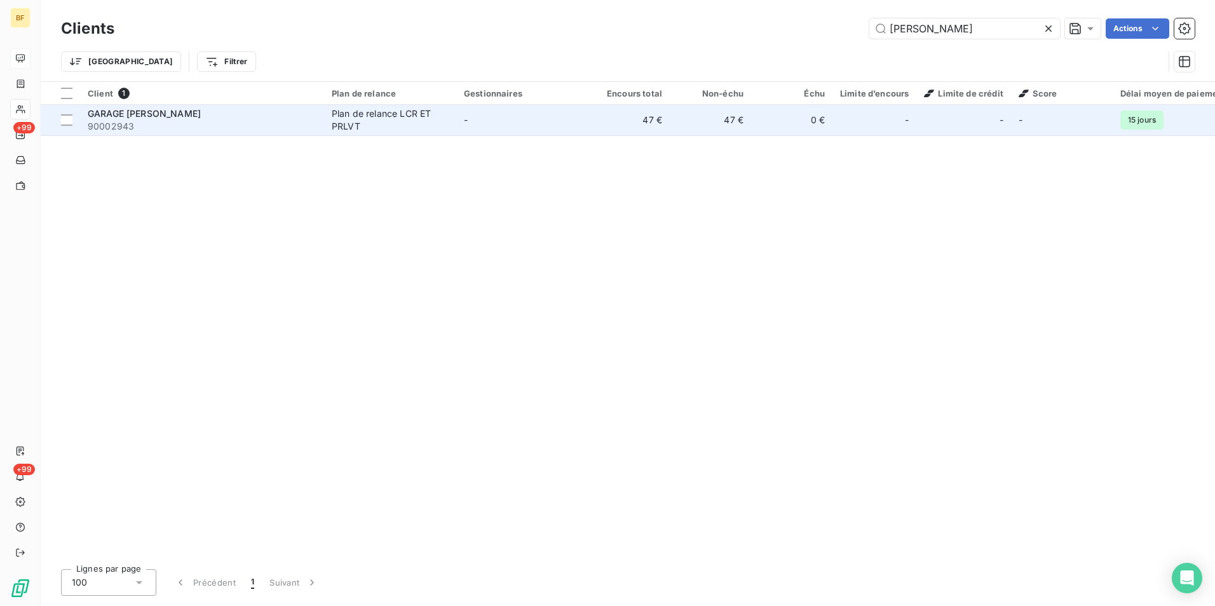
click at [499, 131] on td "-" at bounding box center [522, 120] width 132 height 31
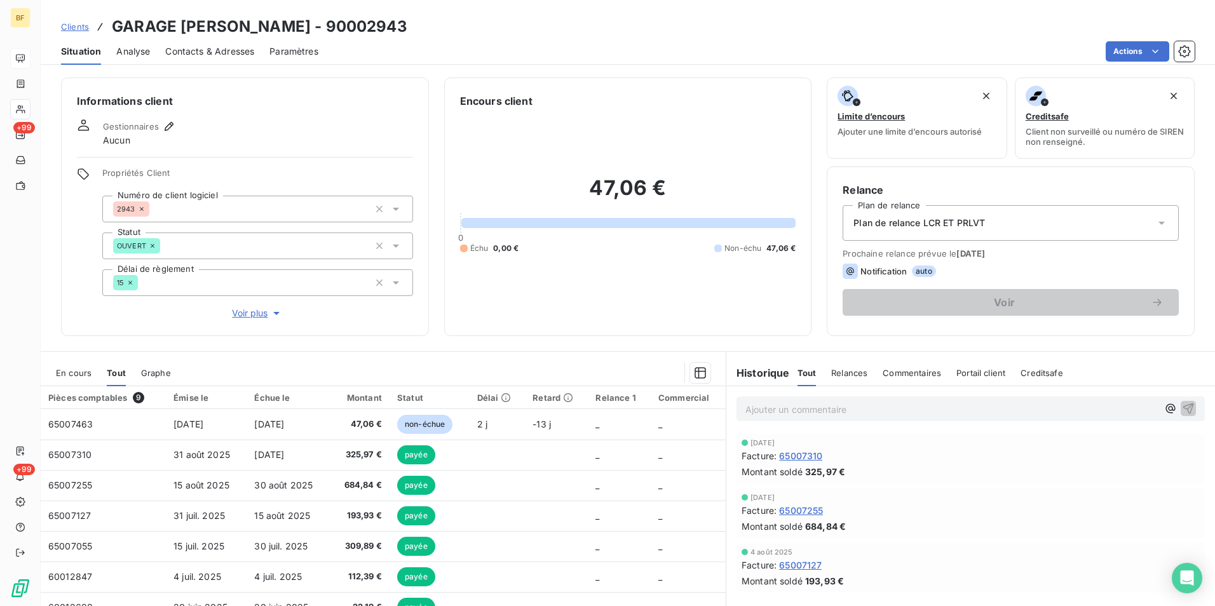
click at [189, 48] on span "Contacts & Adresses" at bounding box center [209, 51] width 89 height 13
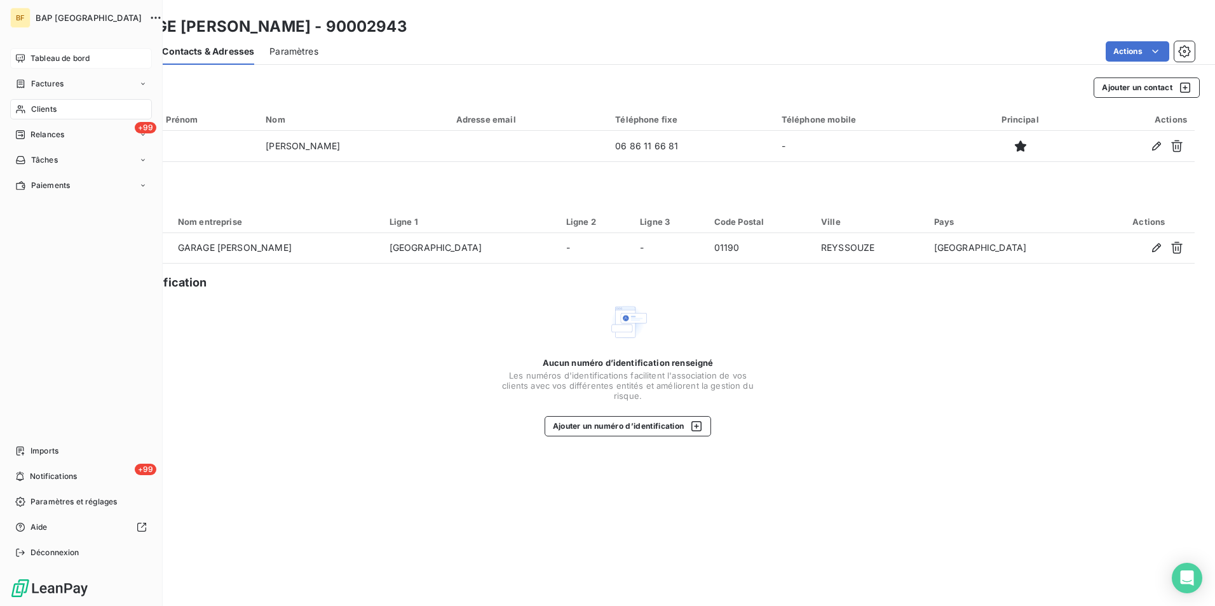
click at [23, 99] on nav "Tableau de bord Factures Clients +99 Relances Tâches Paiements" at bounding box center [81, 121] width 142 height 147
click at [32, 107] on span "Clients" at bounding box center [43, 109] width 25 height 11
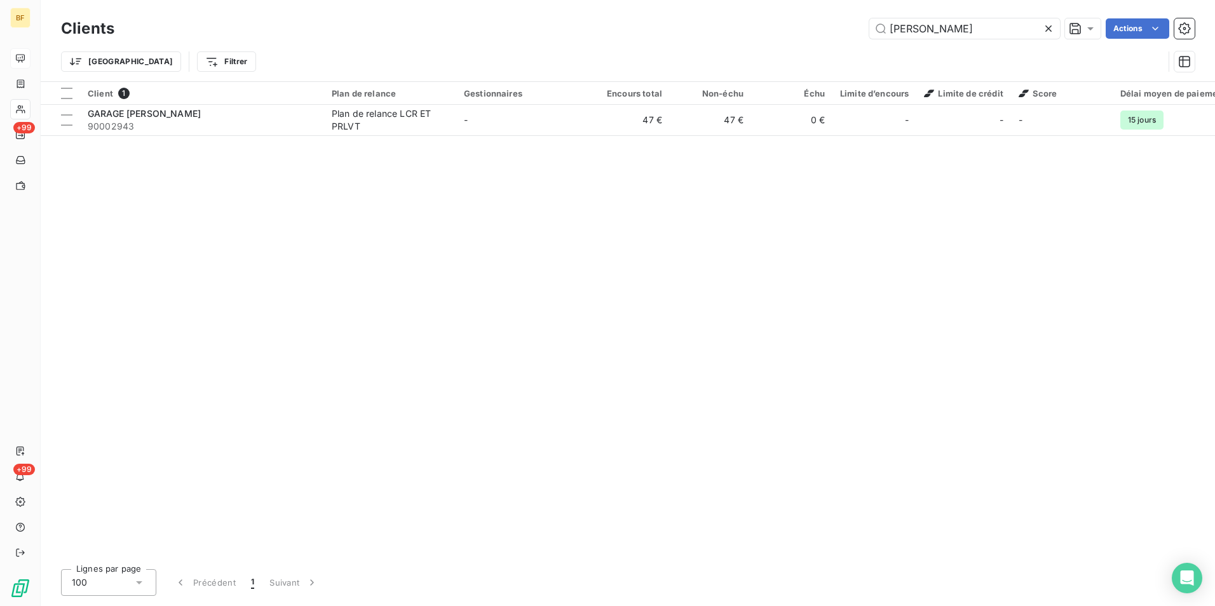
drag, startPoint x: 966, startPoint y: 24, endPoint x: 864, endPoint y: 24, distance: 101.7
click at [864, 24] on div "[PERSON_NAME] Actions" at bounding box center [662, 28] width 1065 height 20
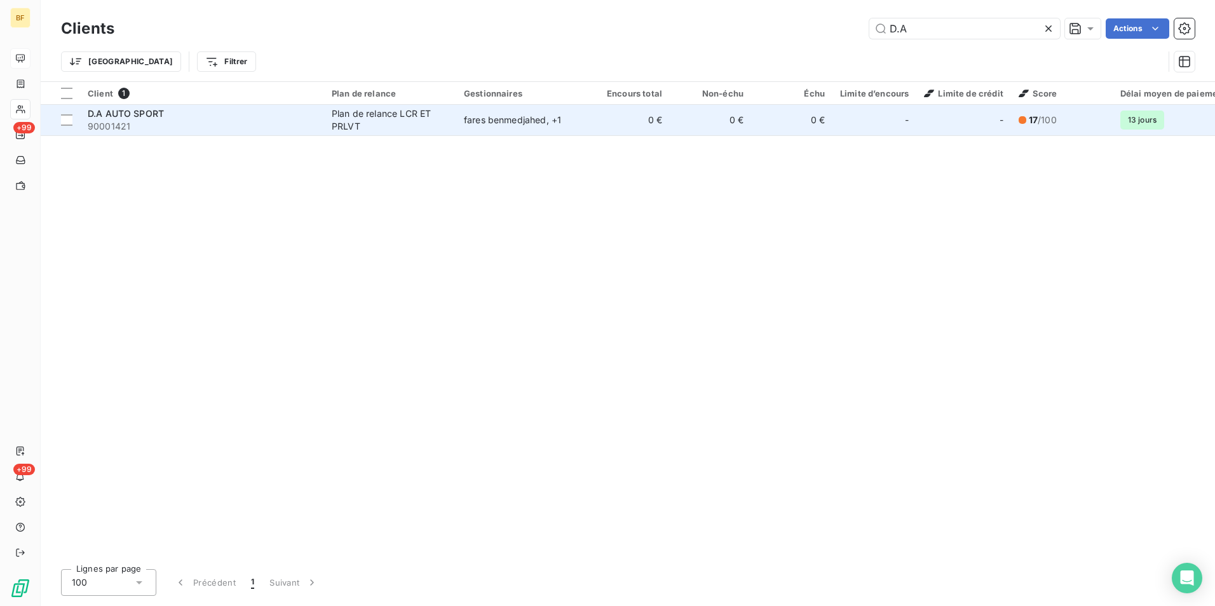
type input "D.A"
click at [231, 116] on div "D.A AUTO SPORT" at bounding box center [202, 113] width 229 height 13
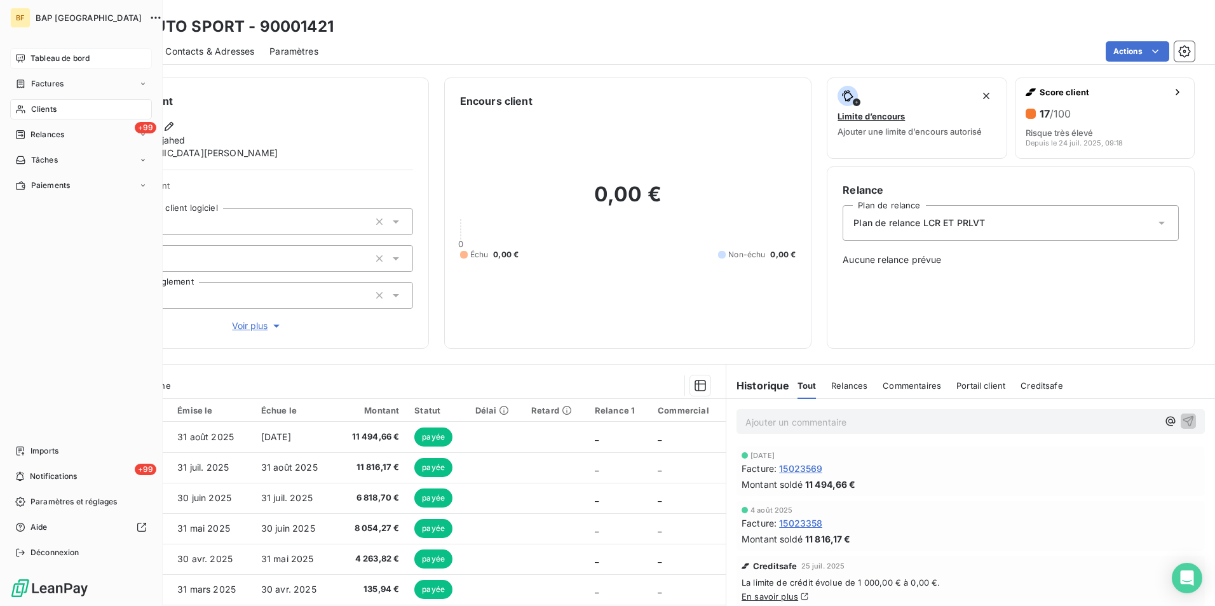
click at [41, 108] on span "Clients" at bounding box center [43, 109] width 25 height 11
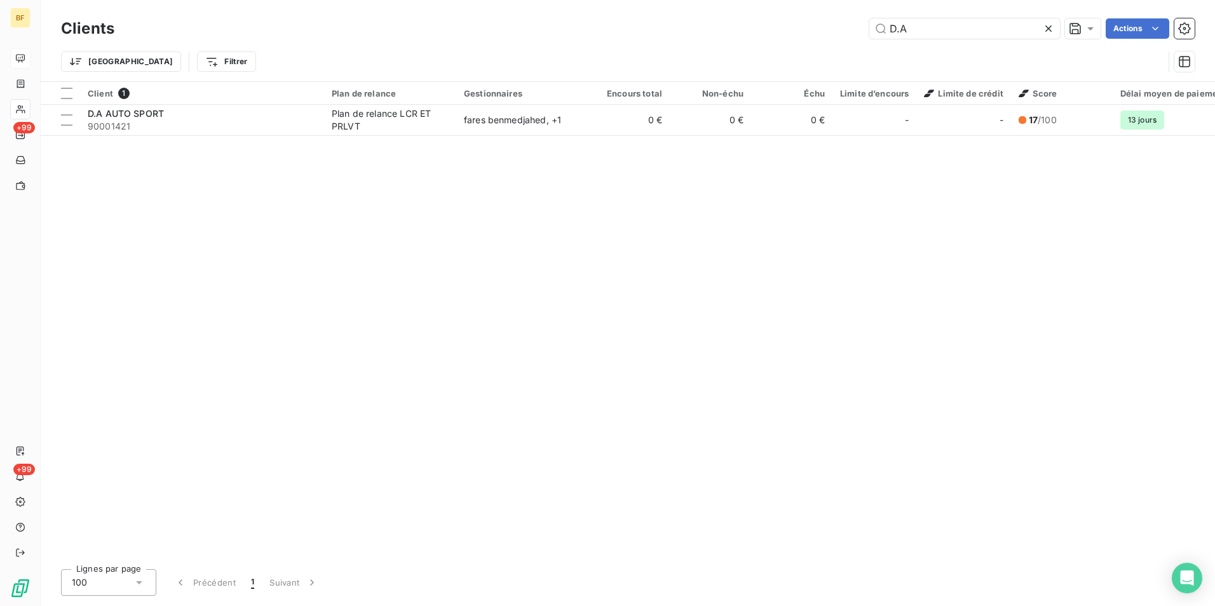
drag, startPoint x: 927, startPoint y: 30, endPoint x: 842, endPoint y: 32, distance: 85.2
click at [844, 32] on div "D.A Actions" at bounding box center [662, 28] width 1065 height 20
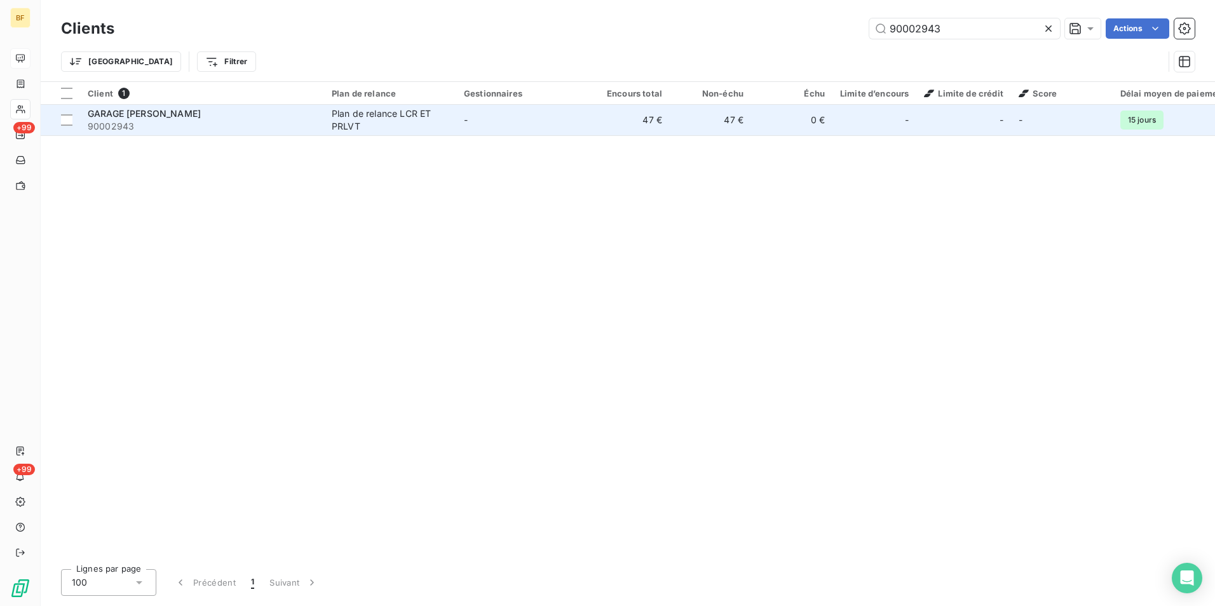
type input "90002943"
click at [339, 133] on td "Plan de relance LCR ET PRLVT" at bounding box center [390, 120] width 132 height 31
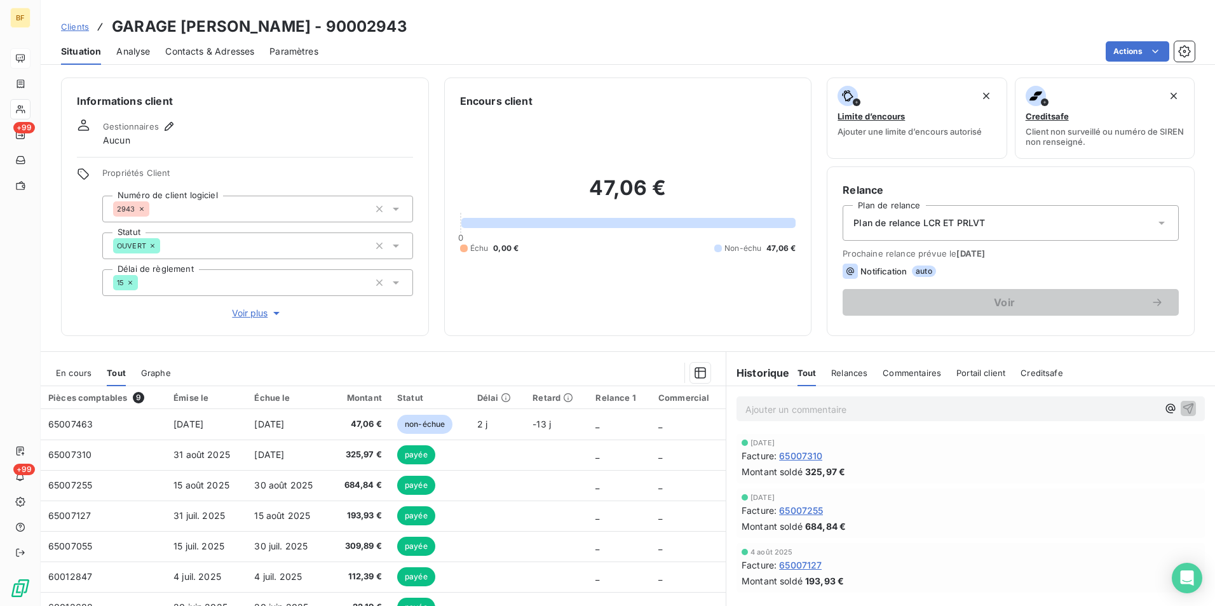
click at [249, 50] on span "Contacts & Adresses" at bounding box center [209, 51] width 89 height 13
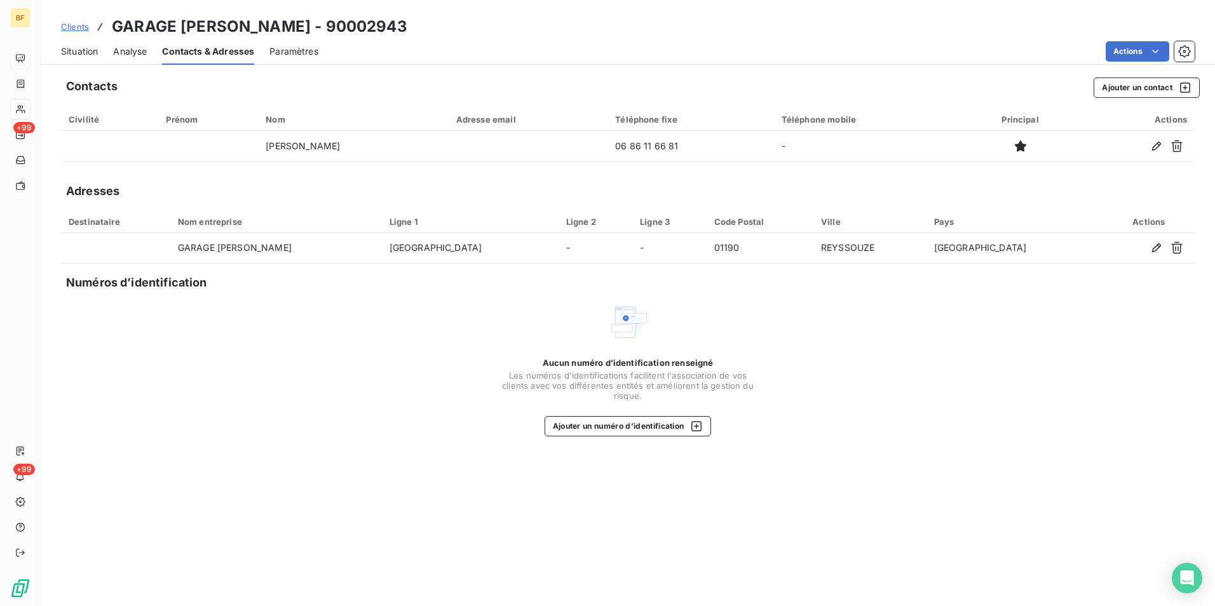
drag, startPoint x: 453, startPoint y: 26, endPoint x: 115, endPoint y: 24, distance: 338.2
click at [115, 24] on div "Clients GARAGE [PERSON_NAME] - 90002943" at bounding box center [628, 26] width 1175 height 23
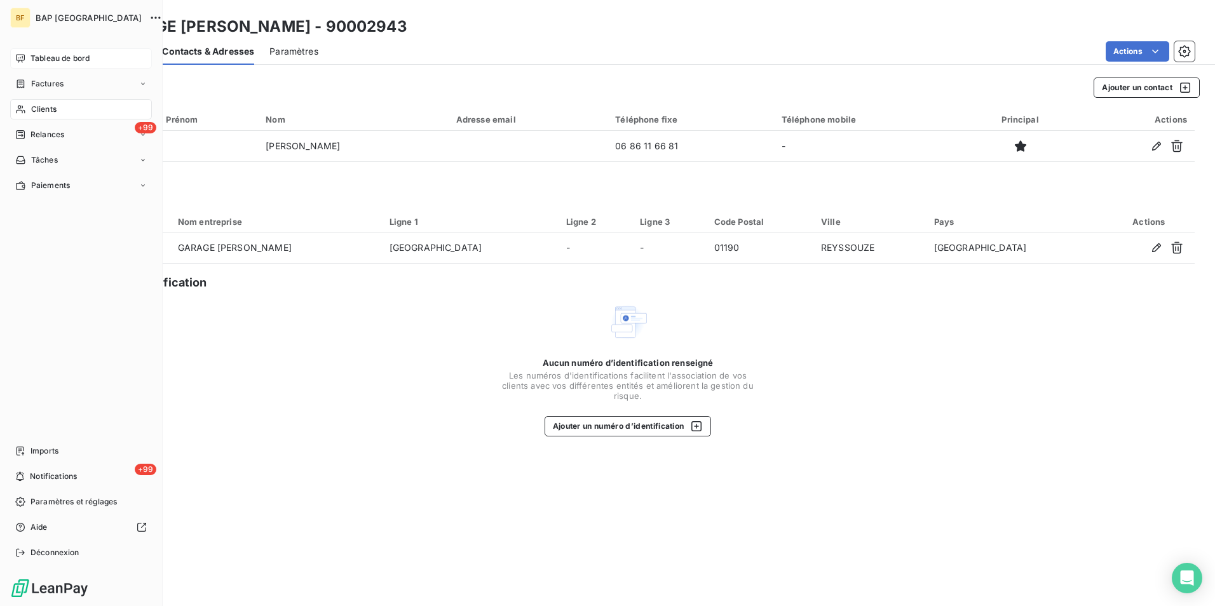
click at [22, 113] on icon at bounding box center [20, 110] width 9 height 8
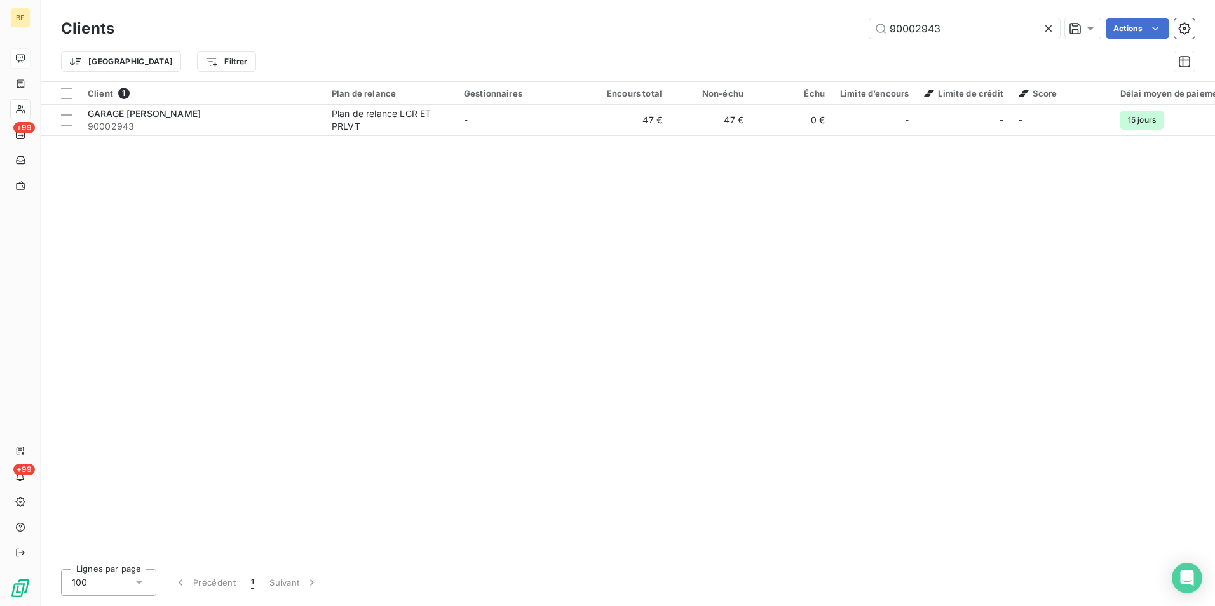
drag, startPoint x: 932, startPoint y: 29, endPoint x: 828, endPoint y: 29, distance: 104.2
click at [828, 29] on div "90002943 Actions" at bounding box center [662, 28] width 1065 height 20
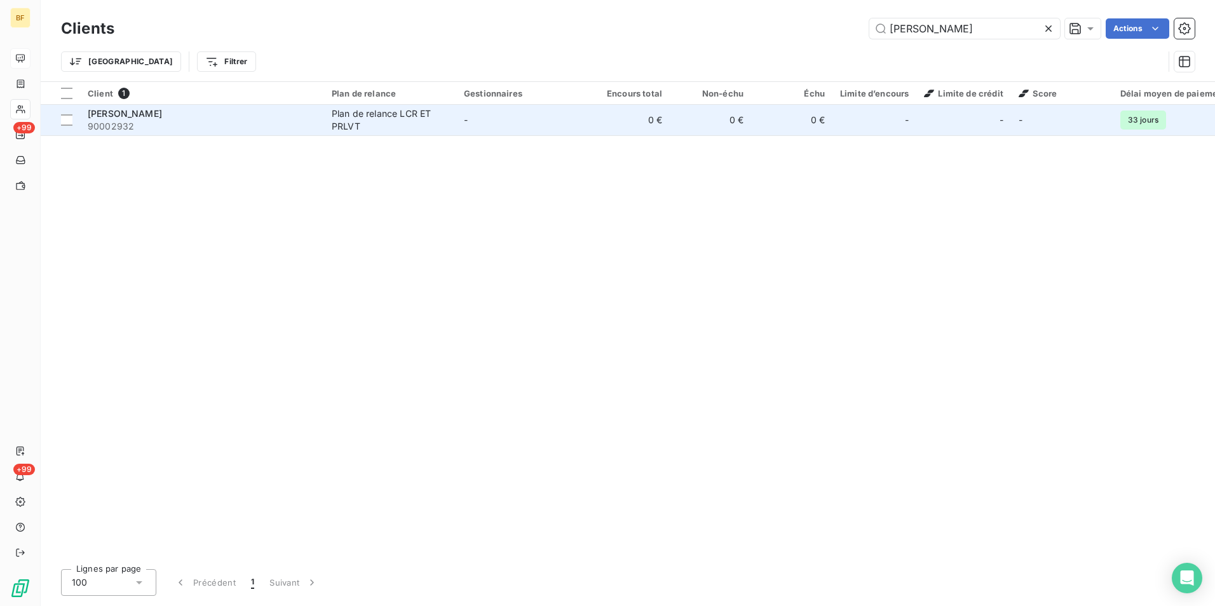
type input "[PERSON_NAME]"
click at [183, 132] on span "90002932" at bounding box center [202, 126] width 229 height 13
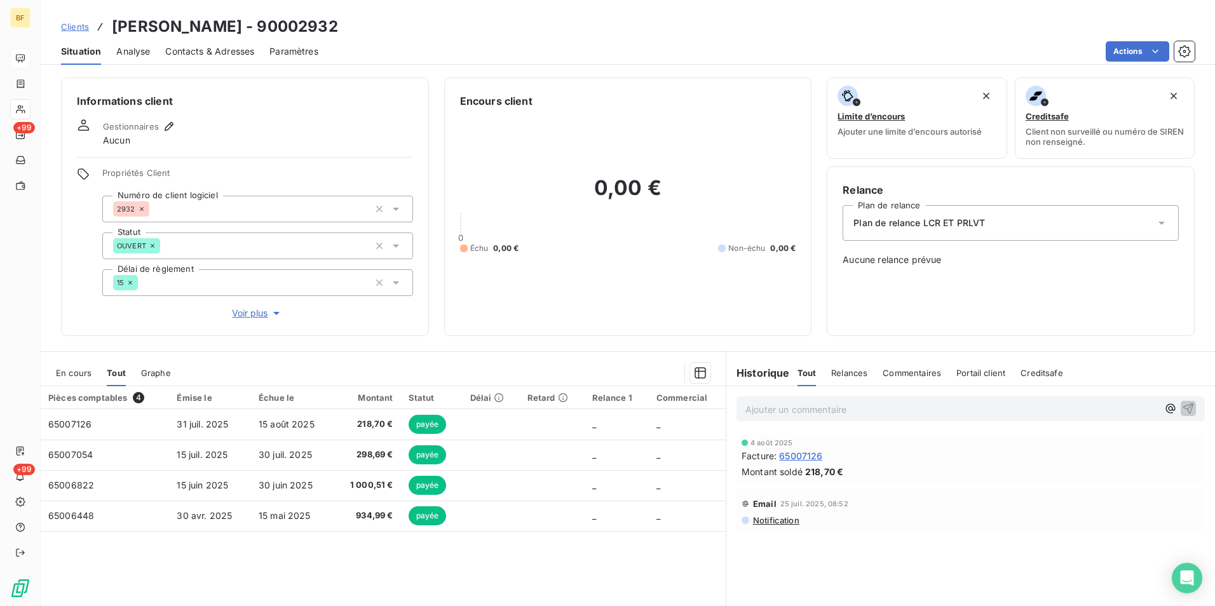
click at [228, 59] on div "Contacts & Adresses" at bounding box center [209, 51] width 89 height 27
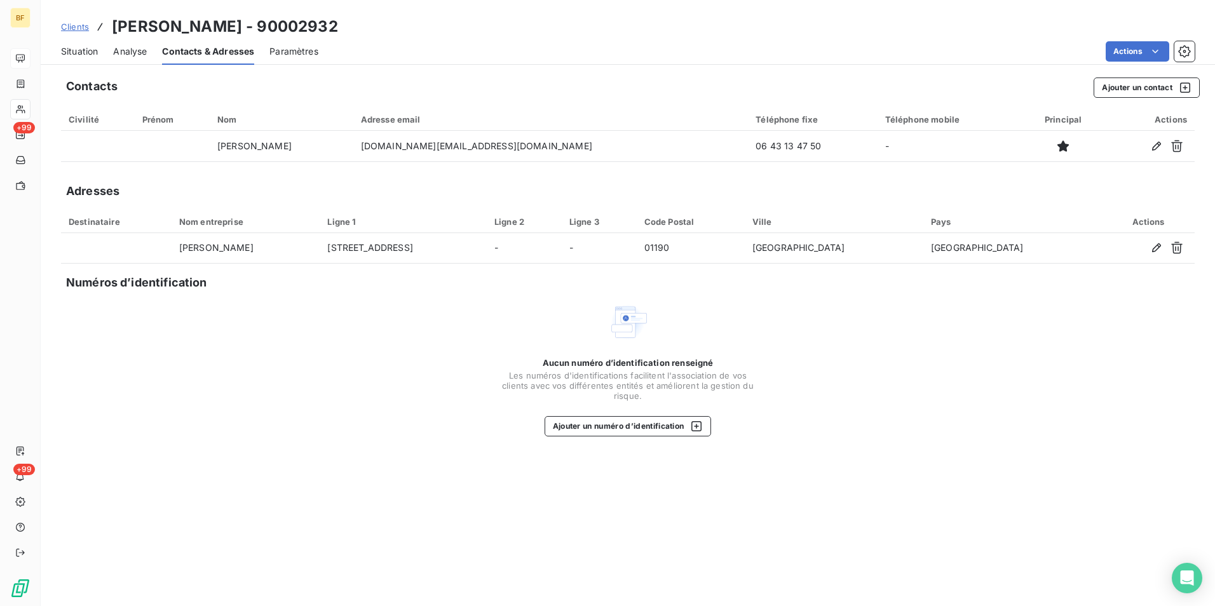
drag, startPoint x: 362, startPoint y: 27, endPoint x: 113, endPoint y: 20, distance: 248.6
click at [113, 20] on div "Clients [PERSON_NAME] - 90002932" at bounding box center [628, 26] width 1175 height 23
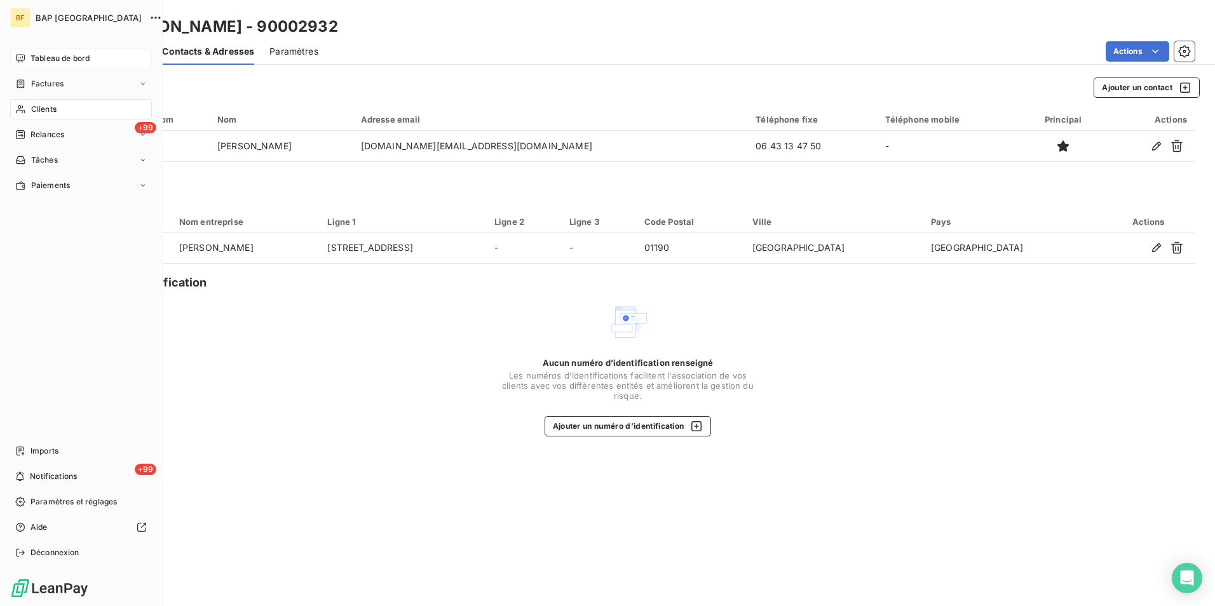
drag, startPoint x: 43, startPoint y: 111, endPoint x: 144, endPoint y: 64, distance: 111.5
click at [45, 109] on span "Clients" at bounding box center [43, 109] width 25 height 11
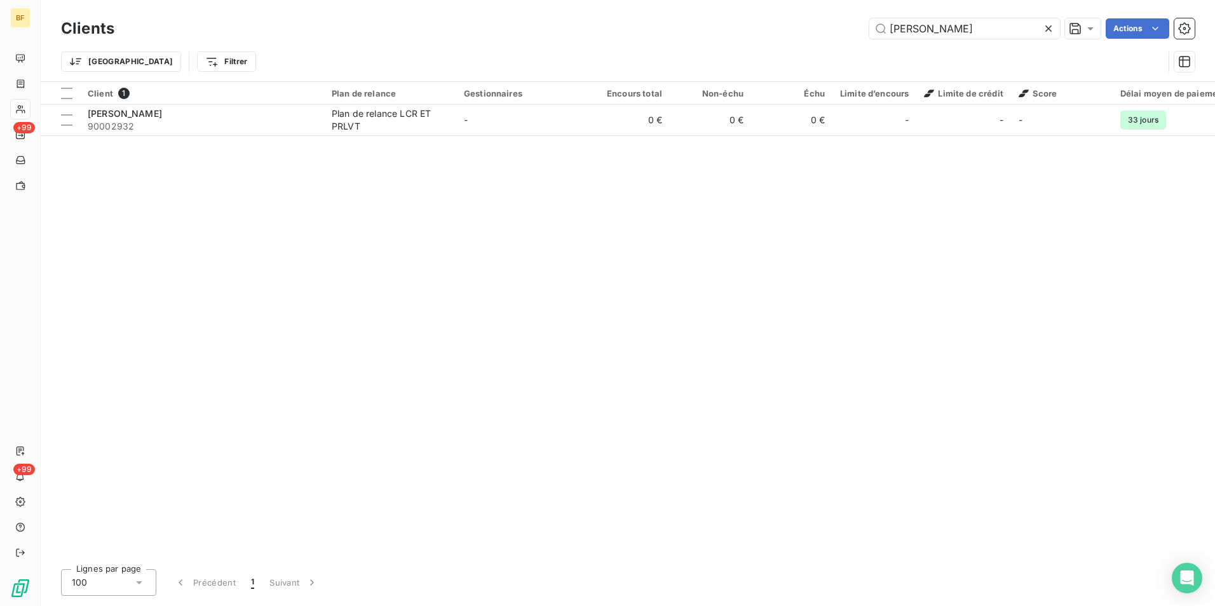
drag, startPoint x: 976, startPoint y: 28, endPoint x: 753, endPoint y: 6, distance: 223.5
click at [754, 6] on div "Clients [PERSON_NAME] Actions Trier Filtrer" at bounding box center [628, 40] width 1175 height 81
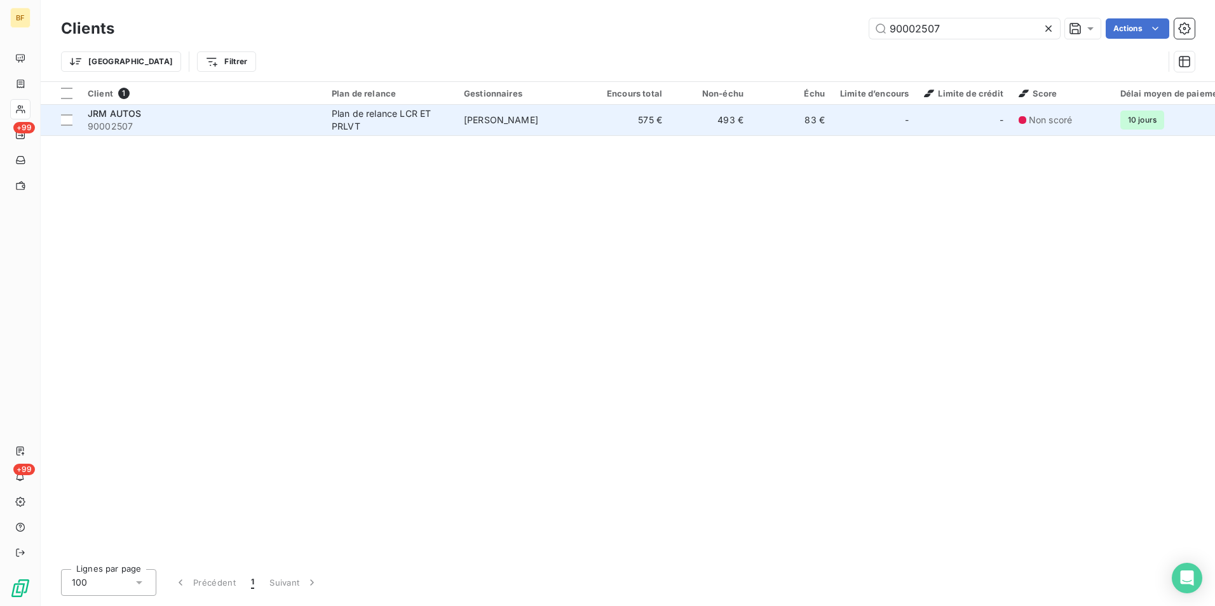
type input "90002507"
click at [529, 123] on span "[PERSON_NAME]" at bounding box center [501, 119] width 74 height 11
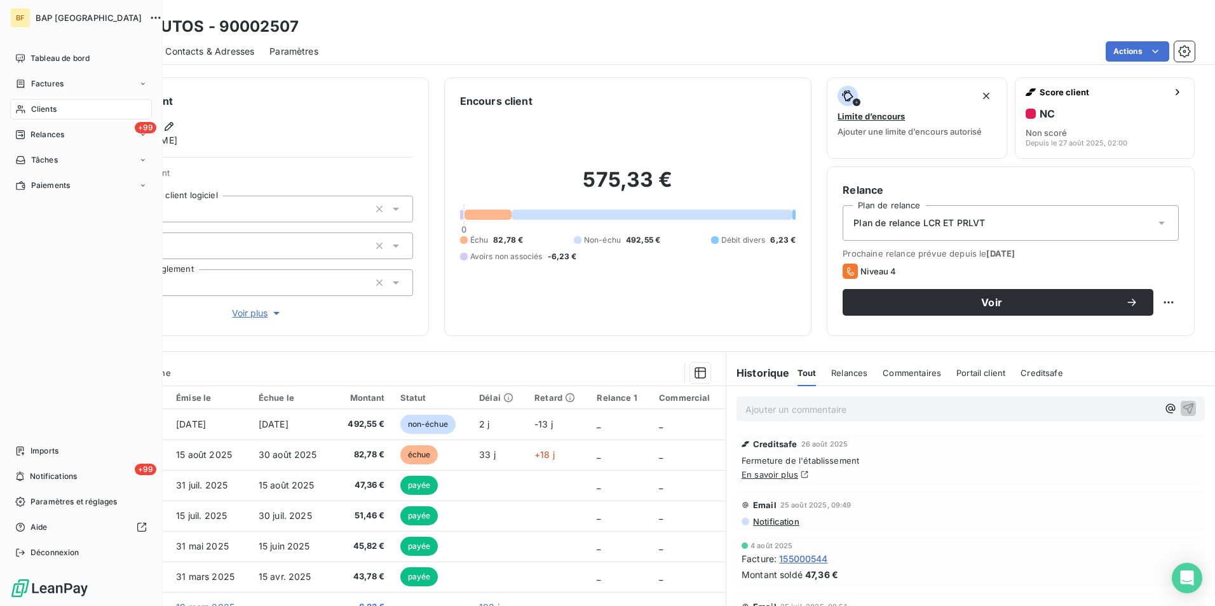
click at [30, 106] on div "Clients" at bounding box center [81, 109] width 142 height 20
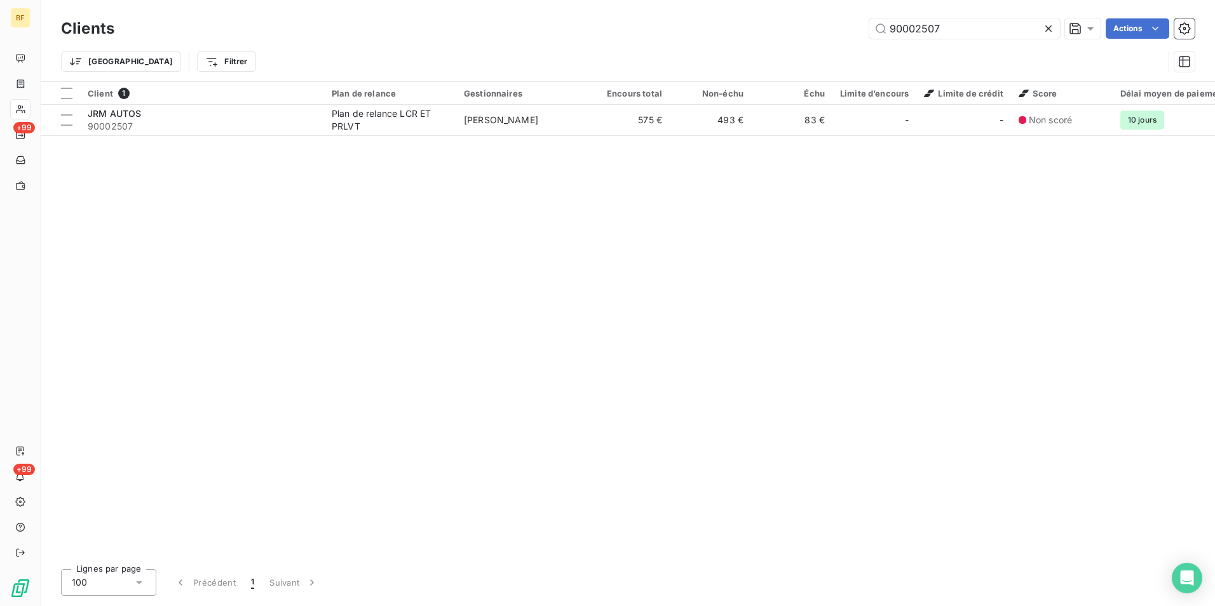
drag, startPoint x: 964, startPoint y: 26, endPoint x: 812, endPoint y: 21, distance: 152.0
click at [812, 21] on div "90002507 Actions" at bounding box center [662, 28] width 1065 height 20
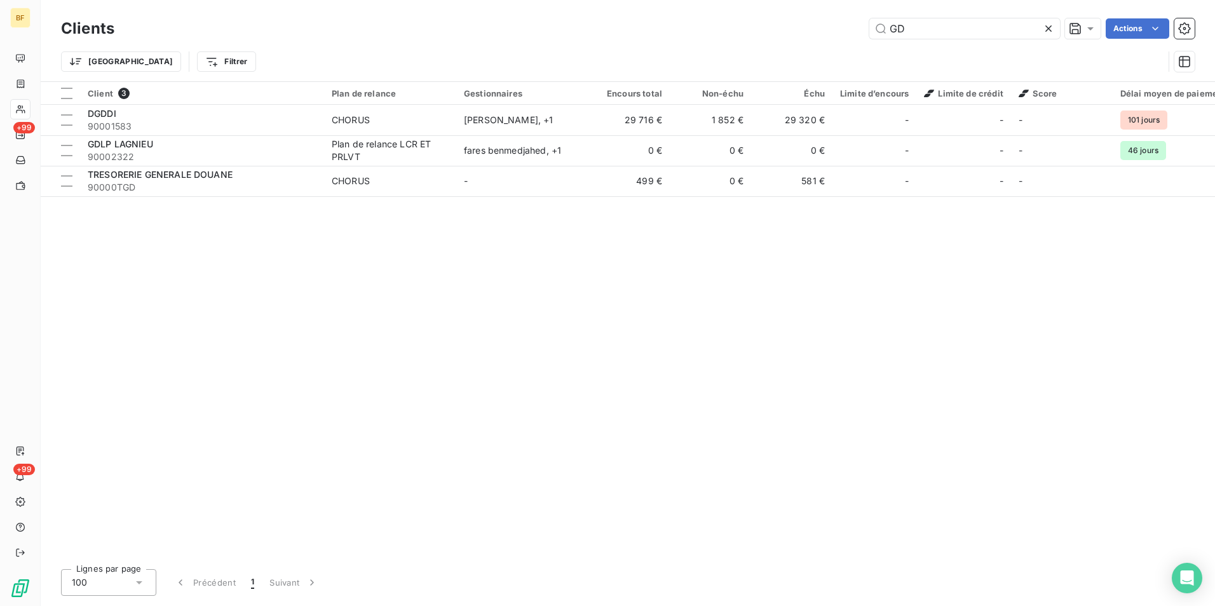
type input "G"
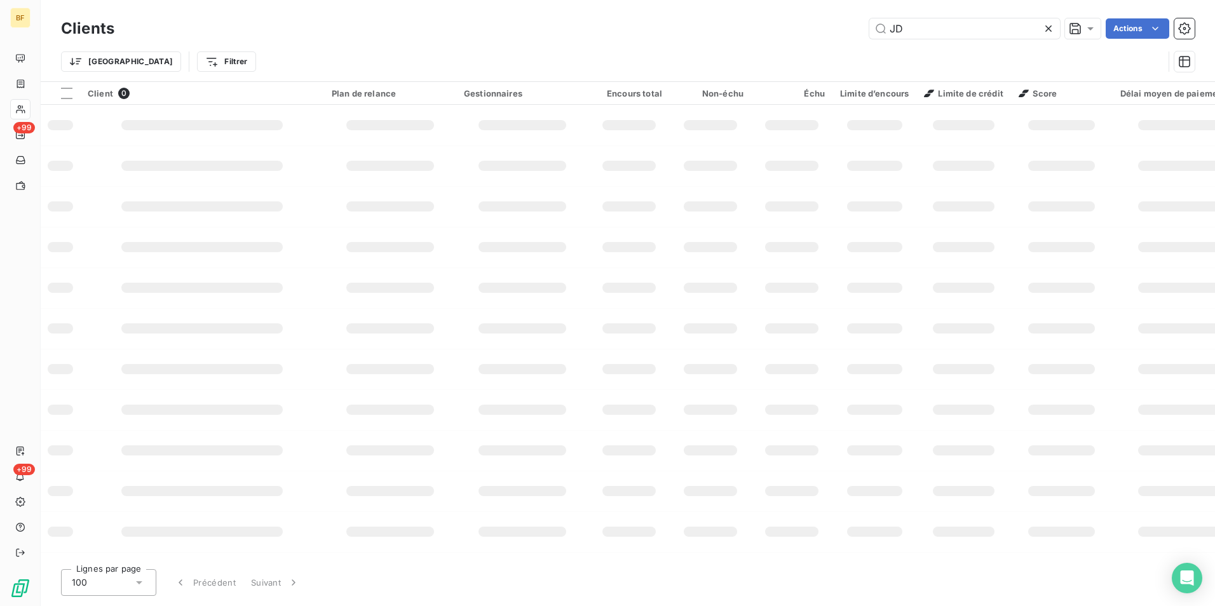
type input "J"
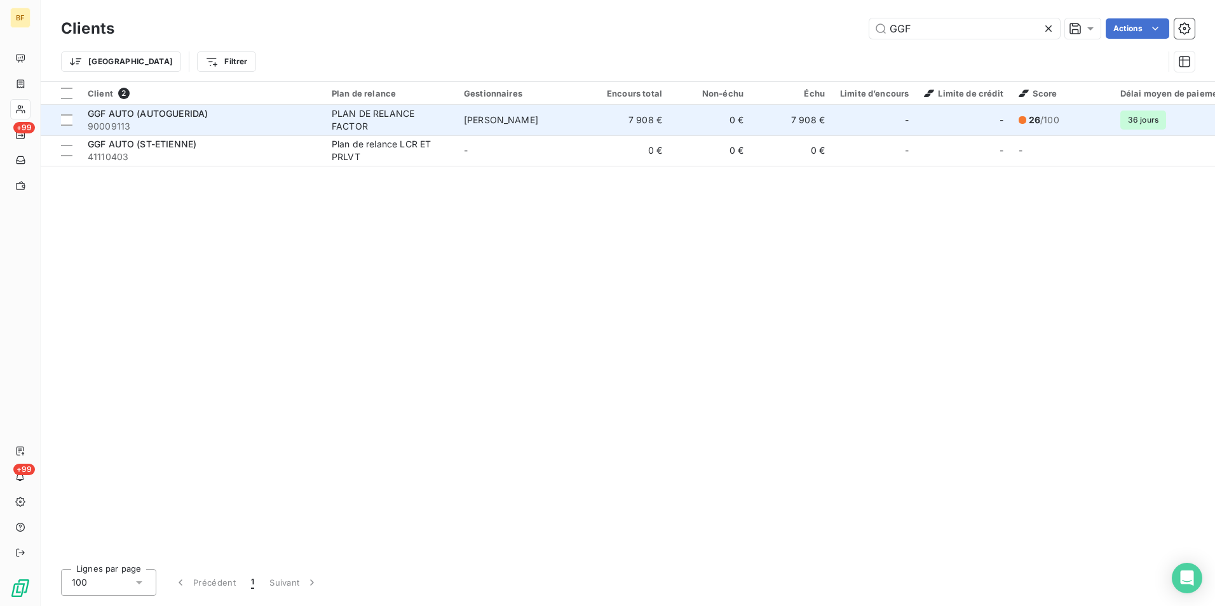
type input "GGF"
click at [207, 118] on span "GGF AUTO (AUTOGUERIDA)" at bounding box center [148, 113] width 120 height 11
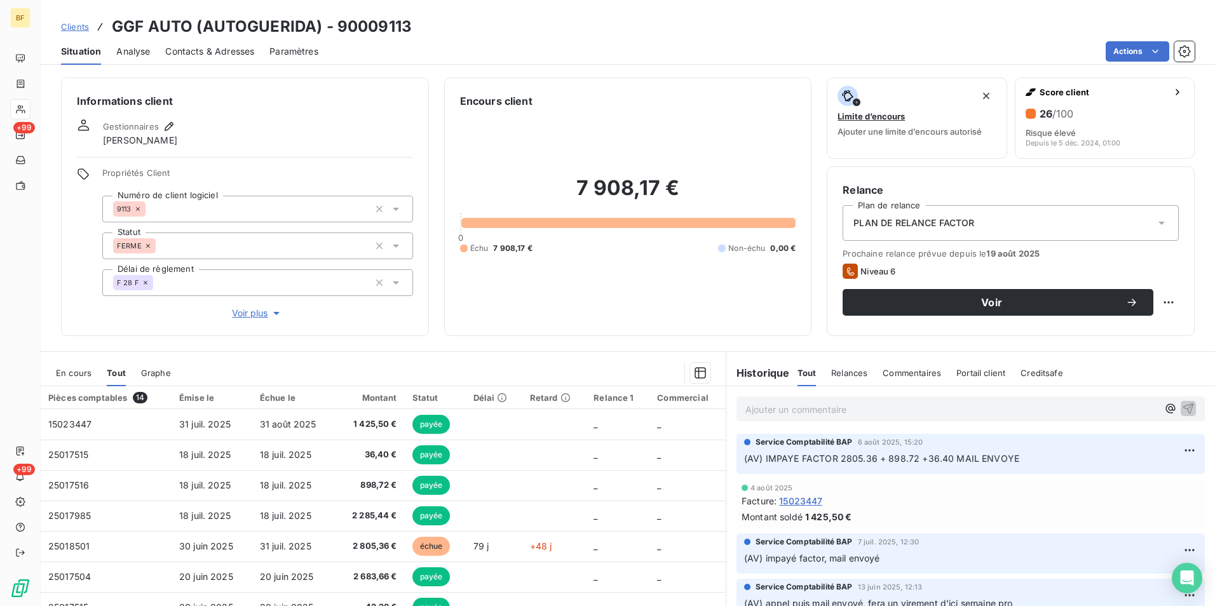
click at [205, 53] on span "Contacts & Adresses" at bounding box center [209, 51] width 89 height 13
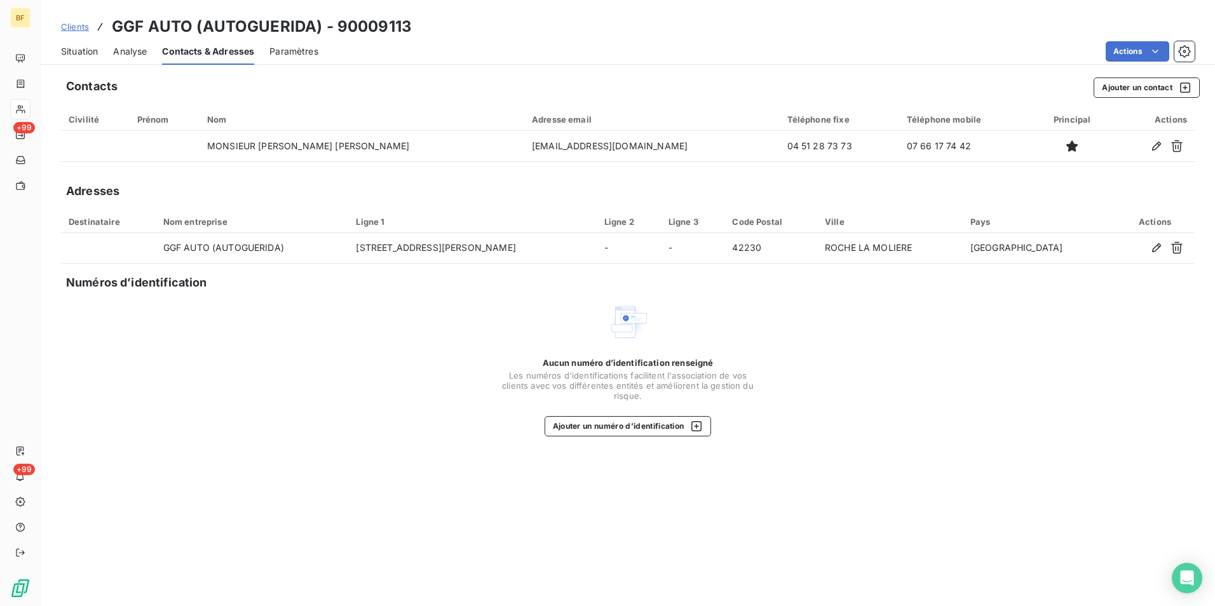
click at [86, 50] on span "Situation" at bounding box center [79, 51] width 37 height 13
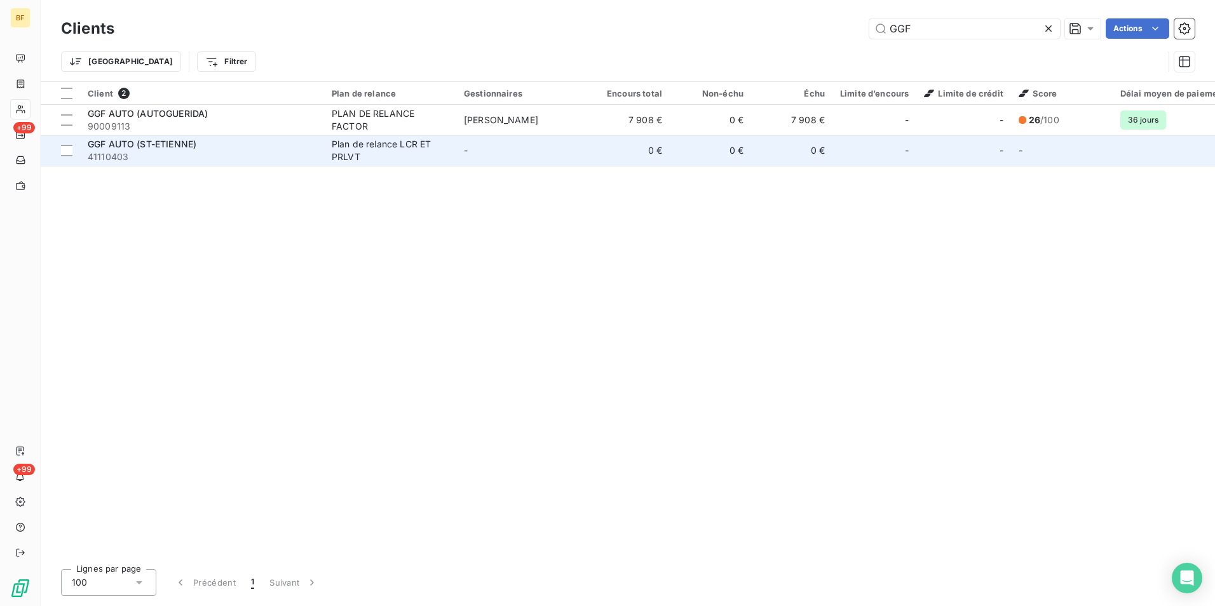
click at [140, 144] on span "GGF AUTO (ST-ETIENNE)" at bounding box center [142, 144] width 109 height 11
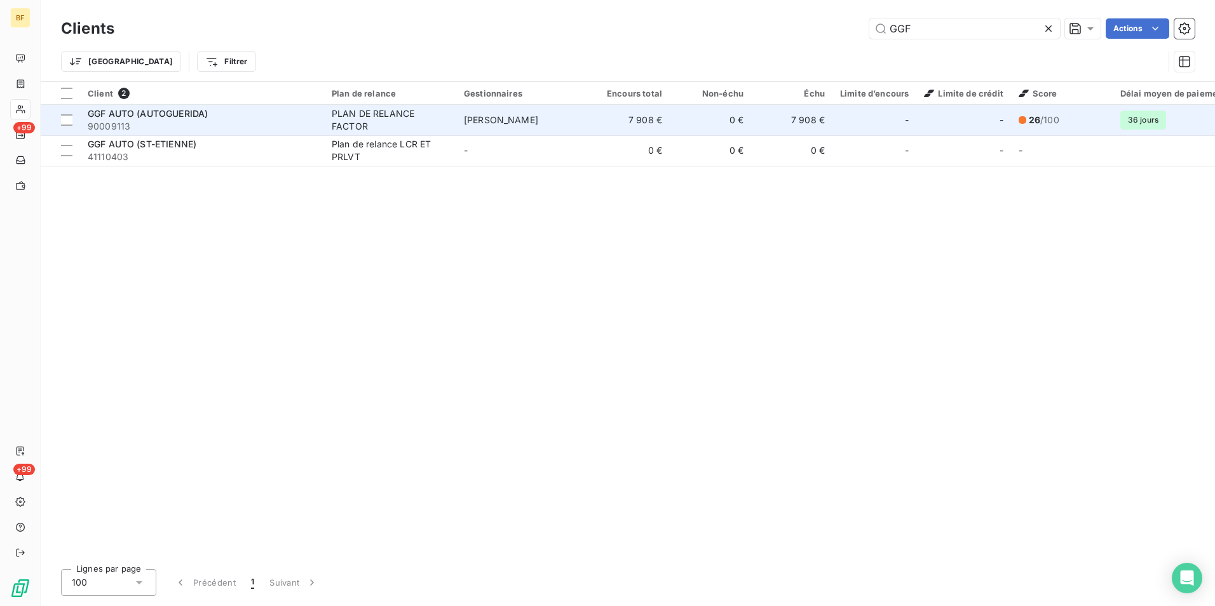
click at [313, 114] on div "GGF AUTO (AUTOGUERIDA)" at bounding box center [202, 113] width 229 height 13
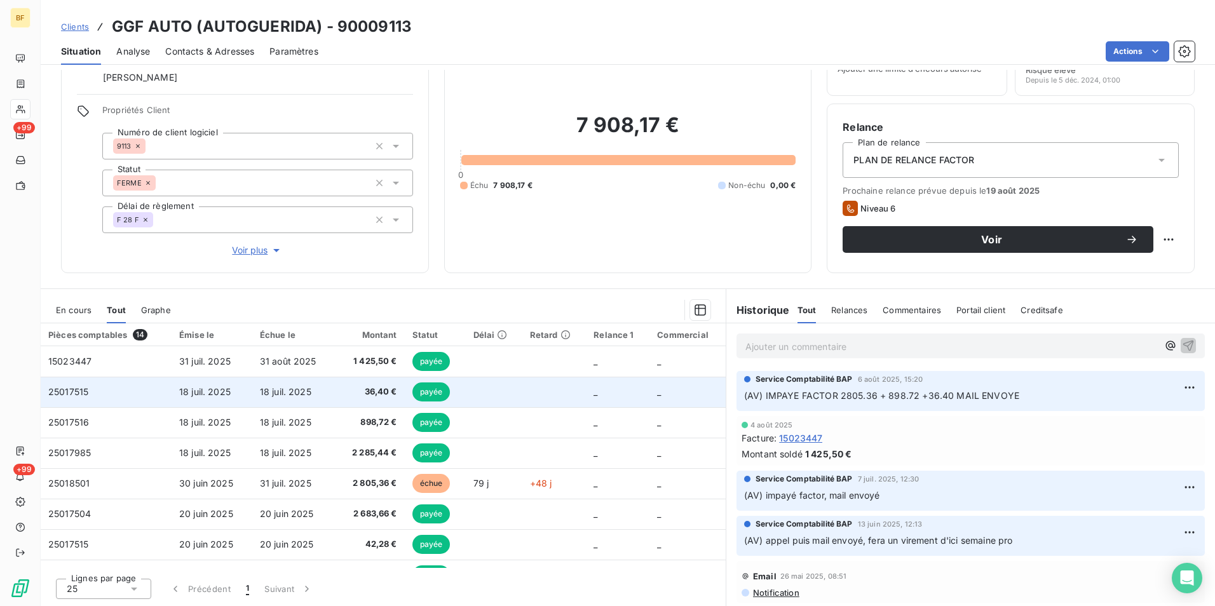
click at [228, 390] on span "18 juil. 2025" at bounding box center [204, 391] width 51 height 11
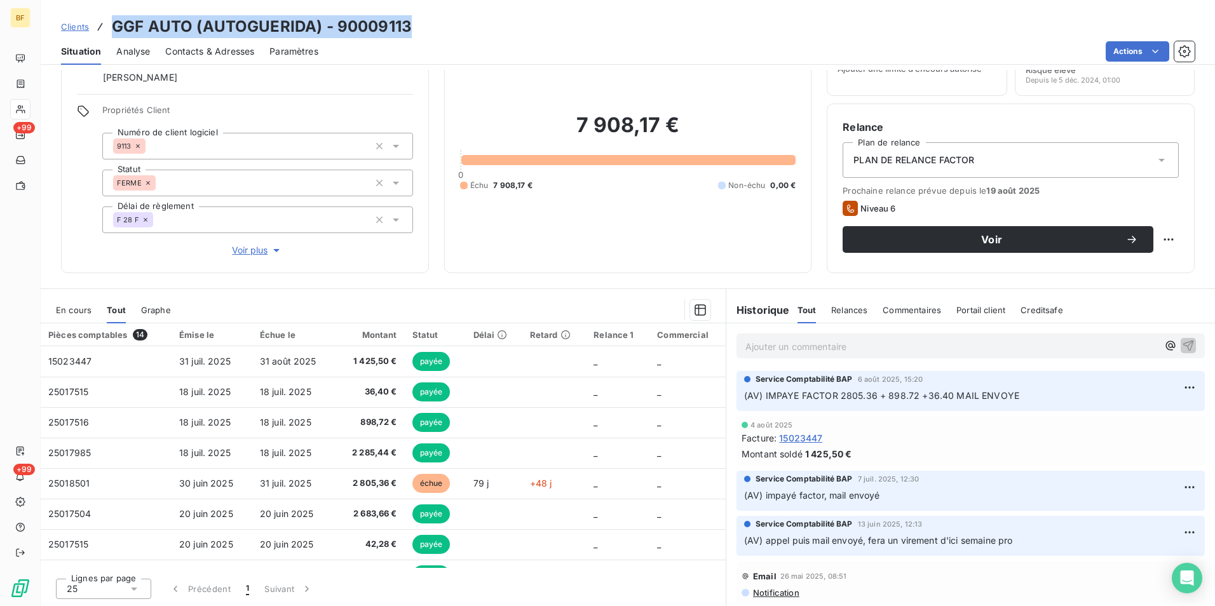
drag, startPoint x: 336, startPoint y: 28, endPoint x: 116, endPoint y: 28, distance: 220.6
click at [116, 28] on div "Clients GGF AUTO (AUTOGUERIDA) - 90009113" at bounding box center [628, 26] width 1175 height 23
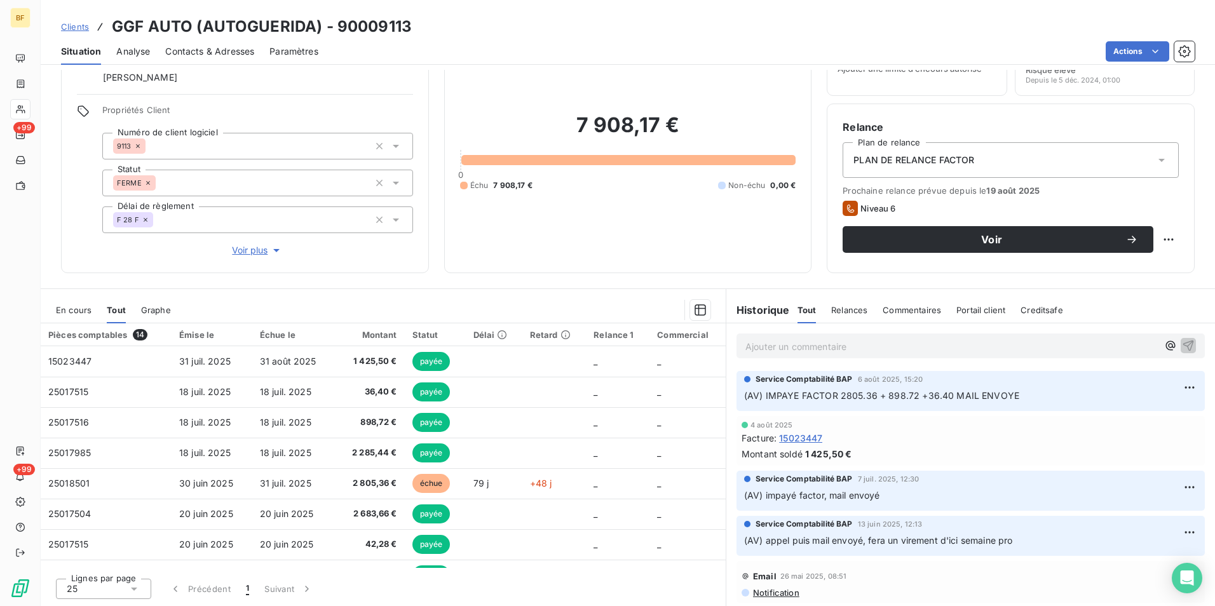
click at [762, 348] on p "Ajouter un commentaire ﻿" at bounding box center [952, 347] width 413 height 16
click at [931, 348] on p "(AV) decompte du envoyé a Maedine" at bounding box center [952, 346] width 413 height 15
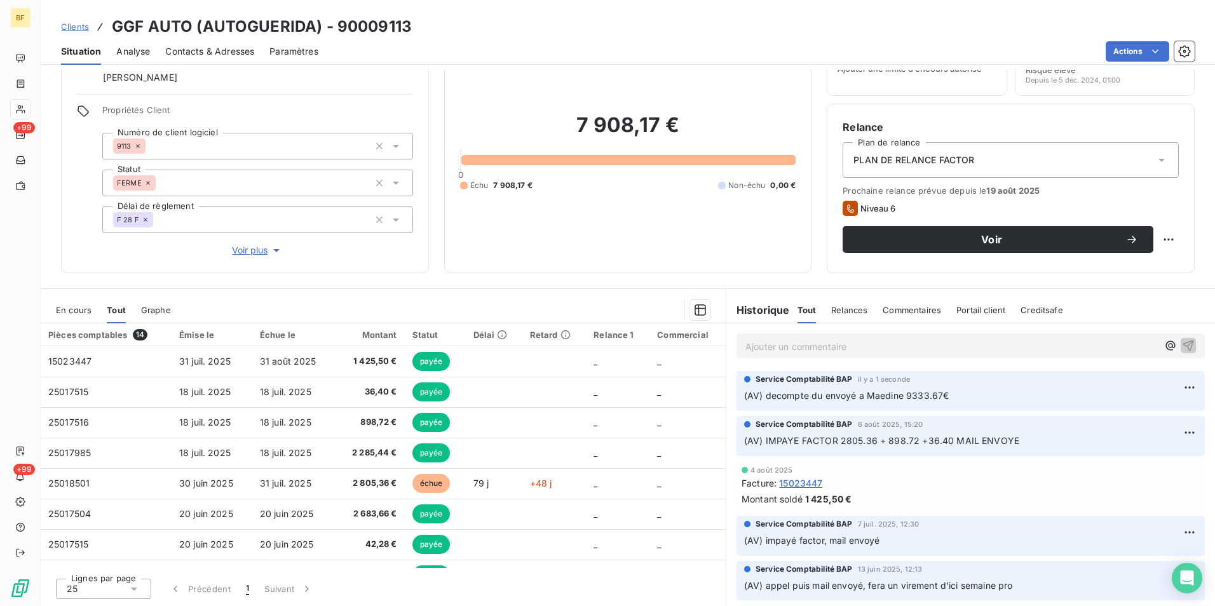
click at [537, 267] on div "Encours client 7 908,17 € 0 Échu 7 908,17 € Non-échu 0,00 €" at bounding box center [628, 144] width 368 height 259
click at [515, 261] on div "Encours client 7 908,17 € 0 Échu 7 908,17 € Non-échu 0,00 €" at bounding box center [628, 144] width 368 height 259
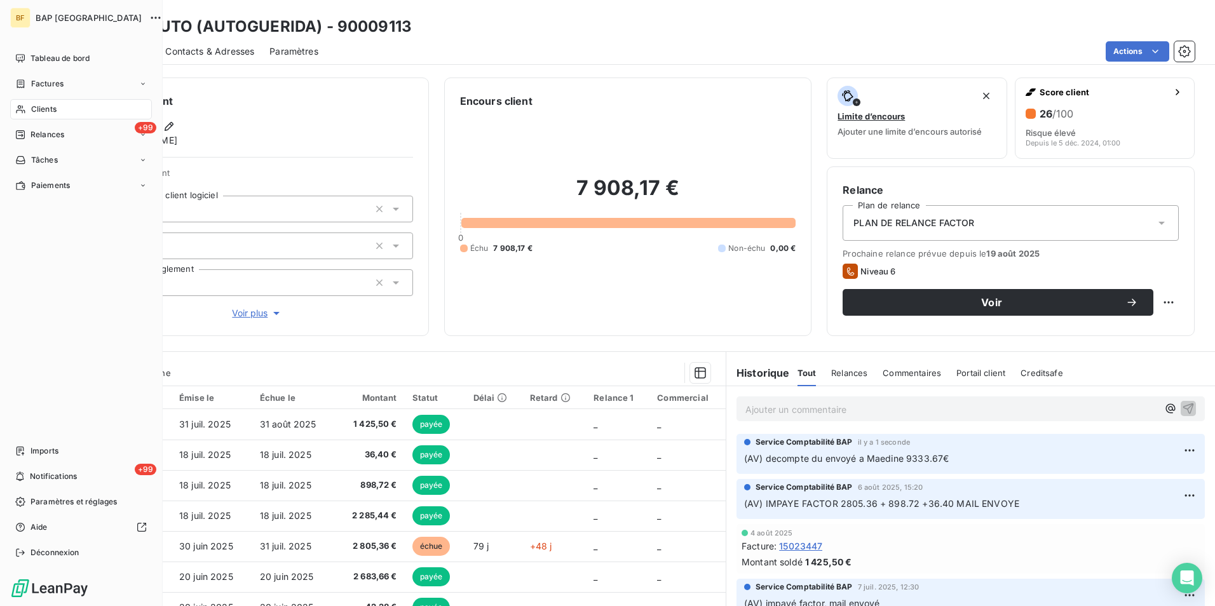
drag, startPoint x: 24, startPoint y: 107, endPoint x: 67, endPoint y: 98, distance: 44.3
click at [24, 107] on icon at bounding box center [20, 109] width 11 height 10
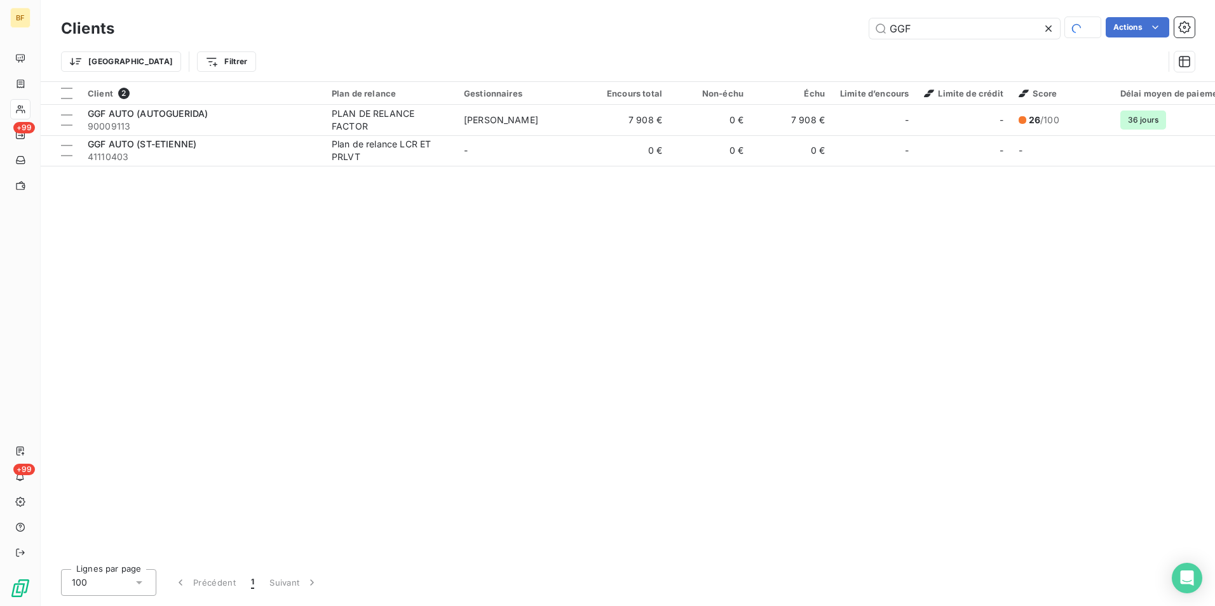
drag, startPoint x: 925, startPoint y: 25, endPoint x: 866, endPoint y: 18, distance: 59.5
click at [885, 18] on input "GGF" at bounding box center [965, 28] width 191 height 20
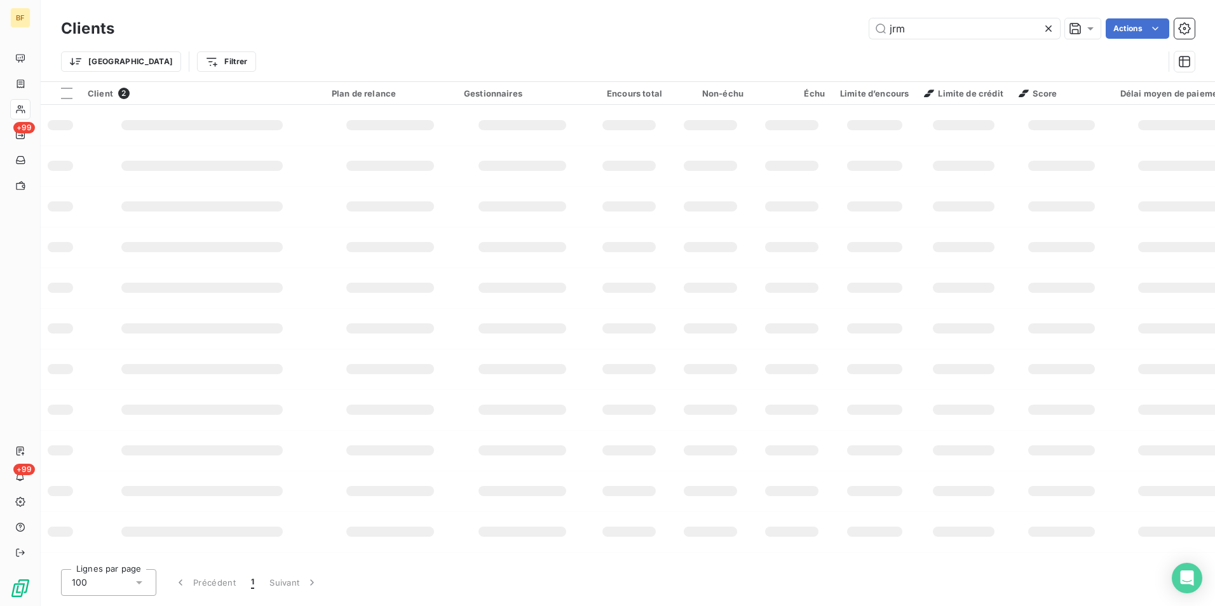
type input "jrm"
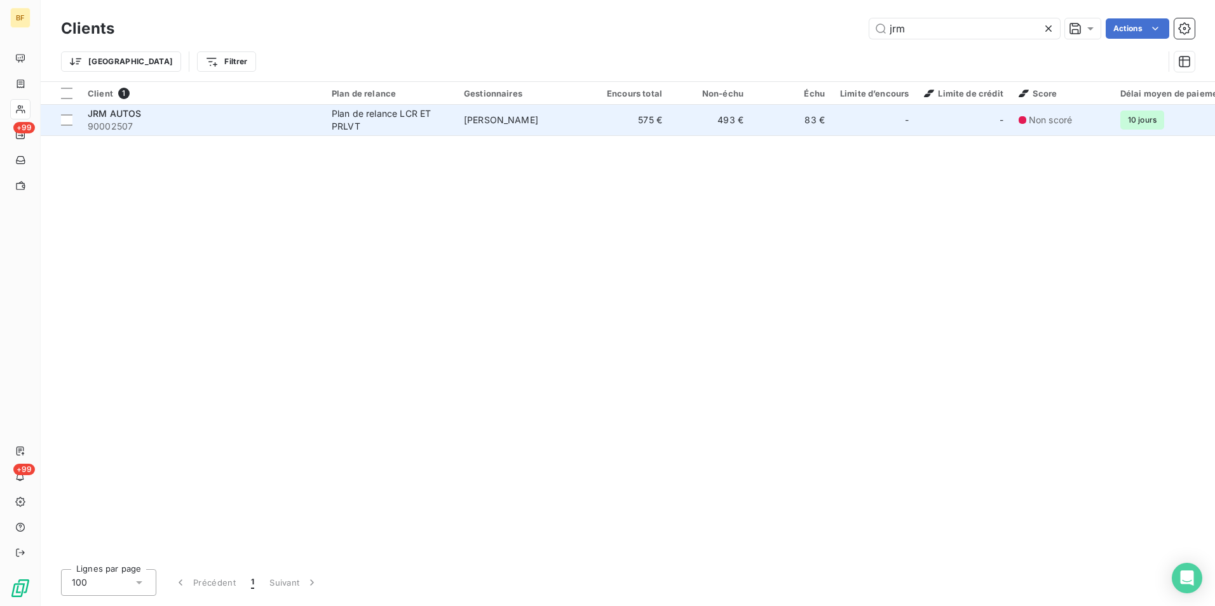
click at [573, 130] on td "[PERSON_NAME]" at bounding box center [522, 120] width 132 height 31
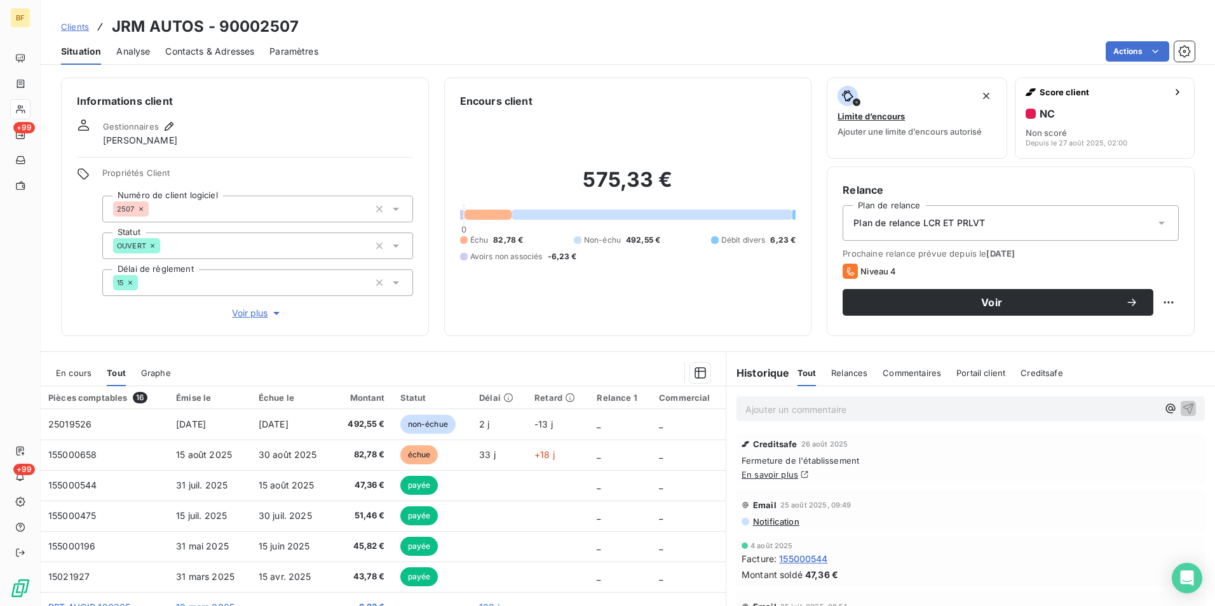
click at [188, 64] on div "Clients JRM AUTOS - 90002507 Situation Analyse Contacts & Adresses Paramètres A…" at bounding box center [628, 303] width 1175 height 606
click at [195, 57] on span "Contacts & Adresses" at bounding box center [209, 51] width 89 height 13
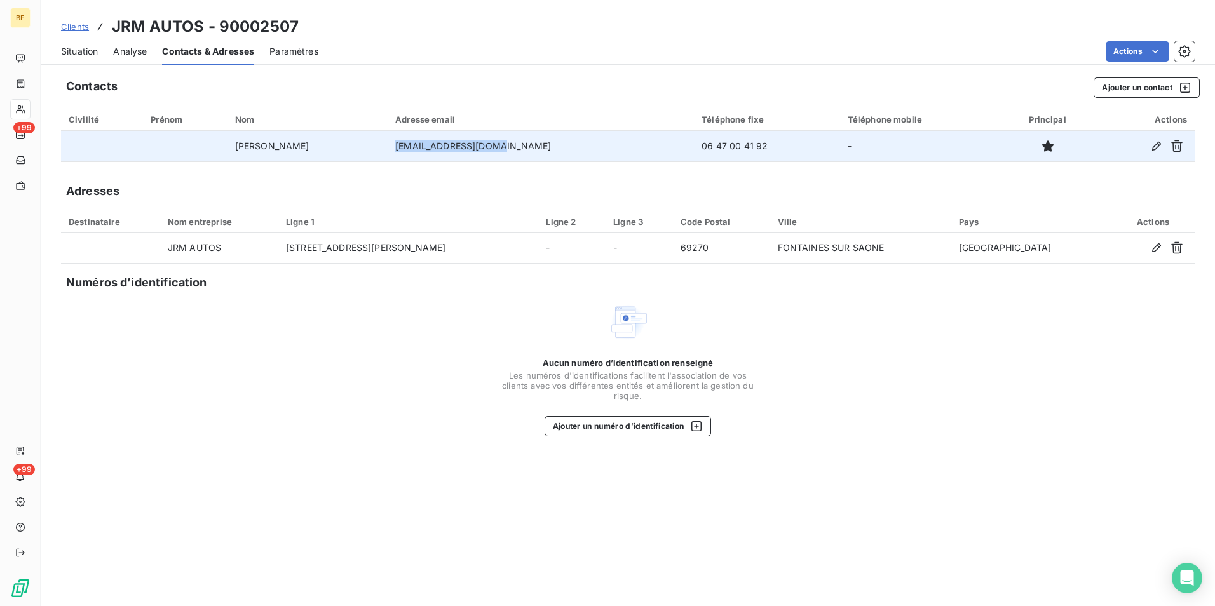
drag, startPoint x: 528, startPoint y: 145, endPoint x: 416, endPoint y: 148, distance: 111.9
click at [416, 148] on td "[EMAIL_ADDRESS][DOMAIN_NAME]" at bounding box center [541, 146] width 306 height 31
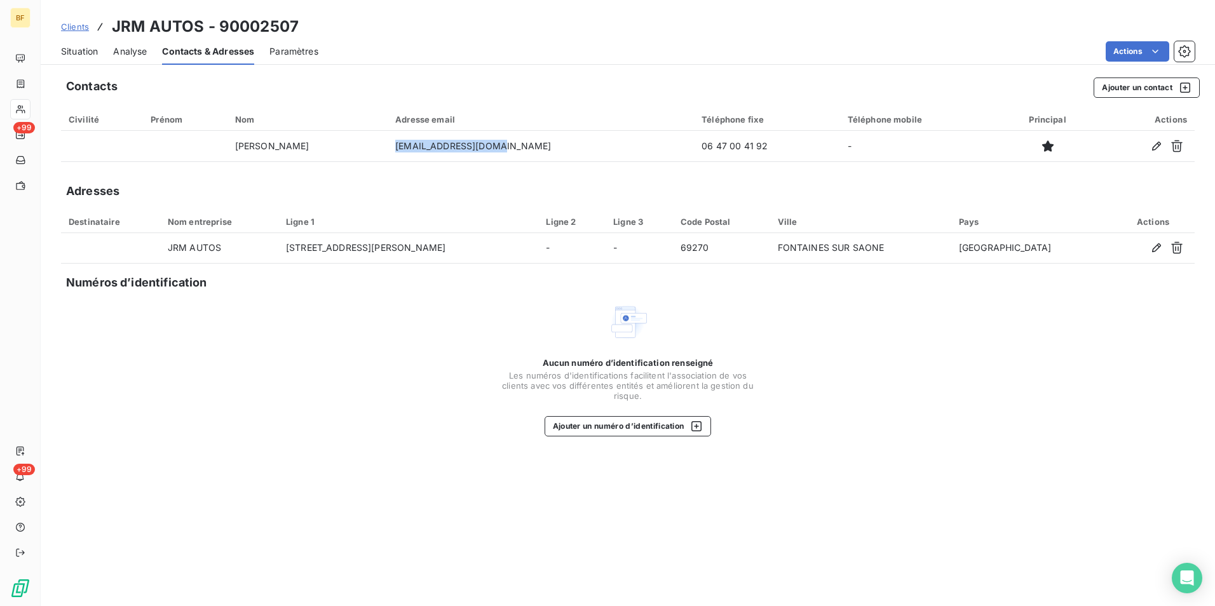
click at [73, 55] on span "Situation" at bounding box center [79, 51] width 37 height 13
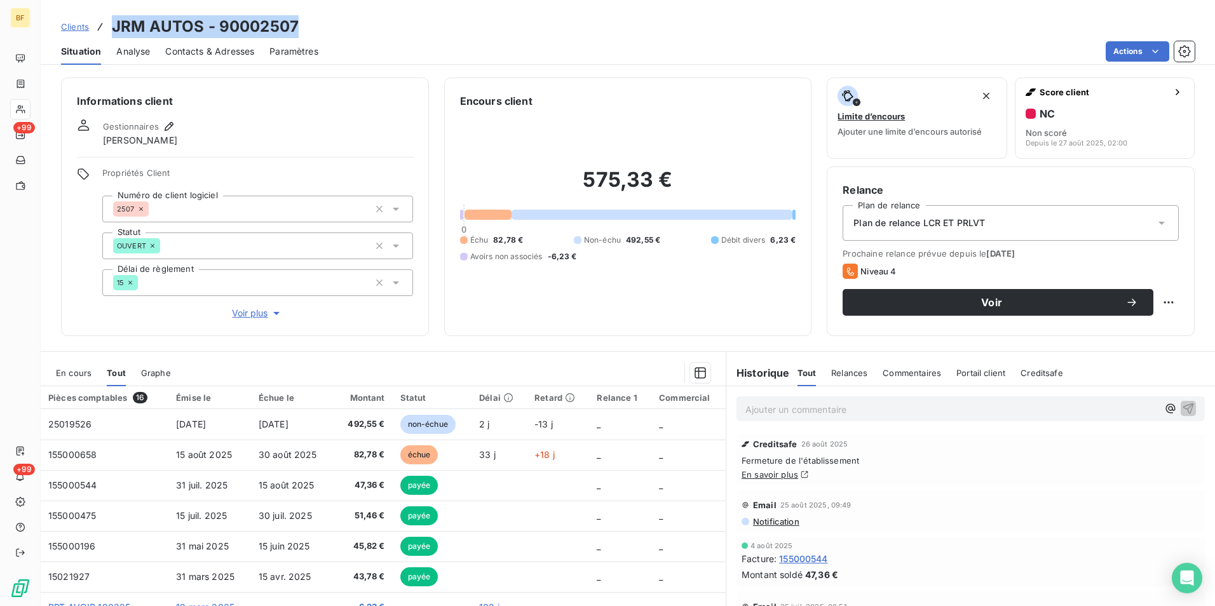
drag, startPoint x: 267, startPoint y: 27, endPoint x: 113, endPoint y: 27, distance: 154.5
click at [113, 27] on div "Clients JRM AUTOS - 90002507" at bounding box center [628, 26] width 1175 height 23
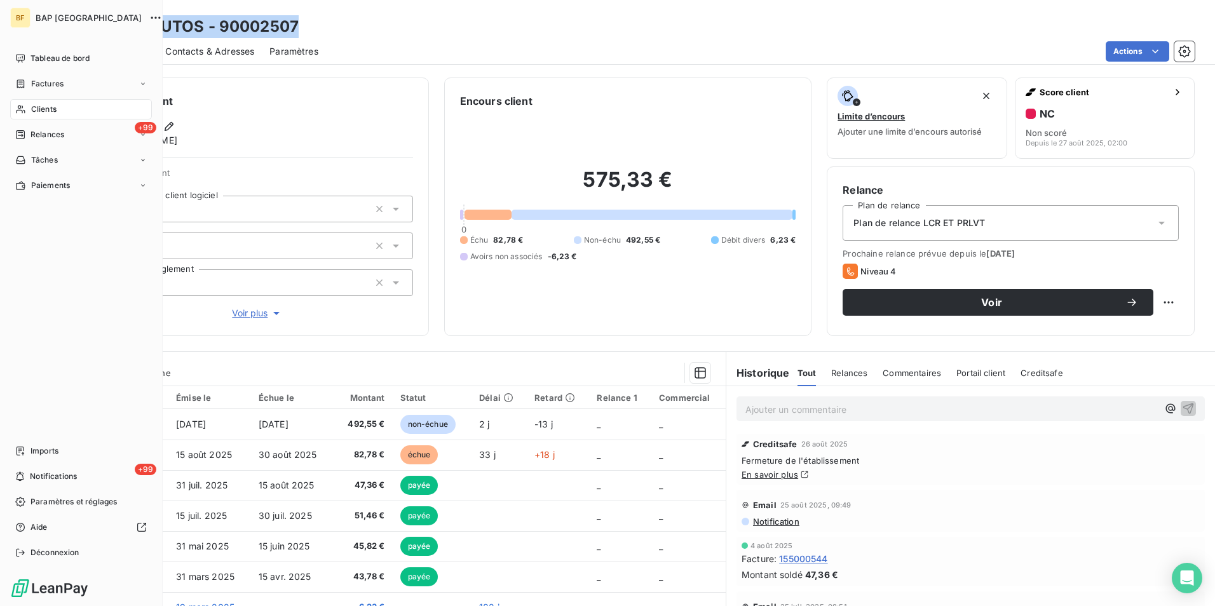
click at [38, 107] on span "Clients" at bounding box center [43, 109] width 25 height 11
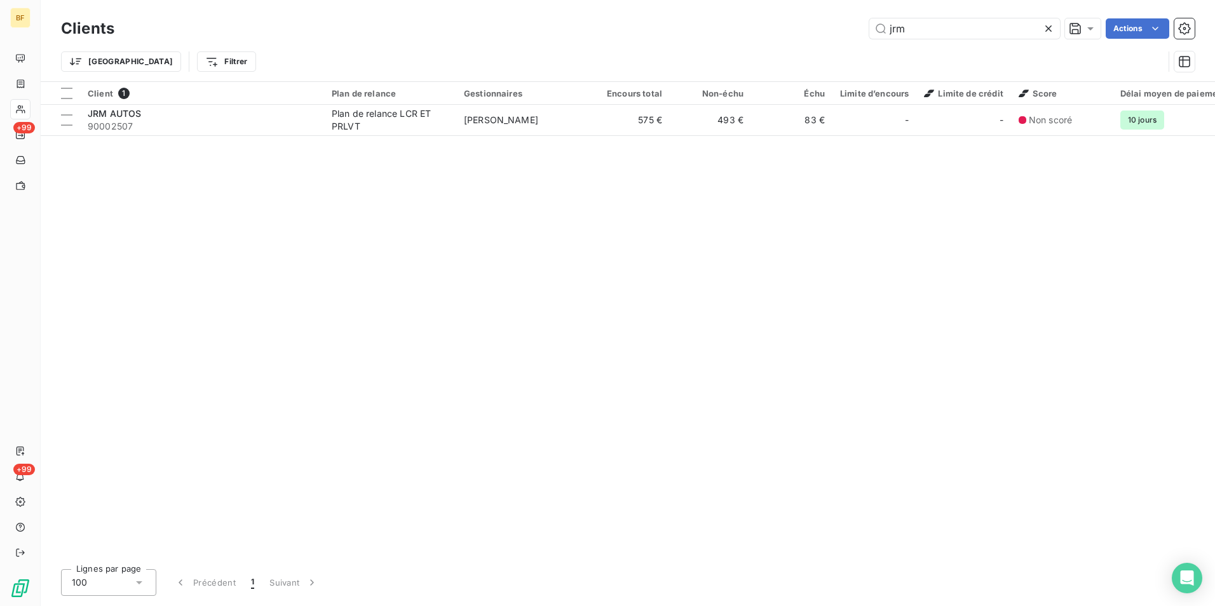
drag, startPoint x: 993, startPoint y: 31, endPoint x: 786, endPoint y: 22, distance: 207.4
click at [781, 14] on div "Clients jrm Actions Trier Filtrer" at bounding box center [628, 40] width 1175 height 81
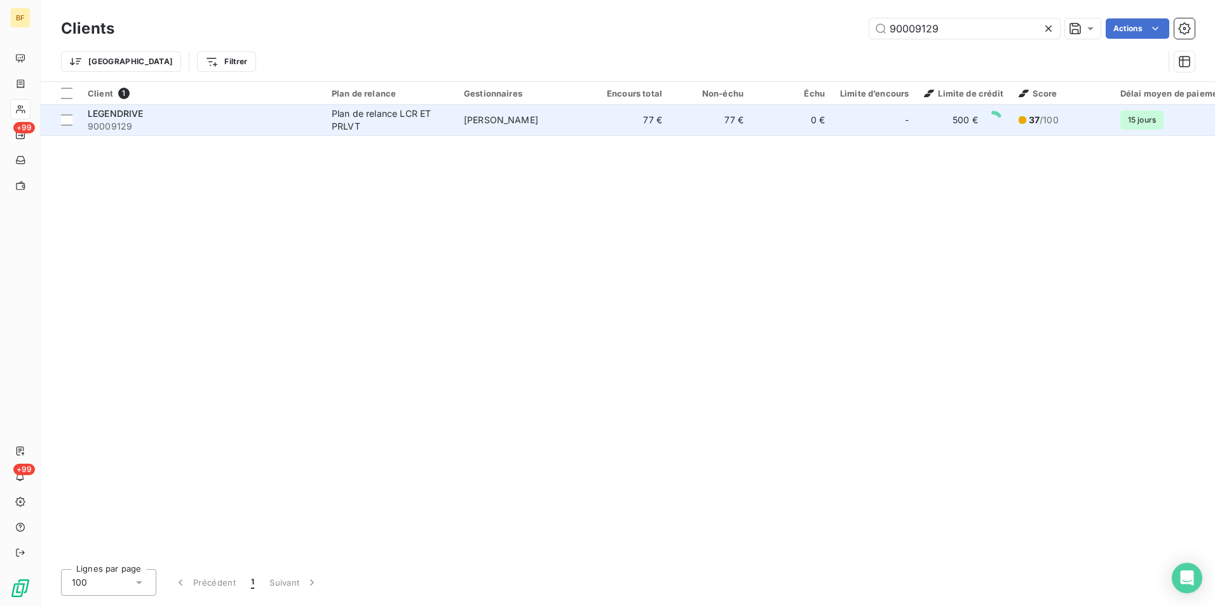
type input "90009129"
click at [475, 120] on span "[PERSON_NAME]" at bounding box center [501, 119] width 74 height 11
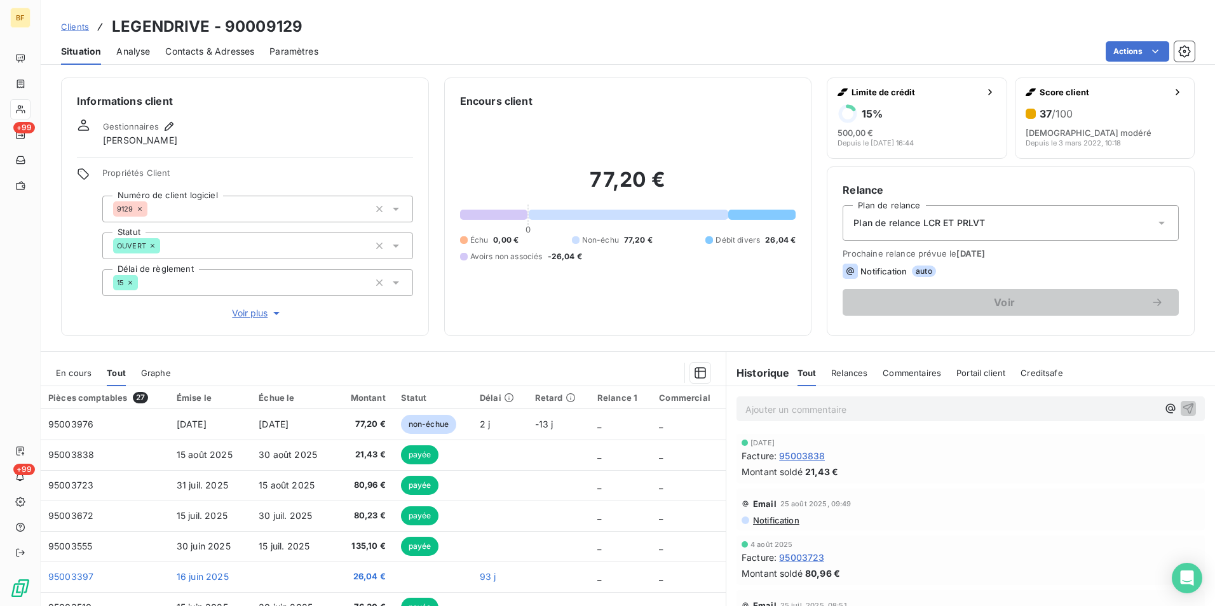
click at [192, 47] on span "Contacts & Adresses" at bounding box center [209, 51] width 89 height 13
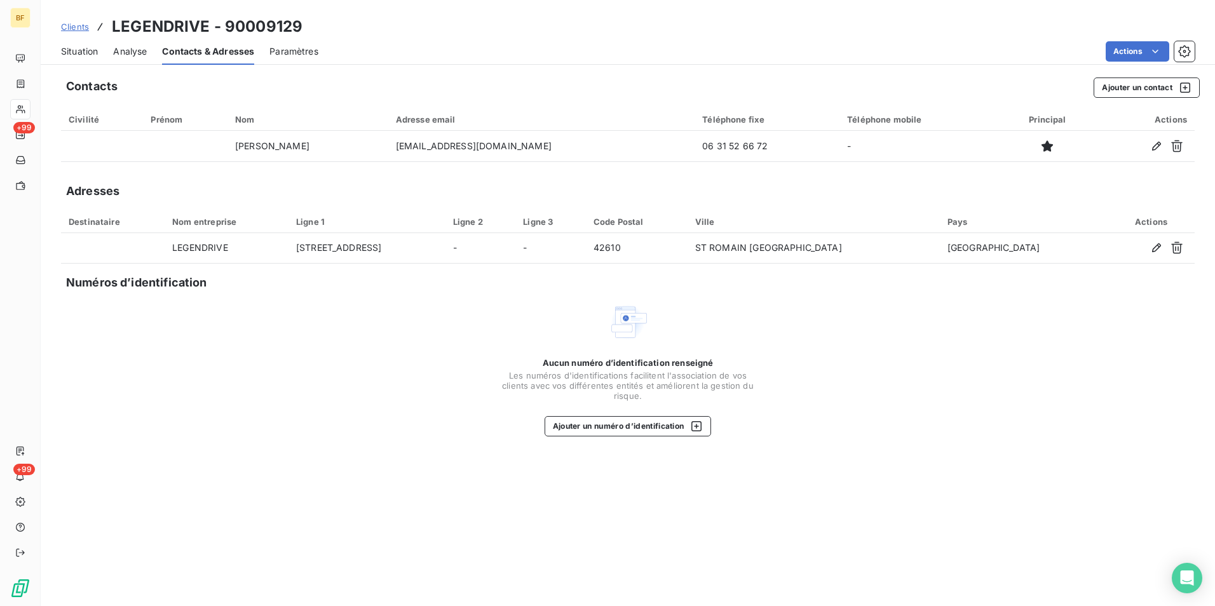
click at [74, 48] on span "Situation" at bounding box center [79, 51] width 37 height 13
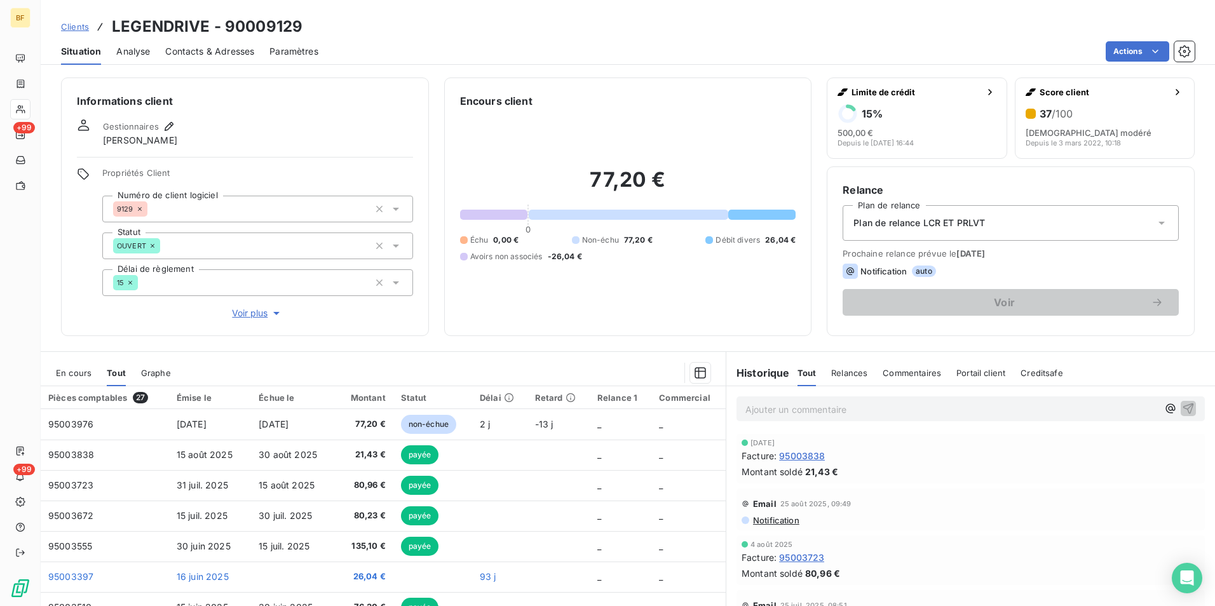
click at [228, 53] on span "Contacts & Adresses" at bounding box center [209, 51] width 89 height 13
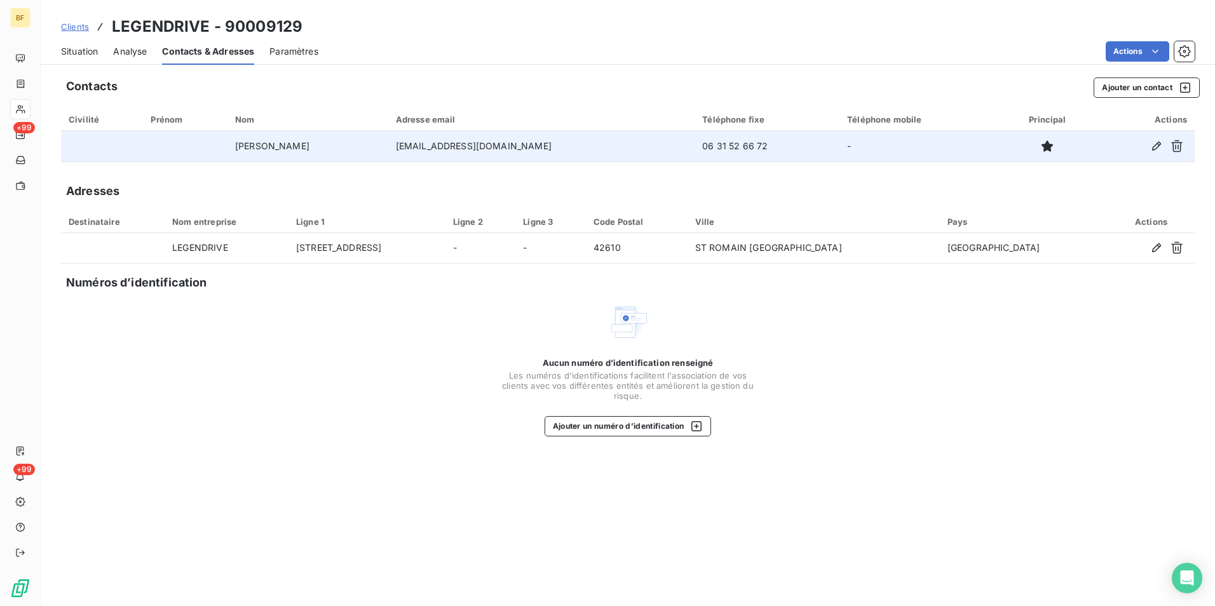
drag, startPoint x: 569, startPoint y: 144, endPoint x: 445, endPoint y: 152, distance: 124.2
click at [445, 152] on tr "[PERSON_NAME] [EMAIL_ADDRESS][DOMAIN_NAME] [PHONE_NUMBER] -" at bounding box center [628, 146] width 1134 height 31
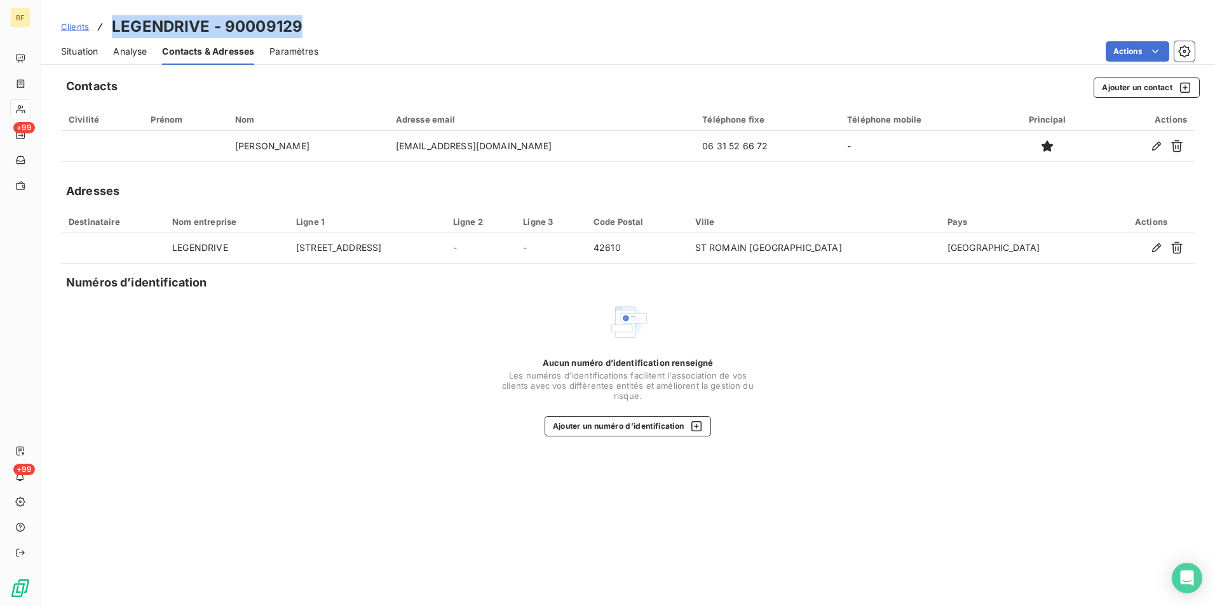
drag, startPoint x: 284, startPoint y: 26, endPoint x: 109, endPoint y: 17, distance: 175.1
click at [109, 17] on div "Clients LEGENDRIVE - 90009129" at bounding box center [628, 26] width 1175 height 23
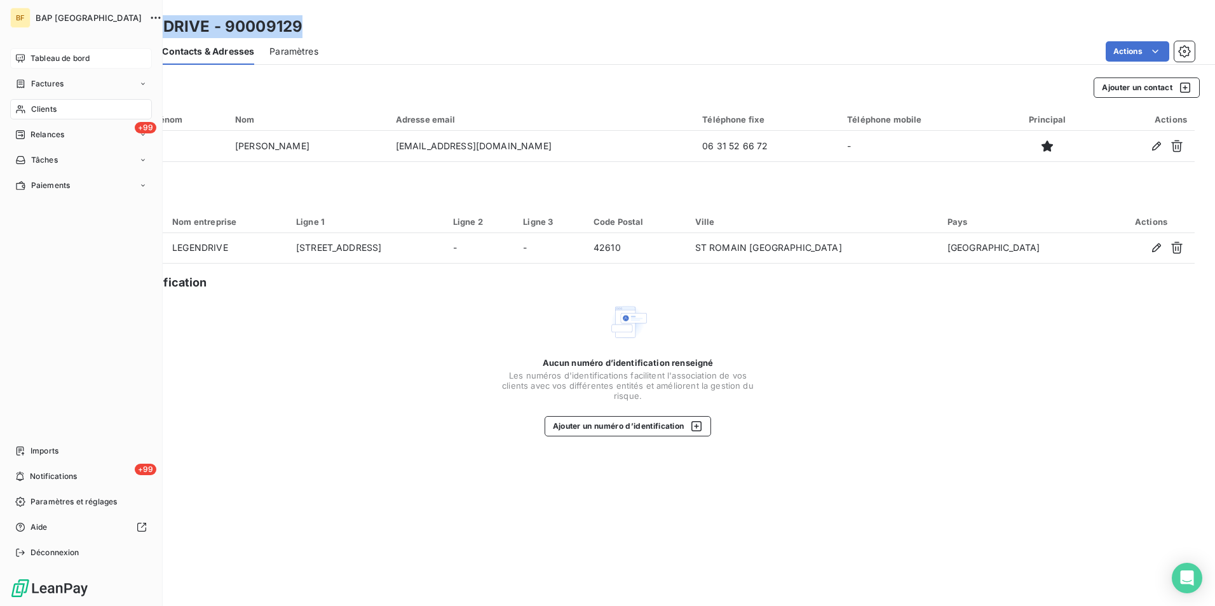
drag, startPoint x: 28, startPoint y: 60, endPoint x: 105, endPoint y: 60, distance: 76.9
click at [28, 60] on div "Tableau de bord" at bounding box center [81, 58] width 142 height 20
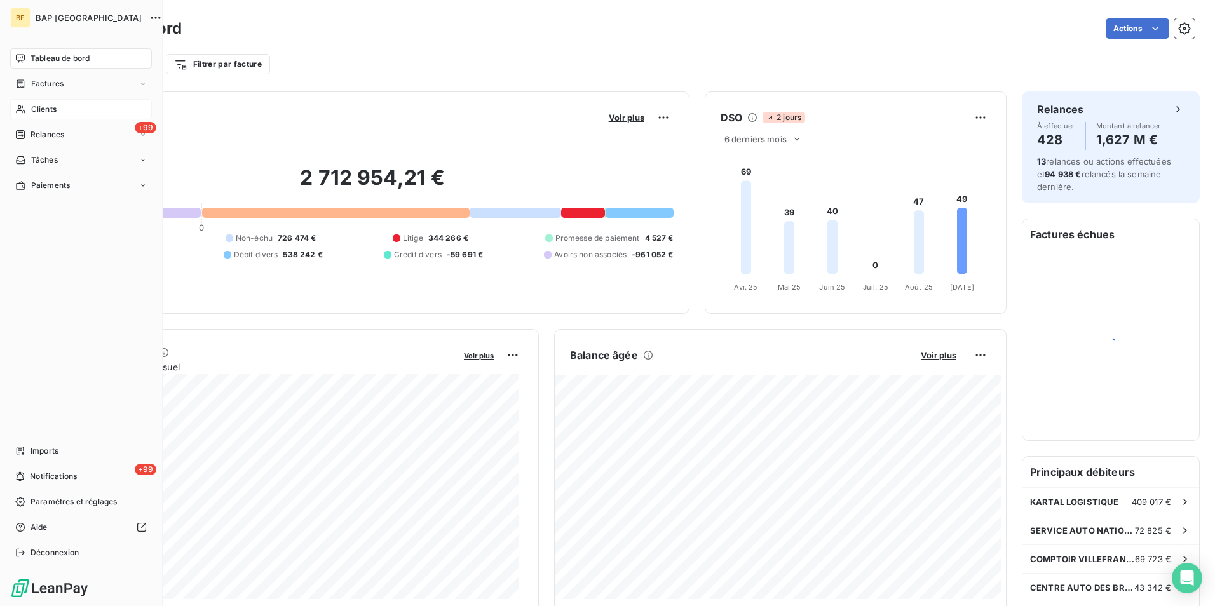
click at [34, 108] on span "Clients" at bounding box center [43, 109] width 25 height 11
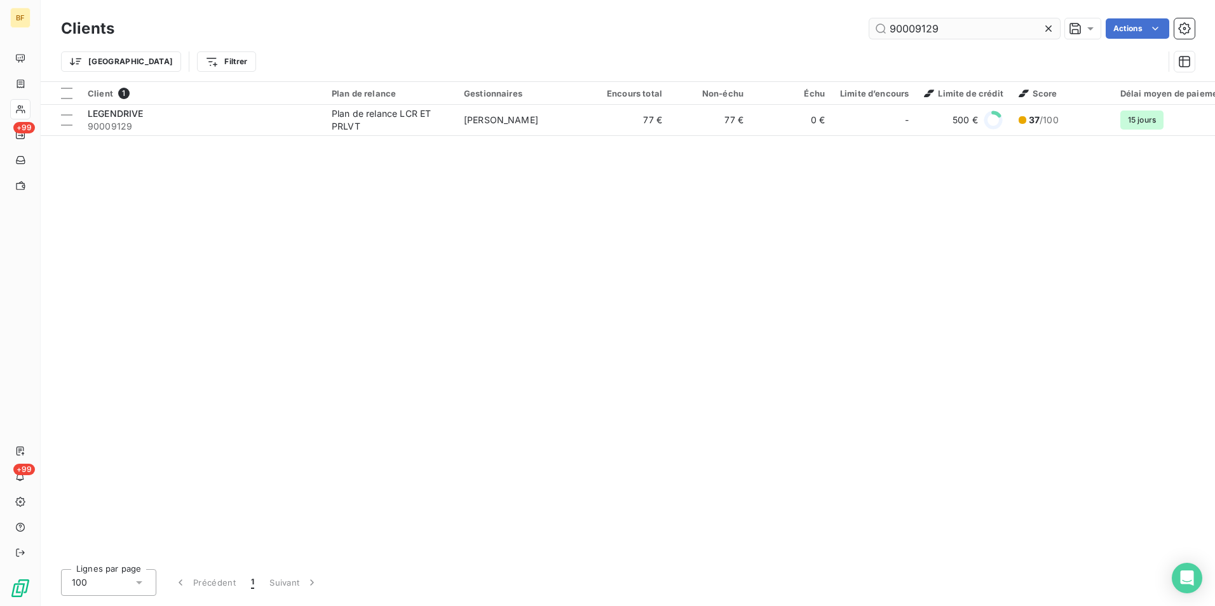
drag, startPoint x: 940, startPoint y: 25, endPoint x: 917, endPoint y: 24, distance: 22.9
click at [917, 24] on input "90009129" at bounding box center [965, 28] width 191 height 20
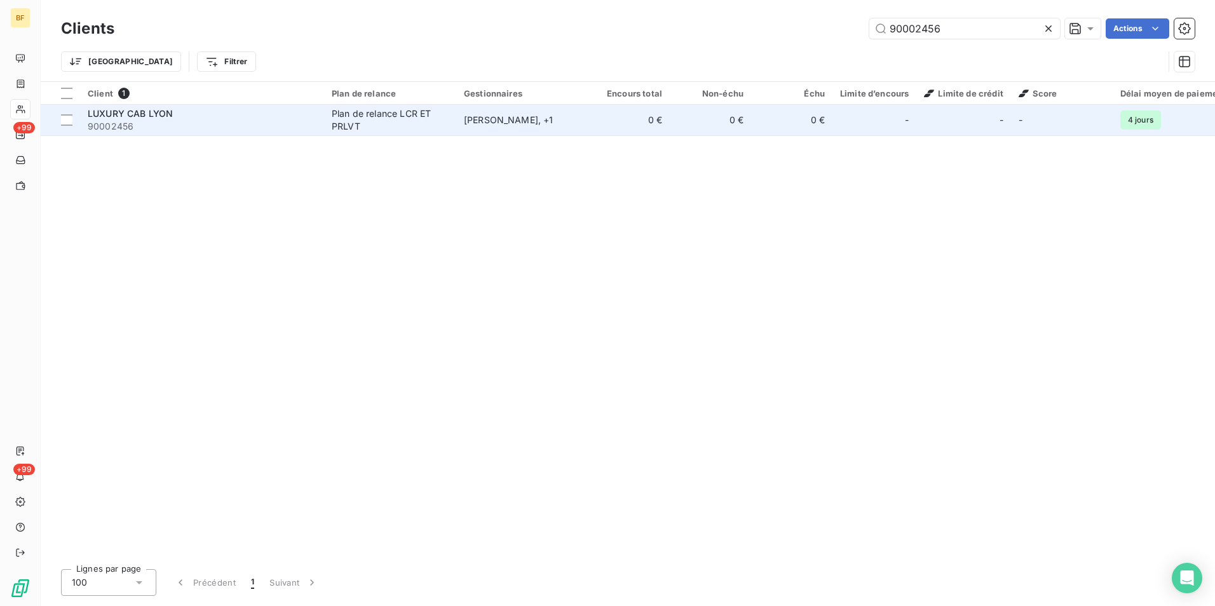
type input "90002456"
click at [549, 128] on td "[PERSON_NAME] , + 1" at bounding box center [522, 120] width 132 height 31
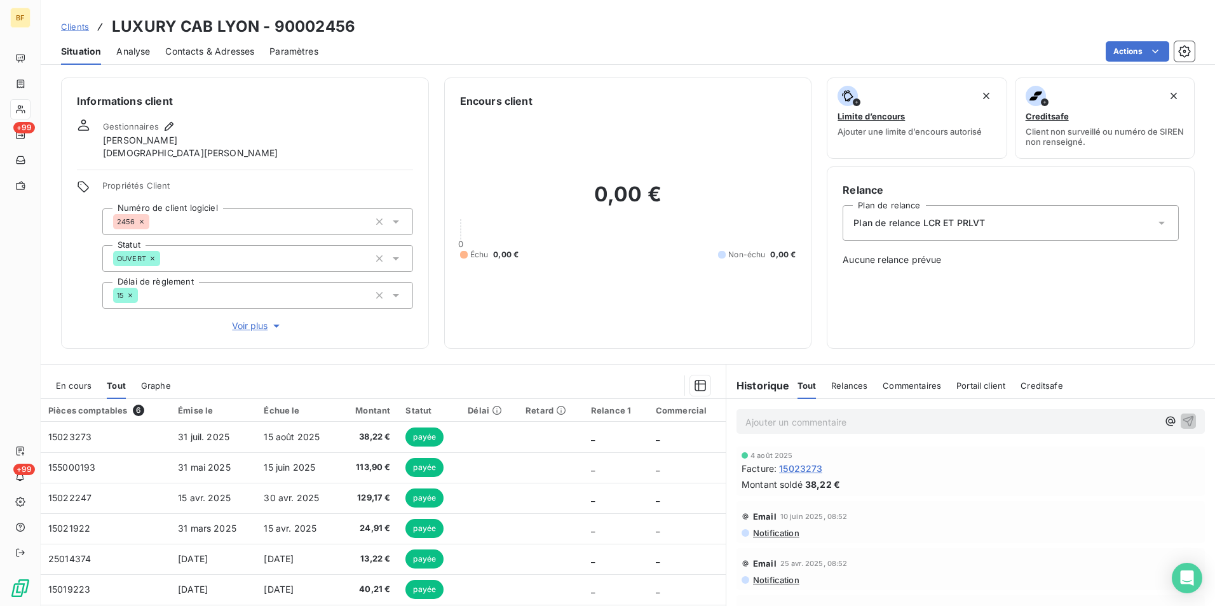
click at [208, 56] on span "Contacts & Adresses" at bounding box center [209, 51] width 89 height 13
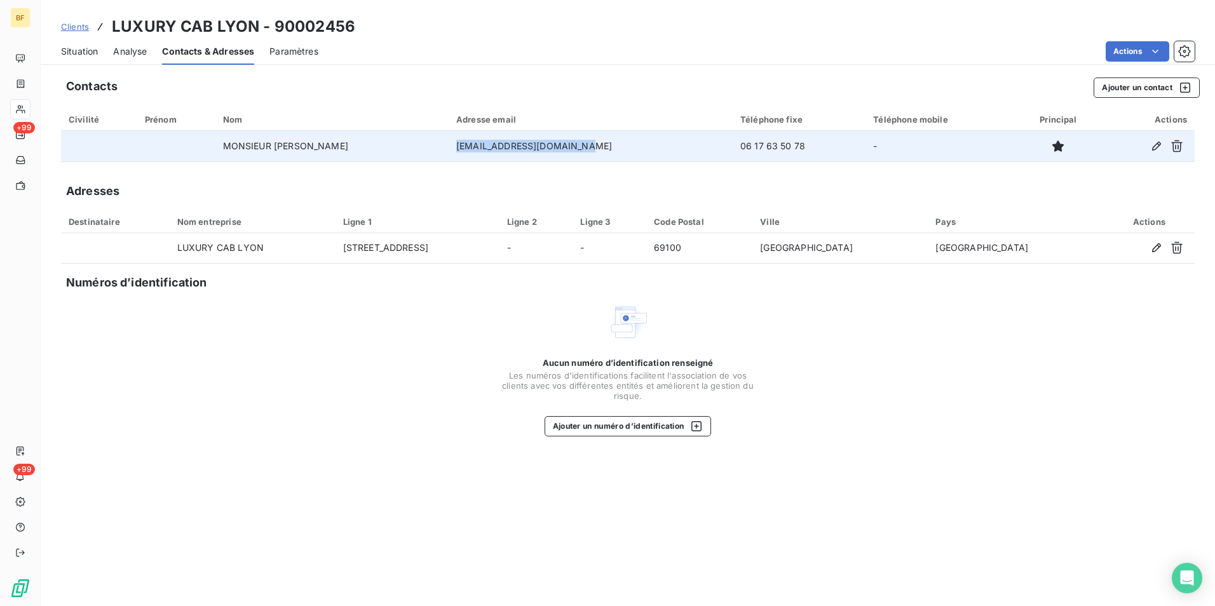
drag, startPoint x: 550, startPoint y: 149, endPoint x: 431, endPoint y: 146, distance: 118.9
click at [449, 146] on td "[EMAIL_ADDRESS][DOMAIN_NAME]" at bounding box center [591, 146] width 284 height 31
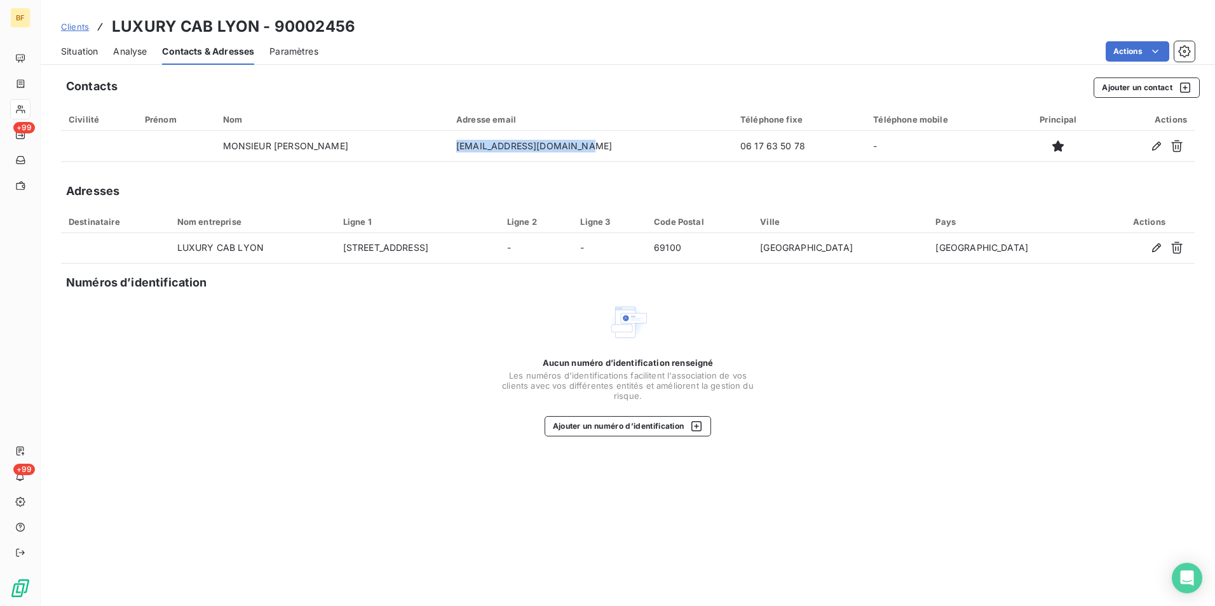
click at [372, 32] on div "Clients LUXURY CAB LYON - 90002456" at bounding box center [628, 26] width 1175 height 23
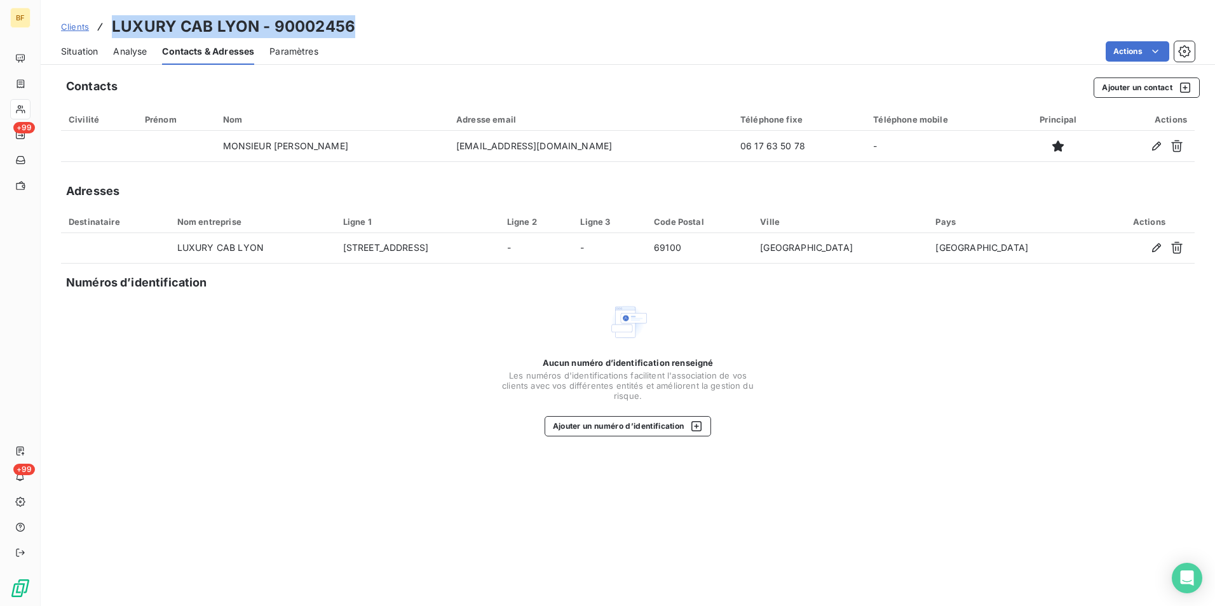
drag, startPoint x: 373, startPoint y: 29, endPoint x: 113, endPoint y: 29, distance: 260.6
click at [113, 29] on div "Clients LUXURY CAB LYON - 90002456" at bounding box center [628, 26] width 1175 height 23
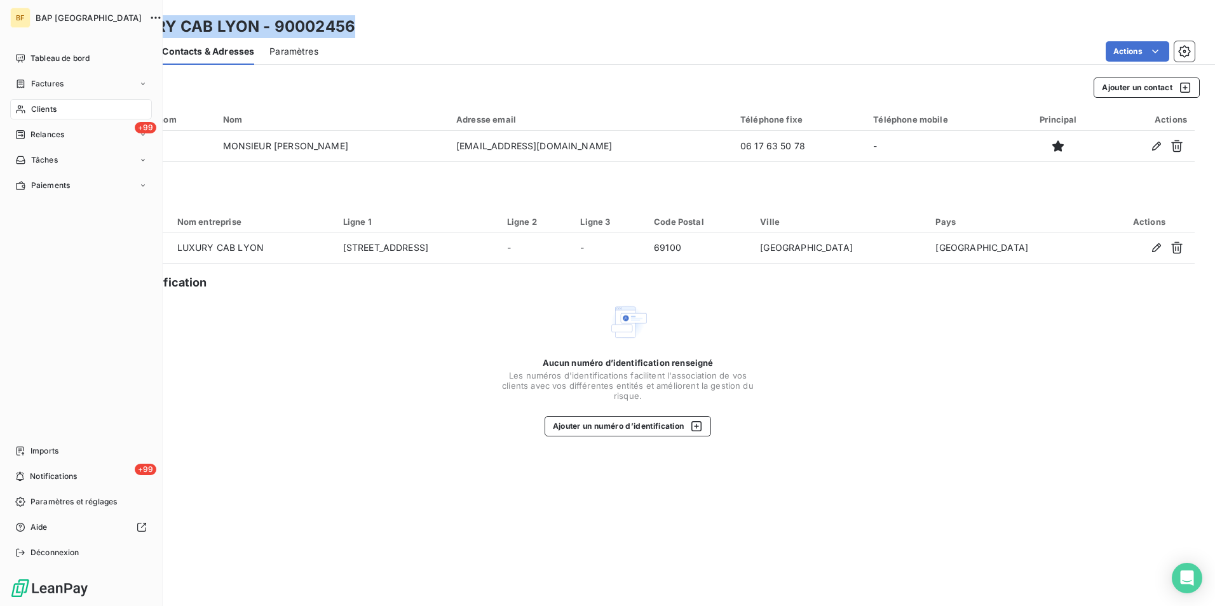
drag, startPoint x: 32, startPoint y: 110, endPoint x: 85, endPoint y: 109, distance: 52.8
click at [32, 109] on span "Clients" at bounding box center [43, 109] width 25 height 11
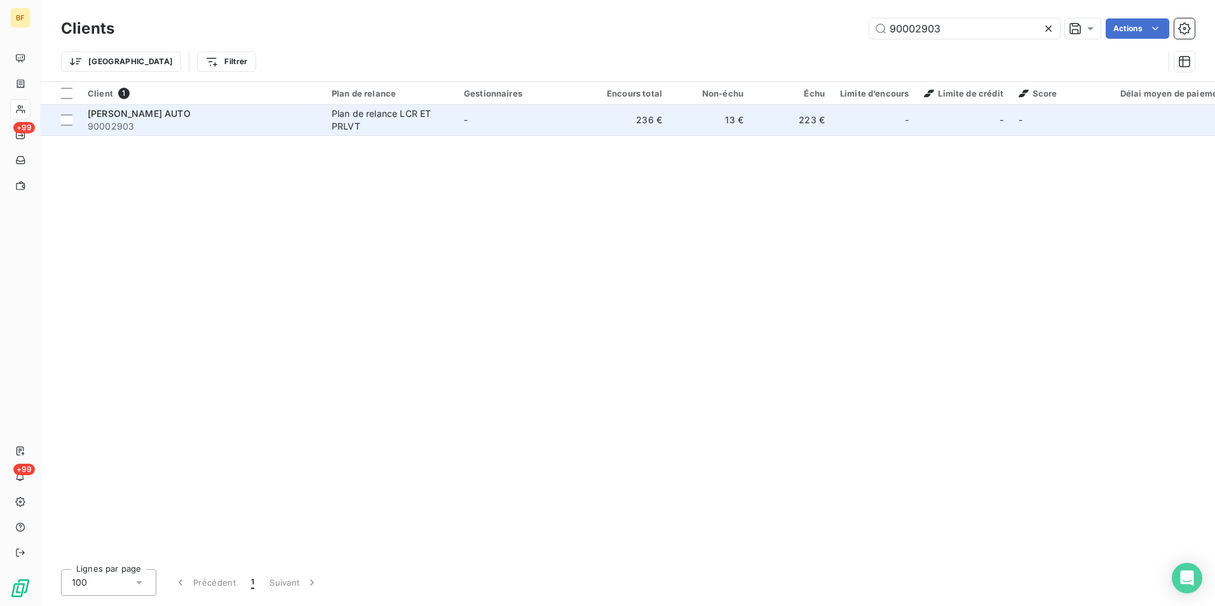
type input "90002903"
click at [436, 116] on div "Plan de relance LCR ET PRLVT" at bounding box center [390, 119] width 117 height 25
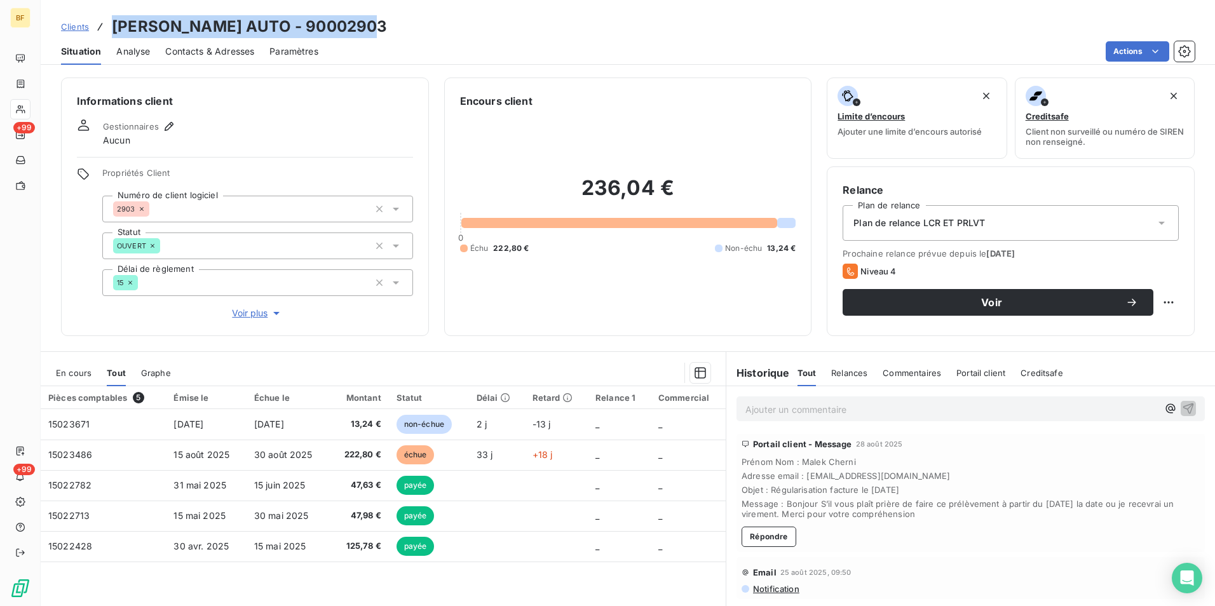
drag, startPoint x: 392, startPoint y: 22, endPoint x: 118, endPoint y: 4, distance: 274.5
click at [118, 4] on div "Clients [PERSON_NAME] AUTO - 90002903 Situation Analyse Contacts & Adresses Par…" at bounding box center [628, 32] width 1175 height 65
drag, startPoint x: 217, startPoint y: 44, endPoint x: 228, endPoint y: 44, distance: 10.8
click at [220, 44] on div "Contacts & Adresses" at bounding box center [209, 51] width 89 height 27
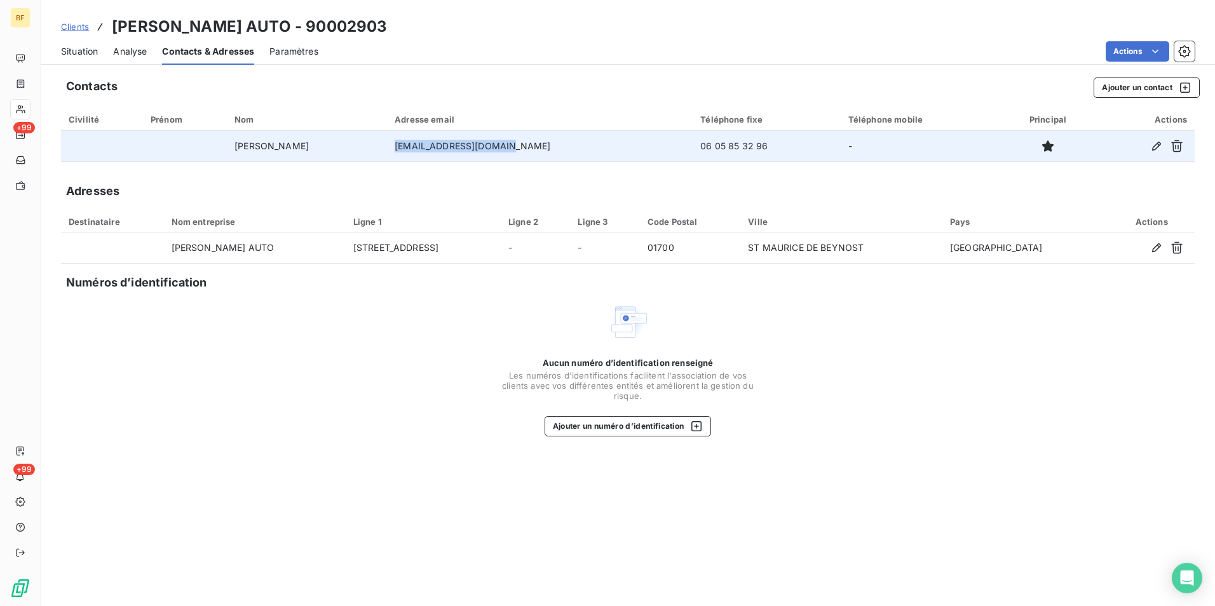
drag, startPoint x: 531, startPoint y: 149, endPoint x: 399, endPoint y: 148, distance: 132.2
click at [399, 148] on td "[EMAIL_ADDRESS][DOMAIN_NAME]" at bounding box center [540, 146] width 306 height 31
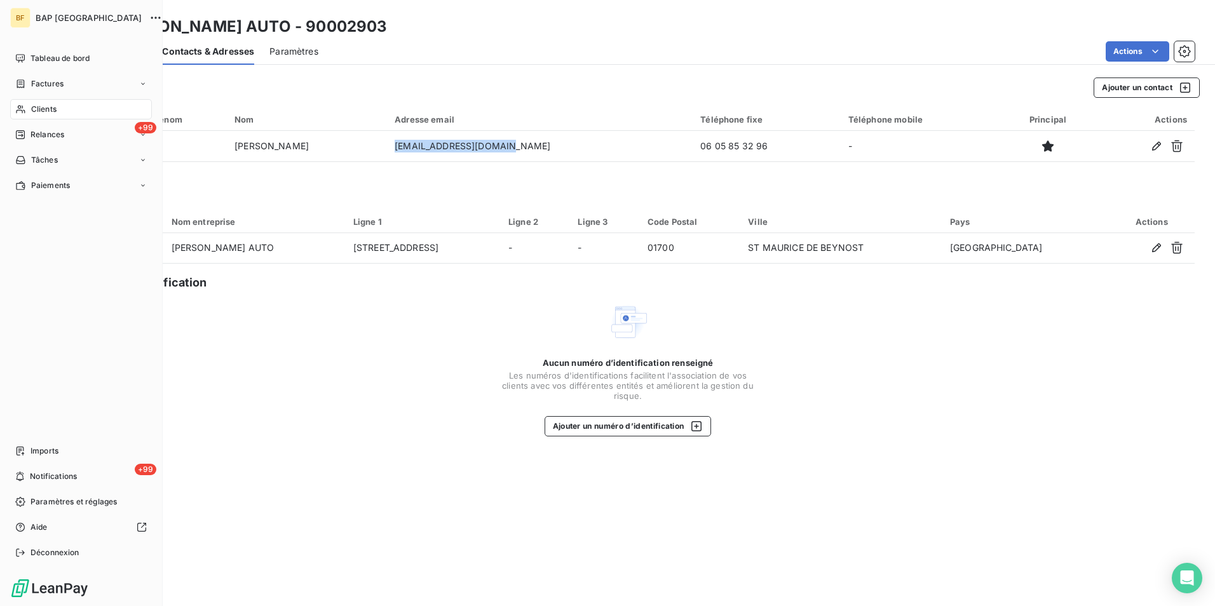
click at [78, 111] on div "Clients" at bounding box center [81, 109] width 142 height 20
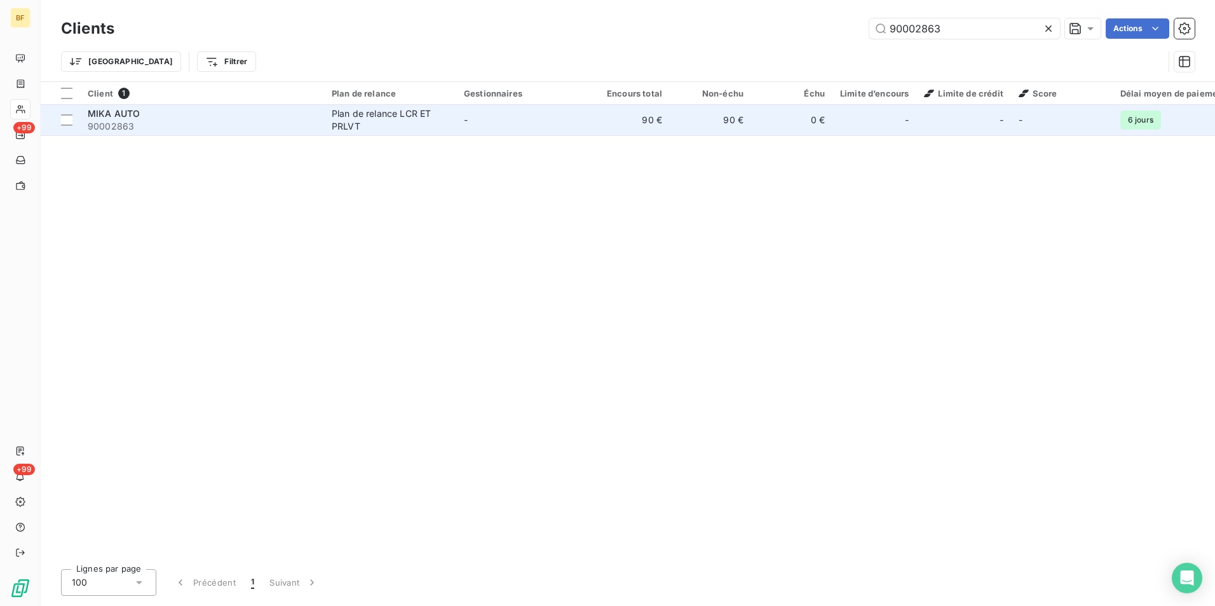
type input "90002863"
click at [388, 121] on div "Plan de relance LCR ET PRLVT" at bounding box center [390, 119] width 117 height 25
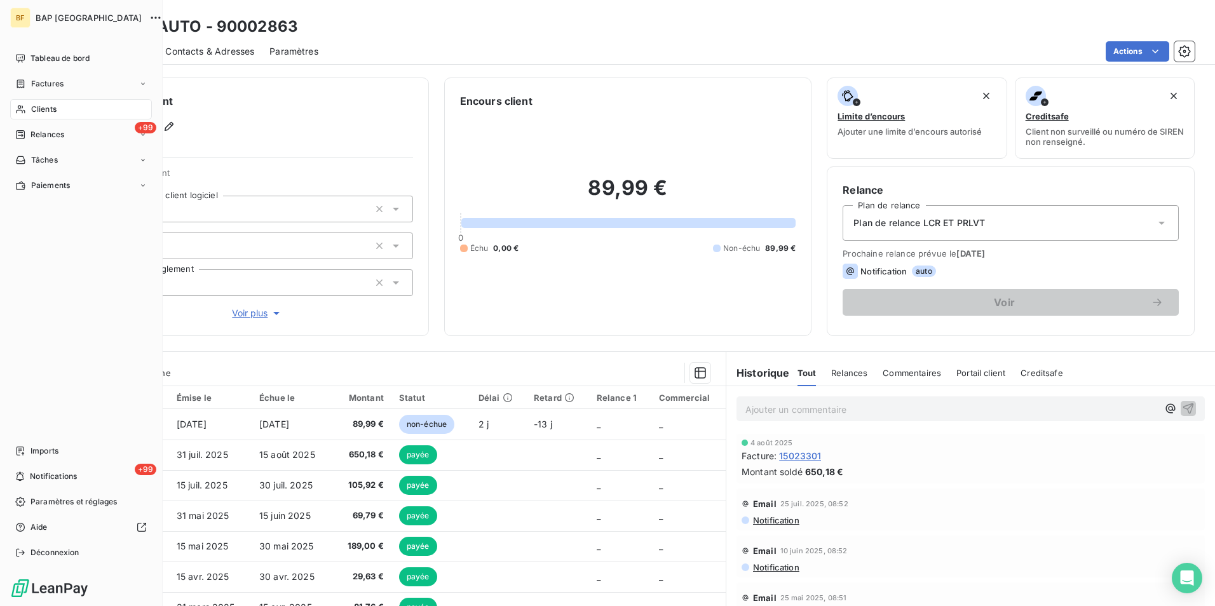
drag, startPoint x: 41, startPoint y: 108, endPoint x: 152, endPoint y: 107, distance: 111.2
click at [41, 107] on span "Clients" at bounding box center [43, 109] width 25 height 11
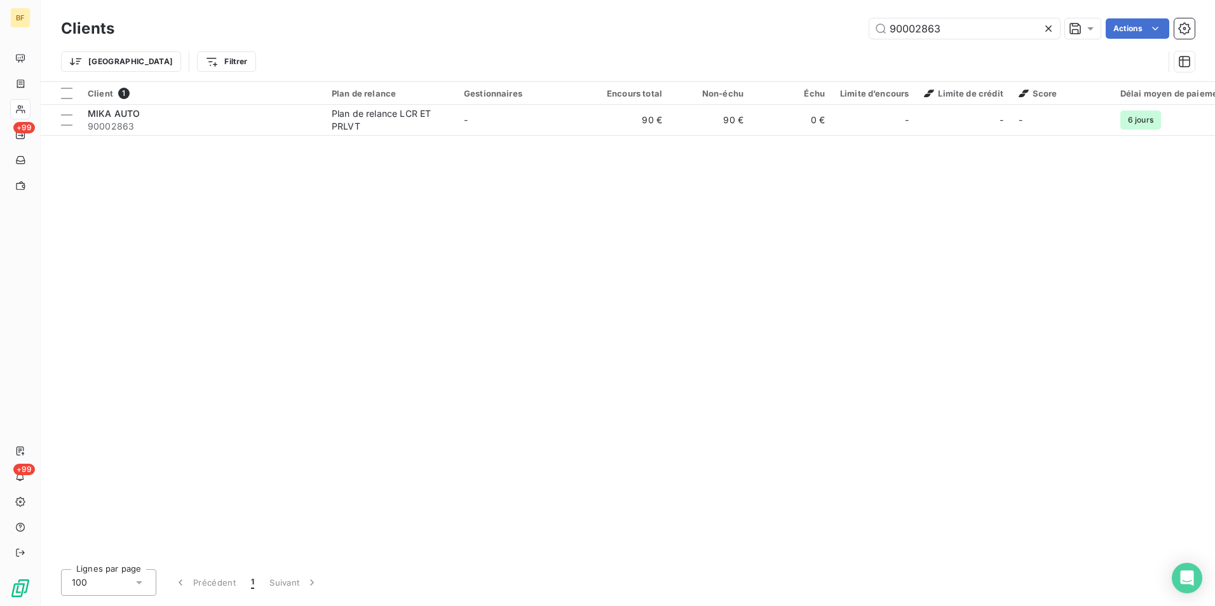
drag, startPoint x: 967, startPoint y: 27, endPoint x: 854, endPoint y: 29, distance: 113.2
click at [854, 29] on div "90002863 Actions" at bounding box center [662, 28] width 1065 height 20
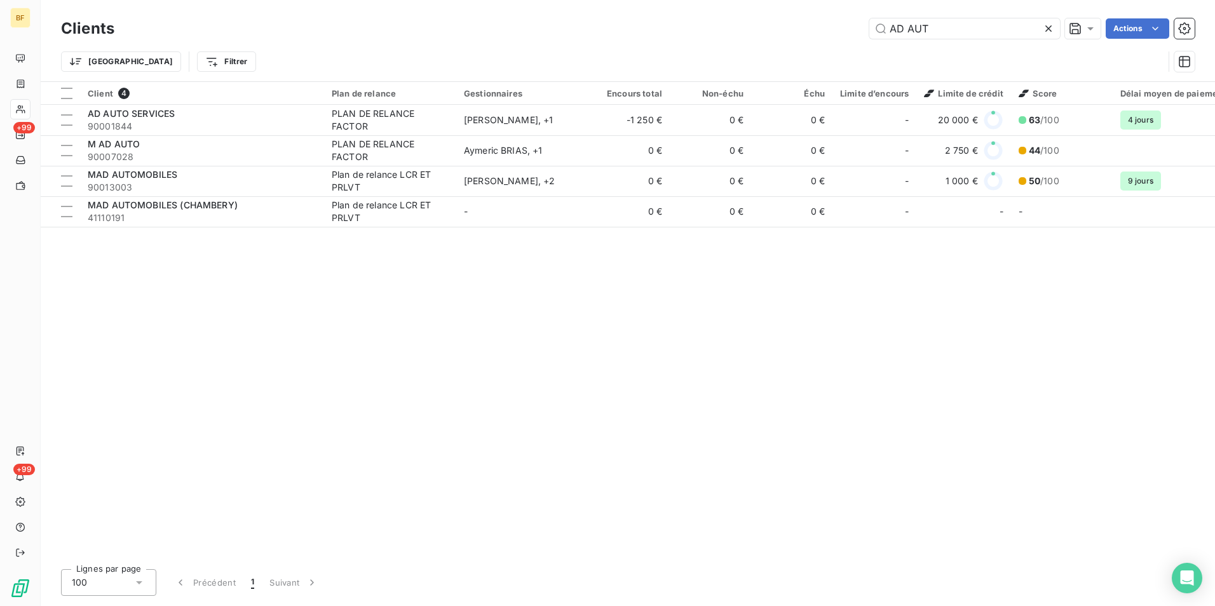
drag, startPoint x: 939, startPoint y: 33, endPoint x: 715, endPoint y: 10, distance: 225.5
click at [715, 10] on div "Clients AD AUT Actions Trier Filtrer" at bounding box center [628, 40] width 1175 height 81
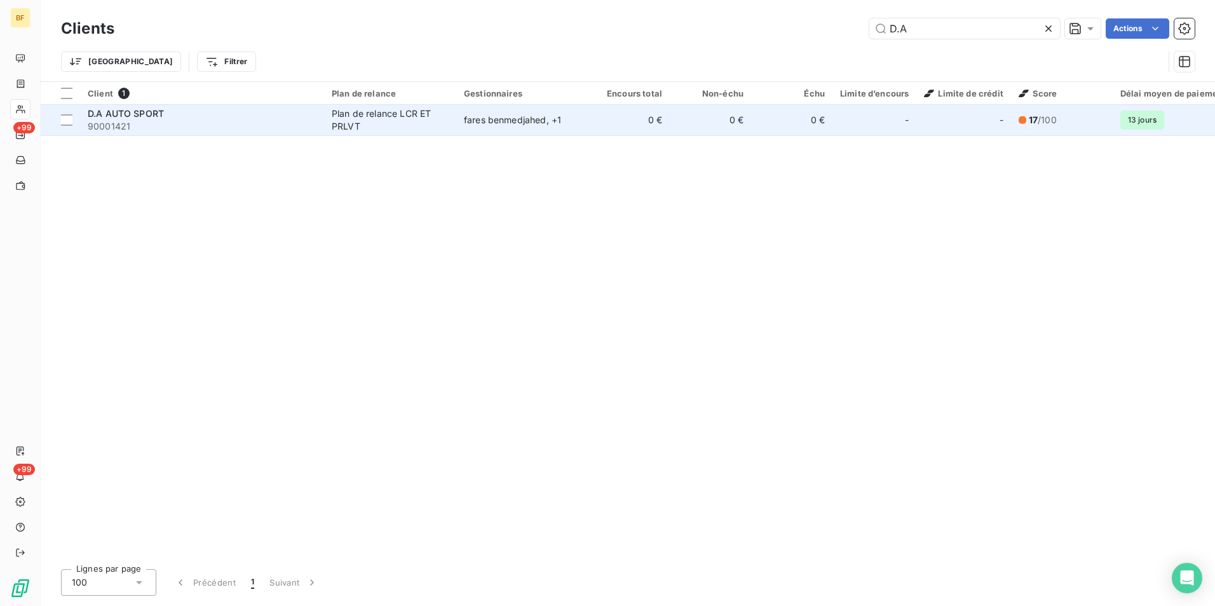
type input "D.A"
click at [335, 129] on div "Plan de relance LCR ET PRLVT" at bounding box center [390, 119] width 117 height 25
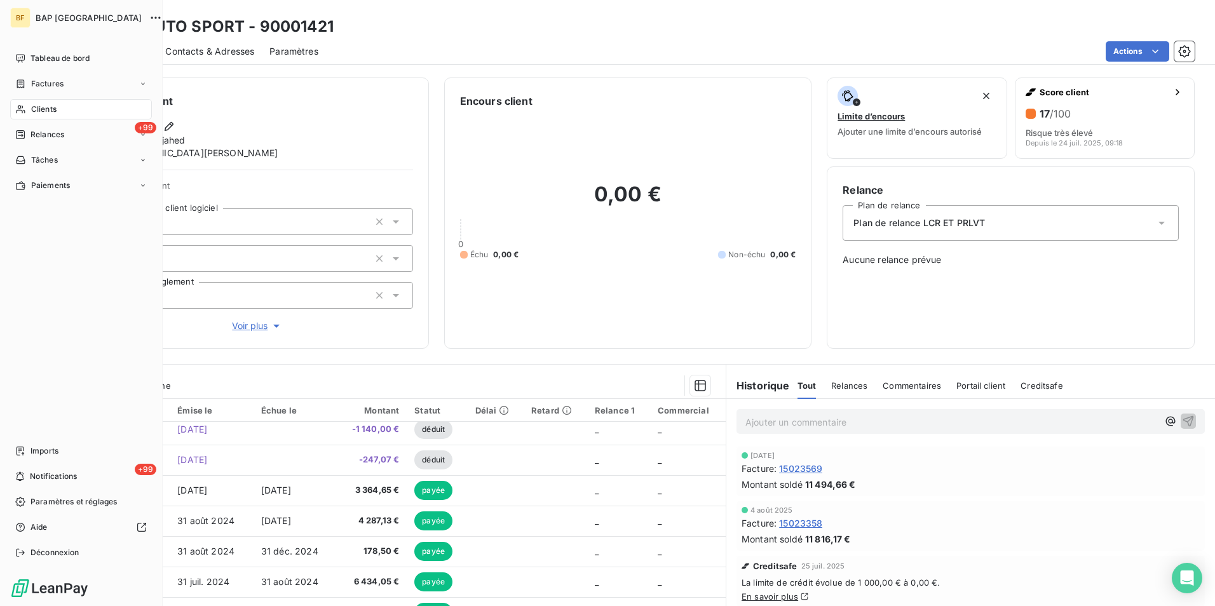
drag, startPoint x: 32, startPoint y: 108, endPoint x: 92, endPoint y: 102, distance: 59.5
click at [32, 108] on span "Clients" at bounding box center [43, 109] width 25 height 11
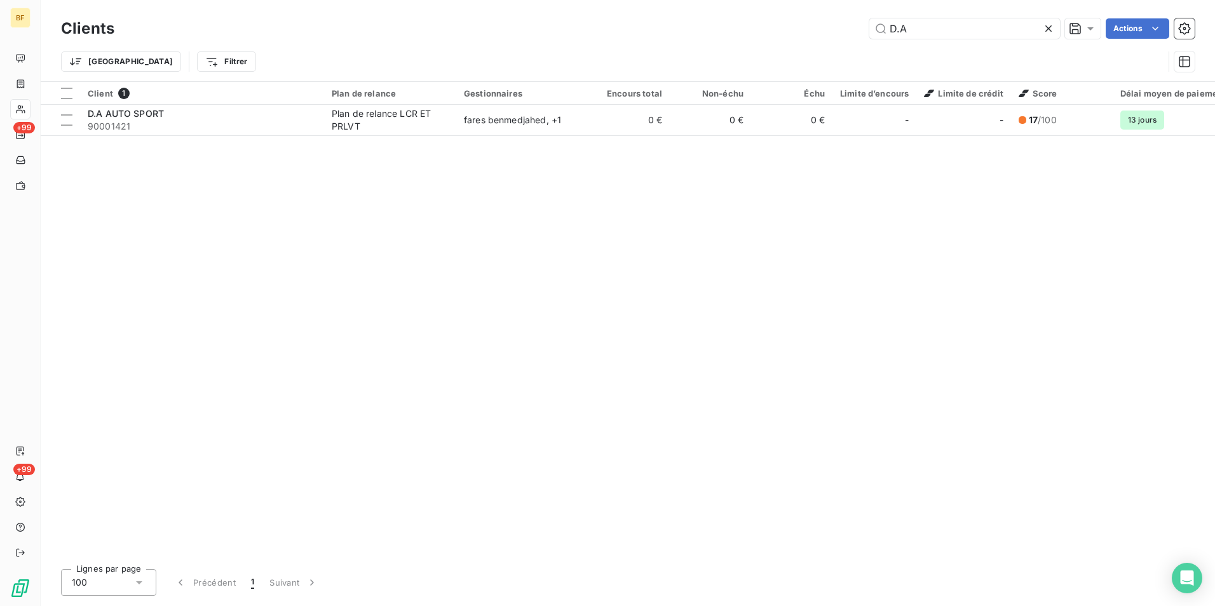
drag, startPoint x: 931, startPoint y: 32, endPoint x: 824, endPoint y: 27, distance: 106.9
click at [824, 27] on div "D.A Actions" at bounding box center [662, 28] width 1065 height 20
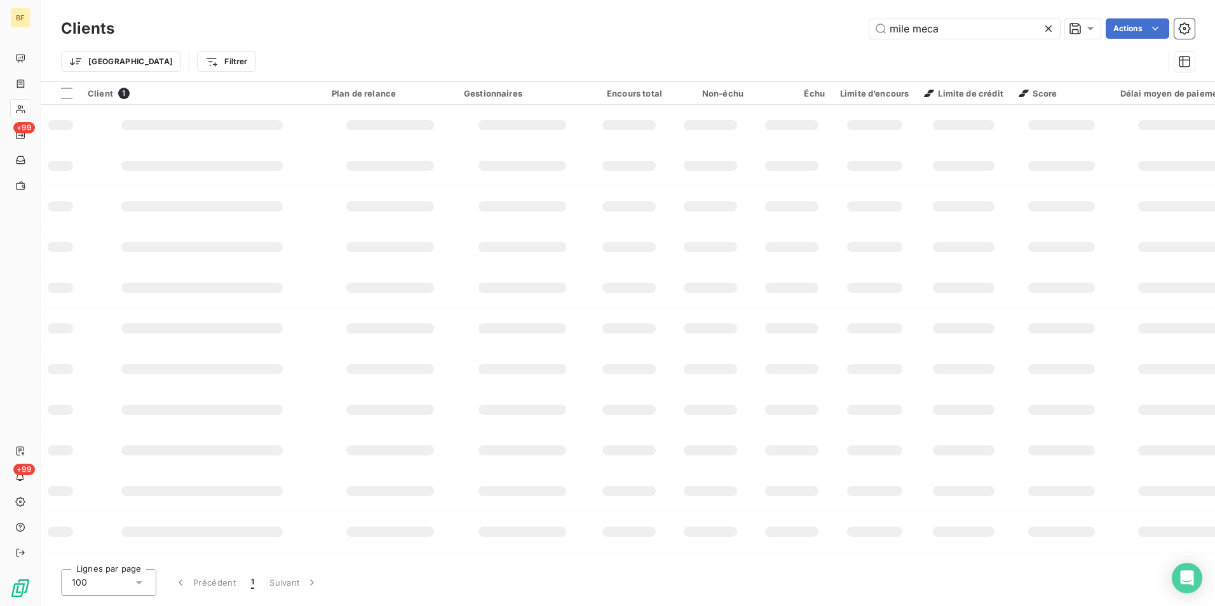
type input "mile meca"
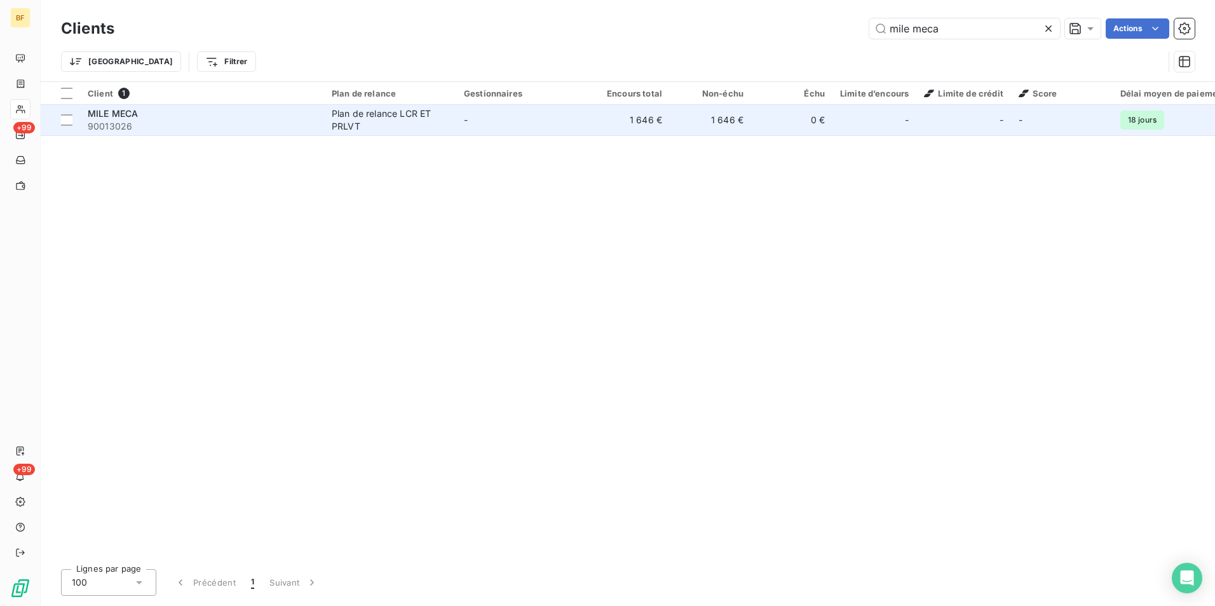
click at [477, 133] on td "-" at bounding box center [522, 120] width 132 height 31
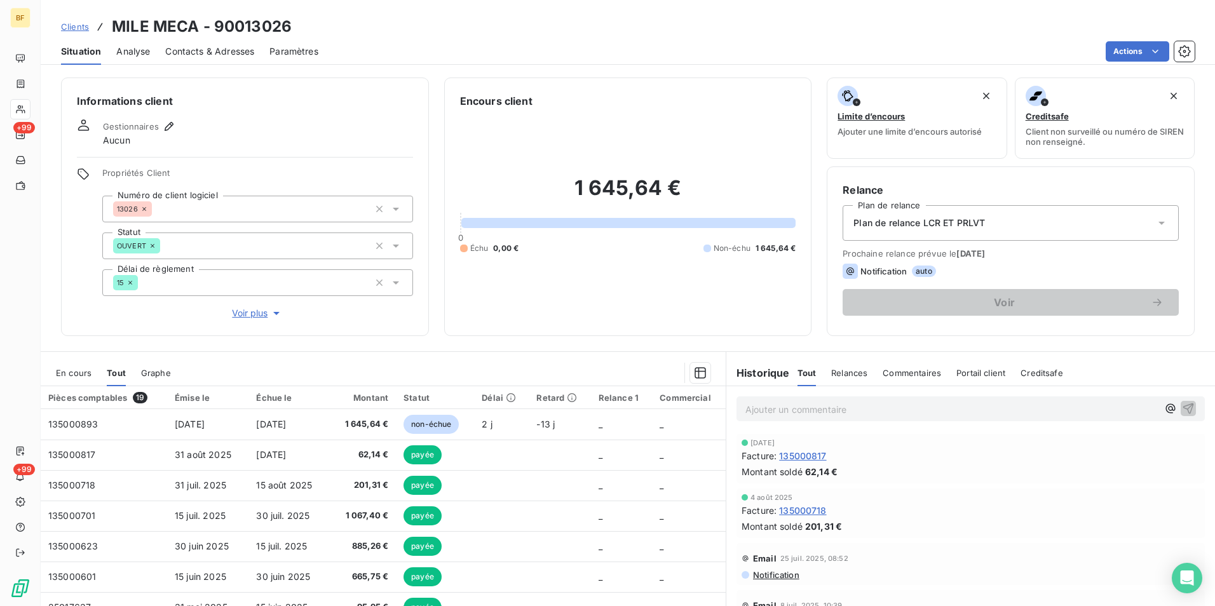
click at [247, 54] on span "Contacts & Adresses" at bounding box center [209, 51] width 89 height 13
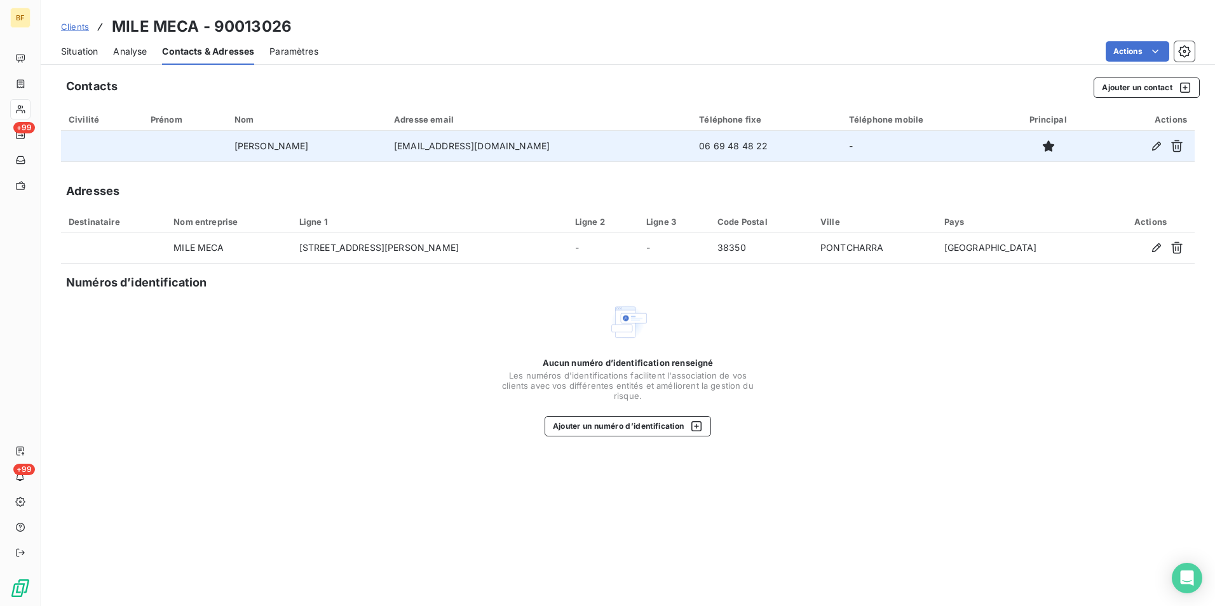
drag, startPoint x: 551, startPoint y: 150, endPoint x: 390, endPoint y: 138, distance: 161.9
click at [390, 138] on tr "[PERSON_NAME] [PERSON_NAME][EMAIL_ADDRESS][DOMAIN_NAME] 06 69 48 48 22 -" at bounding box center [628, 146] width 1134 height 31
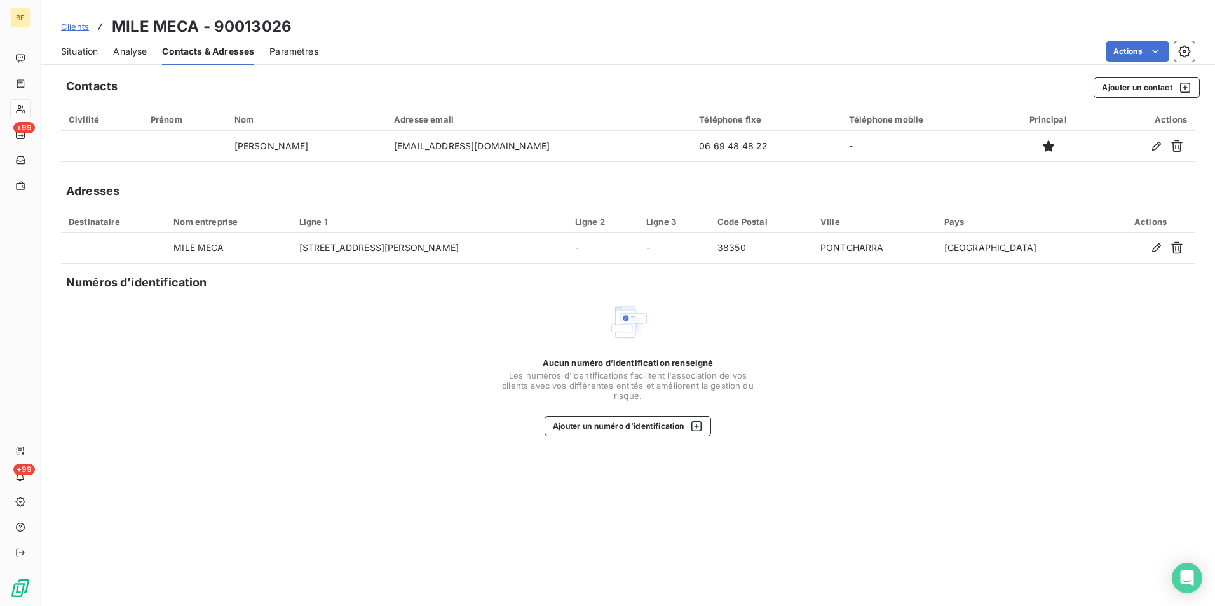
click at [73, 45] on span "Situation" at bounding box center [79, 51] width 37 height 13
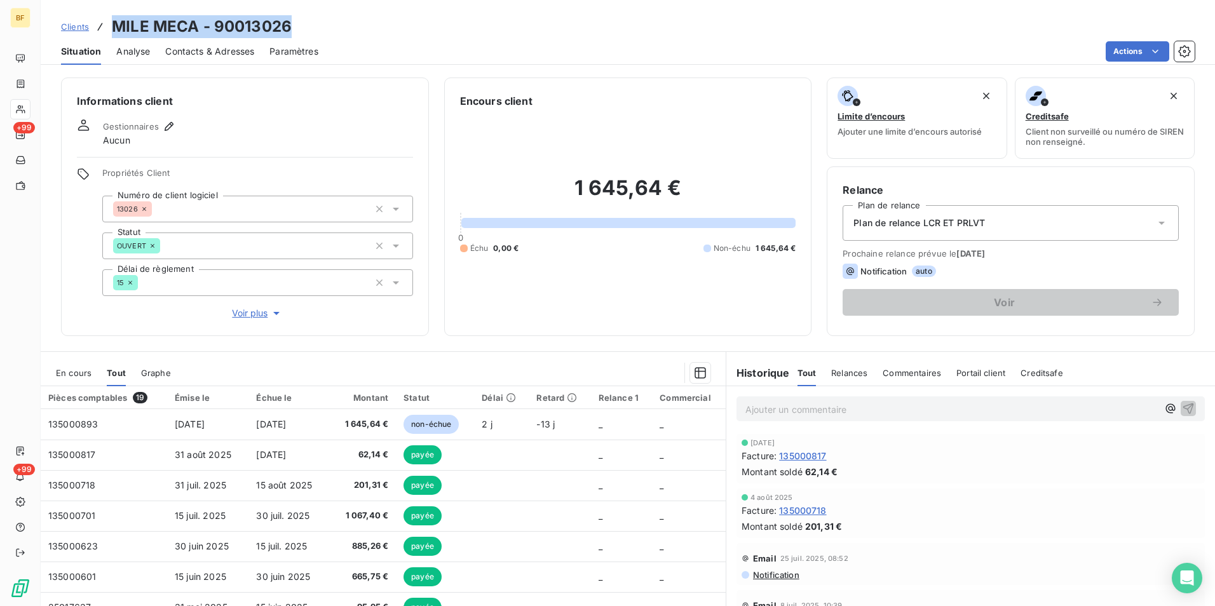
drag, startPoint x: 293, startPoint y: 29, endPoint x: 114, endPoint y: 29, distance: 179.2
click at [114, 29] on div "Clients MILE MECA - 90013026" at bounding box center [628, 26] width 1175 height 23
copy h3 "MILE MECA - 90013026"
drag, startPoint x: 229, startPoint y: 63, endPoint x: 230, endPoint y: 55, distance: 8.3
click at [229, 60] on div "Contacts & Adresses" at bounding box center [209, 51] width 89 height 27
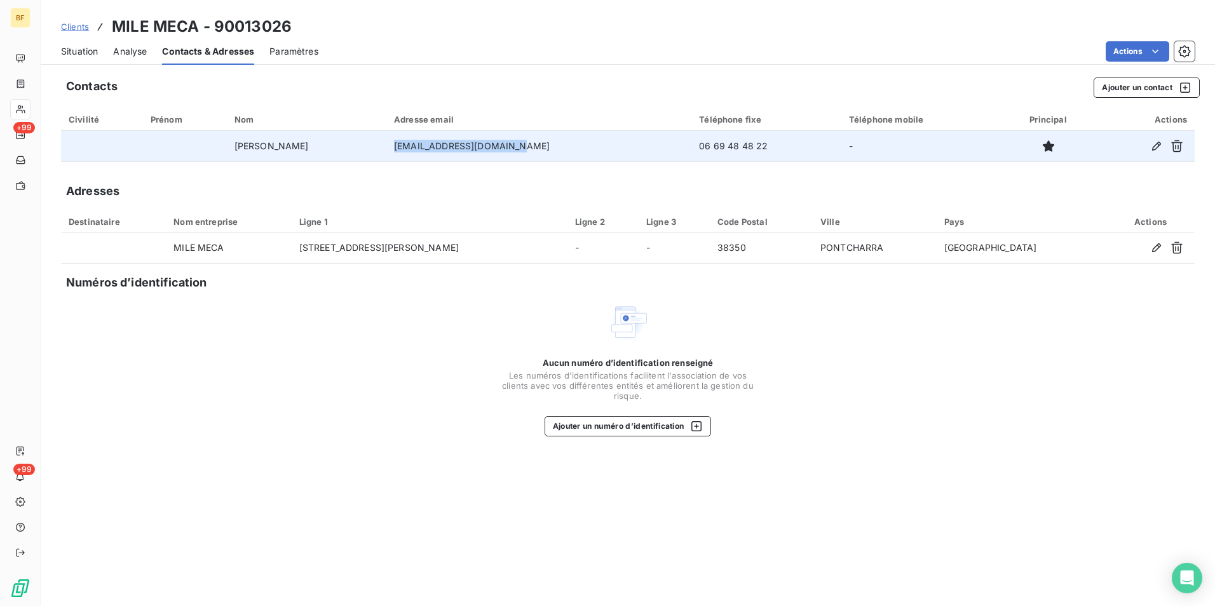
drag, startPoint x: 557, startPoint y: 145, endPoint x: 416, endPoint y: 155, distance: 141.5
click at [416, 155] on td "[EMAIL_ADDRESS][DOMAIN_NAME]" at bounding box center [538, 146] width 305 height 31
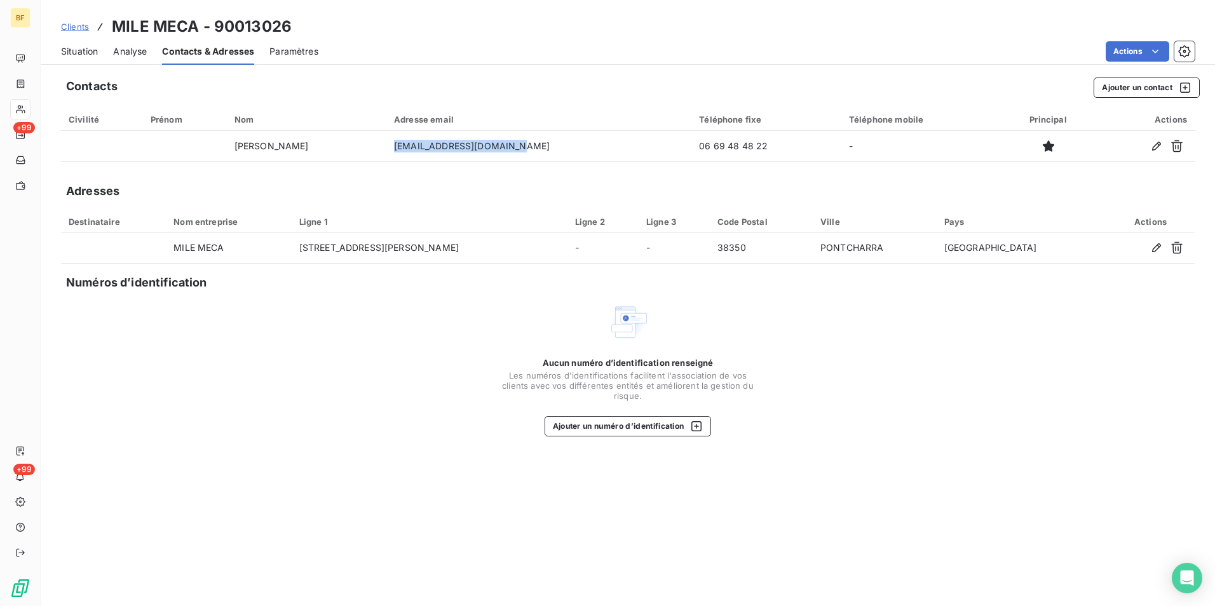
copy td "[EMAIL_ADDRESS][DOMAIN_NAME]"
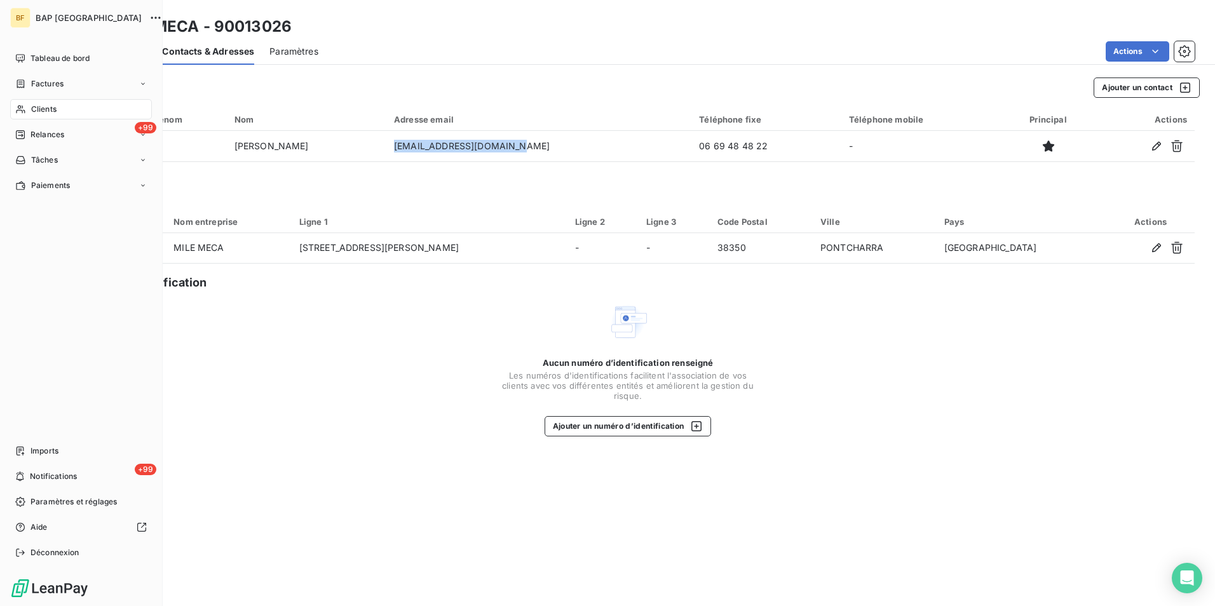
click at [31, 105] on span "Clients" at bounding box center [43, 109] width 25 height 11
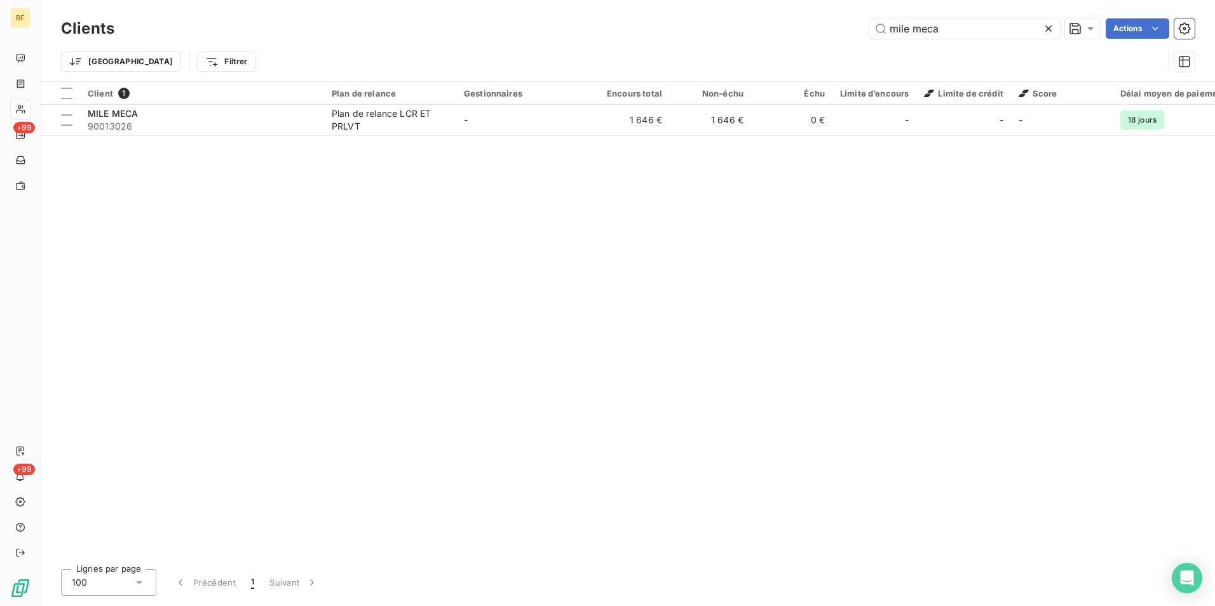
click at [842, 21] on div "mile meca Actions" at bounding box center [662, 28] width 1065 height 20
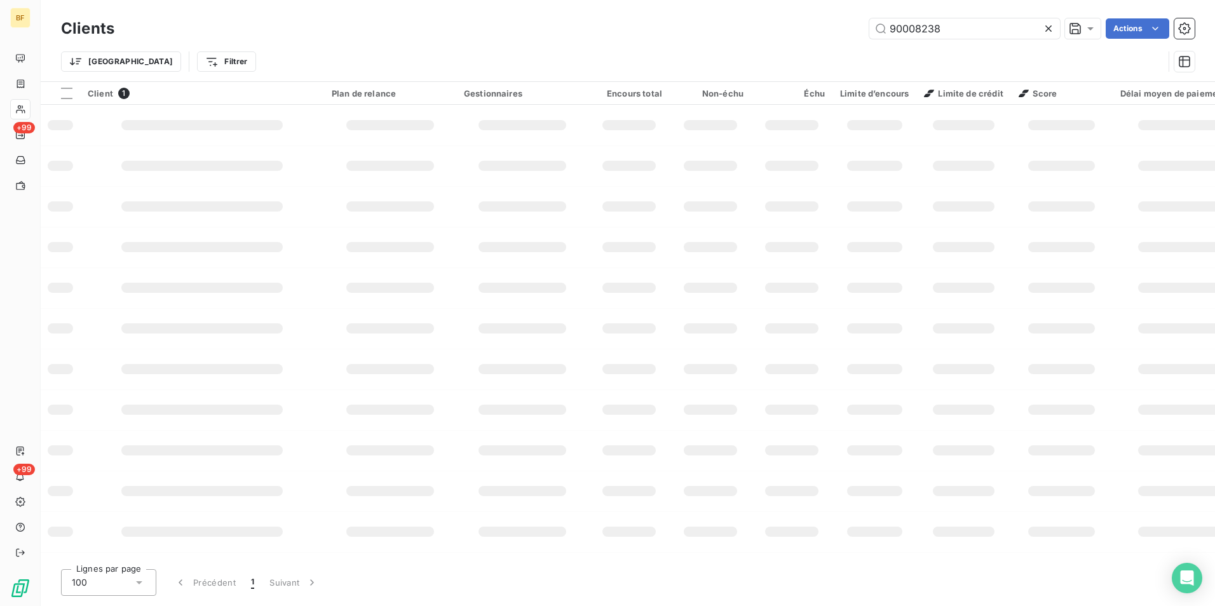
type input "90008238"
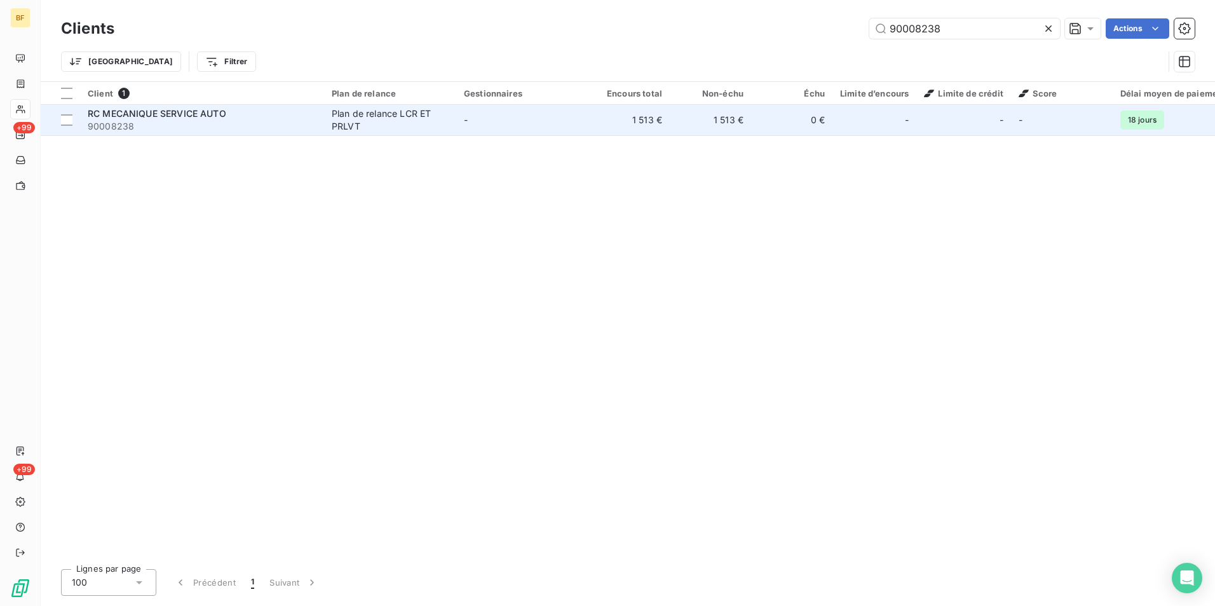
click at [250, 111] on div "RC MECANIQUE SERVICE AUTO" at bounding box center [202, 113] width 229 height 13
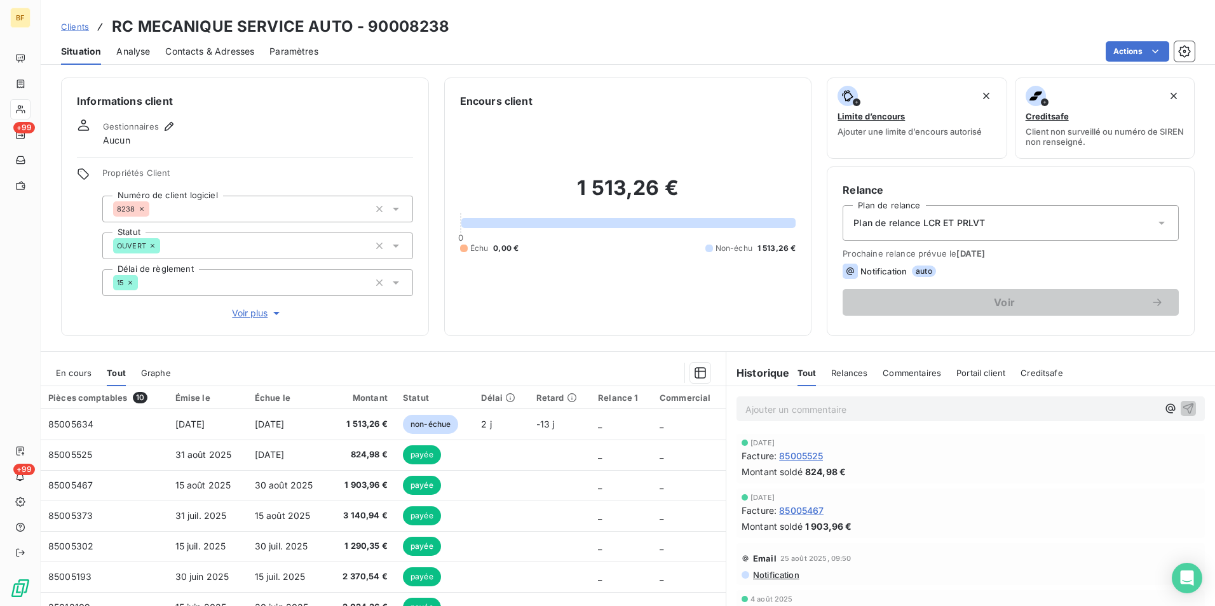
drag, startPoint x: 226, startPoint y: 55, endPoint x: 272, endPoint y: 69, distance: 48.0
click at [226, 55] on span "Contacts & Adresses" at bounding box center [209, 51] width 89 height 13
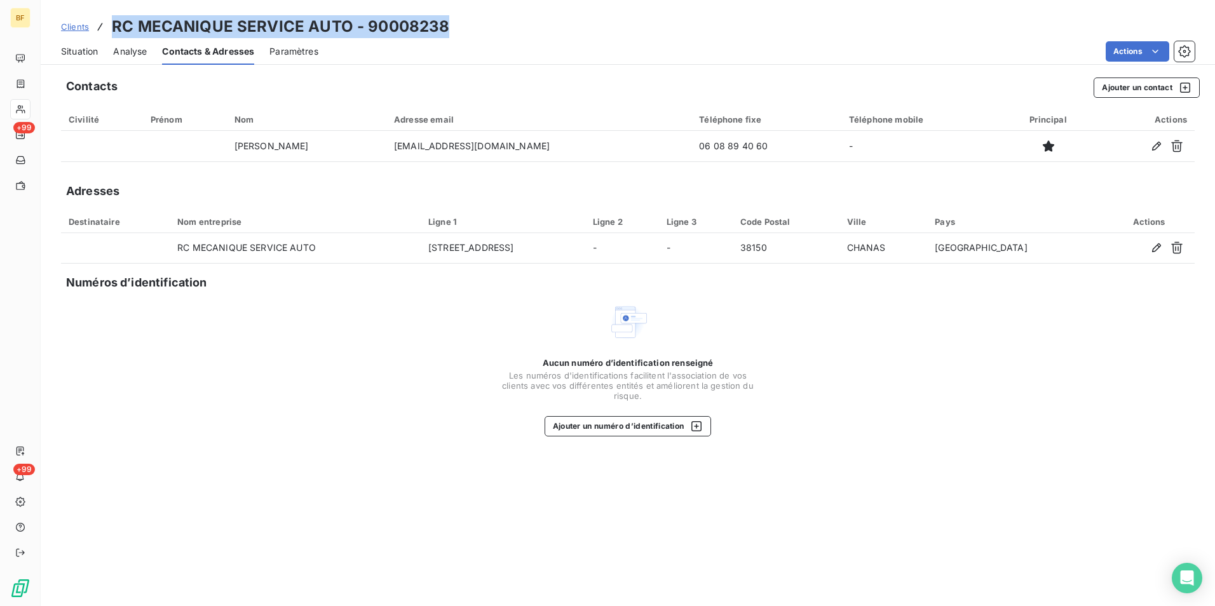
drag, startPoint x: 468, startPoint y: 24, endPoint x: 102, endPoint y: 29, distance: 366.1
click at [102, 29] on div "Clients RC MECANIQUE SERVICE AUTO - 90008238" at bounding box center [628, 26] width 1175 height 23
copy h3 "RC MECANIQUE SERVICE AUTO - 90008238"
drag, startPoint x: 79, startPoint y: 55, endPoint x: 135, endPoint y: 66, distance: 57.1
click at [79, 55] on span "Situation" at bounding box center [79, 51] width 37 height 13
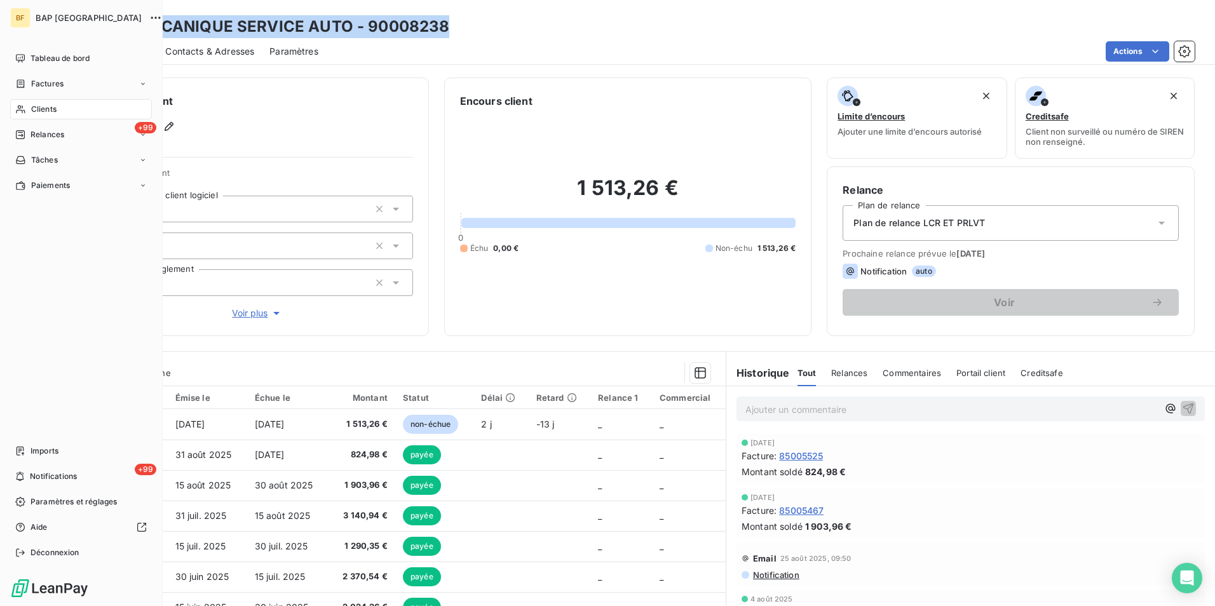
click at [46, 111] on span "Clients" at bounding box center [43, 109] width 25 height 11
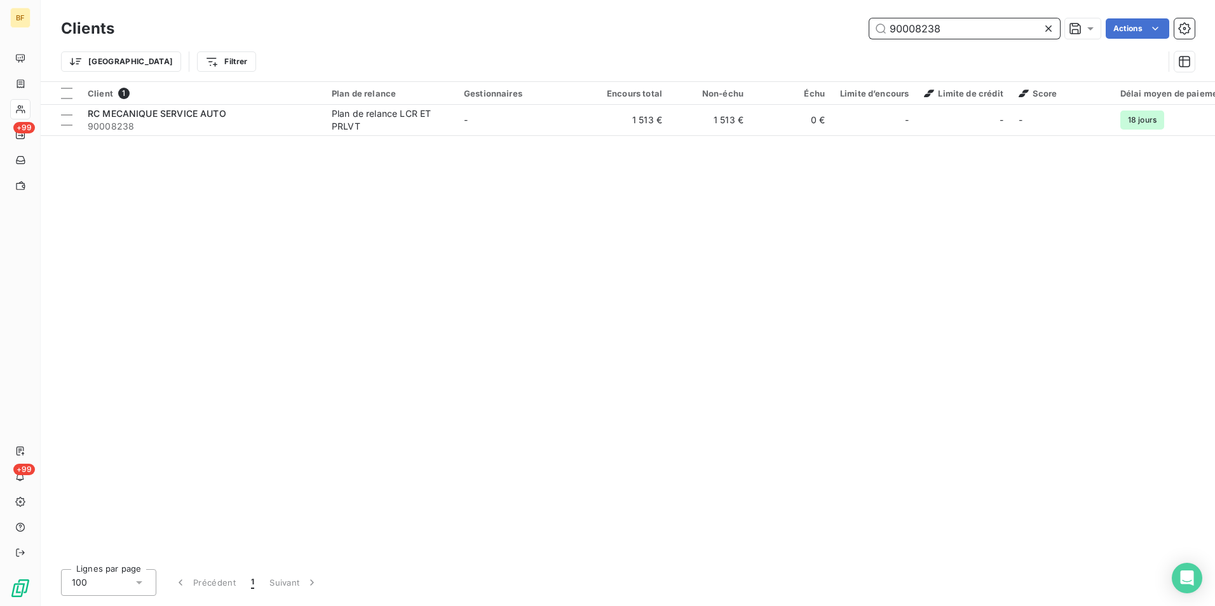
click at [956, 28] on input "90008238" at bounding box center [965, 28] width 191 height 20
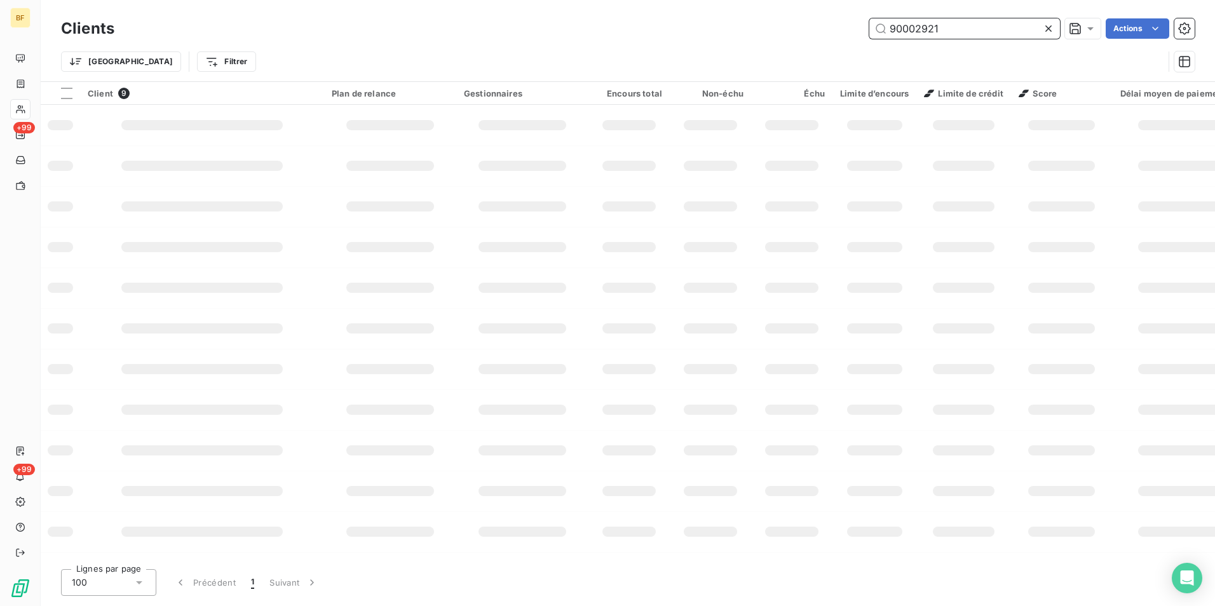
type input "90002921"
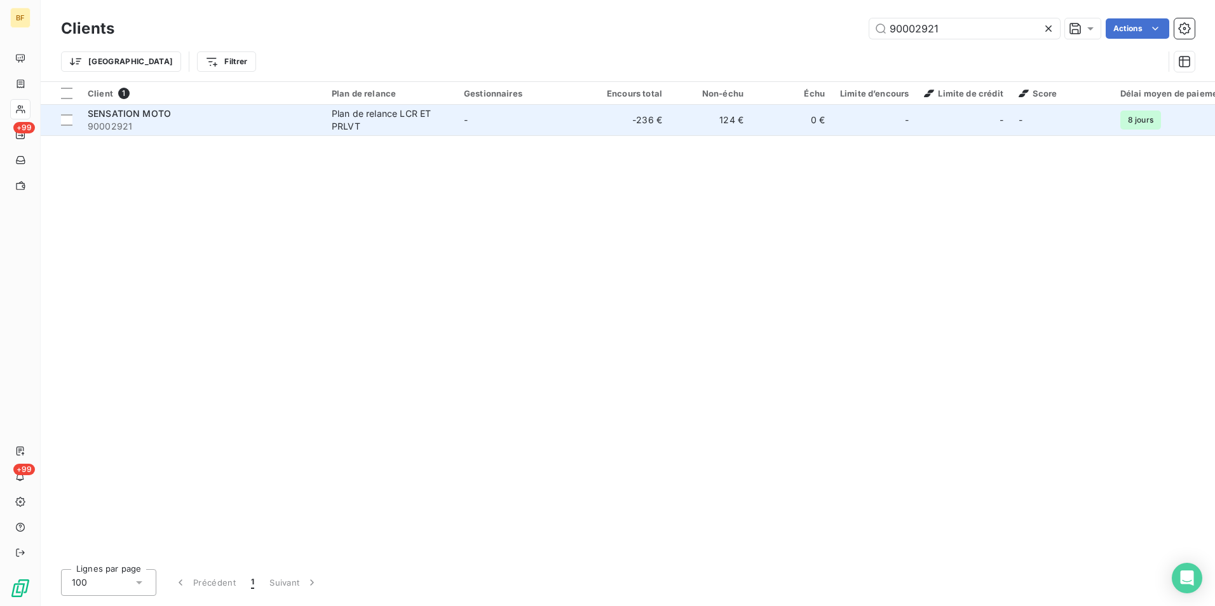
click at [542, 117] on td "-" at bounding box center [522, 120] width 132 height 31
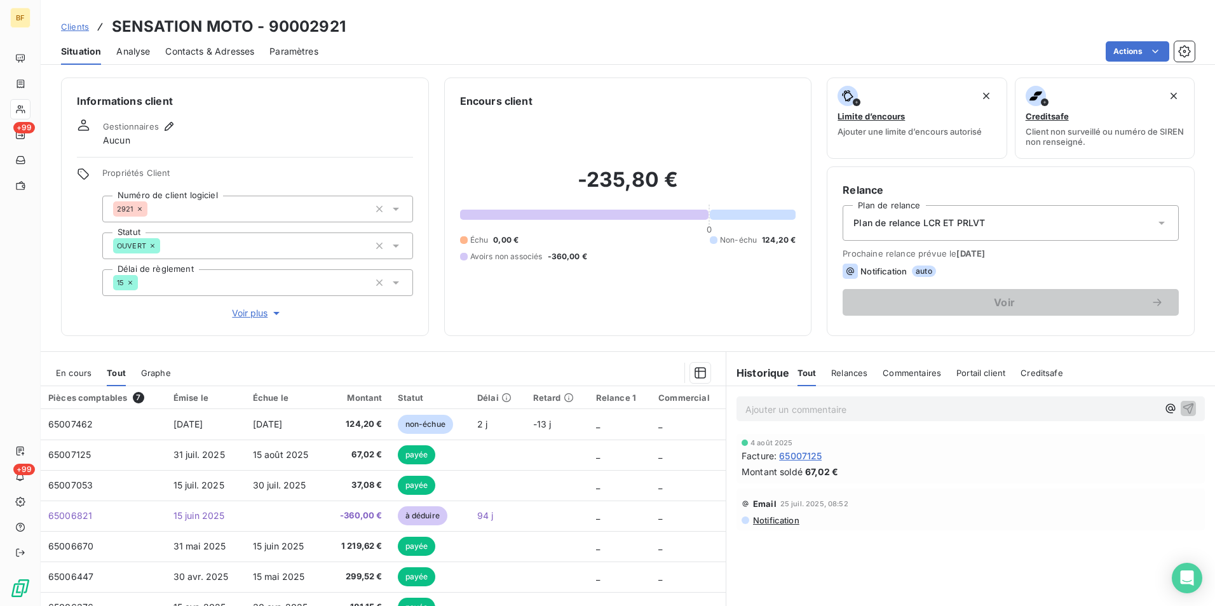
click at [229, 50] on span "Contacts & Adresses" at bounding box center [209, 51] width 89 height 13
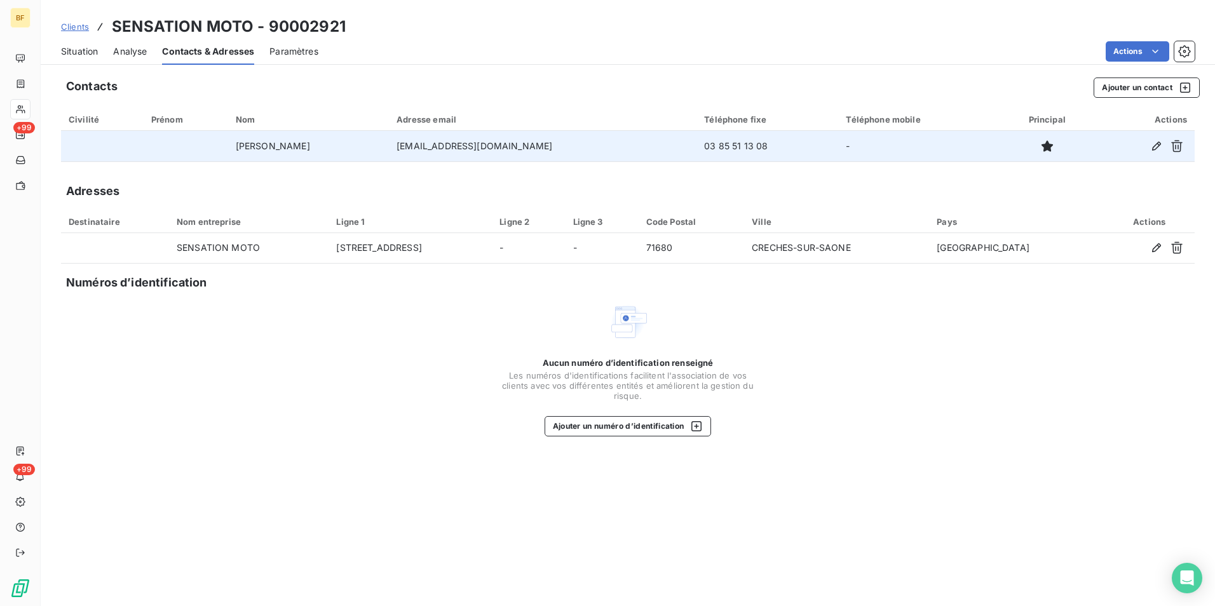
drag, startPoint x: 558, startPoint y: 149, endPoint x: 429, endPoint y: 149, distance: 129.0
click at [429, 149] on tr "Fabrice FORESTIER sensationmoto@bbox.fr 03 85 51 13 08 -" at bounding box center [628, 146] width 1134 height 31
copy tr "sensationmoto@bbox.fr"
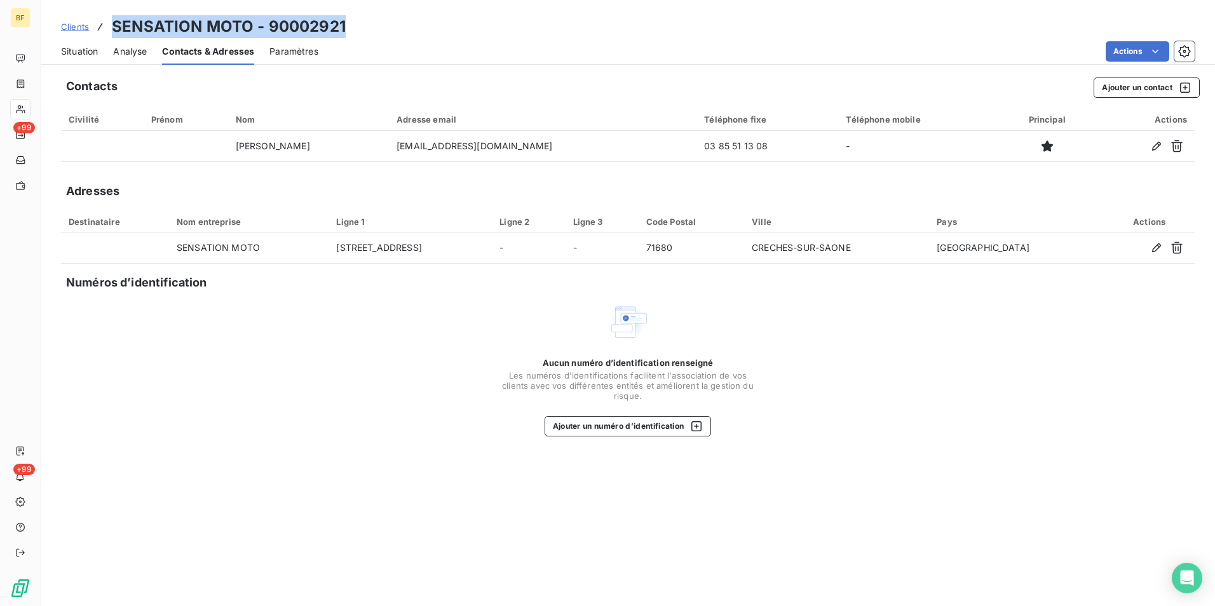
drag, startPoint x: 266, startPoint y: 22, endPoint x: 96, endPoint y: 15, distance: 169.8
click at [96, 15] on div "Clients SENSATION MOTO - 90002921" at bounding box center [628, 26] width 1175 height 23
copy h3 "SENSATION MOTO - 90002921"
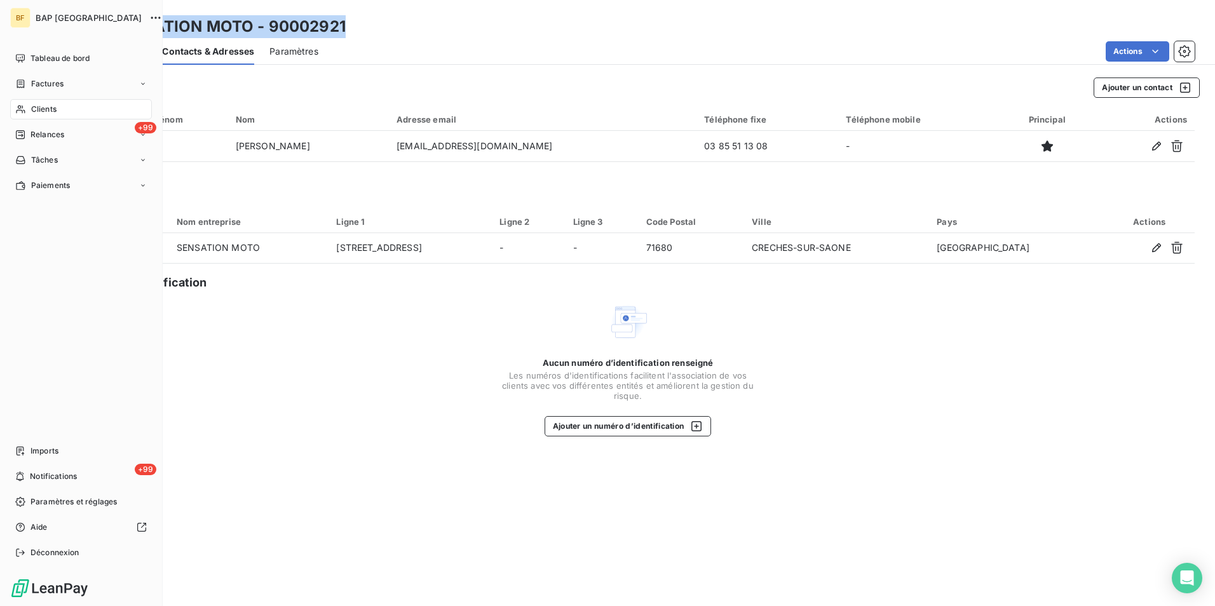
click at [46, 117] on div "Clients" at bounding box center [81, 109] width 142 height 20
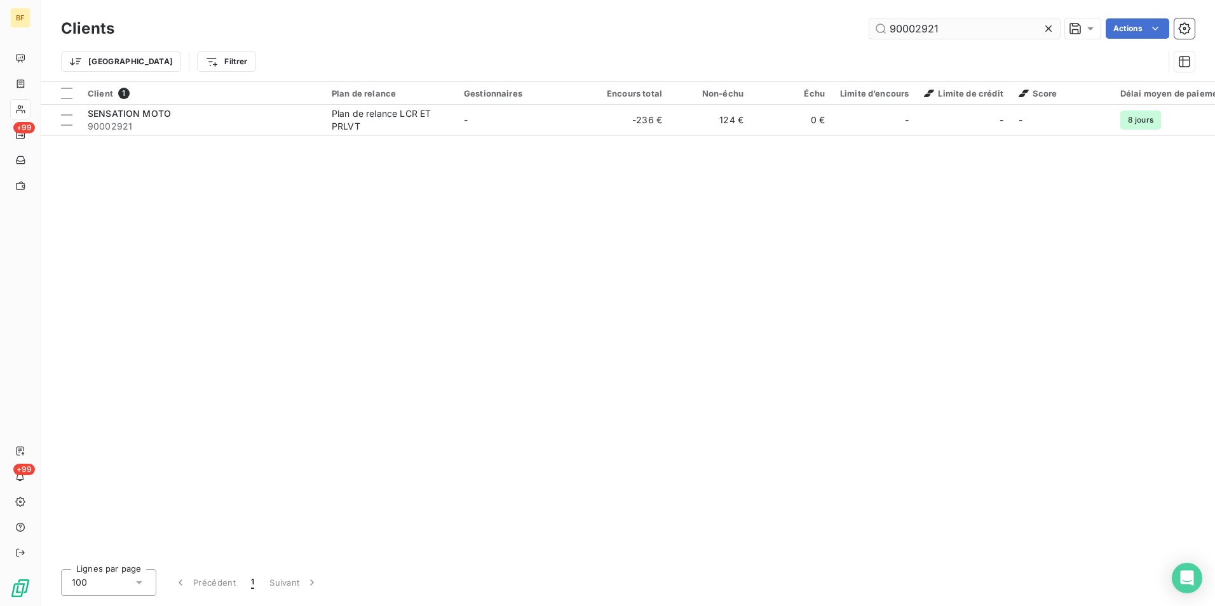
drag, startPoint x: 955, startPoint y: 30, endPoint x: 921, endPoint y: 26, distance: 34.5
click at [921, 26] on input "90002921" at bounding box center [965, 28] width 191 height 20
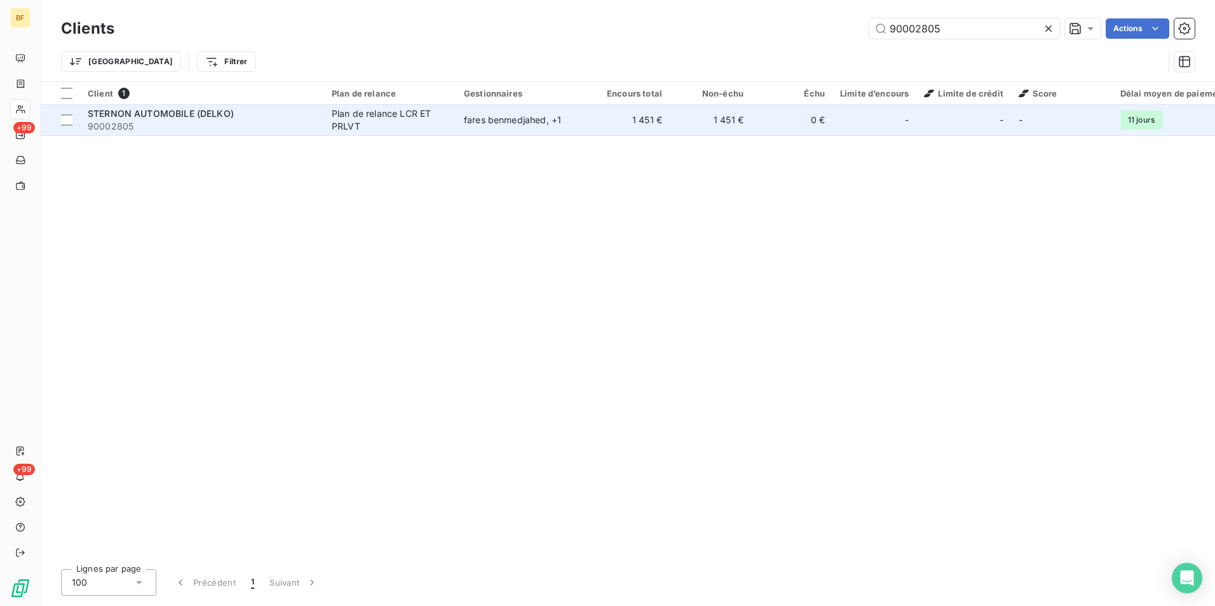
type input "90002805"
click at [315, 111] on div "STERNON AUTOMOBILE (DELKO)" at bounding box center [202, 113] width 229 height 13
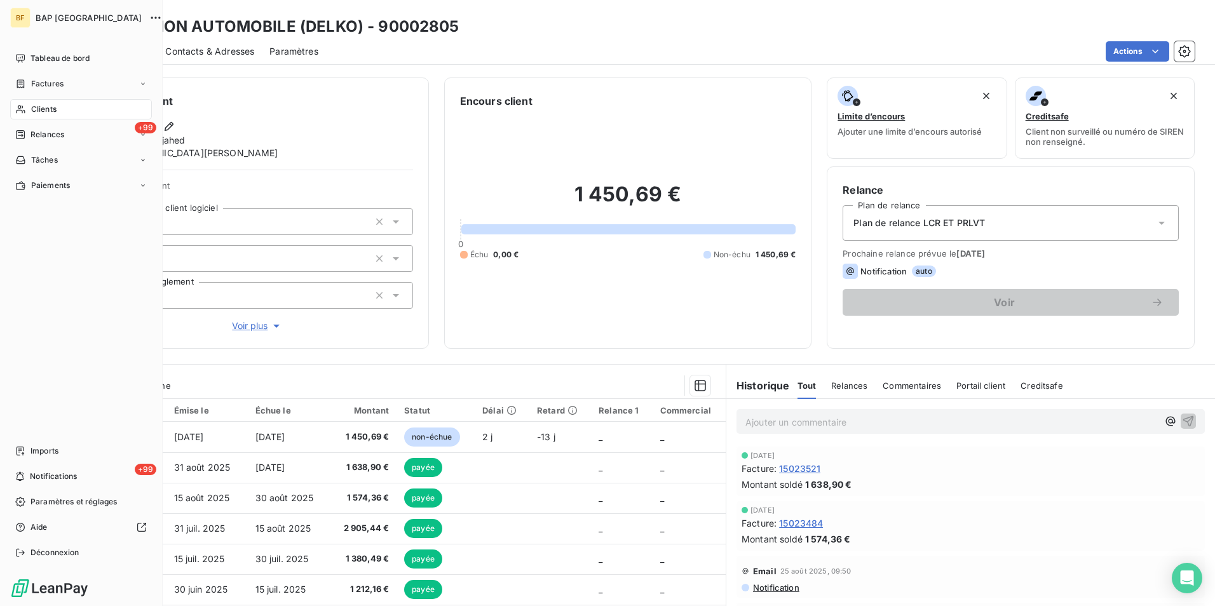
click at [36, 107] on span "Clients" at bounding box center [43, 109] width 25 height 11
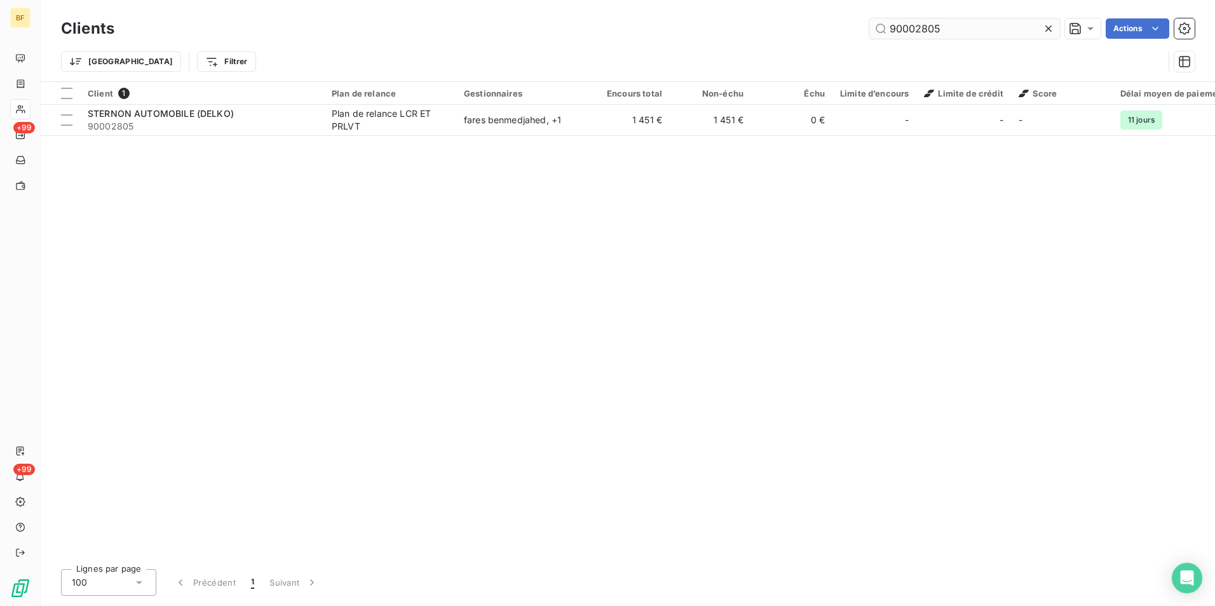
drag, startPoint x: 943, startPoint y: 37, endPoint x: 921, endPoint y: 30, distance: 23.3
click at [921, 30] on input "90002805" at bounding box center [965, 28] width 191 height 20
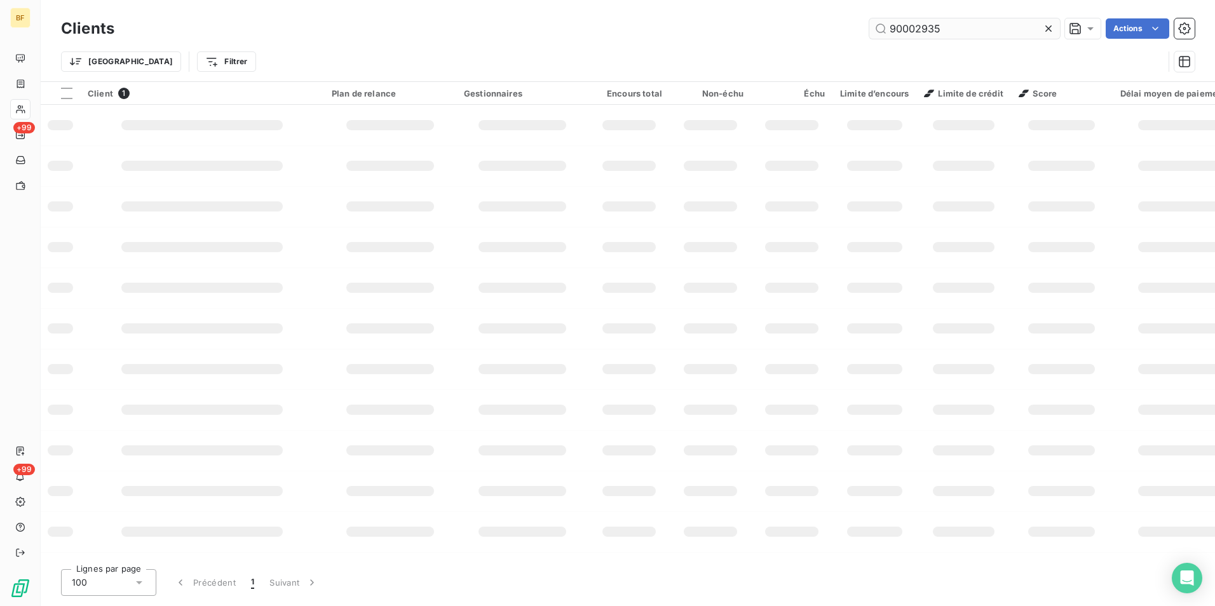
type input "90002935"
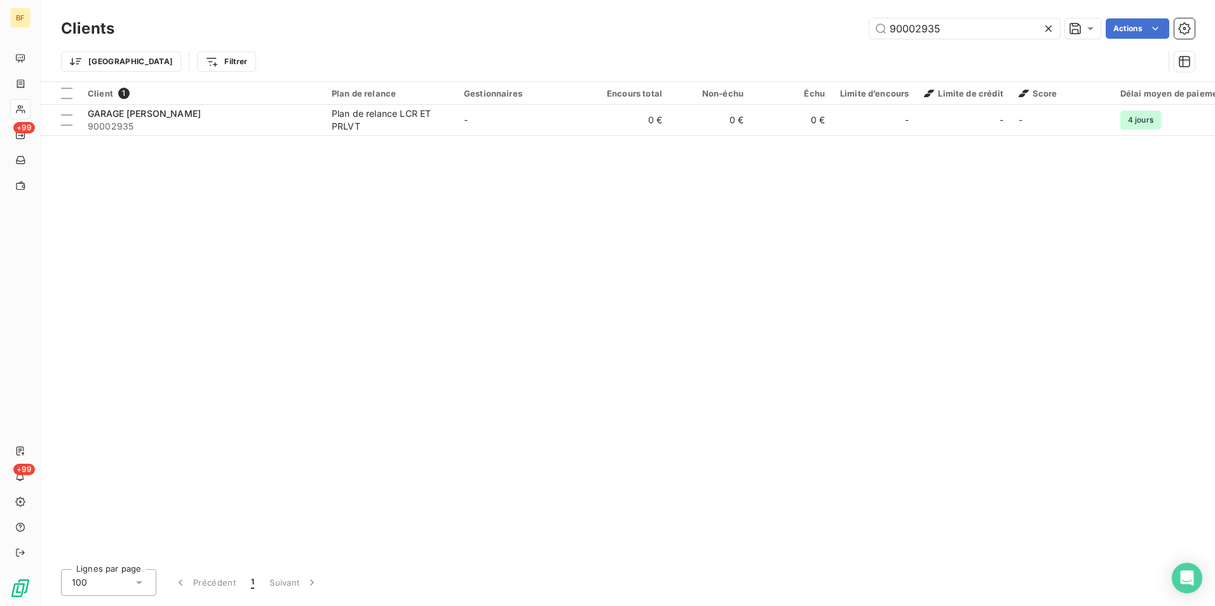
click at [415, 141] on div "Client 1 Plan de relance Gestionnaires Encours total Non-échu Échu Limite d’enc…" at bounding box center [628, 320] width 1175 height 477
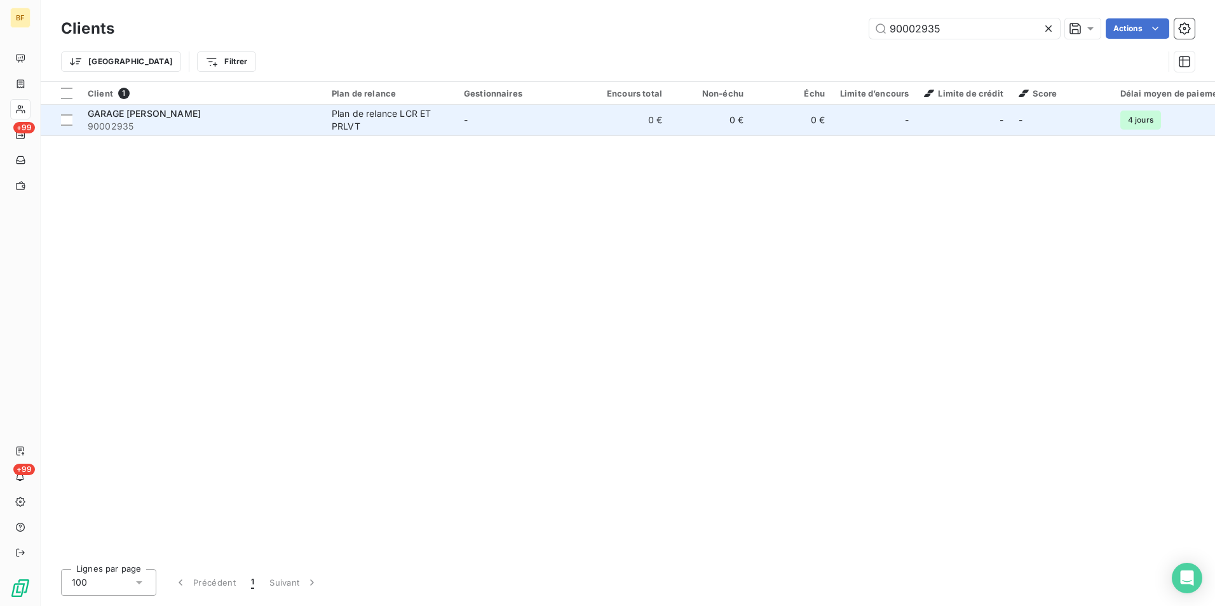
click at [415, 130] on div "Plan de relance LCR ET PRLVT" at bounding box center [390, 119] width 117 height 25
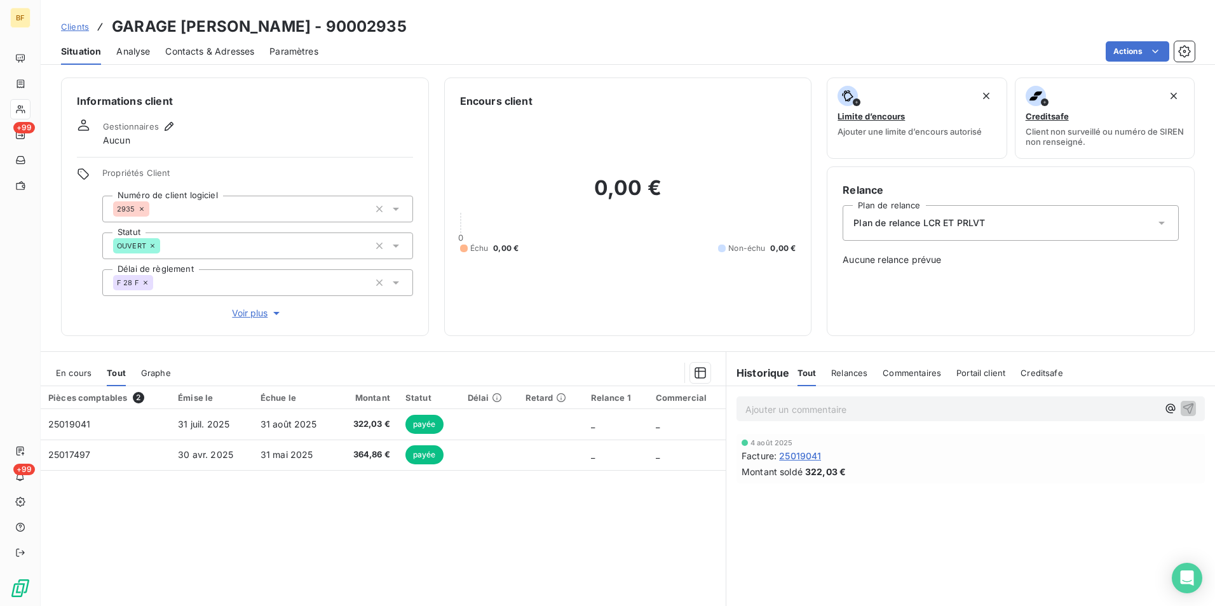
click at [217, 55] on span "Contacts & Adresses" at bounding box center [209, 51] width 89 height 13
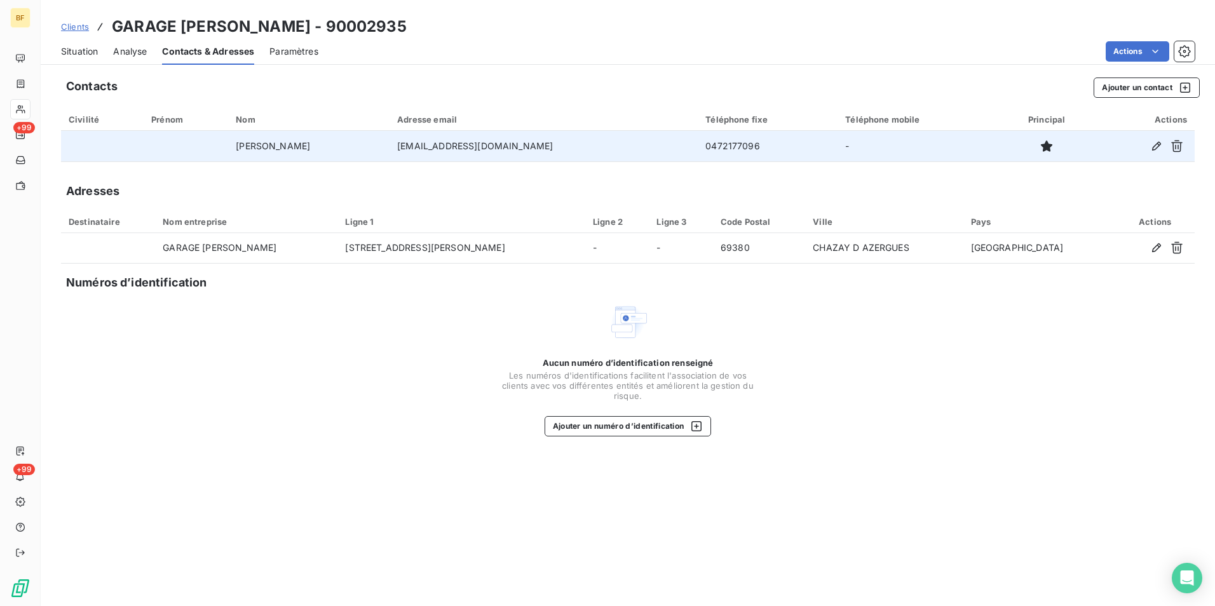
drag, startPoint x: 561, startPoint y: 144, endPoint x: 414, endPoint y: 143, distance: 147.5
click at [414, 143] on td "christophediaz@garagediaz.com" at bounding box center [544, 146] width 308 height 31
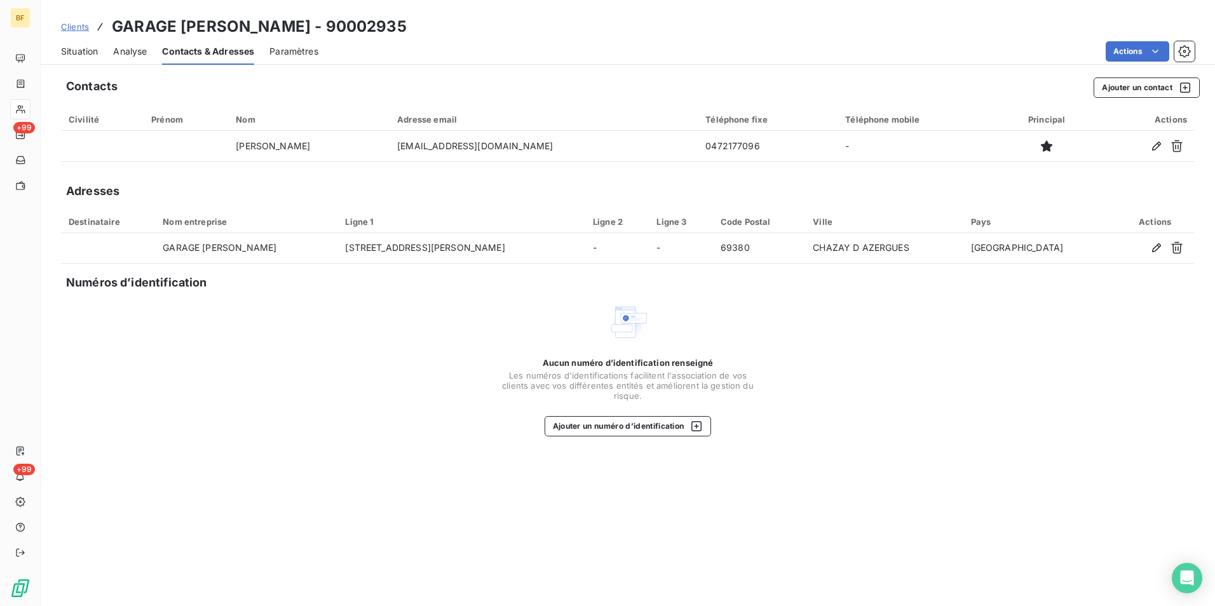
copy td "christophediaz@garagediaz.com"
drag, startPoint x: 442, startPoint y: 24, endPoint x: 109, endPoint y: 25, distance: 333.7
click at [109, 25] on div "Clients GARAGE CHRISTOPHE DIAZ - 90002935" at bounding box center [628, 26] width 1175 height 23
copy h3 "GARAGE CHRISTOPHE DIAZ - 90002935"
click at [60, 47] on div "Situation Analyse Contacts & Adresses Paramètres Actions" at bounding box center [628, 51] width 1175 height 27
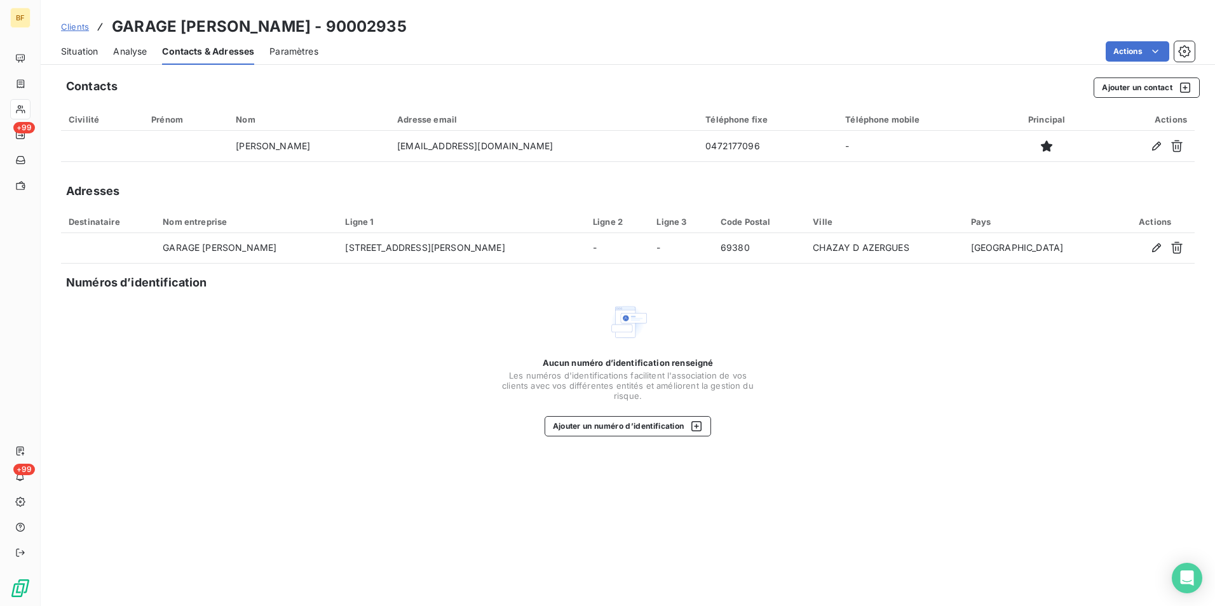
click at [65, 47] on span "Situation" at bounding box center [79, 51] width 37 height 13
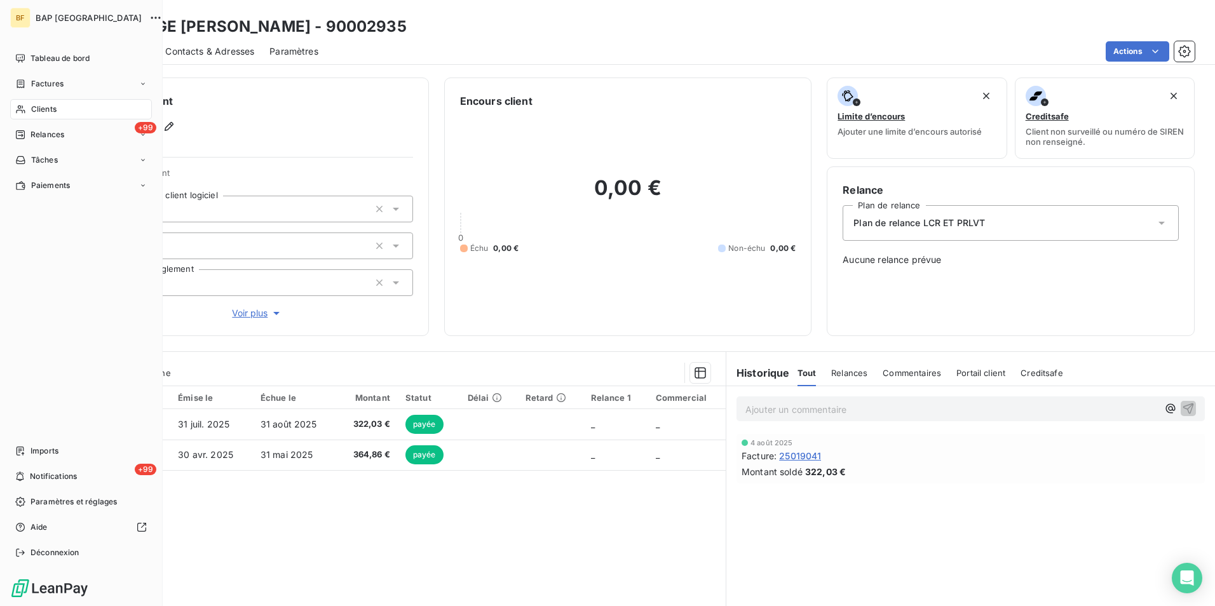
click at [36, 115] on div "Clients" at bounding box center [81, 109] width 142 height 20
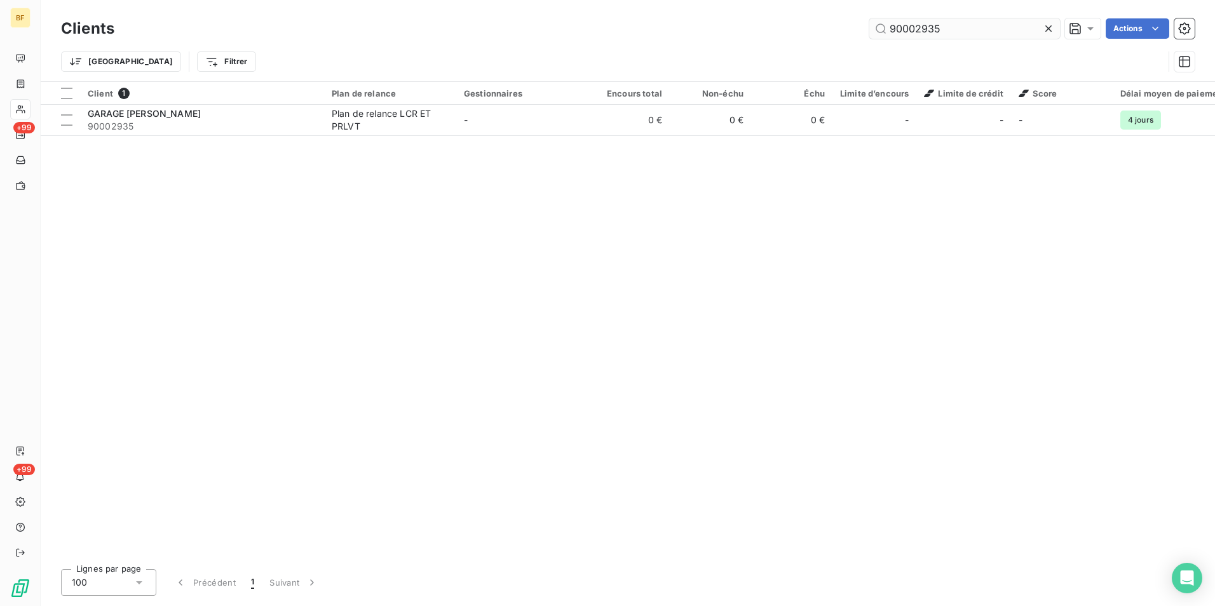
drag, startPoint x: 957, startPoint y: 31, endPoint x: 915, endPoint y: 29, distance: 42.0
click at [915, 29] on input "90002935" at bounding box center [965, 28] width 191 height 20
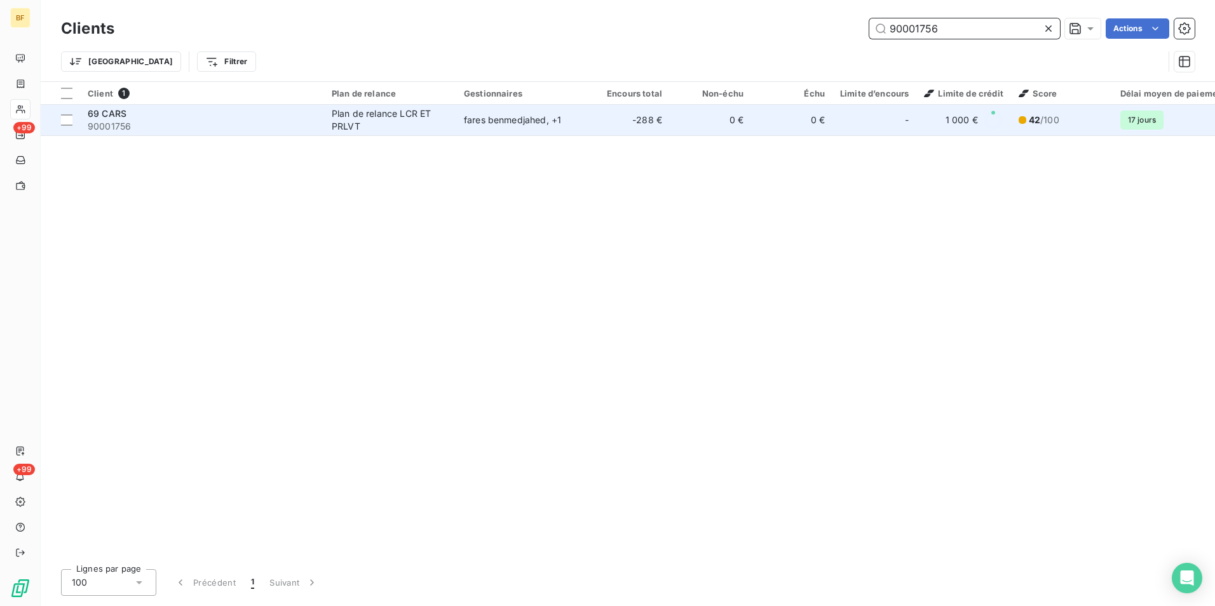
type input "90001756"
click at [212, 122] on span "90001756" at bounding box center [202, 126] width 229 height 13
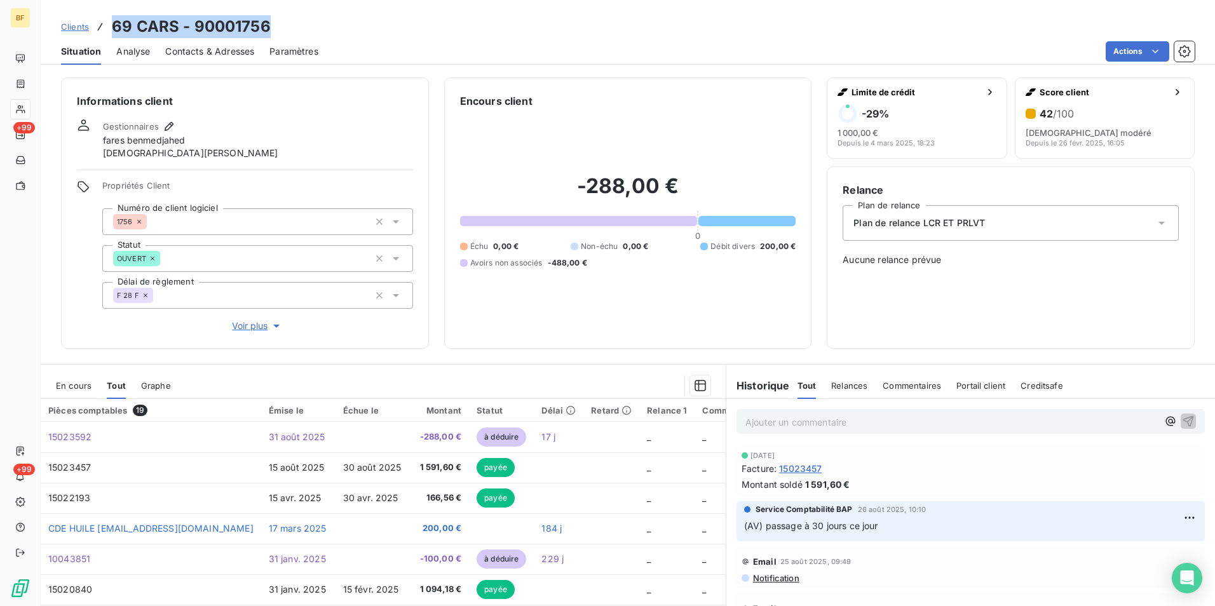
drag, startPoint x: 283, startPoint y: 27, endPoint x: 111, endPoint y: 25, distance: 172.9
click at [111, 25] on div "Clients 69 CARS - 90001756" at bounding box center [628, 26] width 1175 height 23
copy h3 "69 CARS - 90001756"
click at [193, 52] on span "Contacts & Adresses" at bounding box center [209, 51] width 89 height 13
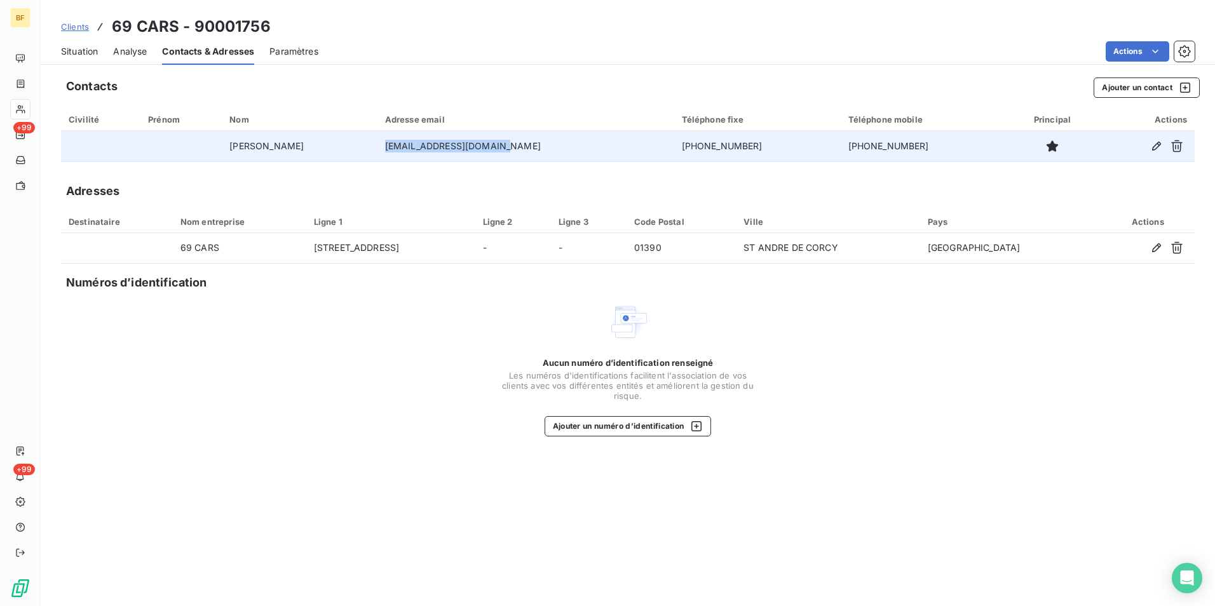
drag, startPoint x: 559, startPoint y: 146, endPoint x: 430, endPoint y: 148, distance: 129.7
click at [430, 148] on td "contact69cars@gmail.com" at bounding box center [526, 146] width 297 height 31
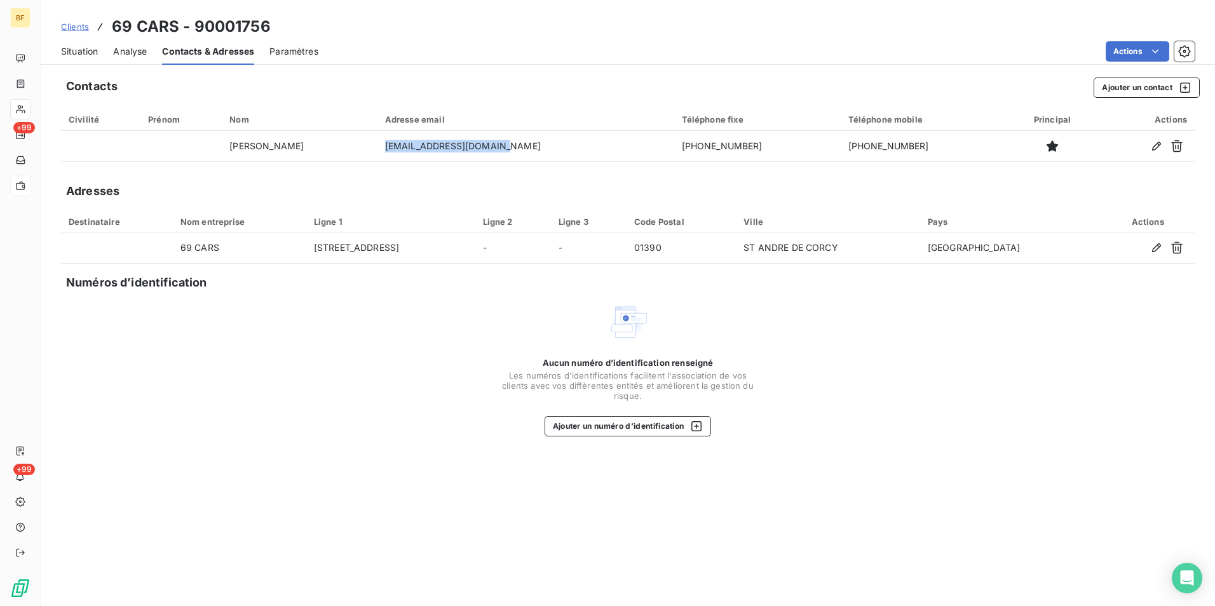
copy td "contact69cars@gmail.com"
click at [92, 48] on span "Situation" at bounding box center [79, 51] width 37 height 13
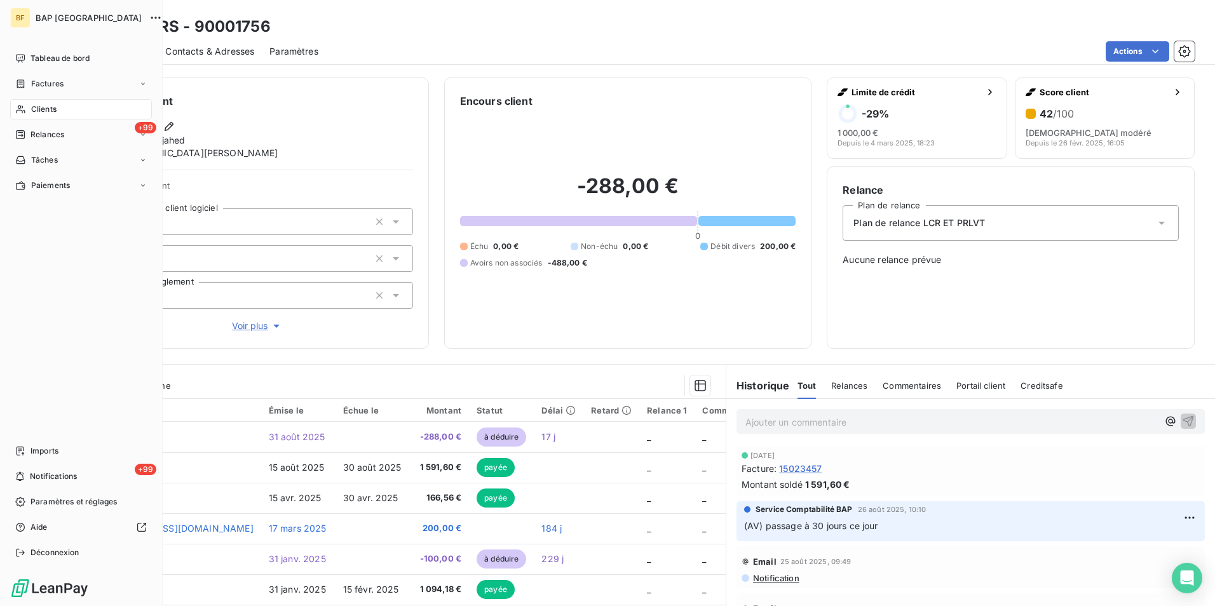
click at [51, 107] on span "Clients" at bounding box center [43, 109] width 25 height 11
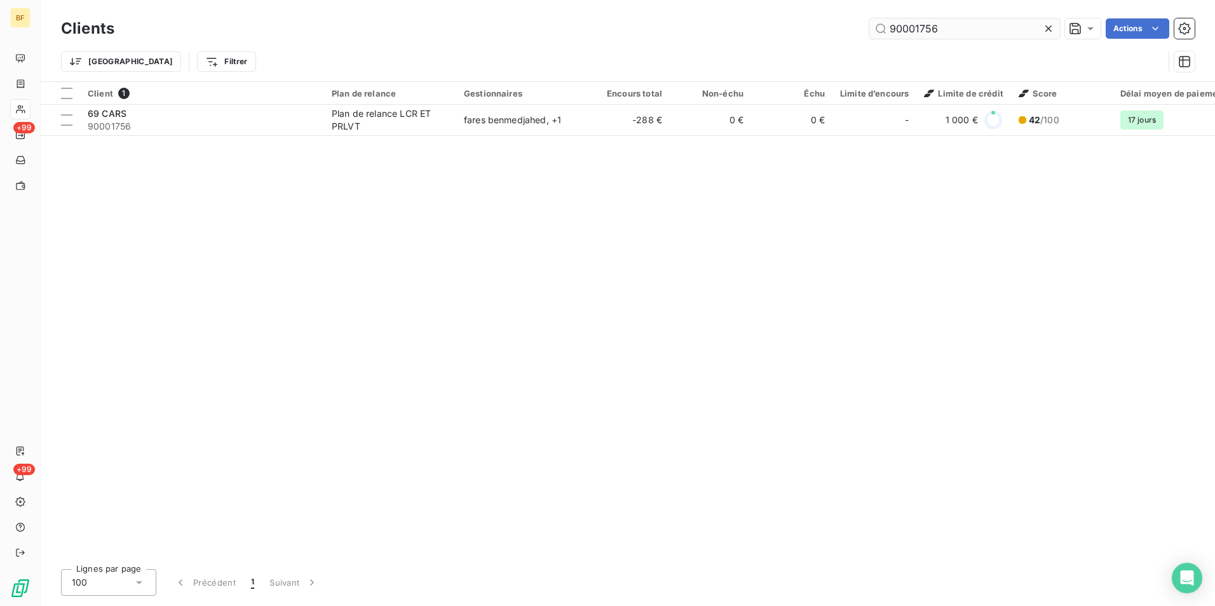
drag, startPoint x: 955, startPoint y: 36, endPoint x: 913, endPoint y: 32, distance: 42.7
click at [913, 32] on input "90001756" at bounding box center [965, 28] width 191 height 20
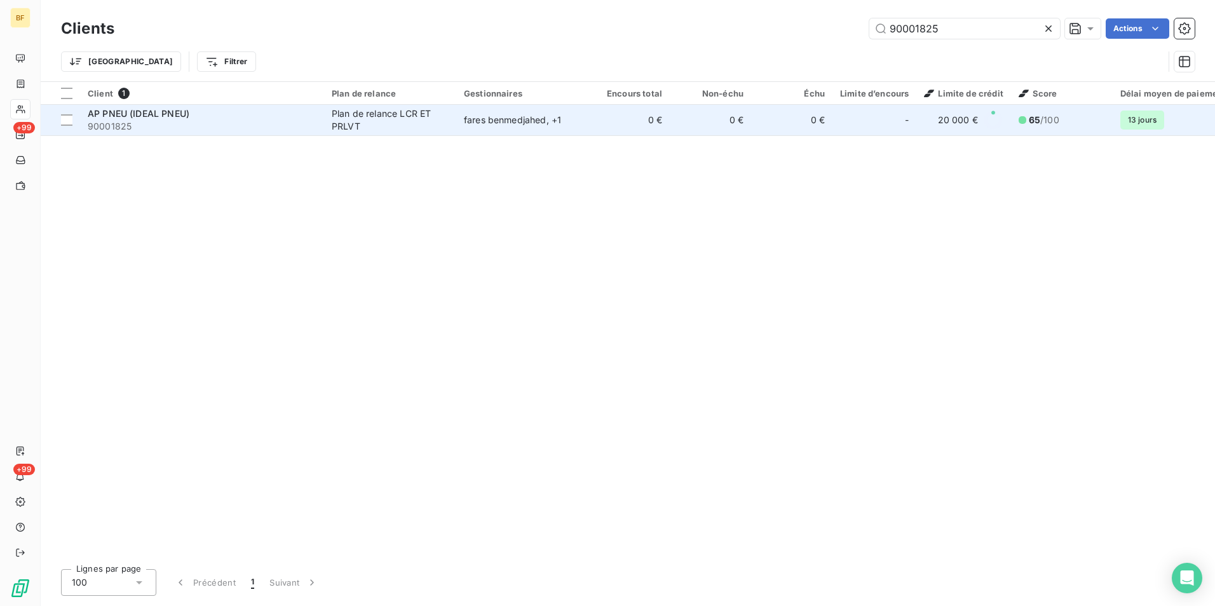
type input "90001825"
click at [331, 120] on td "Plan de relance LCR ET PRLVT" at bounding box center [390, 120] width 132 height 31
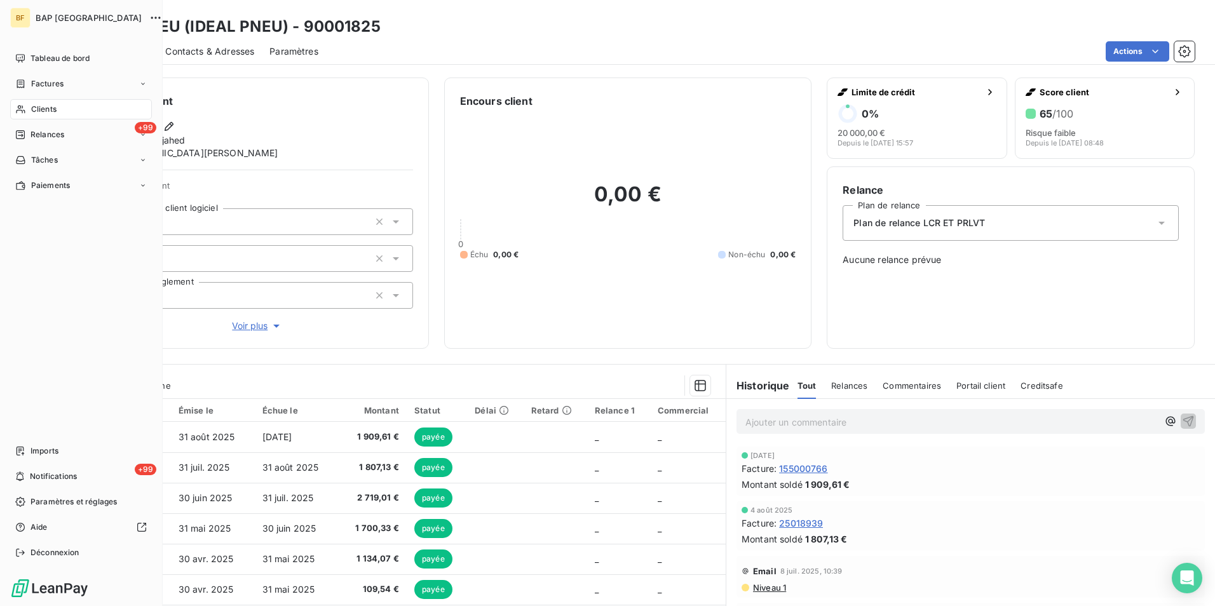
drag, startPoint x: 39, startPoint y: 107, endPoint x: 65, endPoint y: 96, distance: 29.0
click at [40, 107] on span "Clients" at bounding box center [43, 109] width 25 height 11
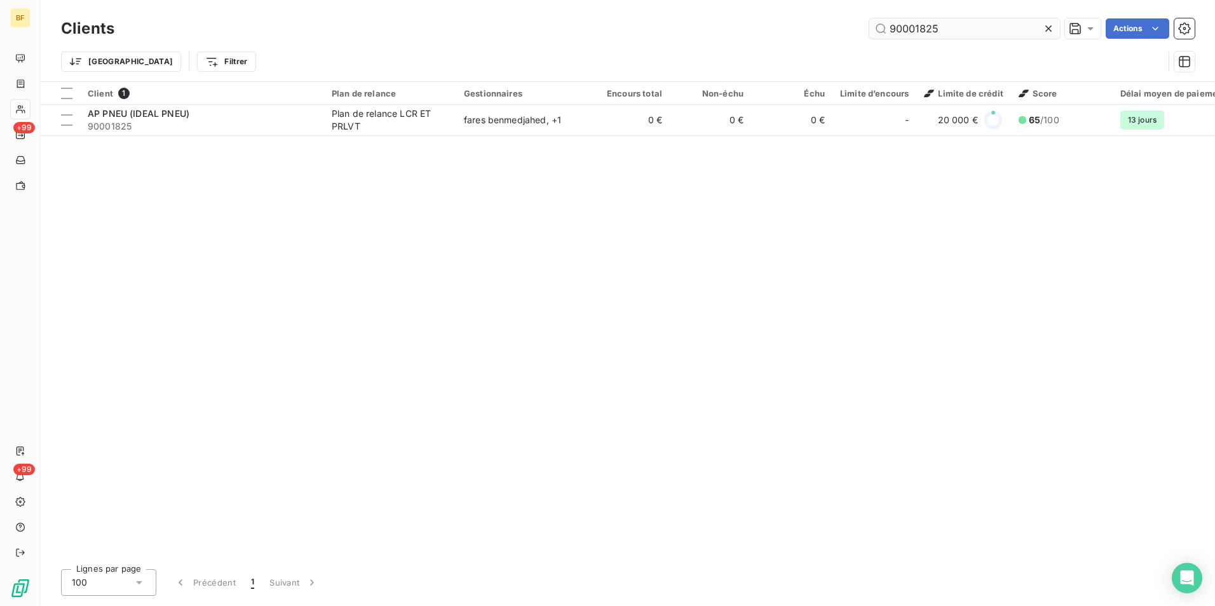
drag, startPoint x: 968, startPoint y: 31, endPoint x: 915, endPoint y: 30, distance: 53.4
click at [914, 30] on input "90001825" at bounding box center [965, 28] width 191 height 20
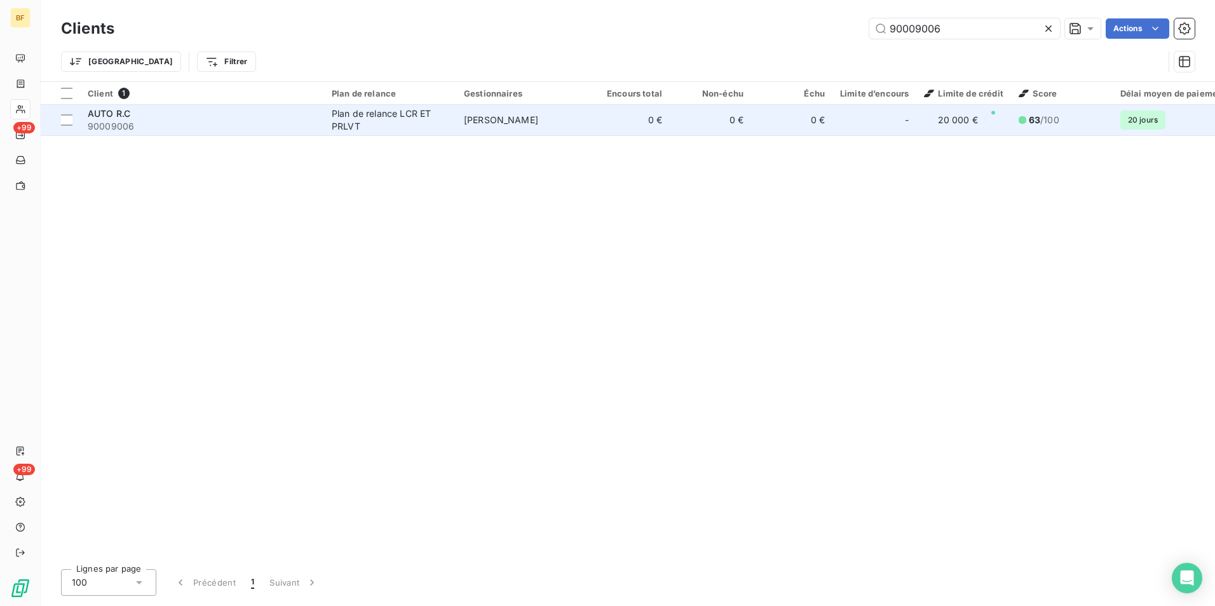
type input "90009006"
click at [367, 126] on div "Plan de relance LCR ET PRLVT" at bounding box center [390, 119] width 117 height 25
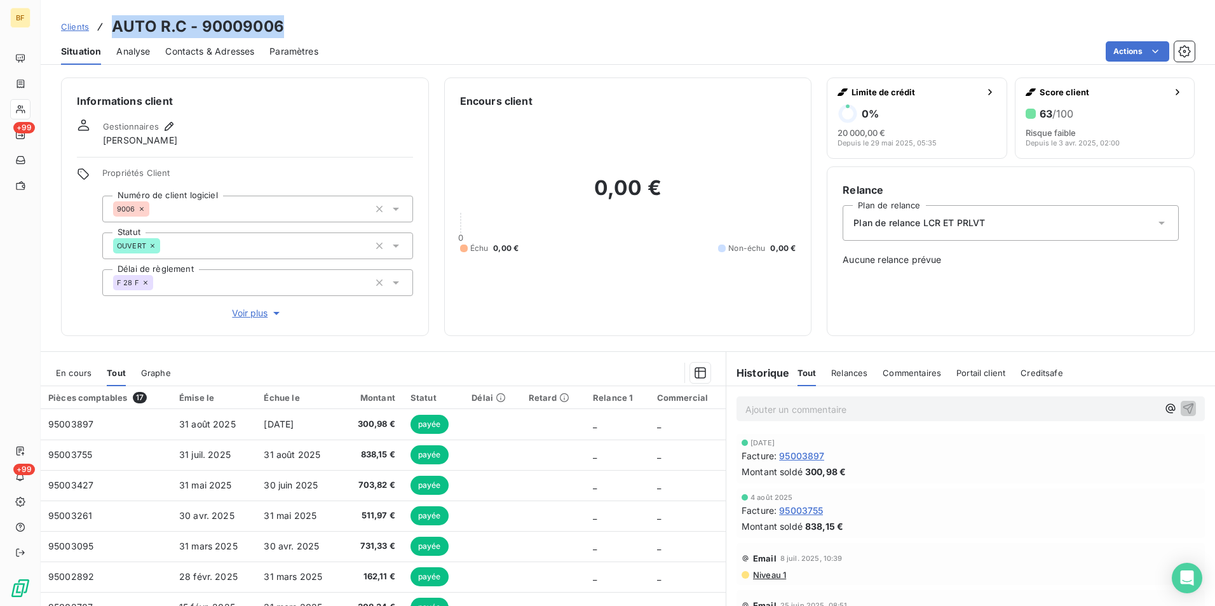
drag, startPoint x: 299, startPoint y: 28, endPoint x: 113, endPoint y: 26, distance: 185.6
click at [113, 26] on div "Clients AUTO R.C - 90009006" at bounding box center [628, 26] width 1175 height 23
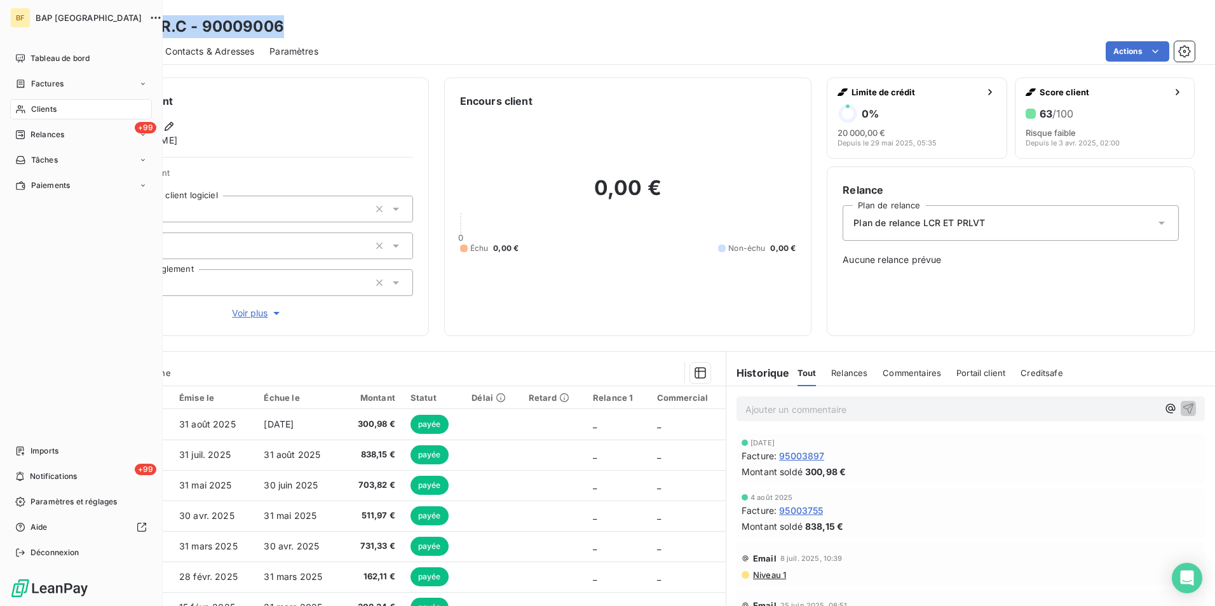
copy h3 "AUTO R.C - 90009006"
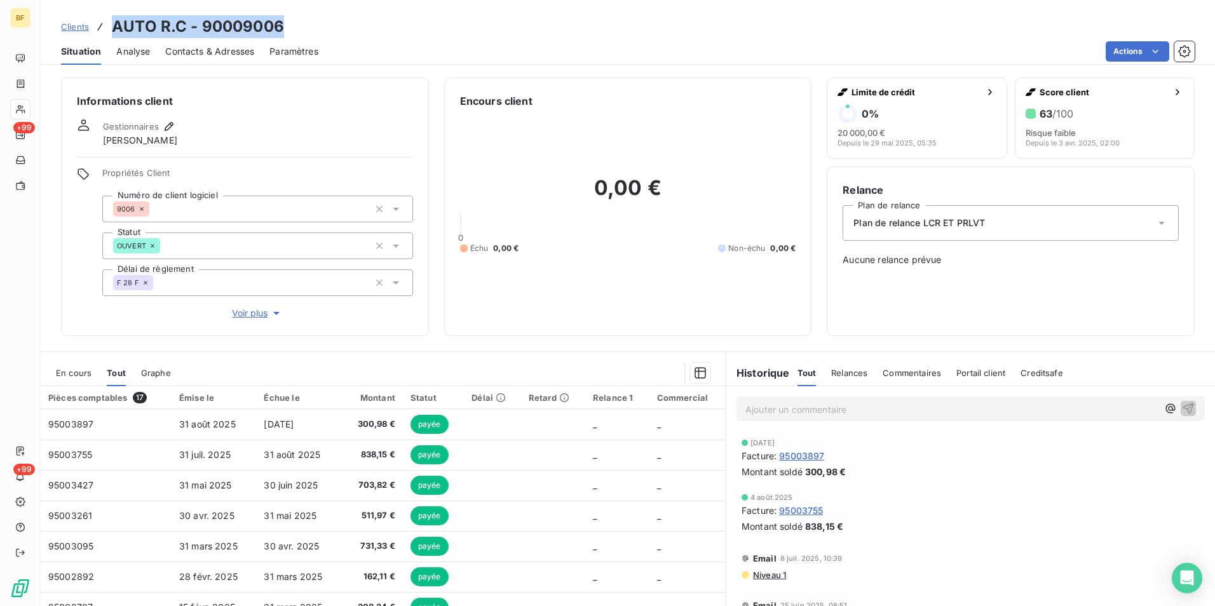
click at [241, 47] on span "Contacts & Adresses" at bounding box center [209, 51] width 89 height 13
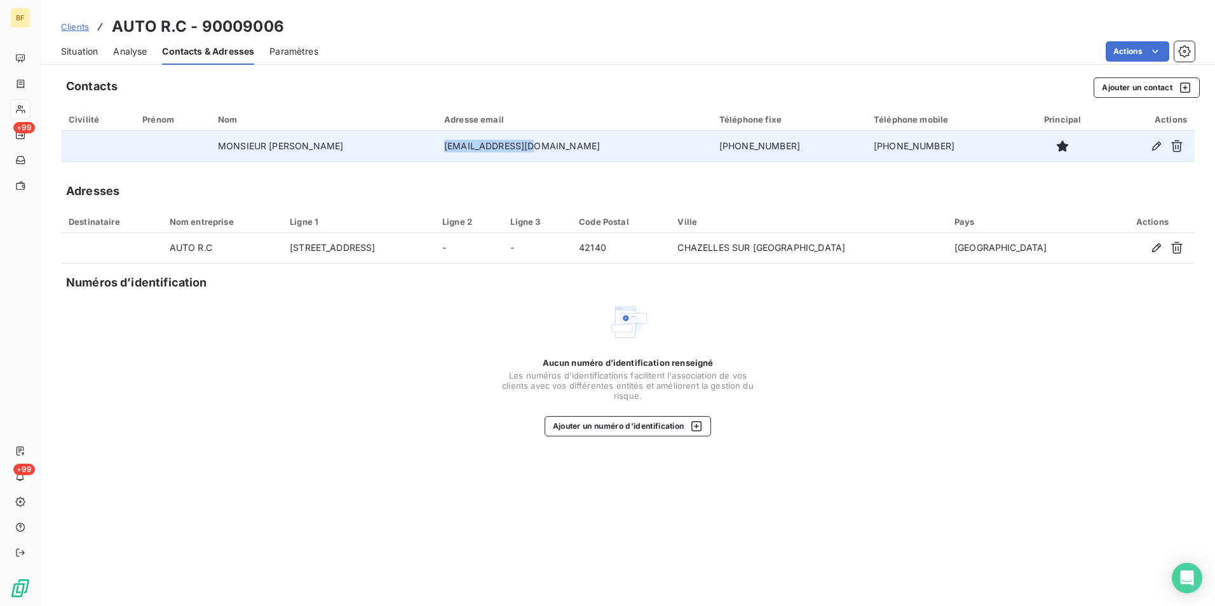
drag, startPoint x: 602, startPoint y: 148, endPoint x: 498, endPoint y: 144, distance: 103.7
click at [498, 144] on td "auto-rc@orange.fr" at bounding box center [574, 146] width 275 height 31
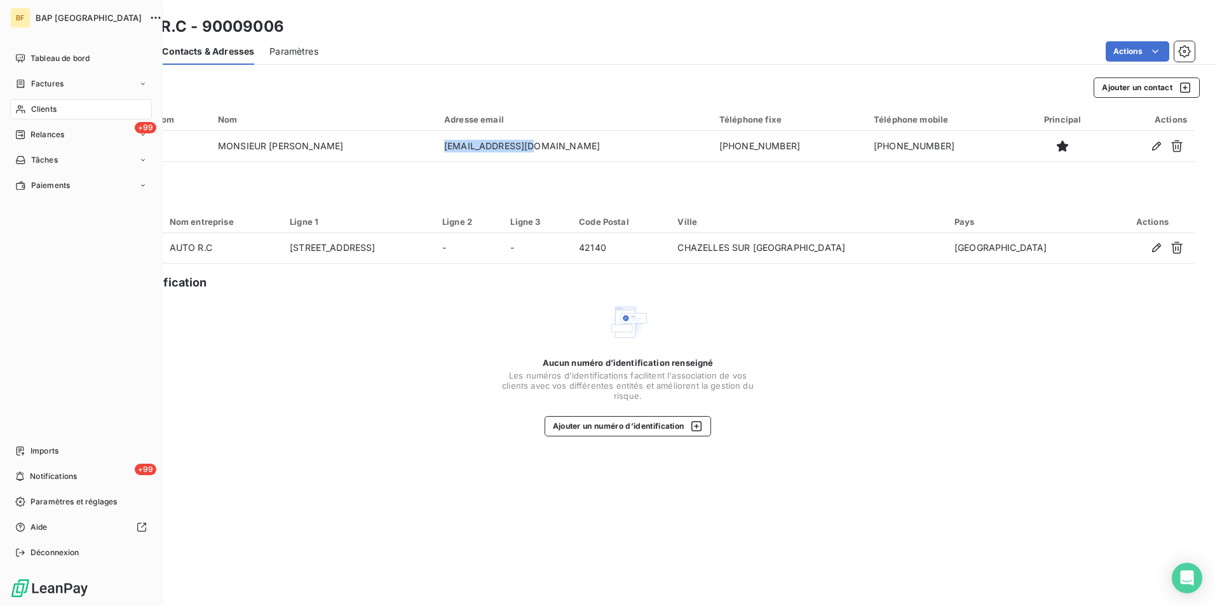
click at [22, 103] on div "Clients" at bounding box center [81, 109] width 142 height 20
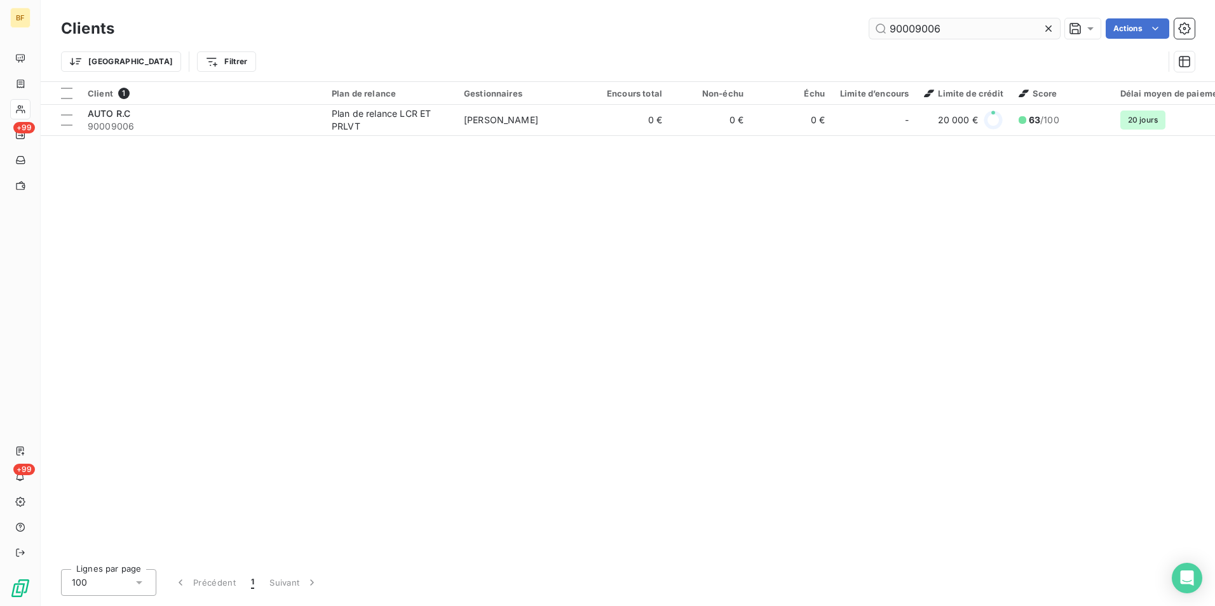
drag, startPoint x: 971, startPoint y: 27, endPoint x: 916, endPoint y: 26, distance: 55.3
click at [916, 26] on input "90009006" at bounding box center [965, 28] width 191 height 20
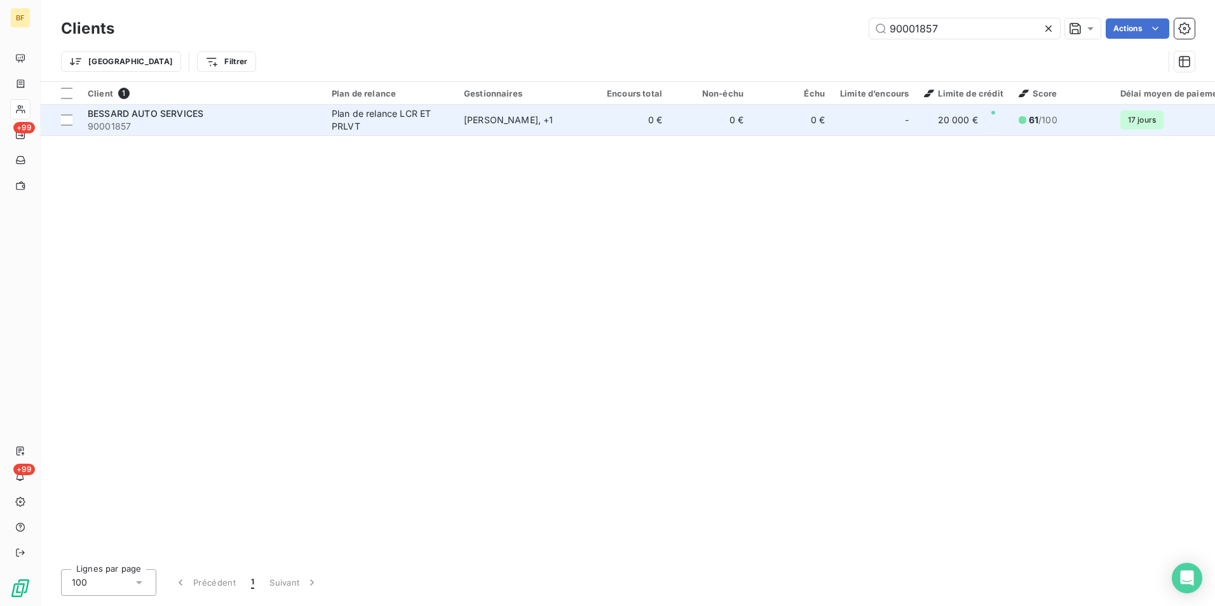
type input "90001857"
click at [164, 116] on span "BESSARD AUTO SERVICES" at bounding box center [146, 113] width 116 height 11
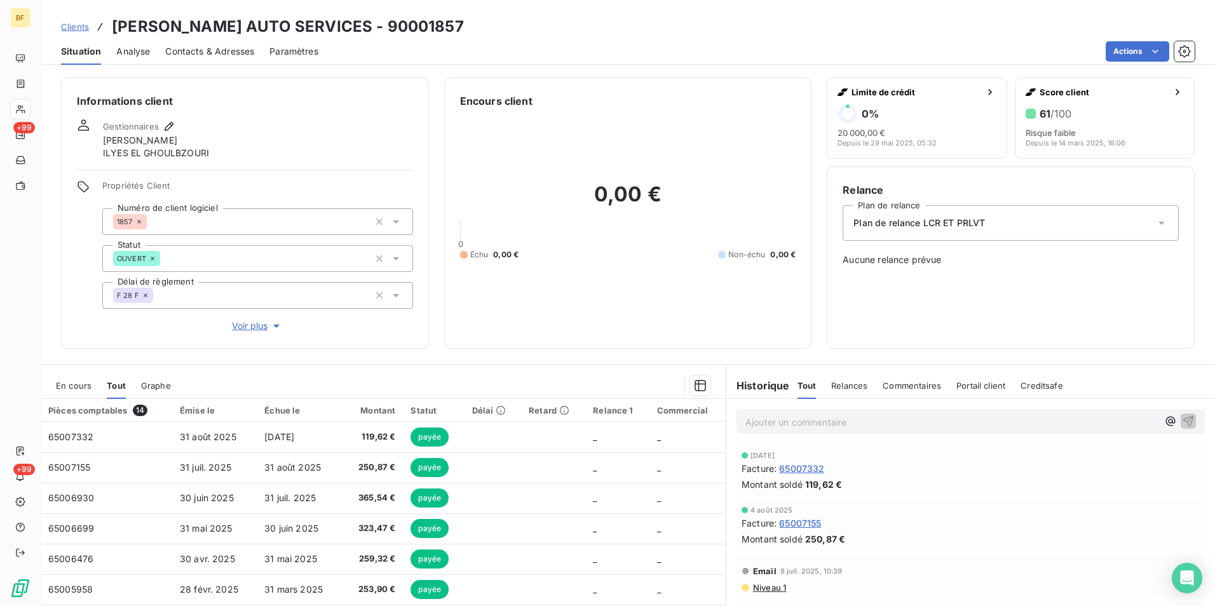
click at [207, 40] on div "Contacts & Adresses" at bounding box center [209, 51] width 89 height 27
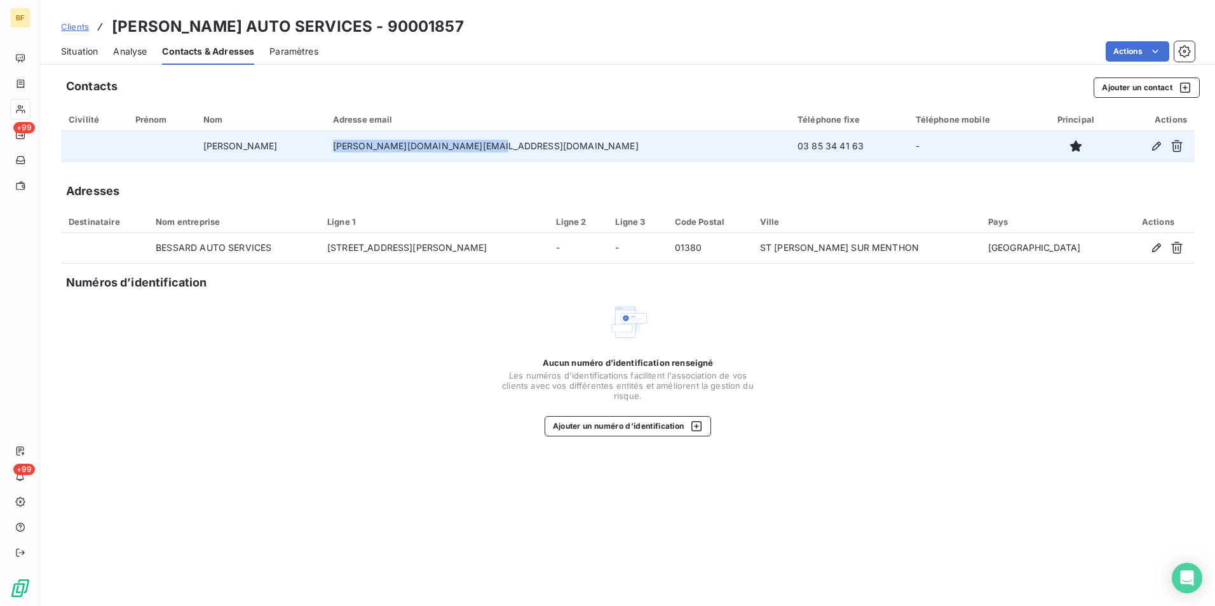
drag, startPoint x: 588, startPoint y: 146, endPoint x: 404, endPoint y: 148, distance: 183.7
click at [404, 148] on td "bessard.auto.services@gmail.com" at bounding box center [557, 146] width 465 height 31
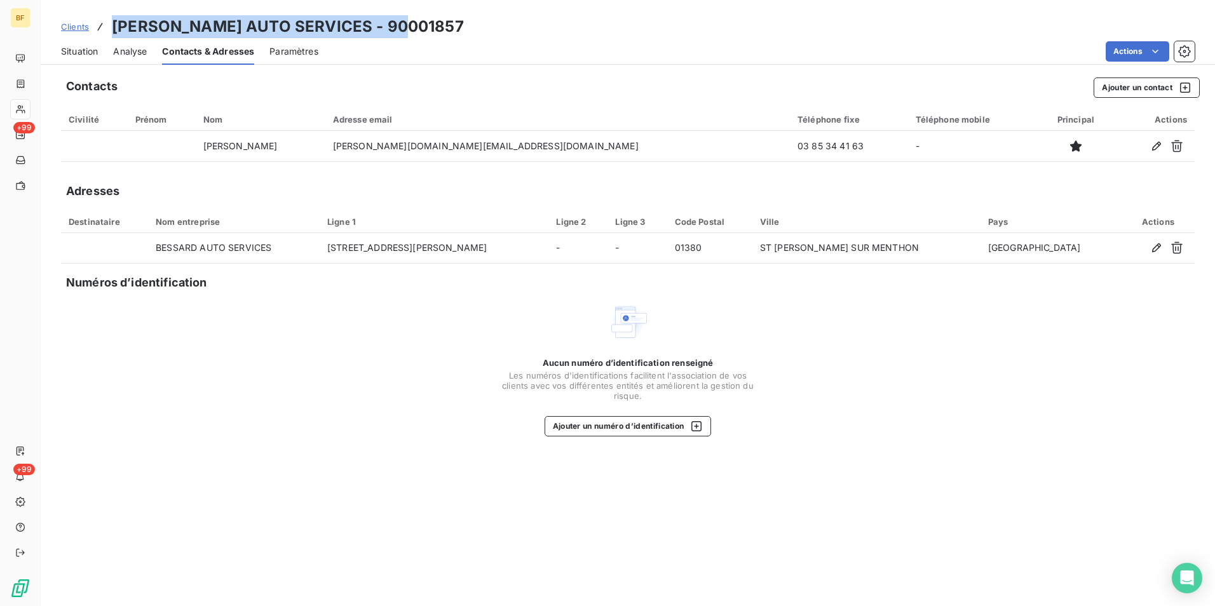
drag, startPoint x: 424, startPoint y: 25, endPoint x: 111, endPoint y: 18, distance: 313.5
click at [111, 18] on div "Clients BESSARD AUTO SERVICES - 90001857" at bounding box center [628, 26] width 1175 height 23
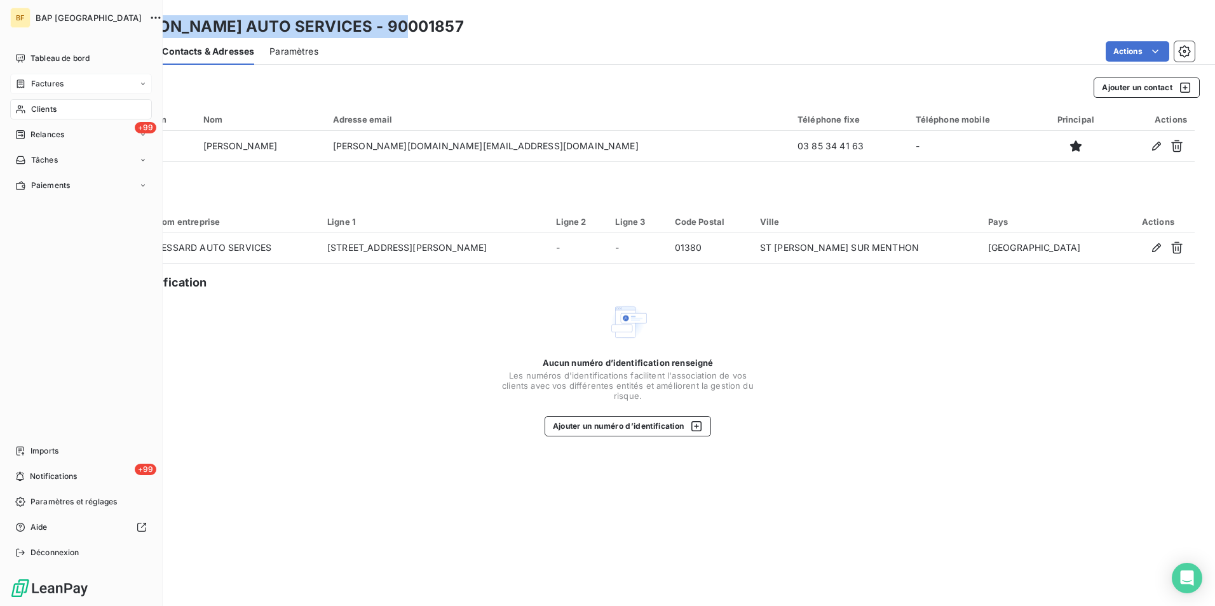
click at [41, 106] on span "Clients" at bounding box center [43, 109] width 25 height 11
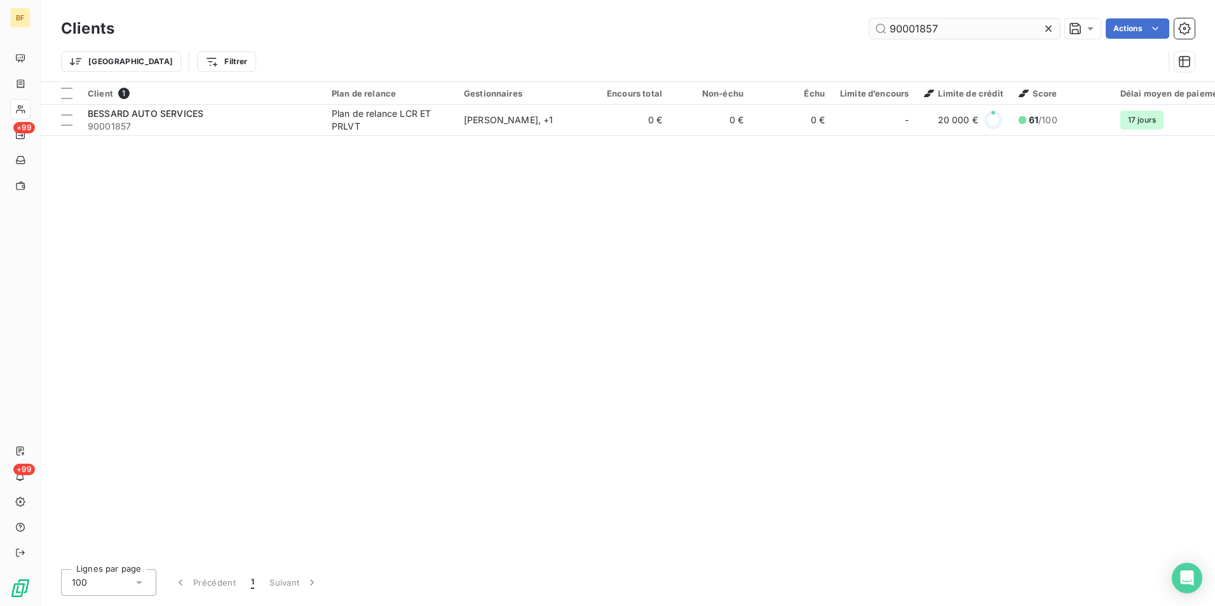
drag, startPoint x: 966, startPoint y: 32, endPoint x: 919, endPoint y: 30, distance: 47.1
click at [919, 30] on input "90001857" at bounding box center [965, 28] width 191 height 20
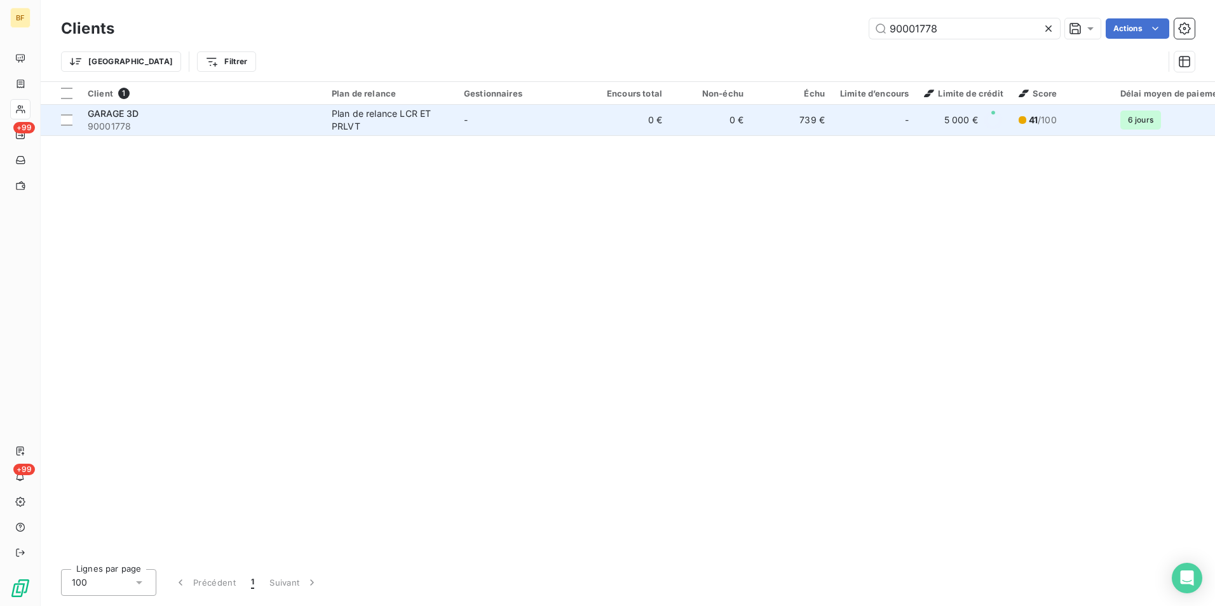
type input "90001778"
click at [296, 115] on div "GARAGE 3D" at bounding box center [202, 113] width 229 height 13
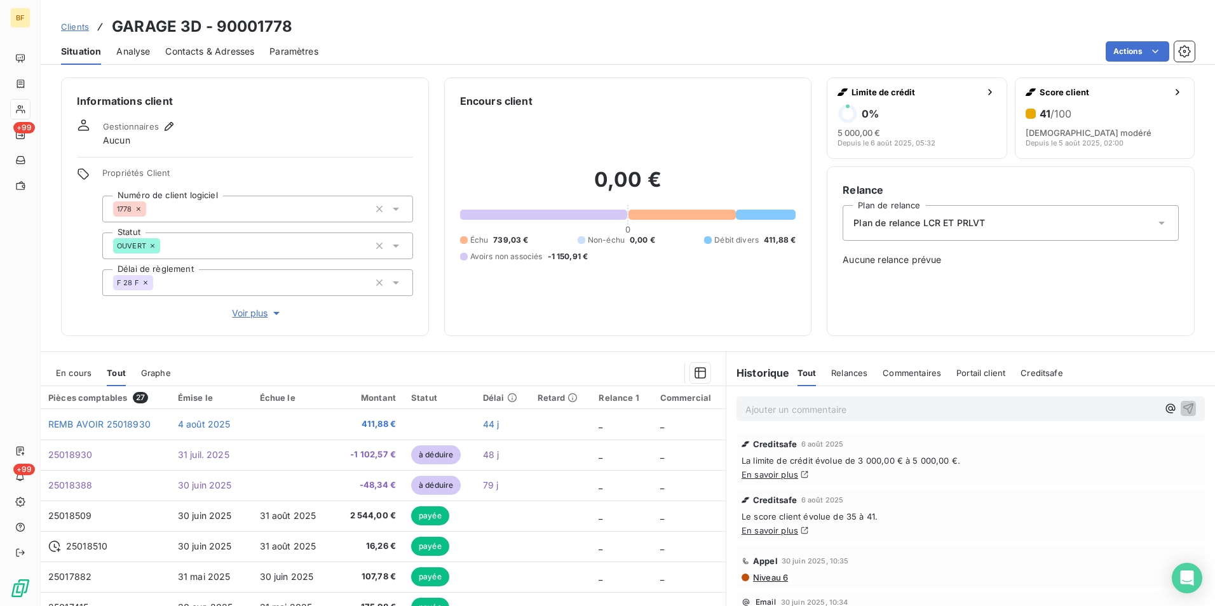
click at [208, 53] on span "Contacts & Adresses" at bounding box center [209, 51] width 89 height 13
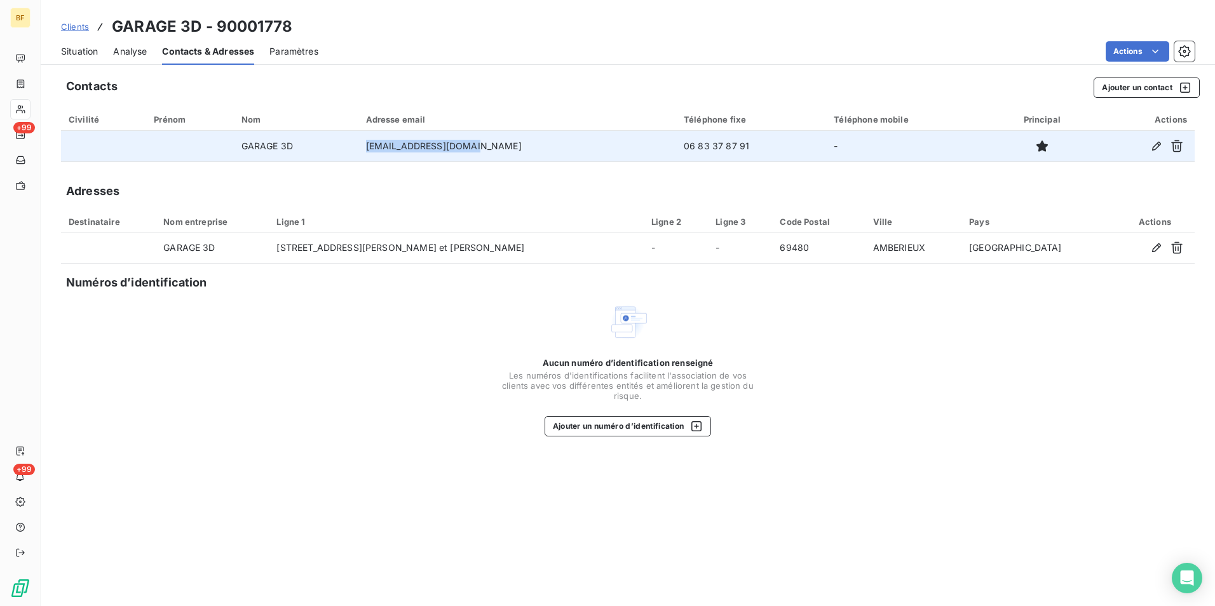
drag, startPoint x: 509, startPoint y: 149, endPoint x: 388, endPoint y: 139, distance: 121.3
click at [388, 139] on td "garage3dsas@gmail.com" at bounding box center [517, 146] width 318 height 31
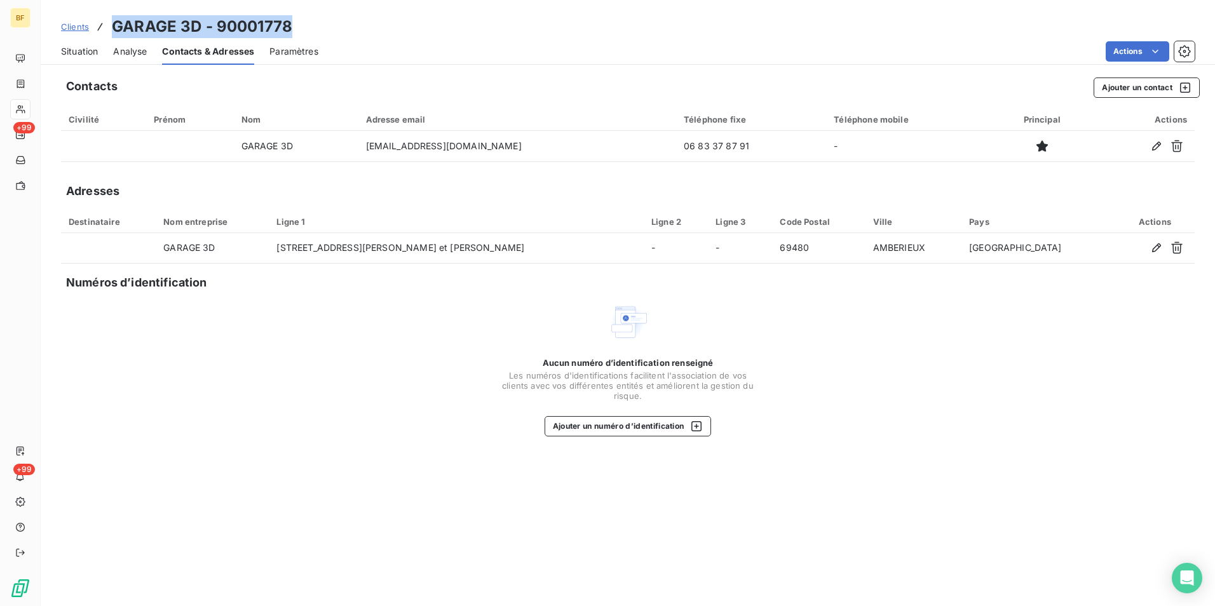
drag, startPoint x: 301, startPoint y: 28, endPoint x: 114, endPoint y: 31, distance: 186.9
click at [114, 31] on div "Clients GARAGE 3D - 90001778" at bounding box center [628, 26] width 1175 height 23
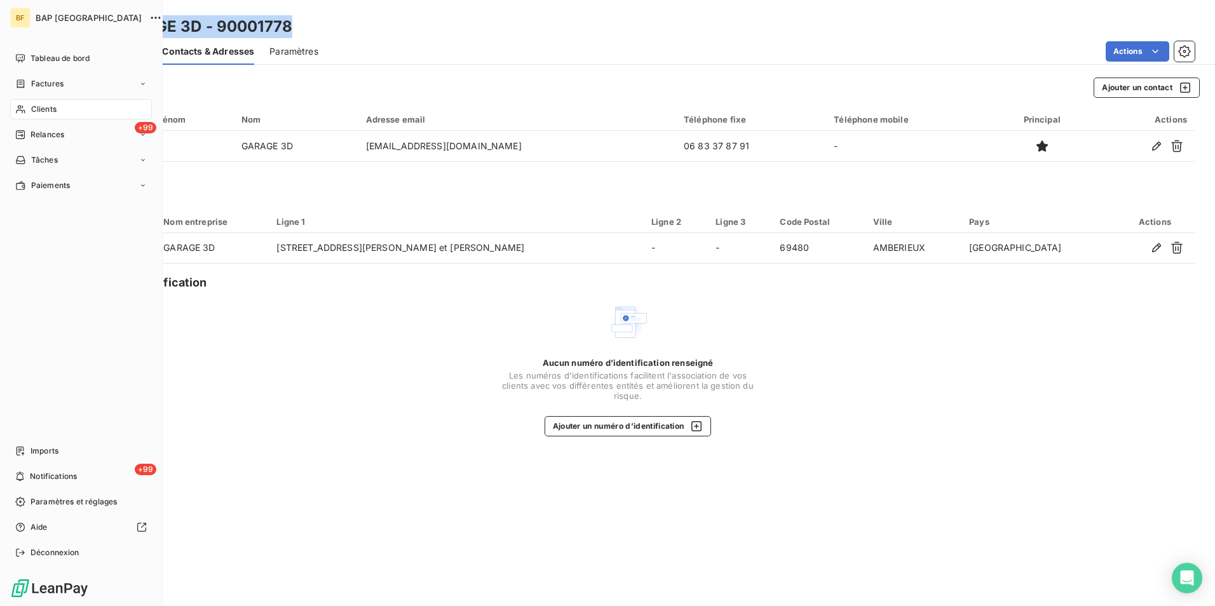
drag, startPoint x: 36, startPoint y: 104, endPoint x: 374, endPoint y: 101, distance: 338.2
click at [43, 104] on span "Clients" at bounding box center [43, 109] width 25 height 11
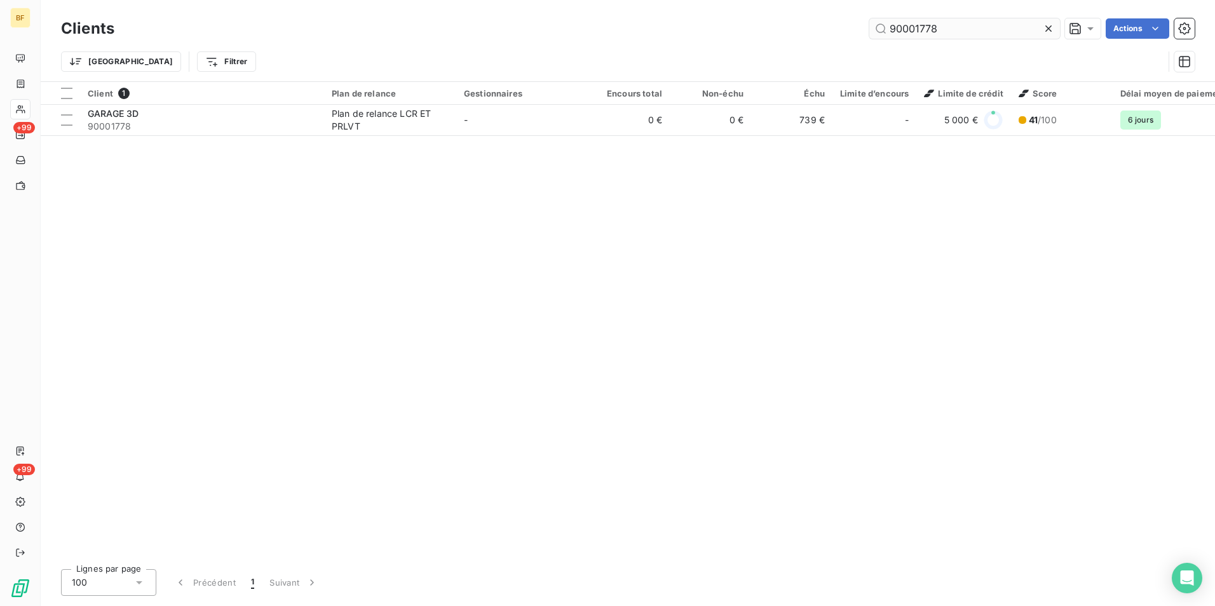
drag, startPoint x: 958, startPoint y: 39, endPoint x: 938, endPoint y: 31, distance: 21.1
click at [929, 32] on div "Clients 90001778 Actions" at bounding box center [628, 28] width 1134 height 27
click at [941, 31] on input "90001778" at bounding box center [965, 28] width 191 height 20
drag, startPoint x: 957, startPoint y: 28, endPoint x: 920, endPoint y: 22, distance: 38.0
click at [920, 22] on input "90001778" at bounding box center [965, 28] width 191 height 20
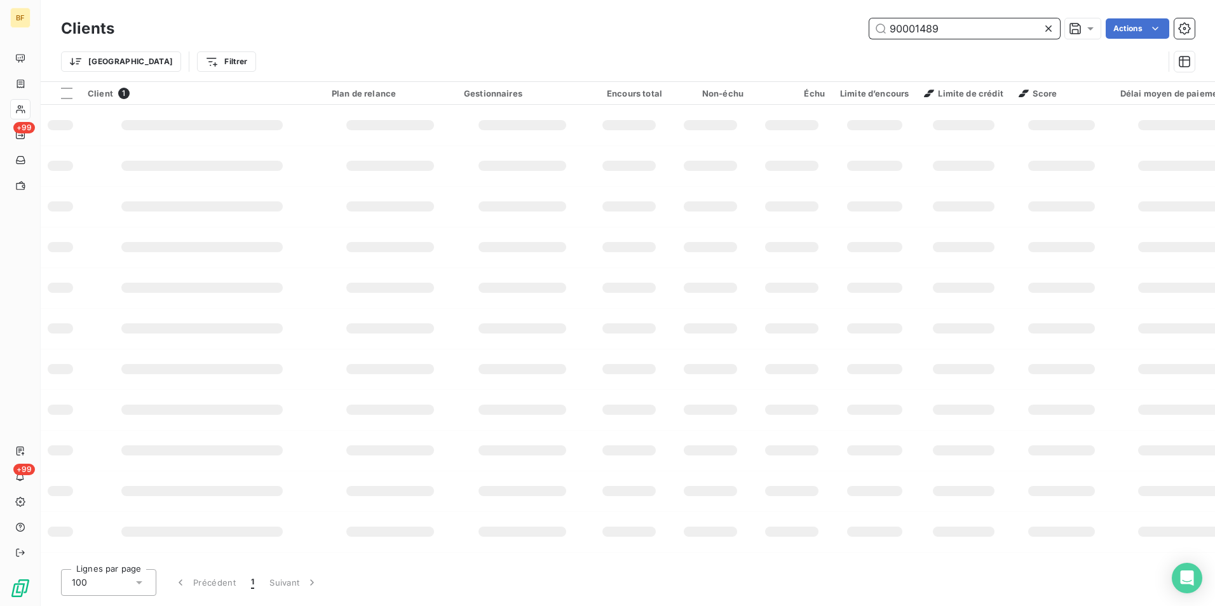
type input "90001489"
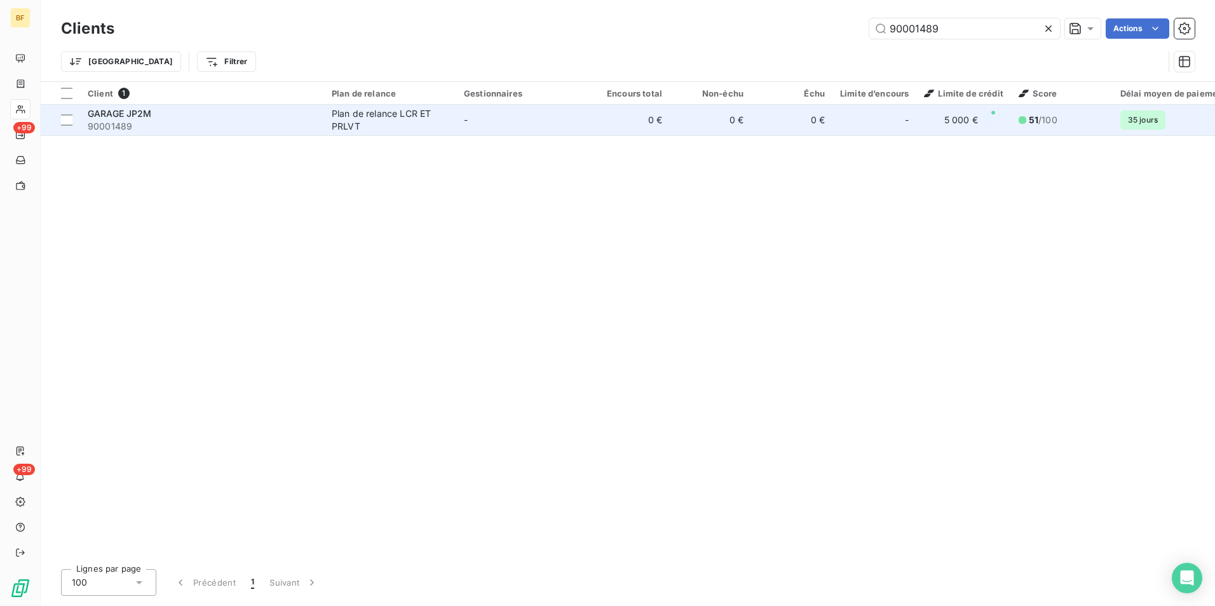
click at [549, 121] on td "-" at bounding box center [522, 120] width 132 height 31
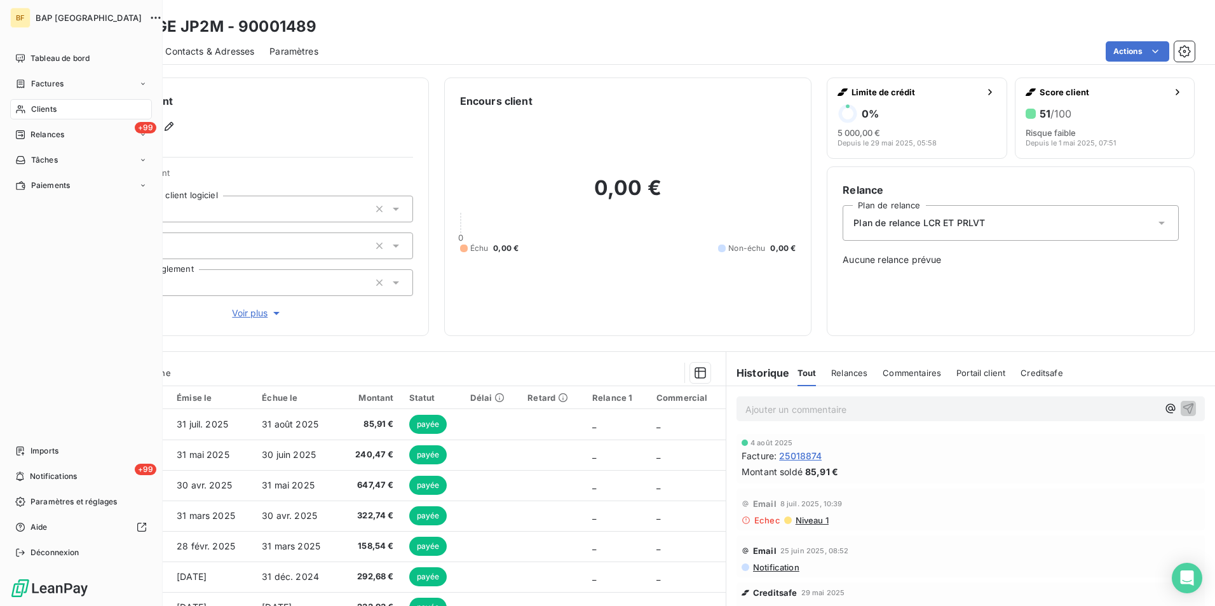
click at [42, 106] on span "Clients" at bounding box center [43, 109] width 25 height 11
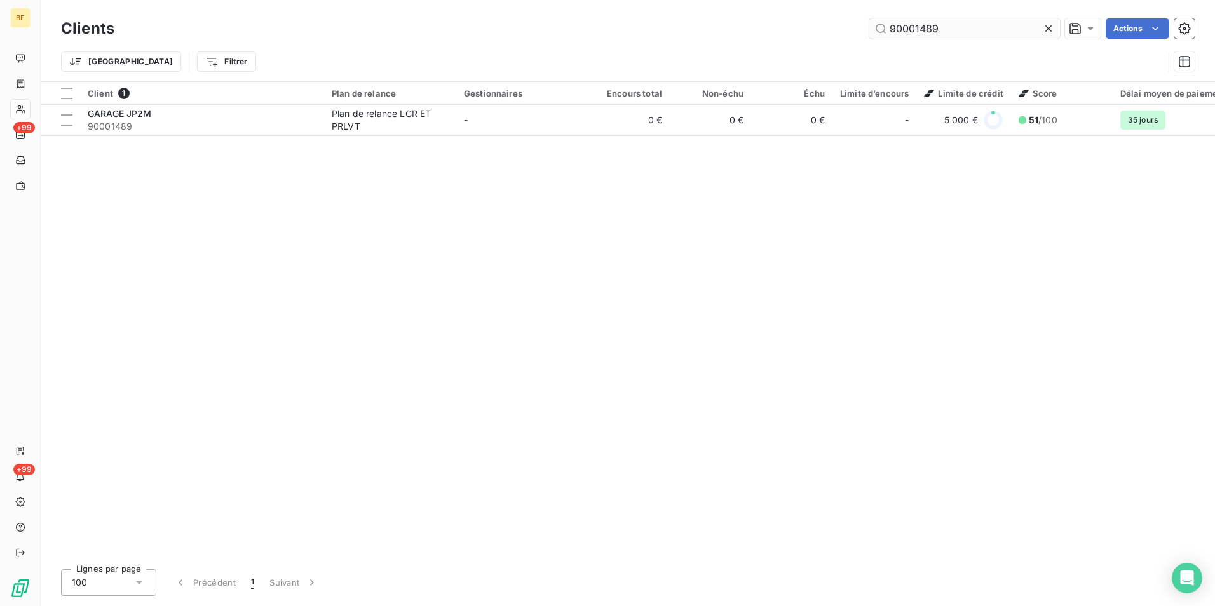
drag, startPoint x: 952, startPoint y: 23, endPoint x: 918, endPoint y: 25, distance: 33.7
click at [918, 25] on input "90001489" at bounding box center [965, 28] width 191 height 20
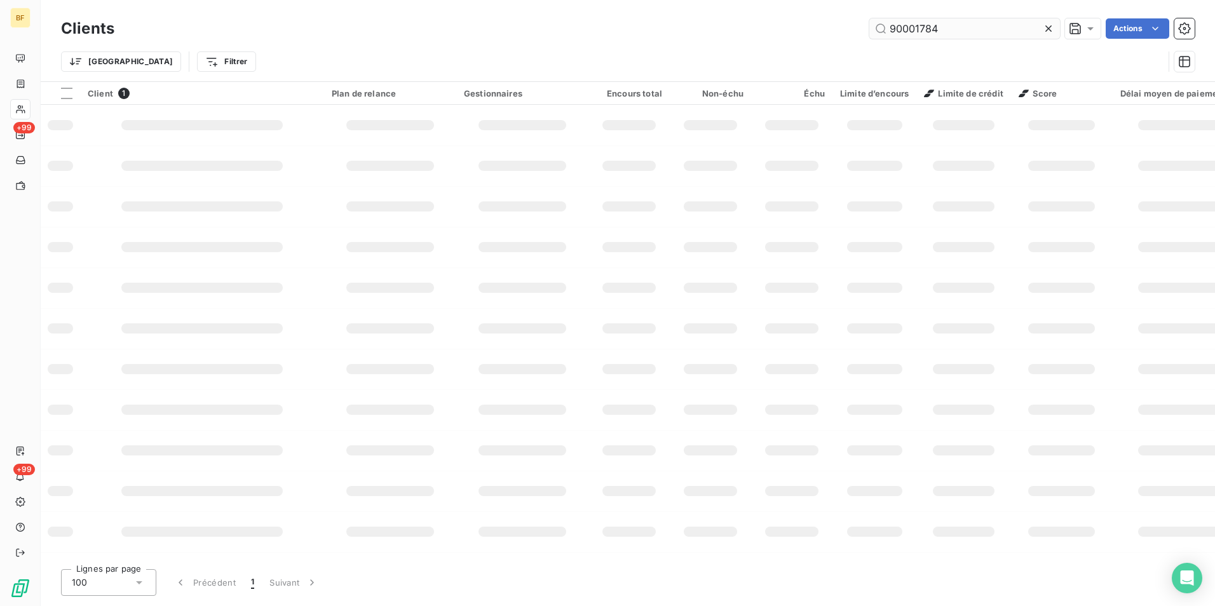
type input "90001784"
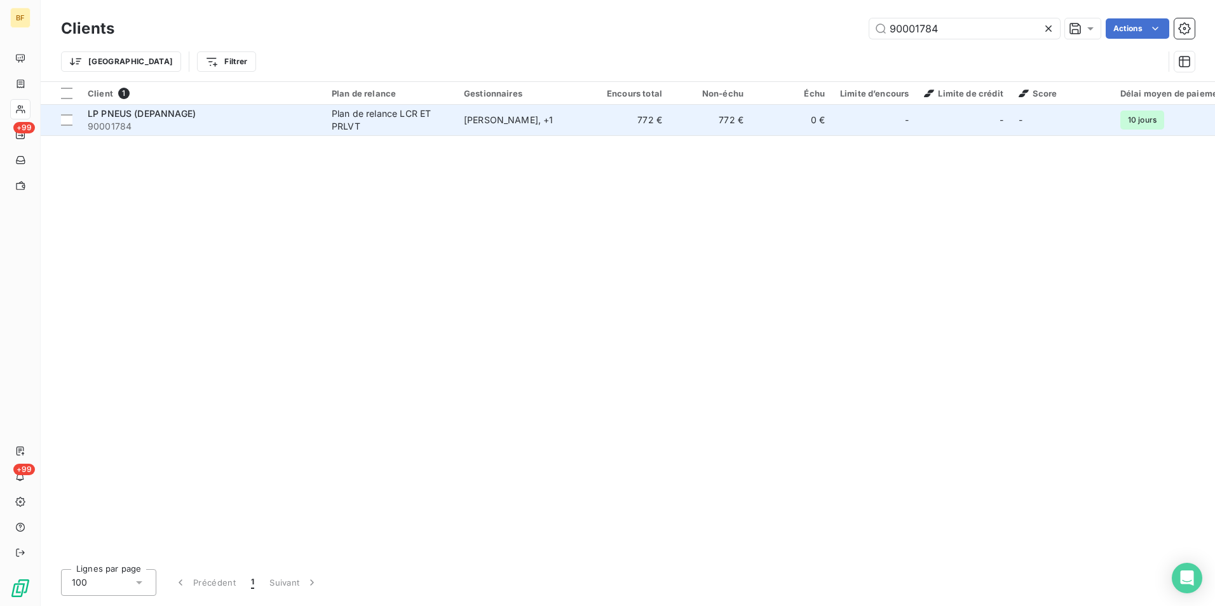
click at [198, 133] on td "LP PNEUS (DEPANNAGE) 90001784" at bounding box center [202, 120] width 244 height 31
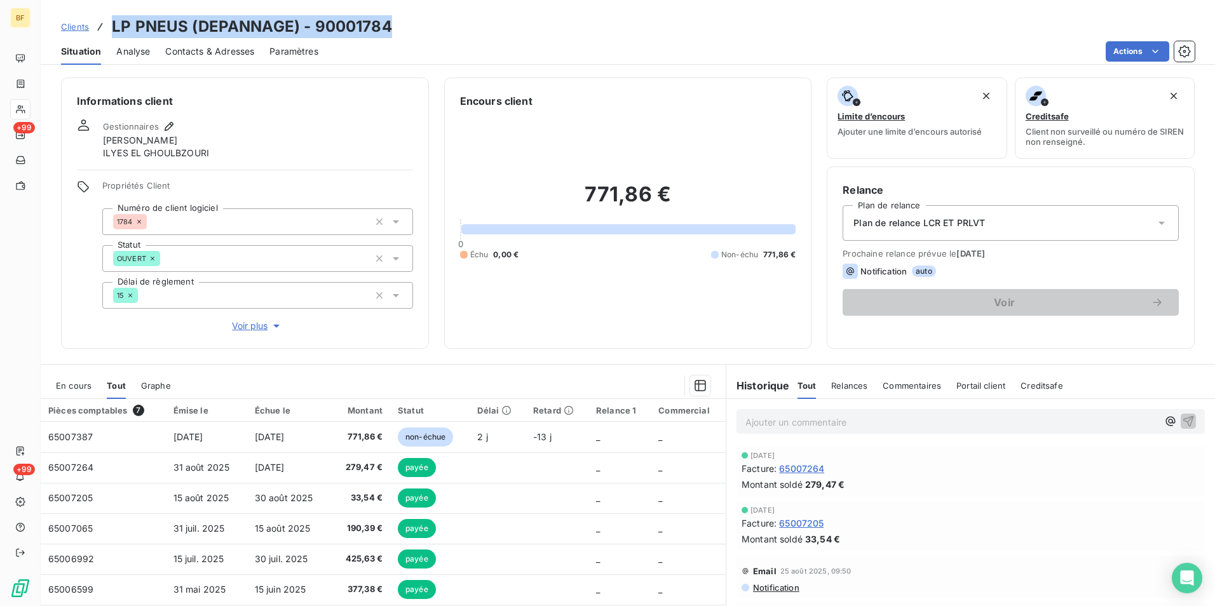
drag, startPoint x: 274, startPoint y: 37, endPoint x: 113, endPoint y: 17, distance: 162.1
click at [113, 17] on div "Clients LP PNEUS (DEPANNAGE) - 90001784" at bounding box center [628, 26] width 1175 height 23
drag, startPoint x: 231, startPoint y: 53, endPoint x: 289, endPoint y: 69, distance: 60.4
click at [231, 53] on span "Contacts & Adresses" at bounding box center [209, 51] width 89 height 13
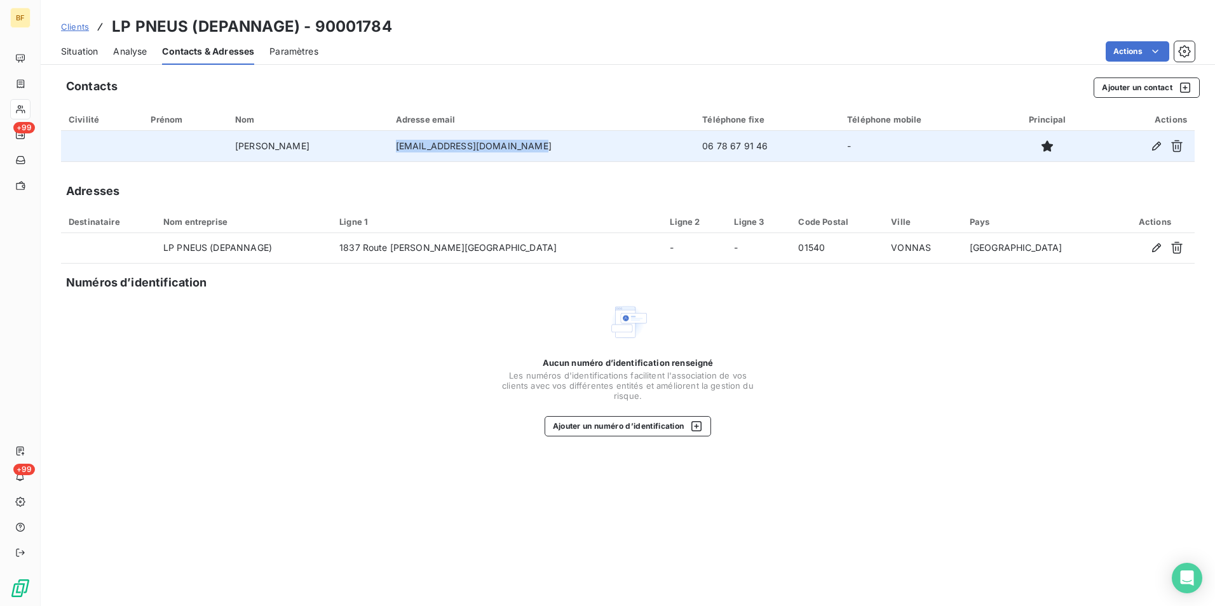
drag, startPoint x: 538, startPoint y: 146, endPoint x: 395, endPoint y: 148, distance: 143.0
click at [395, 148] on td "garagel-p-pneus01@orange.fr" at bounding box center [541, 146] width 307 height 31
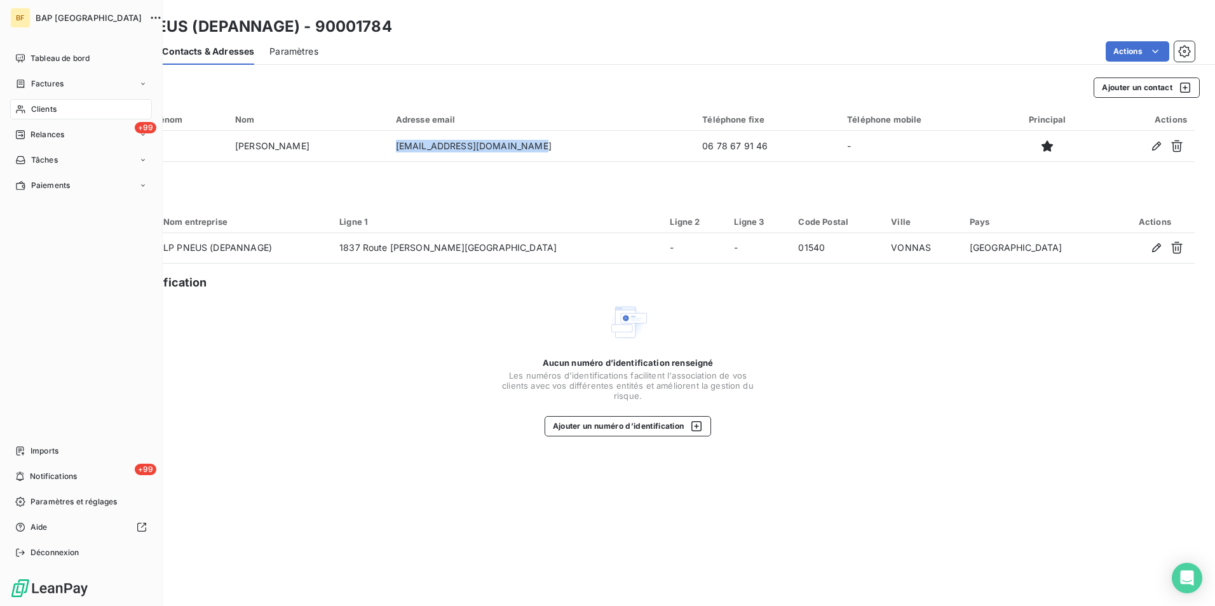
click at [57, 114] on span "Clients" at bounding box center [43, 109] width 25 height 11
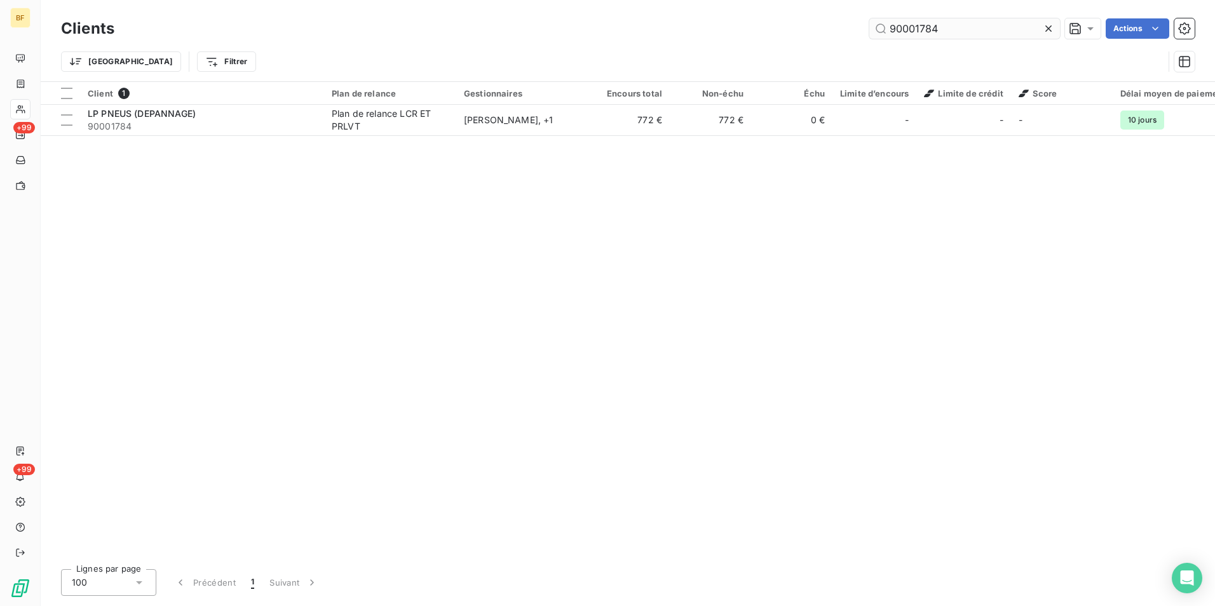
drag, startPoint x: 948, startPoint y: 32, endPoint x: 917, endPoint y: 28, distance: 30.7
click at [917, 28] on input "90001784" at bounding box center [965, 28] width 191 height 20
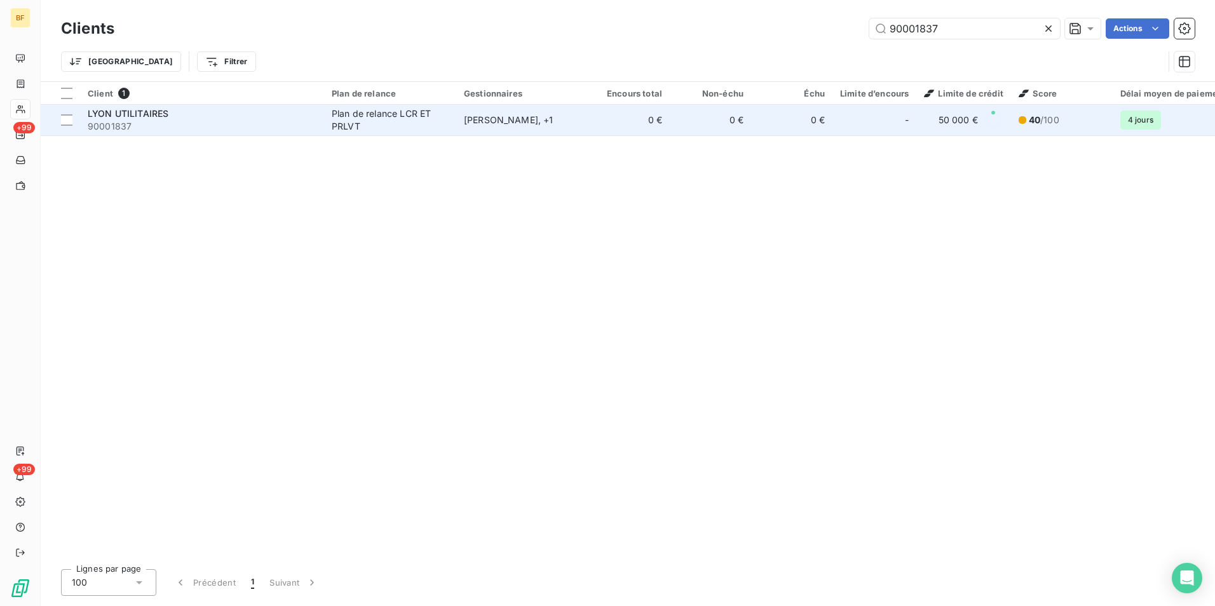
type input "90001837"
click at [225, 135] on td "LYON UTILITAIRES 90001837" at bounding box center [202, 120] width 244 height 31
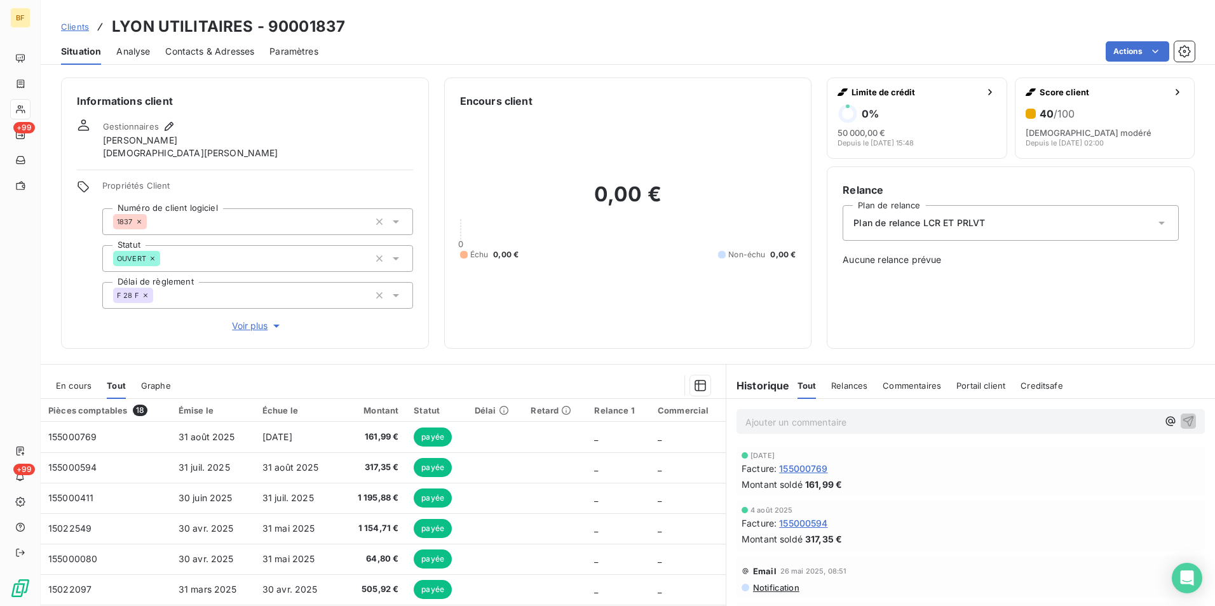
click at [232, 53] on span "Contacts & Adresses" at bounding box center [209, 51] width 89 height 13
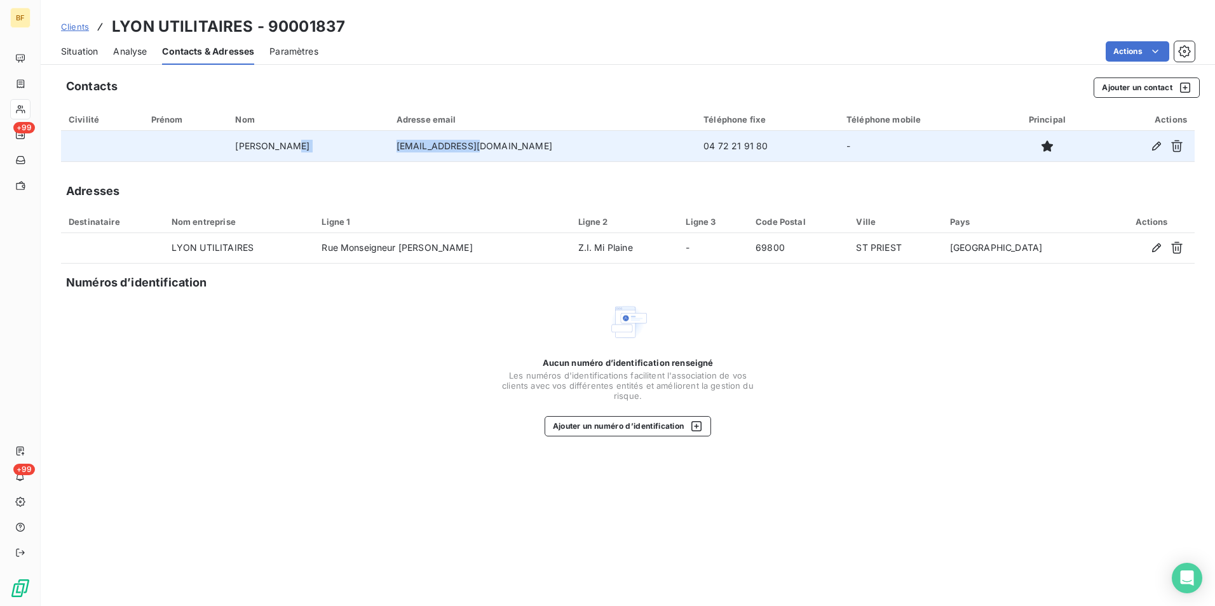
drag, startPoint x: 510, startPoint y: 149, endPoint x: 365, endPoint y: 142, distance: 145.1
click at [365, 142] on tr "BRENI Ridha gmoulin@gsvi.com 04 72 21 91 80 -" at bounding box center [628, 146] width 1134 height 31
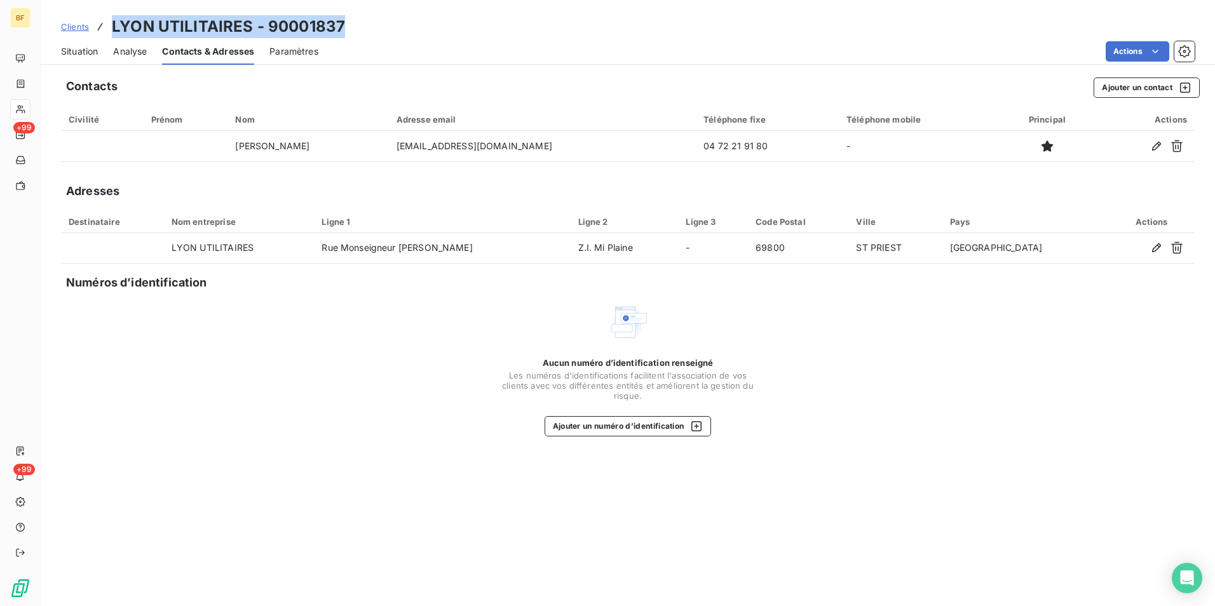
drag, startPoint x: 306, startPoint y: 27, endPoint x: 105, endPoint y: 34, distance: 201.6
click at [105, 34] on div "Clients LYON UTILITAIRES - 90001837" at bounding box center [628, 26] width 1175 height 23
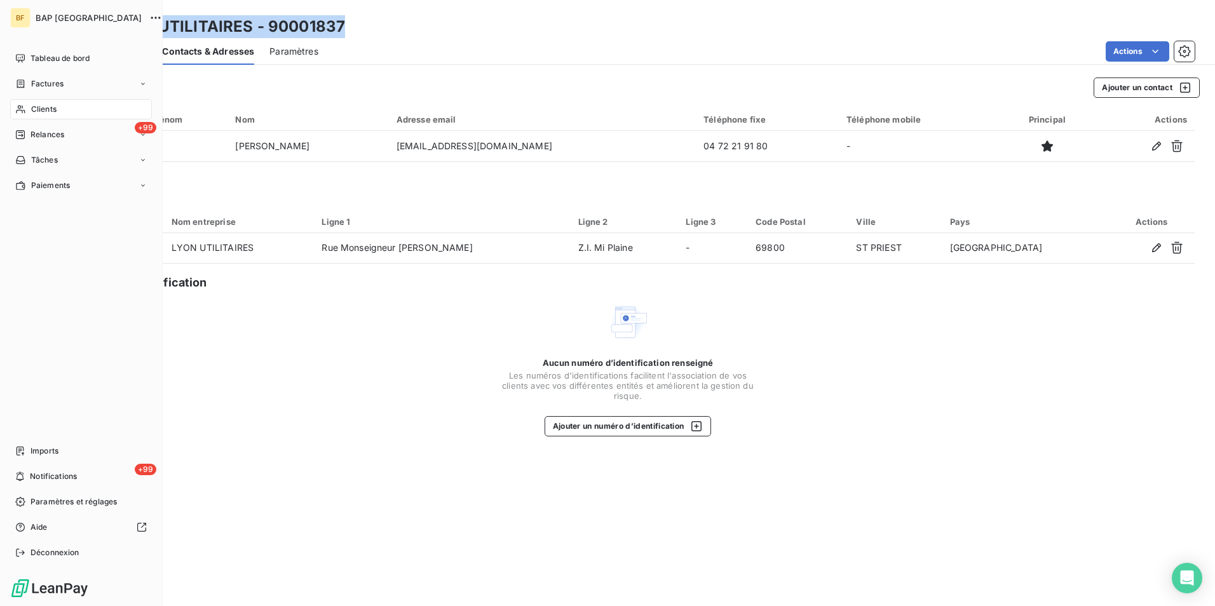
click at [34, 107] on span "Clients" at bounding box center [43, 109] width 25 height 11
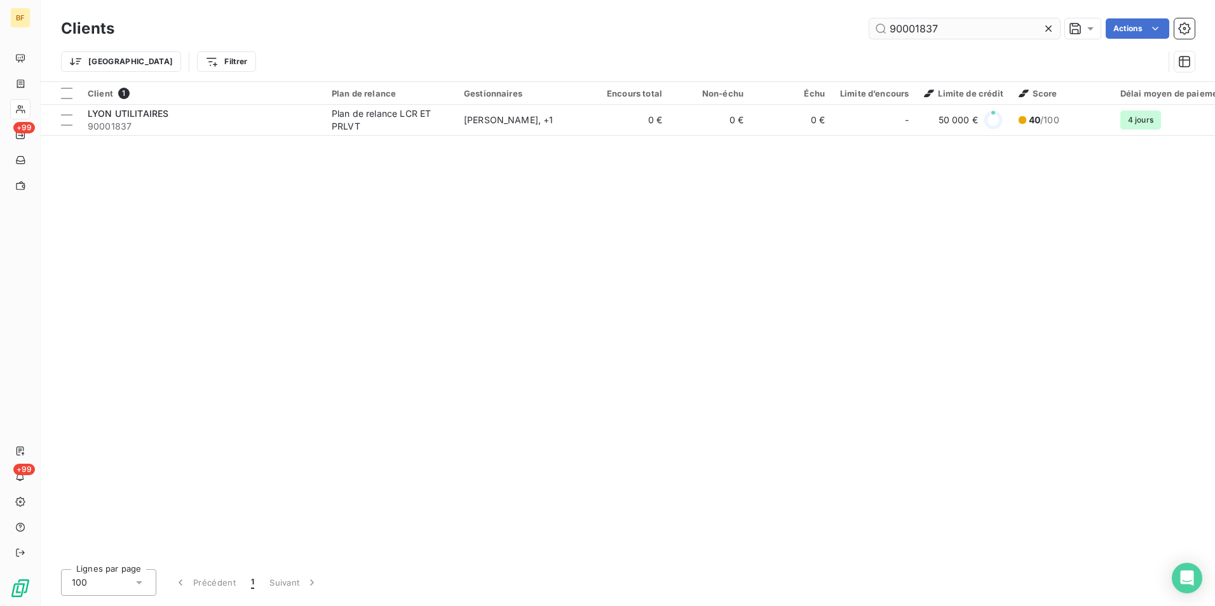
drag, startPoint x: 936, startPoint y: 34, endPoint x: 915, endPoint y: 32, distance: 20.4
click at [915, 32] on input "90001837" at bounding box center [965, 28] width 191 height 20
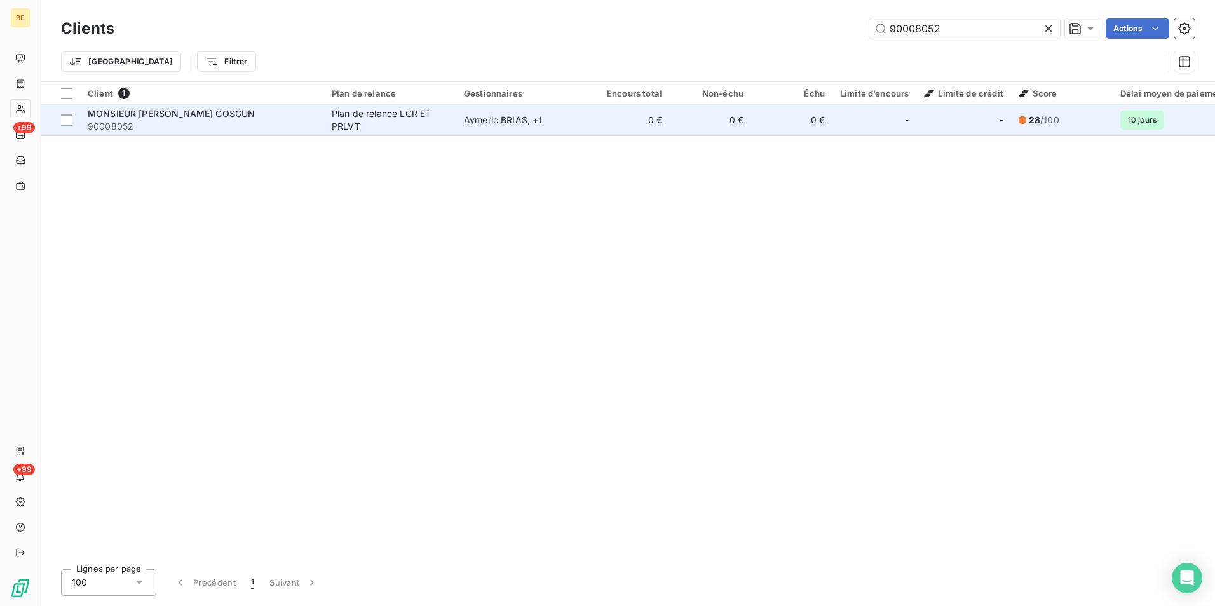
type input "90008052"
click at [181, 121] on span "90008052" at bounding box center [202, 126] width 229 height 13
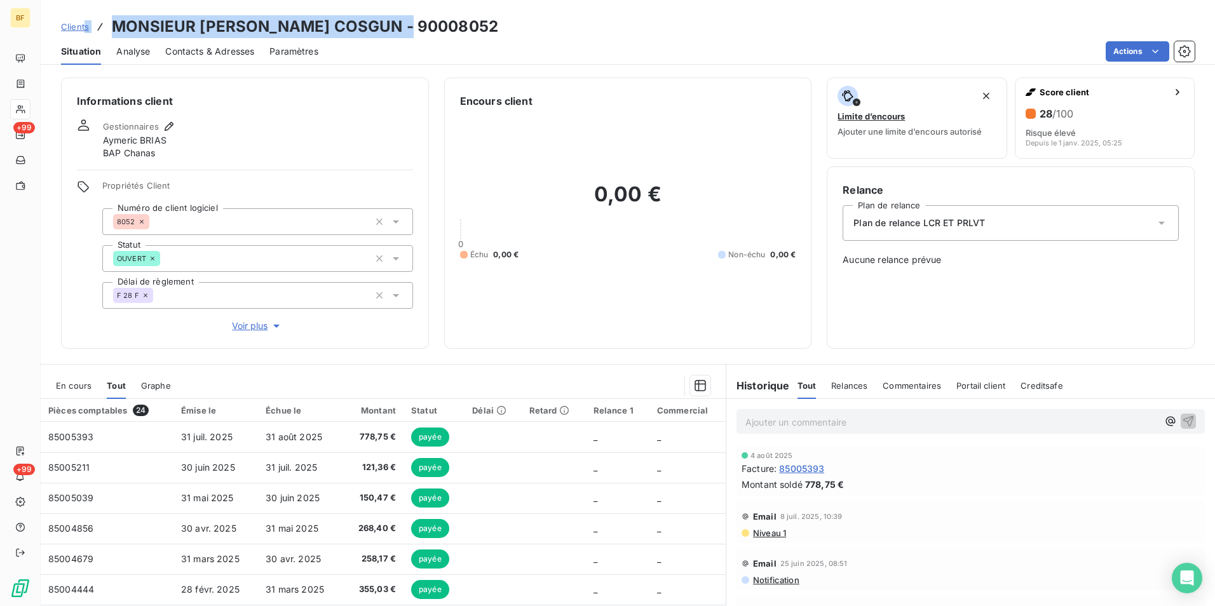
drag, startPoint x: 421, startPoint y: 24, endPoint x: 86, endPoint y: 29, distance: 335.0
click at [86, 29] on div "Clients MONSIEUR NACI COSGUN - 90008052" at bounding box center [628, 26] width 1175 height 23
click at [491, 22] on div "Clients MONSIEUR NACI COSGUN - 90008052" at bounding box center [628, 26] width 1175 height 23
drag, startPoint x: 307, startPoint y: 29, endPoint x: 115, endPoint y: 20, distance: 192.2
click at [115, 20] on div "Clients MONSIEUR NACI COSGUN - 90008052" at bounding box center [628, 26] width 1175 height 23
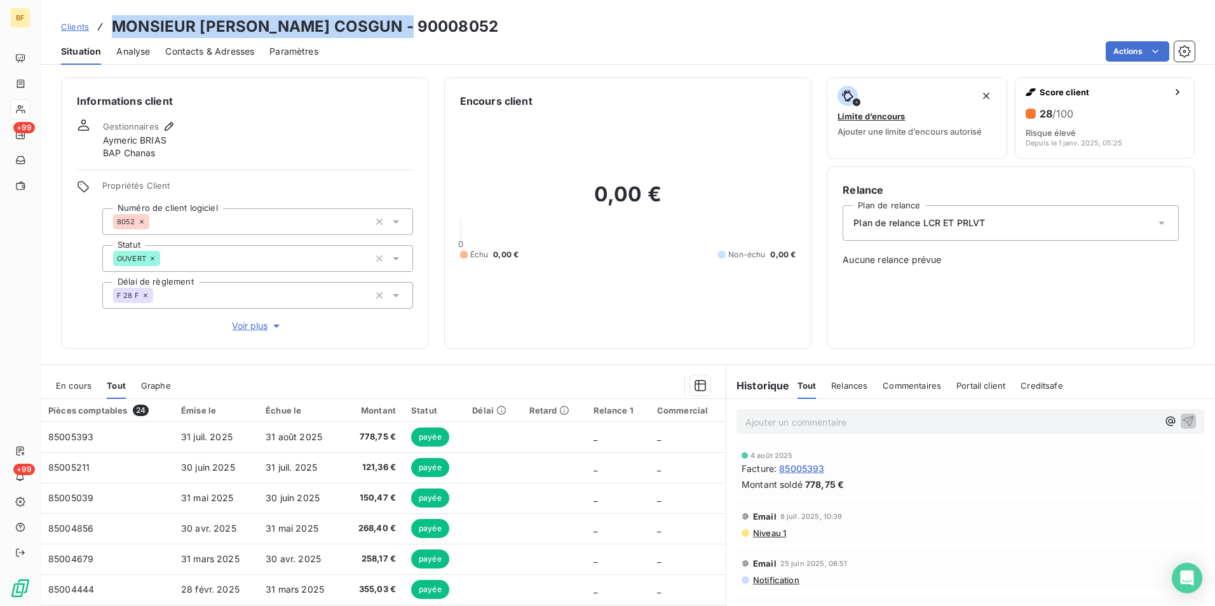
click at [235, 55] on span "Contacts & Adresses" at bounding box center [209, 51] width 89 height 13
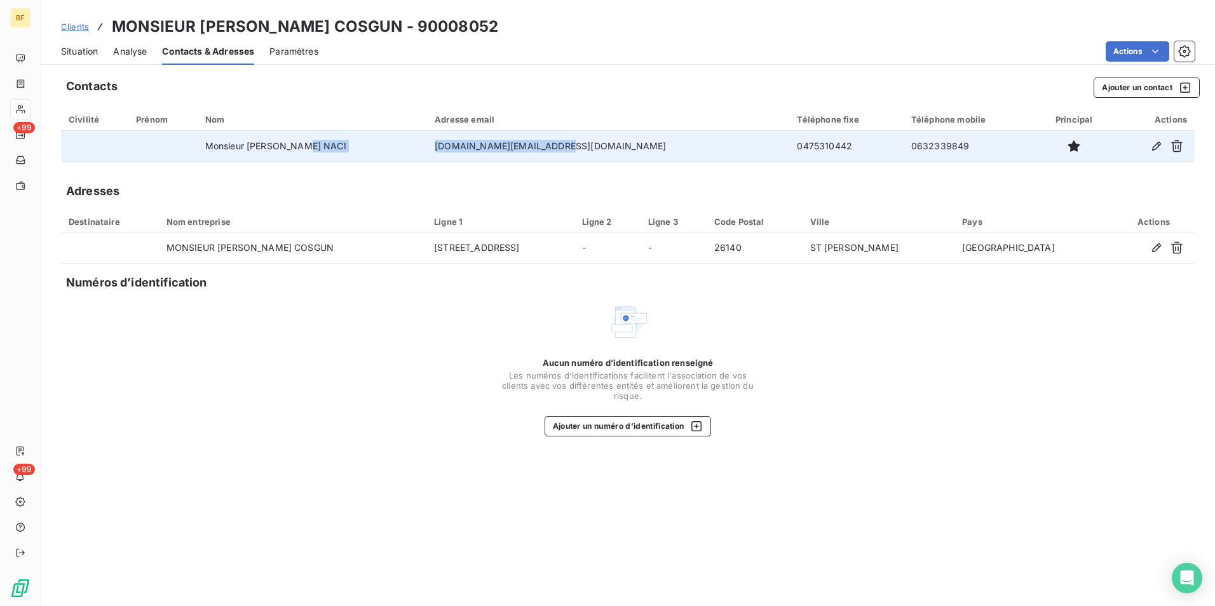
drag, startPoint x: 583, startPoint y: 146, endPoint x: 442, endPoint y: 146, distance: 141.1
click at [442, 146] on tr "Monsieur COSGUN NACI oneminute.auto@hotmail.fr 0475310442 0632339849" at bounding box center [628, 146] width 1134 height 31
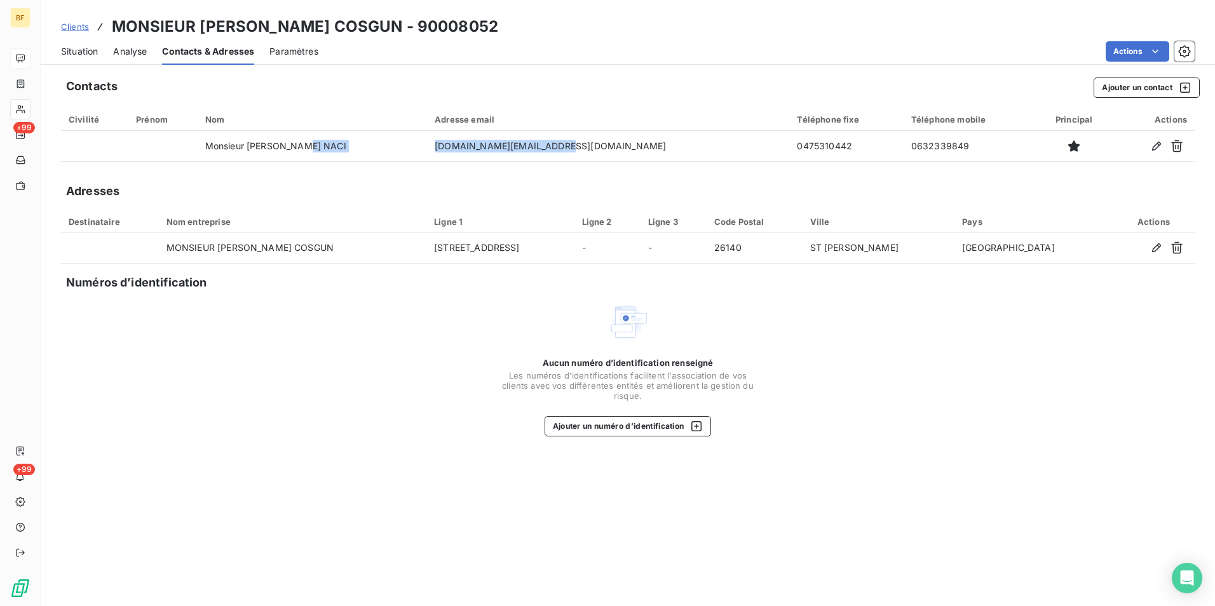
drag, startPoint x: 90, startPoint y: 50, endPoint x: 25, endPoint y: 57, distance: 65.1
click at [80, 51] on span "Situation" at bounding box center [79, 51] width 37 height 13
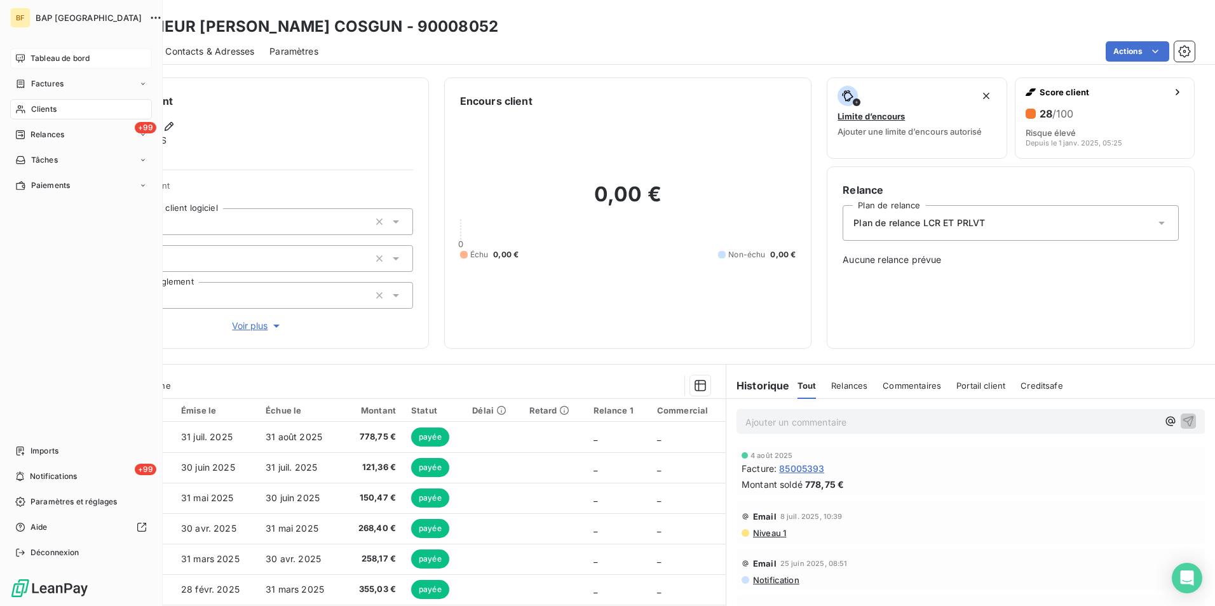
click at [15, 62] on icon at bounding box center [20, 58] width 10 height 10
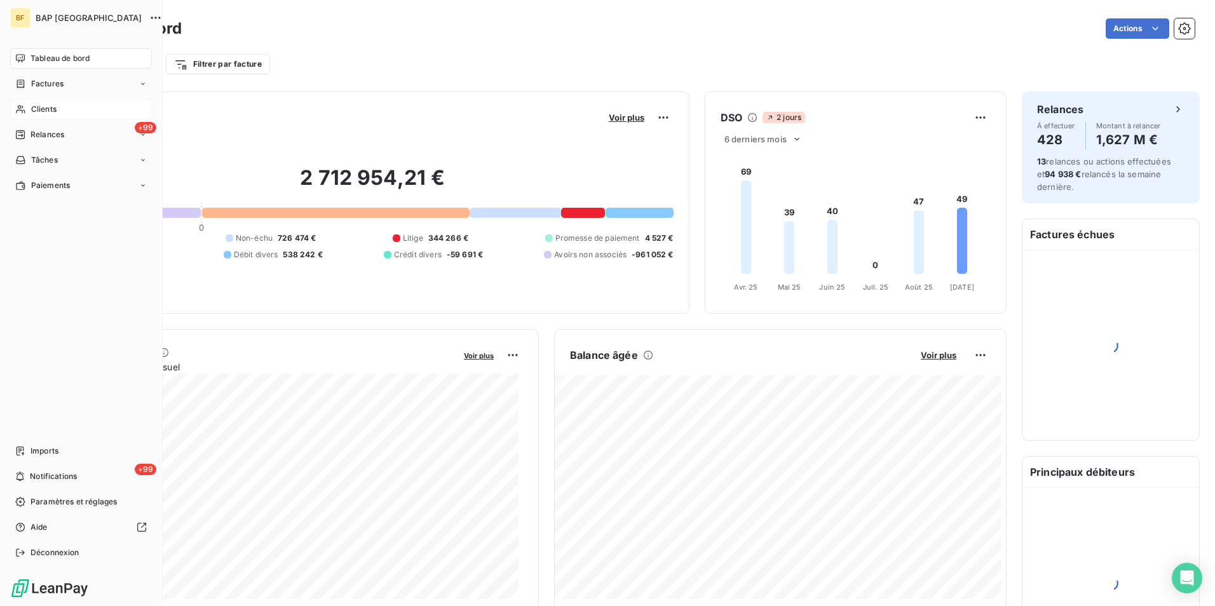
click at [53, 116] on div "Clients" at bounding box center [81, 109] width 142 height 20
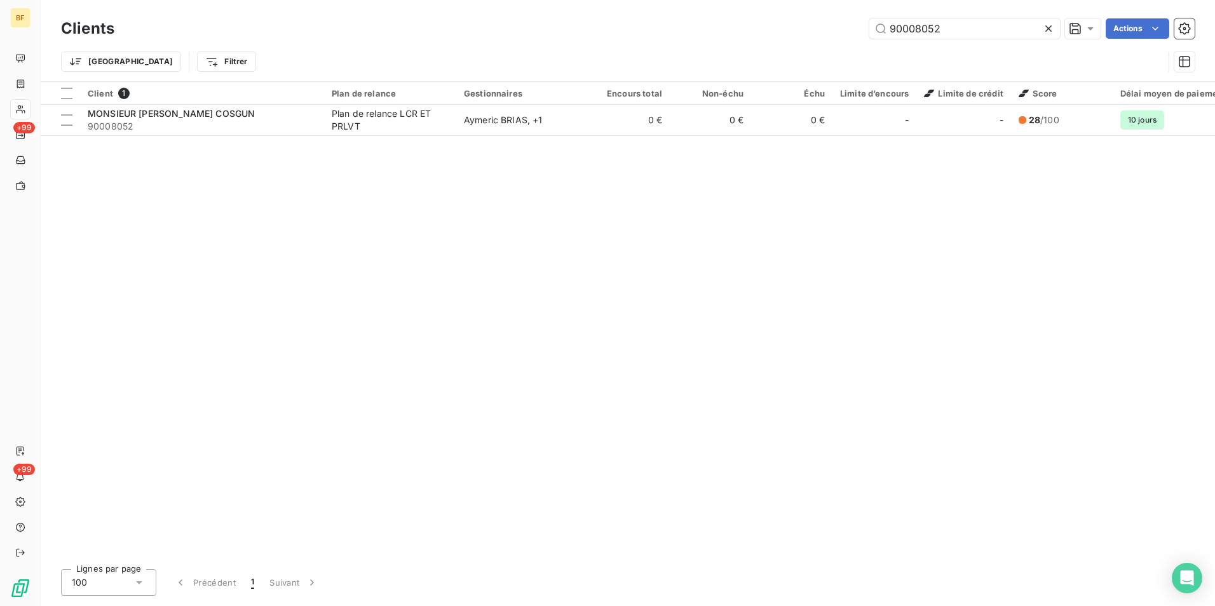
drag, startPoint x: 931, startPoint y: 33, endPoint x: 864, endPoint y: 27, distance: 66.4
click at [864, 27] on div "90008052 Actions" at bounding box center [662, 28] width 1065 height 20
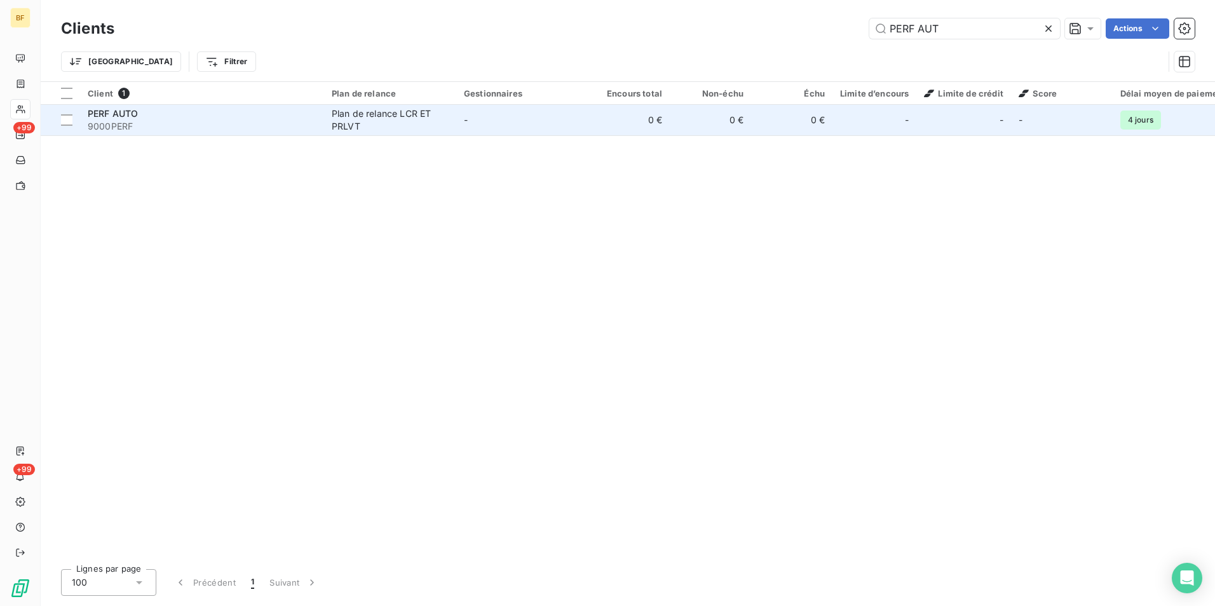
type input "PERF AUT"
click at [177, 134] on td "PERF AUTO 9000PERF" at bounding box center [202, 120] width 244 height 31
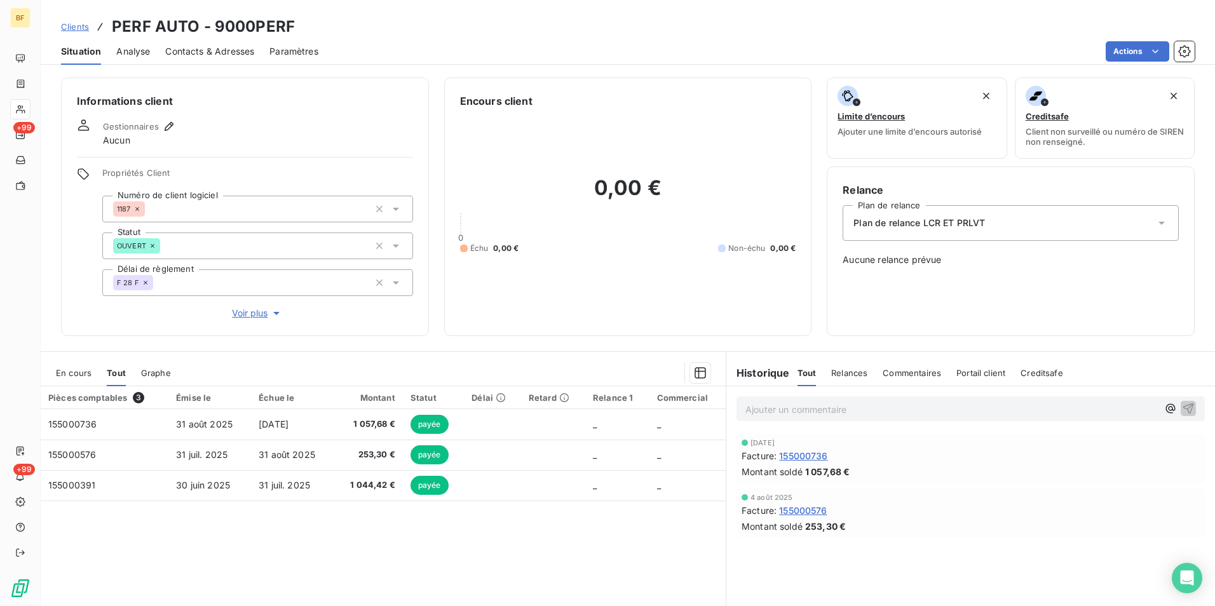
click at [236, 45] on span "Contacts & Adresses" at bounding box center [209, 51] width 89 height 13
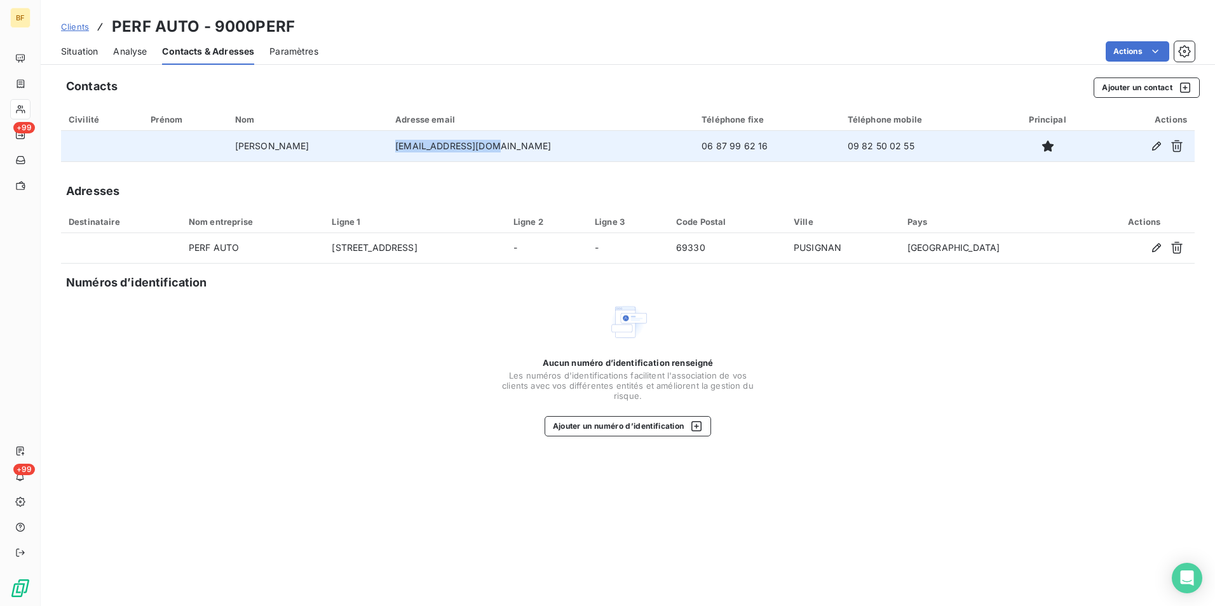
drag, startPoint x: 537, startPoint y: 144, endPoint x: 428, endPoint y: 142, distance: 108.7
click at [428, 142] on td "perfautos@gmail.com" at bounding box center [541, 146] width 306 height 31
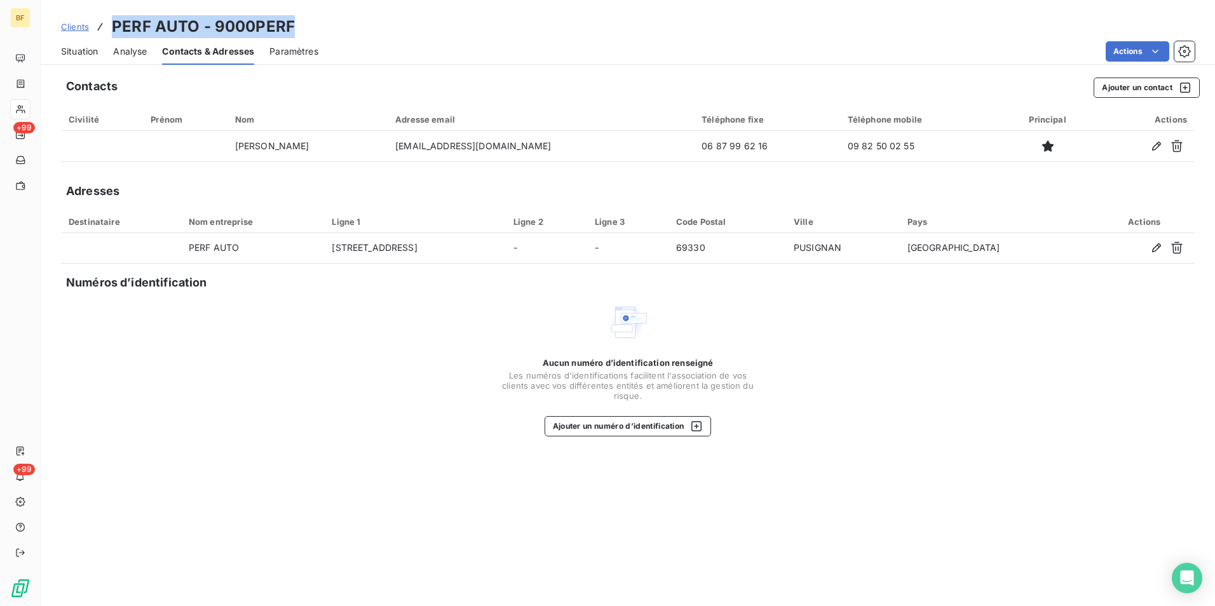
drag, startPoint x: 316, startPoint y: 24, endPoint x: 112, endPoint y: 17, distance: 204.2
click at [112, 17] on div "Clients PERF AUTO - 9000PERF" at bounding box center [628, 26] width 1175 height 23
click at [79, 52] on span "Situation" at bounding box center [79, 51] width 37 height 13
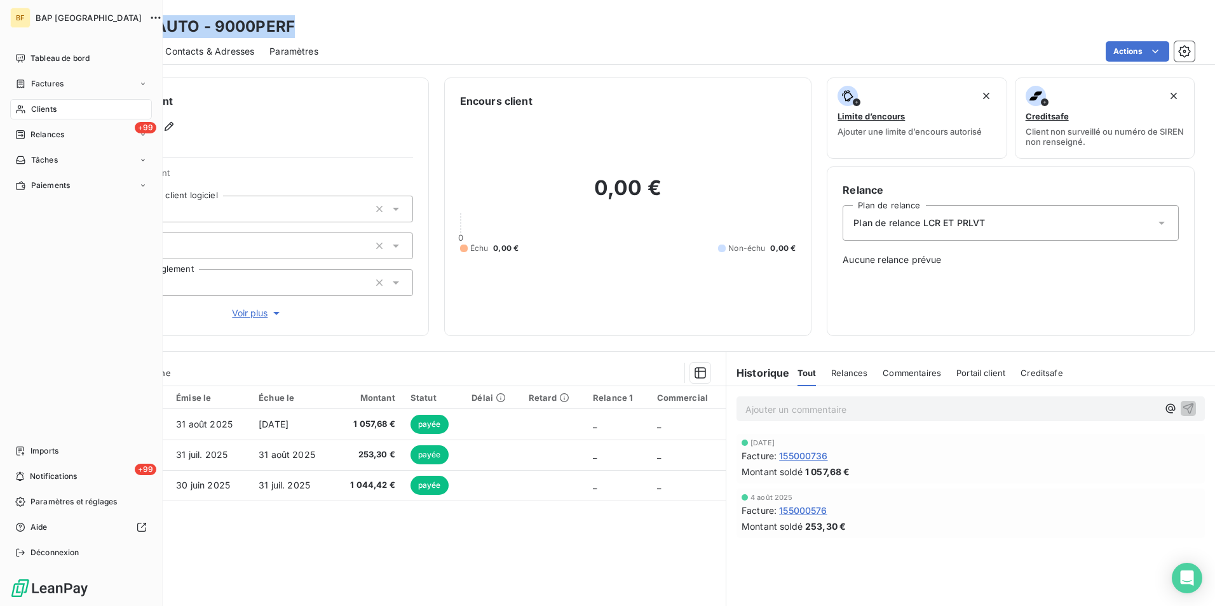
click at [56, 108] on span "Clients" at bounding box center [43, 109] width 25 height 11
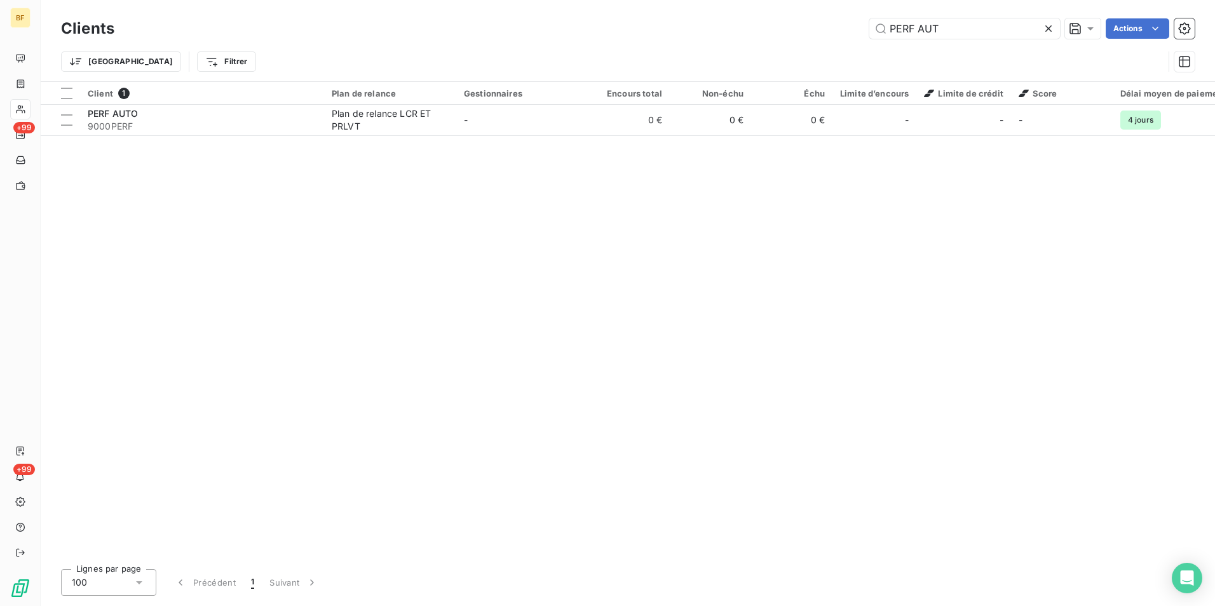
drag, startPoint x: 978, startPoint y: 28, endPoint x: 758, endPoint y: 12, distance: 220.5
click at [758, 12] on div "Clients PERF AUT Actions Trier Filtrer" at bounding box center [628, 40] width 1175 height 81
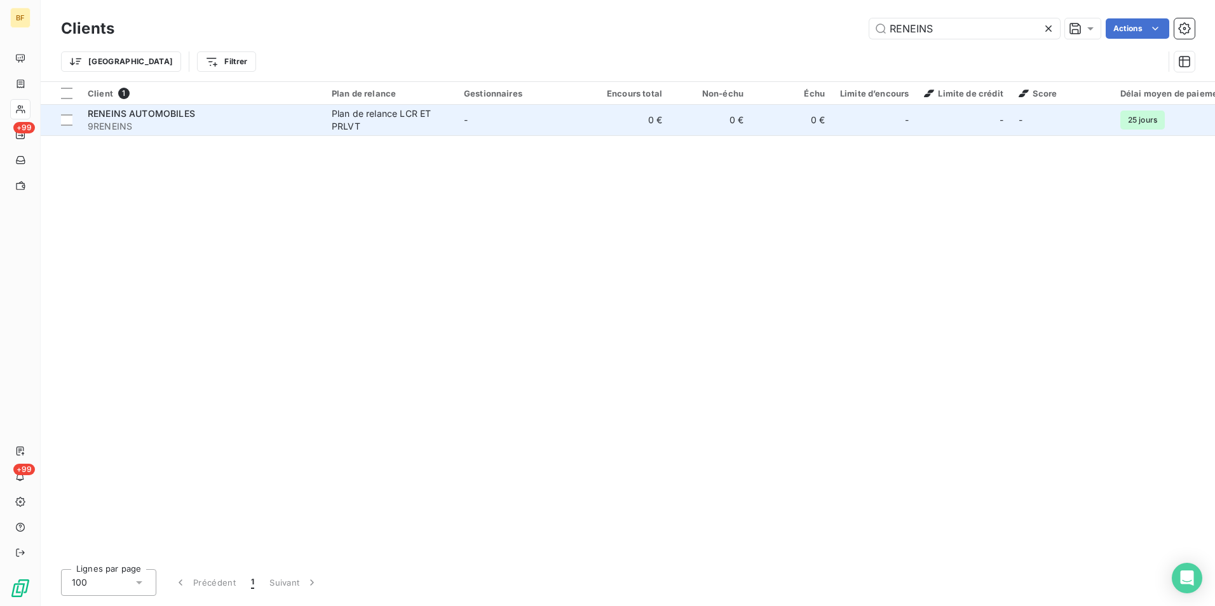
type input "RENEINS"
click at [148, 112] on span "RENEINS AUTOMOBILES" at bounding box center [141, 113] width 107 height 11
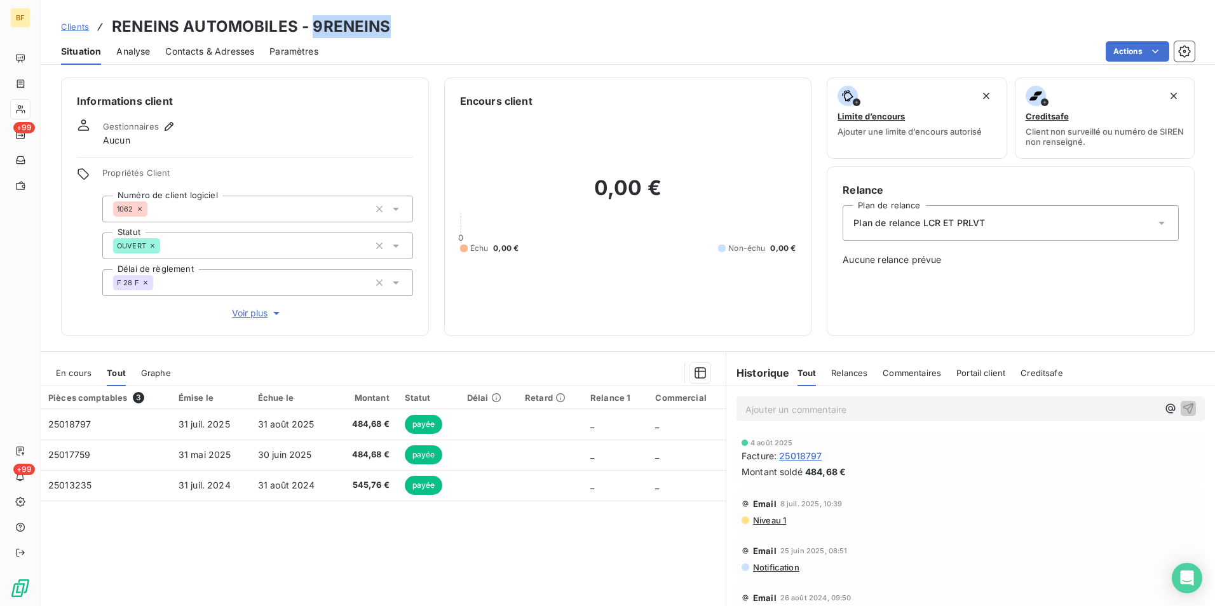
drag, startPoint x: 396, startPoint y: 28, endPoint x: 312, endPoint y: 24, distance: 84.0
click at [312, 24] on div "Clients RENEINS AUTOMOBILES - 9RENEINS" at bounding box center [628, 26] width 1175 height 23
click at [211, 57] on span "Contacts & Adresses" at bounding box center [209, 51] width 89 height 13
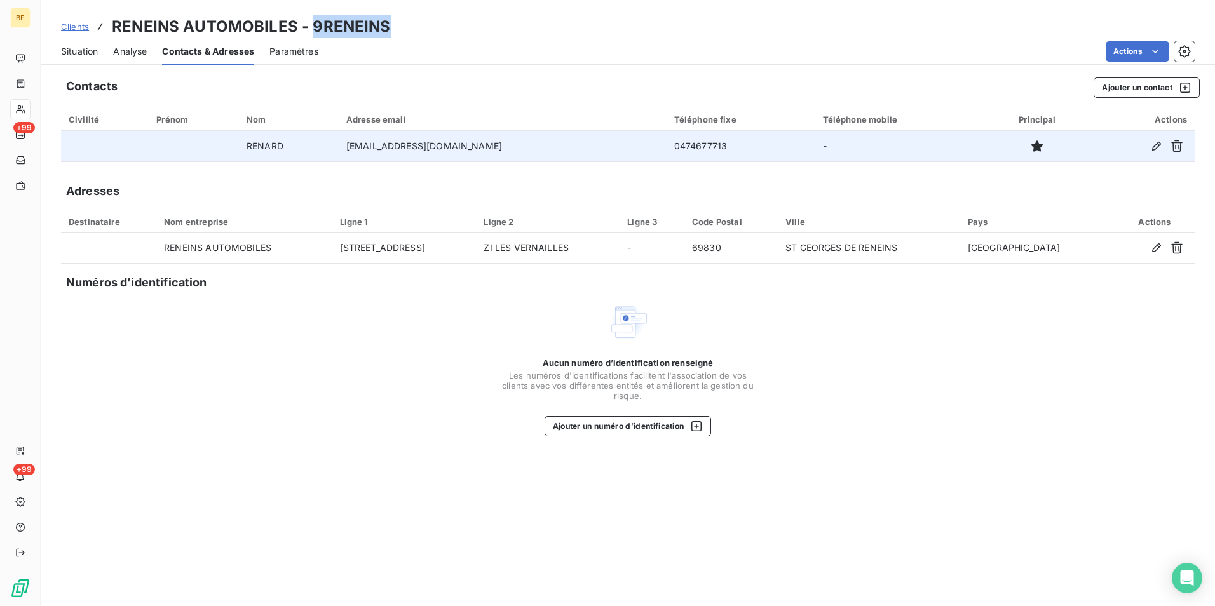
drag, startPoint x: 518, startPoint y: 149, endPoint x: 348, endPoint y: 149, distance: 169.7
click at [348, 149] on td "reneins-automobiles@outlook.fr" at bounding box center [503, 146] width 328 height 31
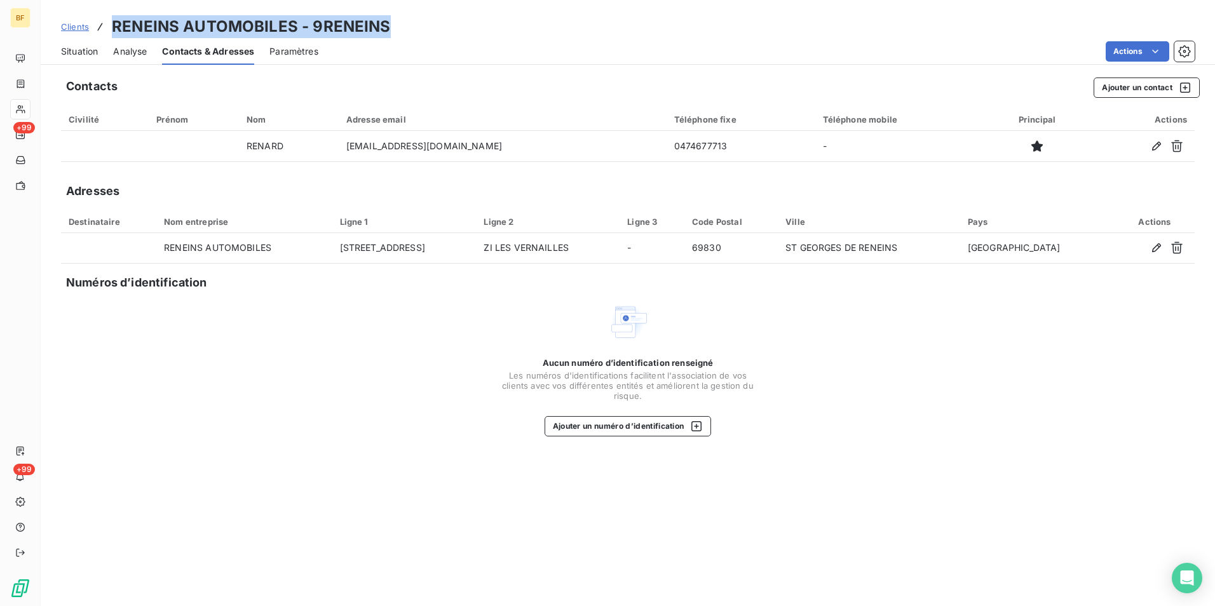
drag, startPoint x: 337, startPoint y: 26, endPoint x: 111, endPoint y: 20, distance: 225.7
click at [111, 20] on div "Clients RENEINS AUTOMOBILES - 9RENEINS" at bounding box center [628, 26] width 1175 height 23
click at [400, 27] on div "Clients RENEINS AUTOMOBILES - 9RENEINS" at bounding box center [628, 26] width 1175 height 23
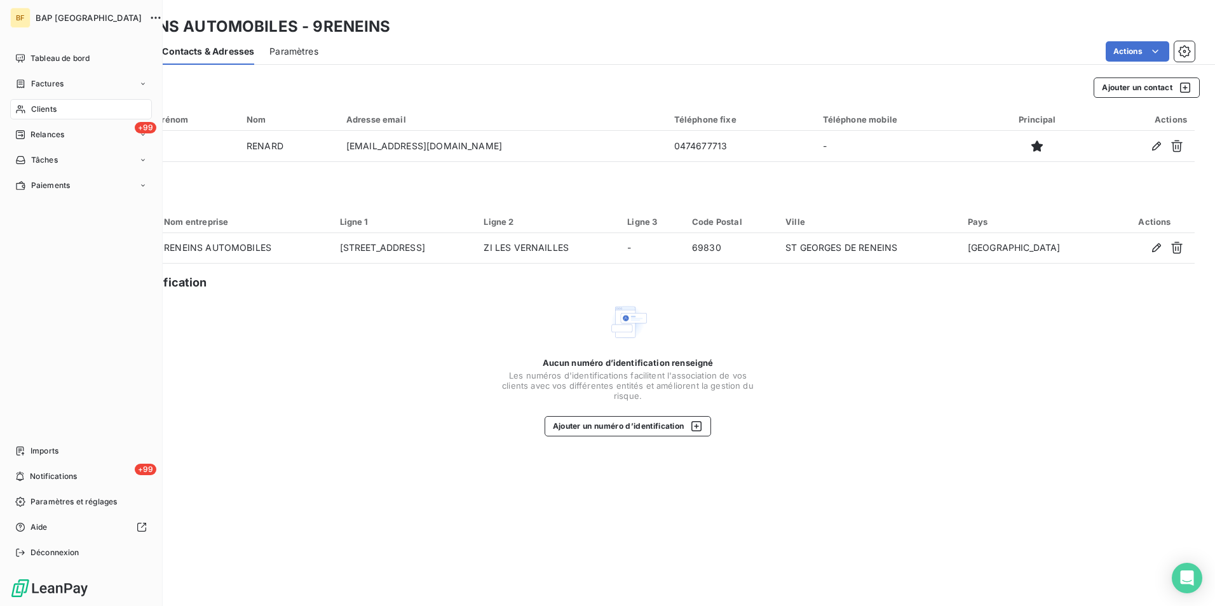
click at [34, 104] on span "Clients" at bounding box center [43, 109] width 25 height 11
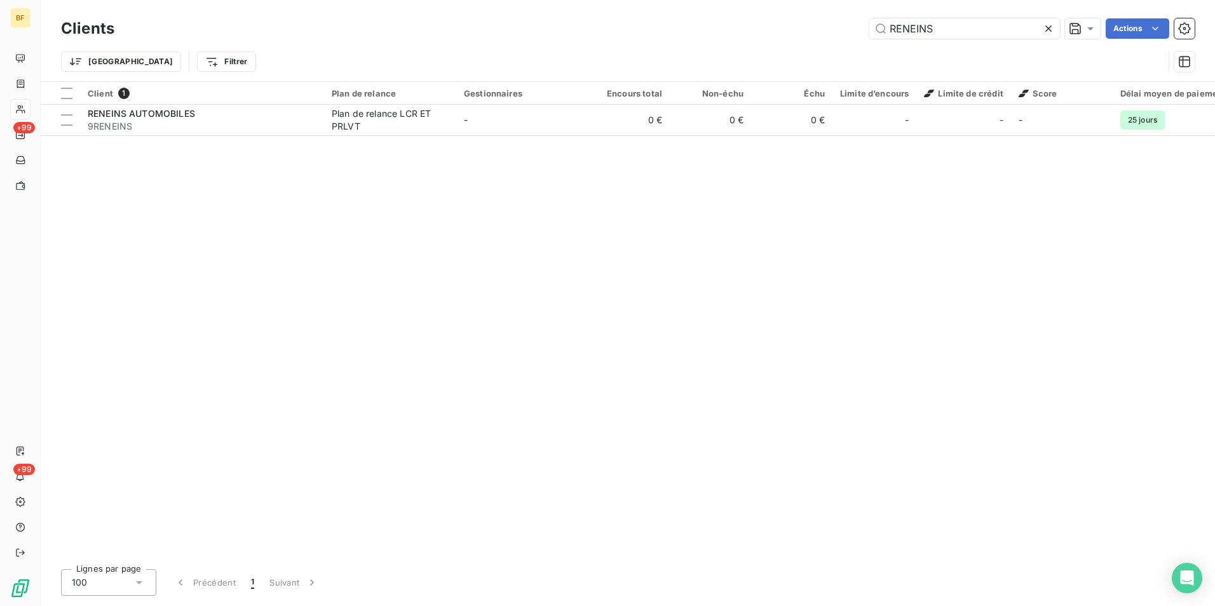
click at [845, 3] on div "Clients RENEINS Actions Trier Filtrer" at bounding box center [628, 40] width 1175 height 81
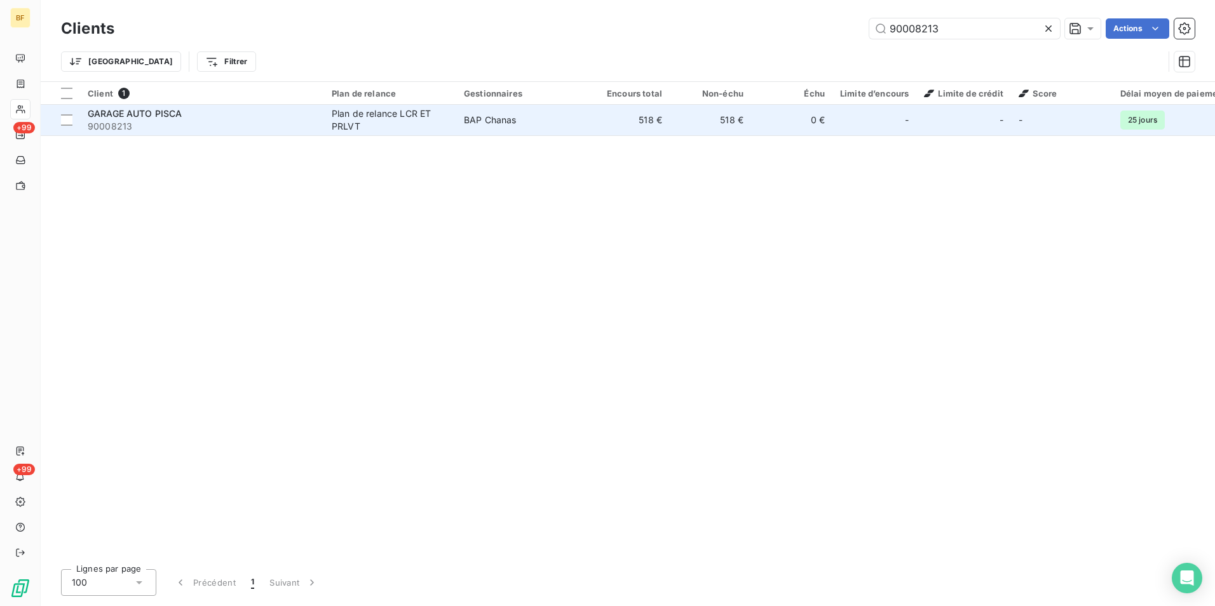
type input "90008213"
click at [290, 128] on span "90008213" at bounding box center [202, 126] width 229 height 13
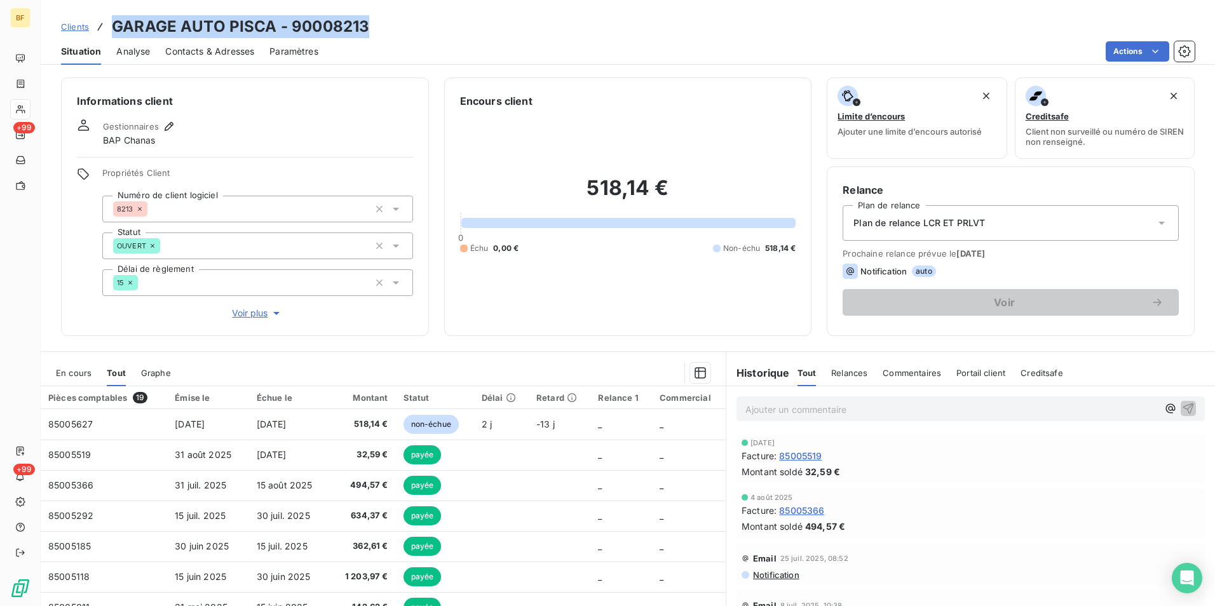
drag, startPoint x: 425, startPoint y: 20, endPoint x: 112, endPoint y: 15, distance: 312.8
click at [112, 15] on div "Clients GARAGE AUTO PISCA - 90008213 Situation Analyse Contacts & Adresses Para…" at bounding box center [628, 32] width 1175 height 65
drag, startPoint x: 226, startPoint y: 51, endPoint x: 256, endPoint y: 62, distance: 31.8
click at [226, 51] on span "Contacts & Adresses" at bounding box center [209, 51] width 89 height 13
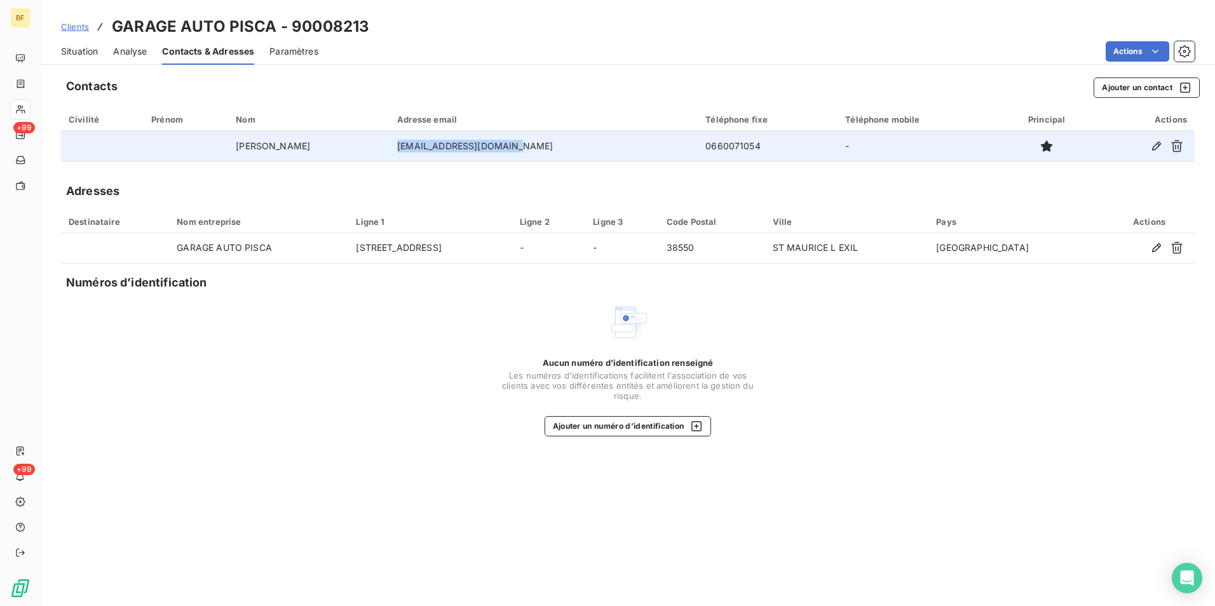
drag, startPoint x: 549, startPoint y: 143, endPoint x: 421, endPoint y: 140, distance: 128.4
click at [421, 140] on td "helder.guedes@orange.fr" at bounding box center [544, 146] width 308 height 31
